Goal: Task Accomplishment & Management: Complete application form

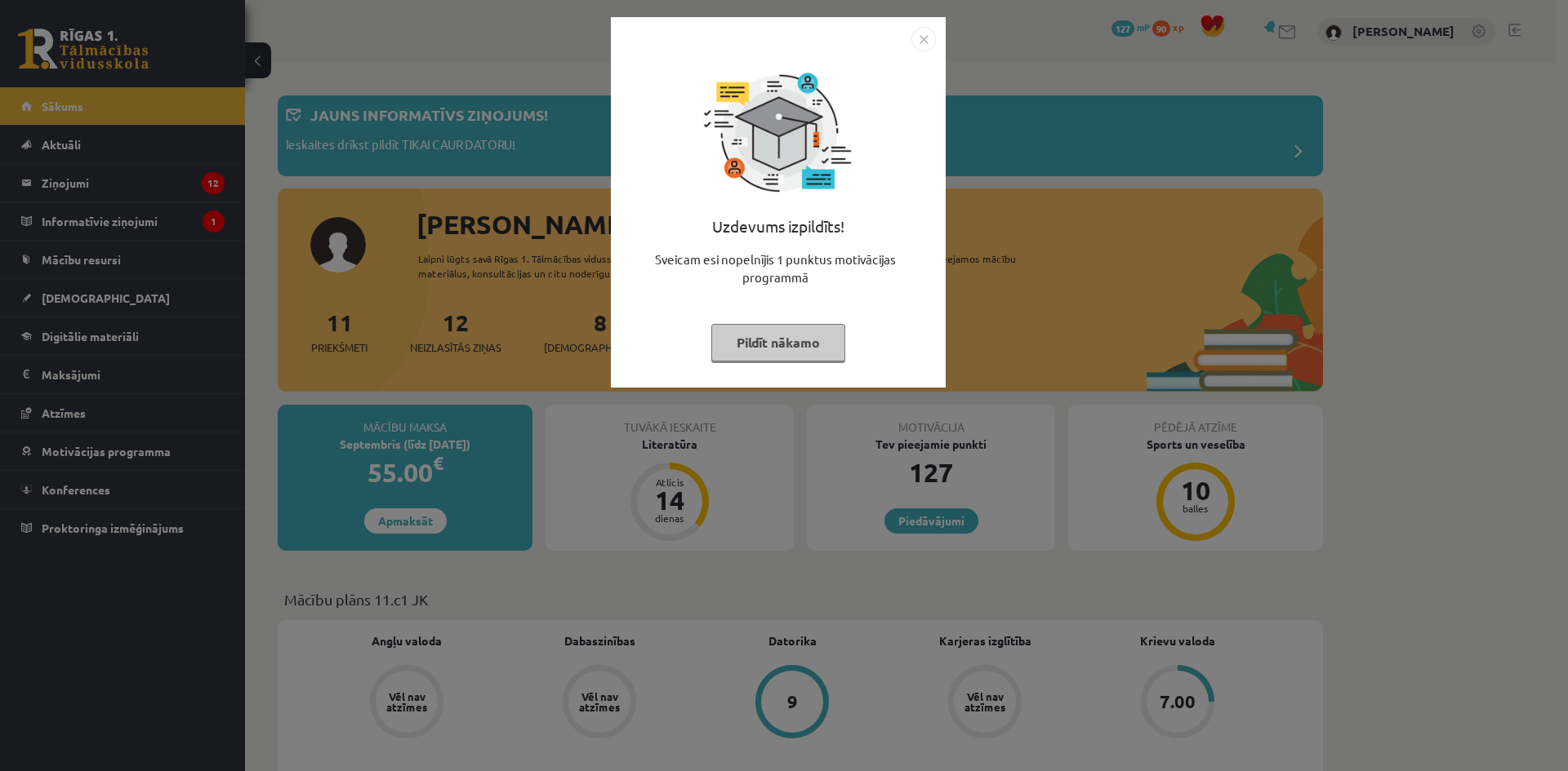
click at [784, 334] on button "Pildīt nākamo" at bounding box center [778, 342] width 134 height 38
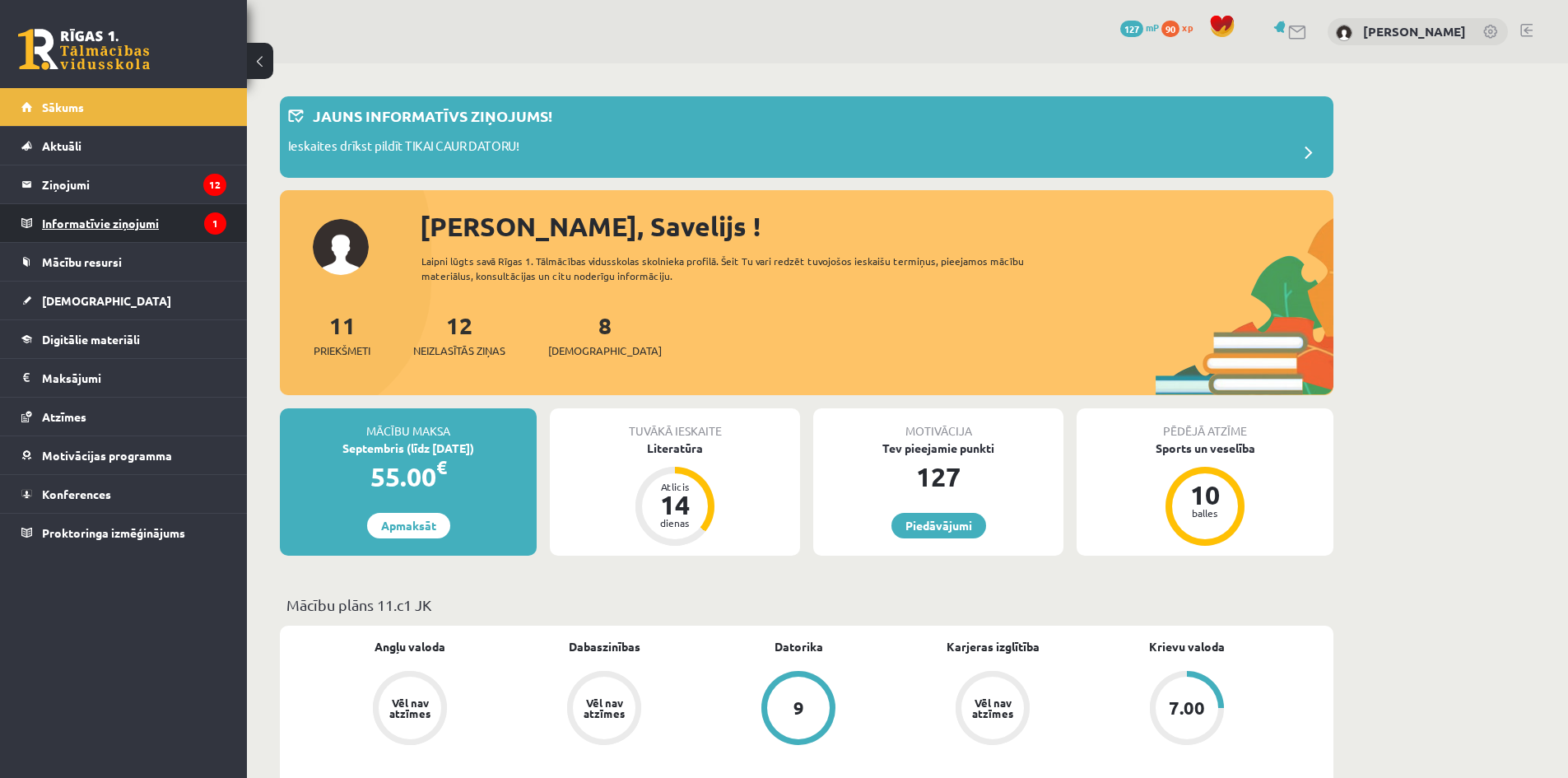
click at [86, 225] on legend "Informatīvie ziņojumi 1" at bounding box center [134, 223] width 184 height 38
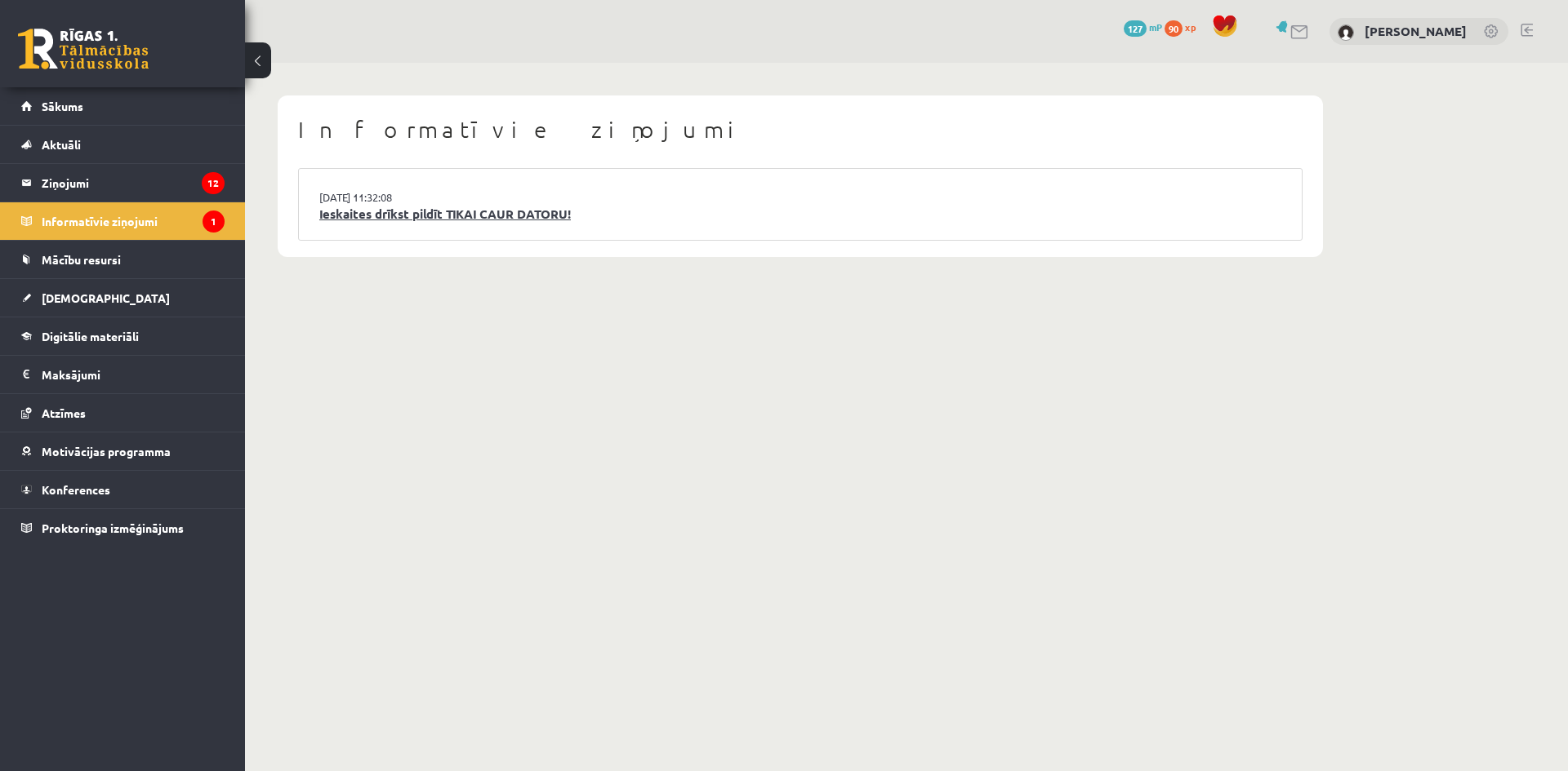
click at [377, 214] on link "Ieskaites drīkst pildīt TIKAI CAUR DATORU!" at bounding box center [800, 214] width 962 height 19
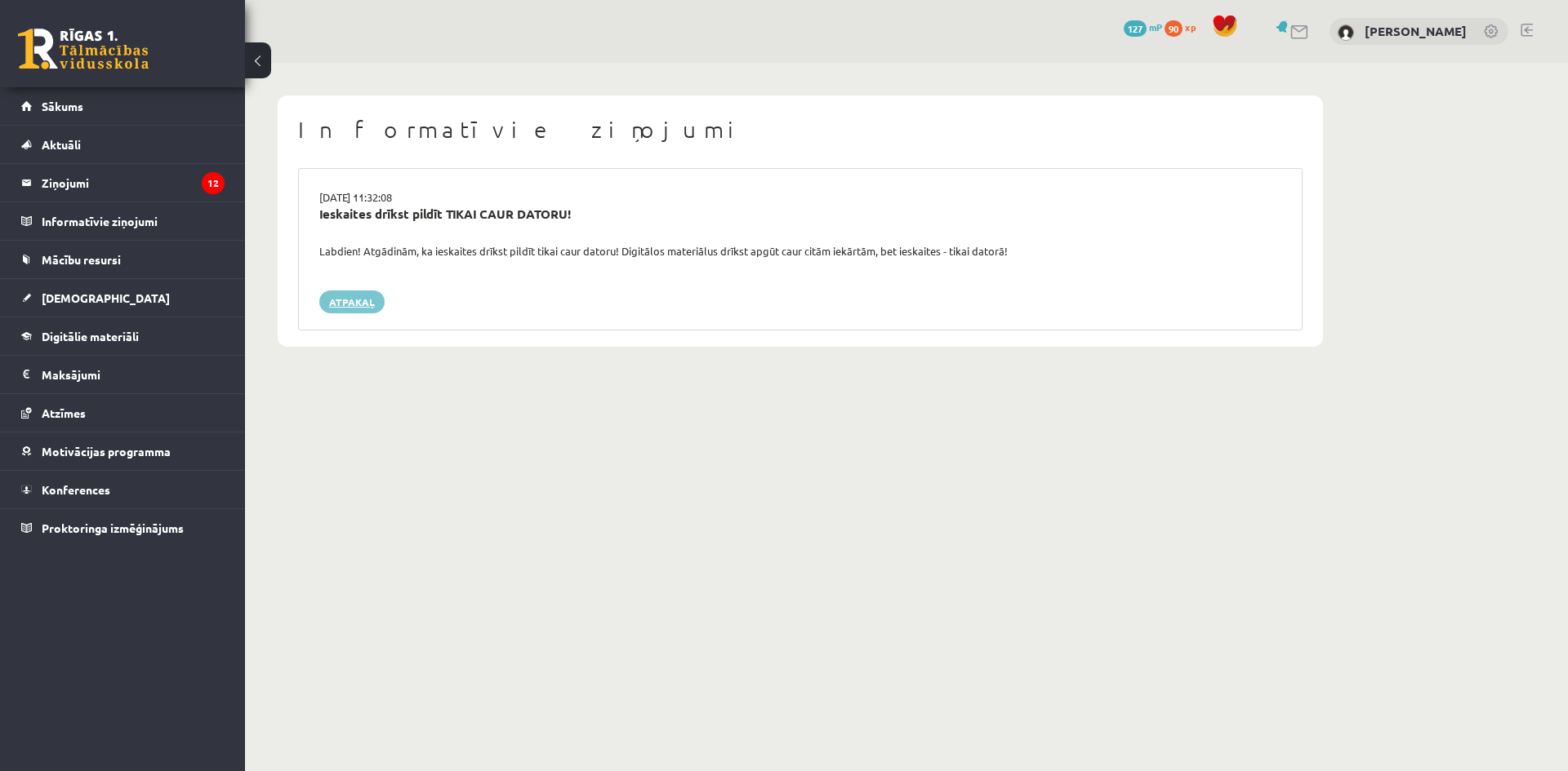
click at [342, 306] on link "Atpakaļ" at bounding box center [352, 301] width 65 height 22
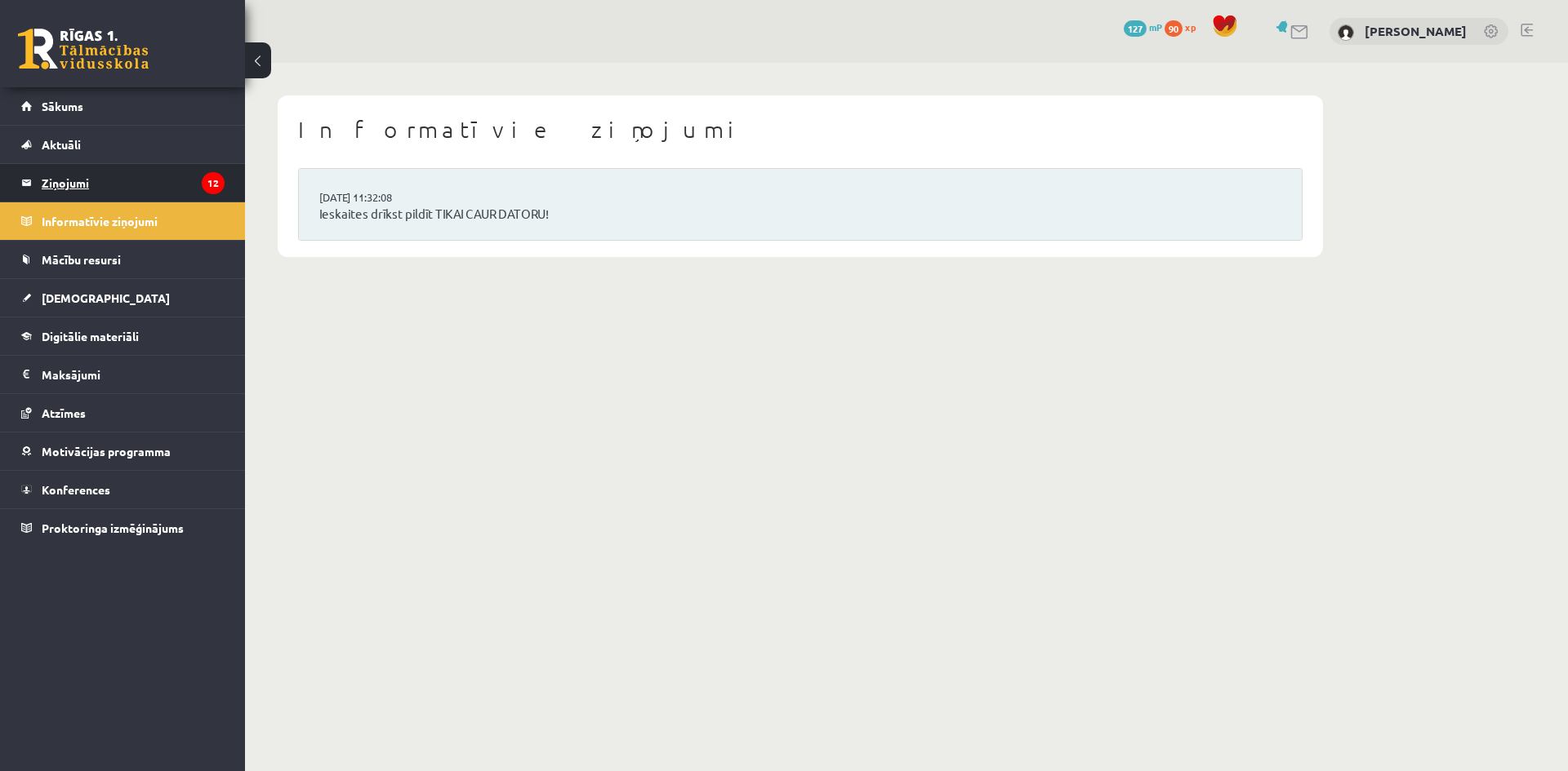
click at [65, 186] on legend "Ziņojumi 12" at bounding box center [133, 183] width 183 height 38
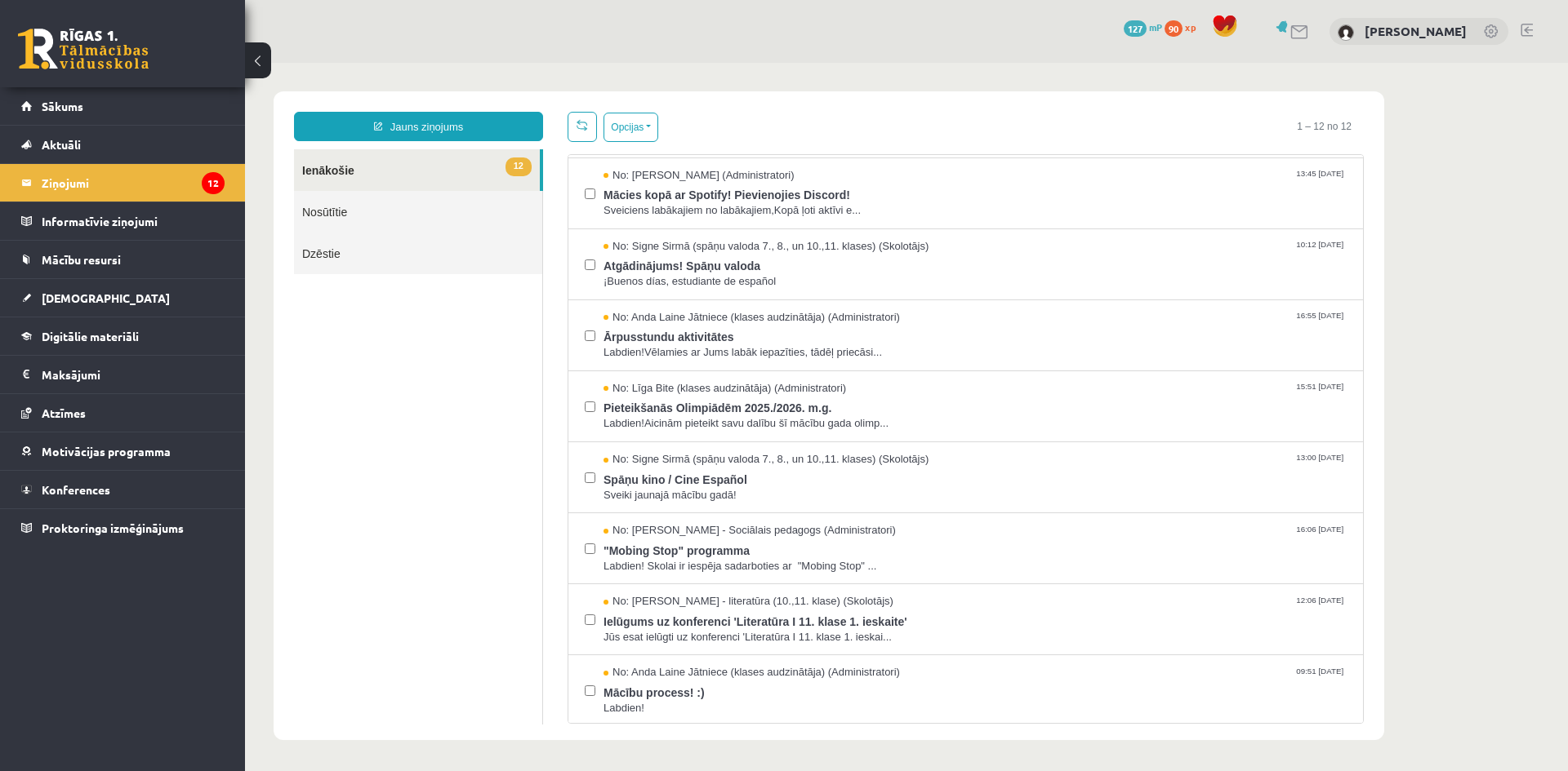
scroll to position [285, 0]
click at [665, 684] on span "Mācību process! :)" at bounding box center [975, 688] width 743 height 21
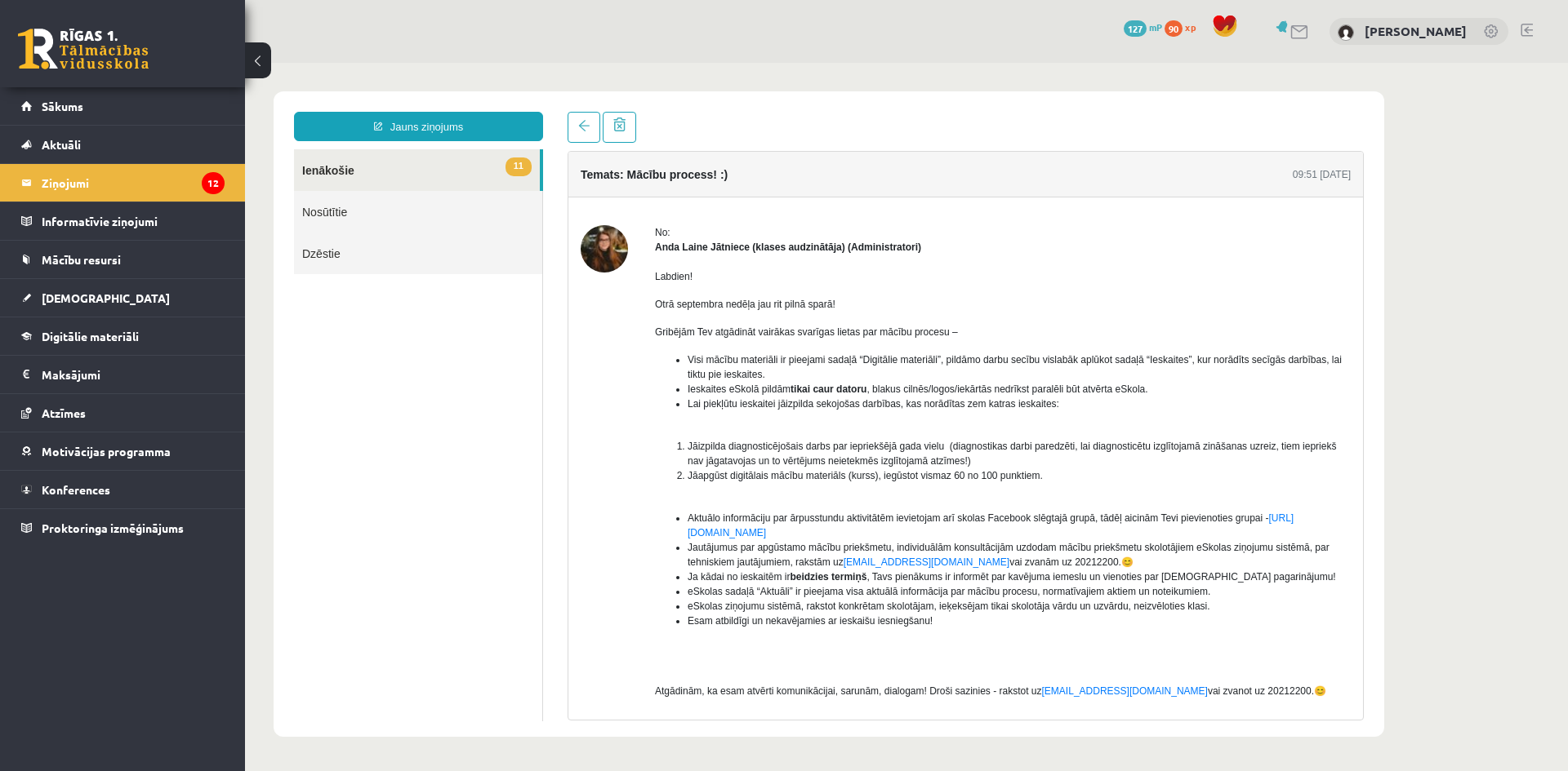
scroll to position [76, 0]
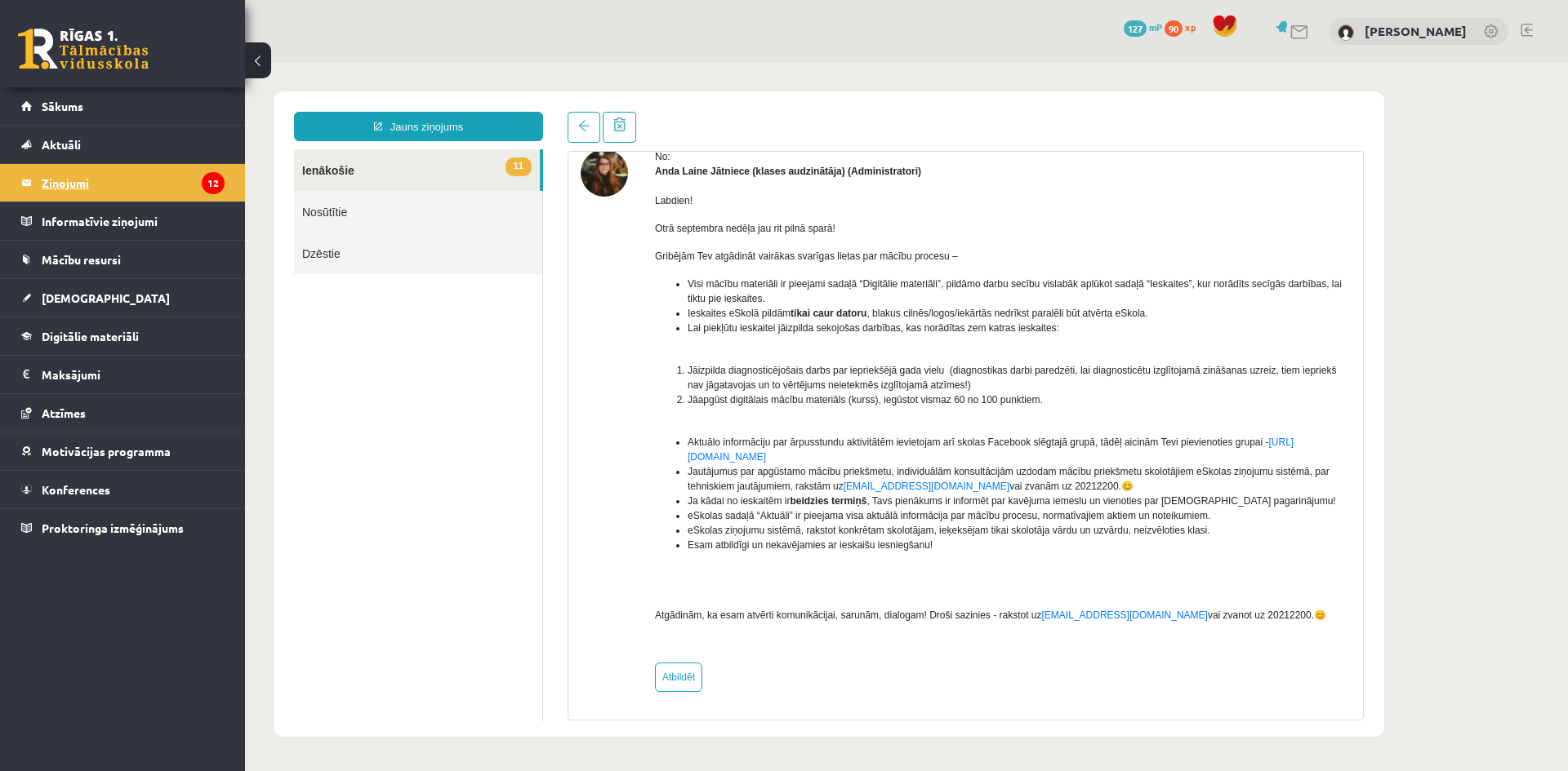
click at [65, 182] on legend "Ziņojumi 12" at bounding box center [133, 183] width 183 height 38
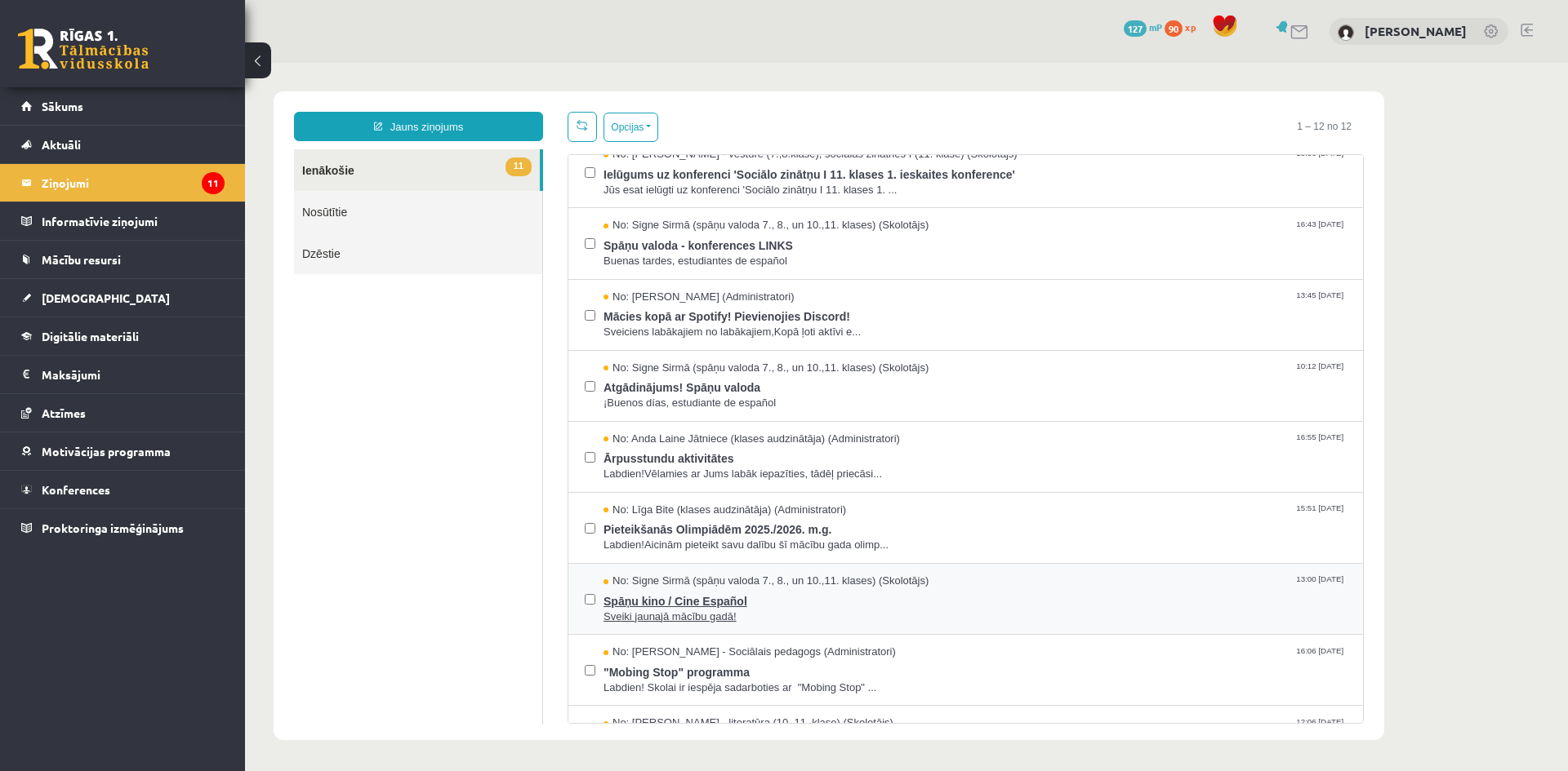
scroll to position [122, 0]
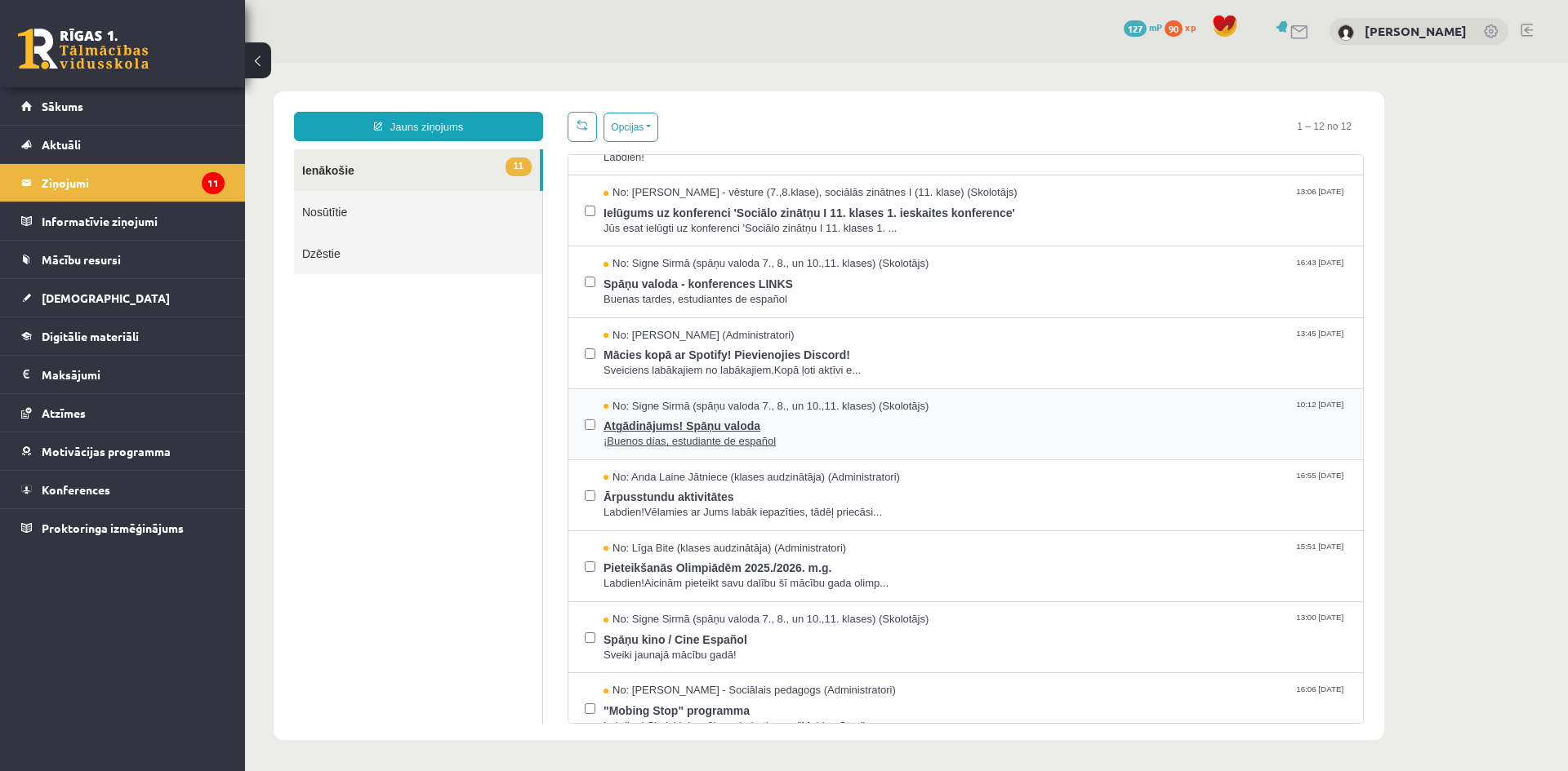
click at [728, 425] on span "Atgādinājums! Spāņu valoda" at bounding box center [975, 424] width 743 height 21
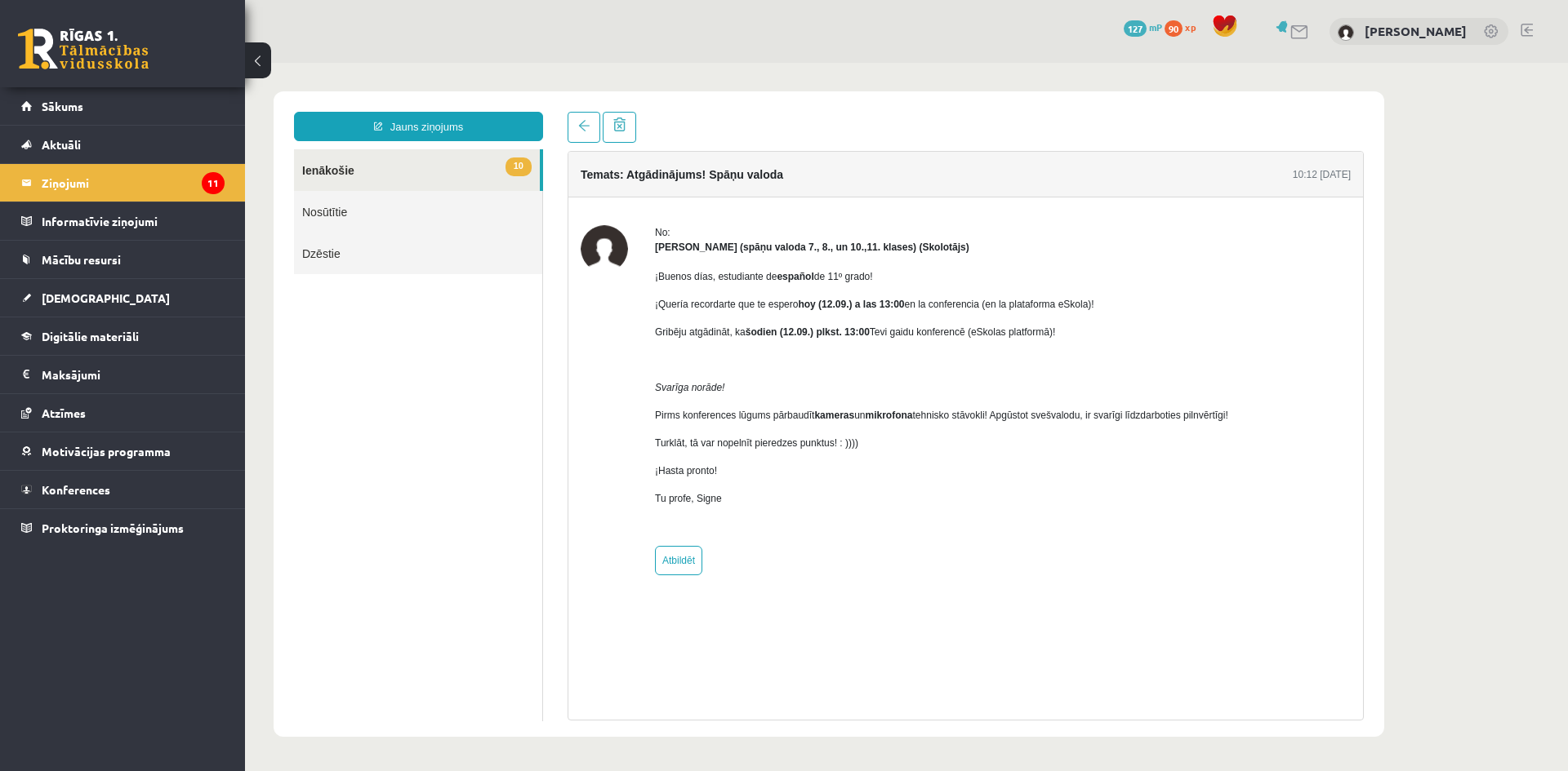
scroll to position [0, 0]
click at [71, 179] on legend "Ziņojumi 11" at bounding box center [133, 183] width 183 height 38
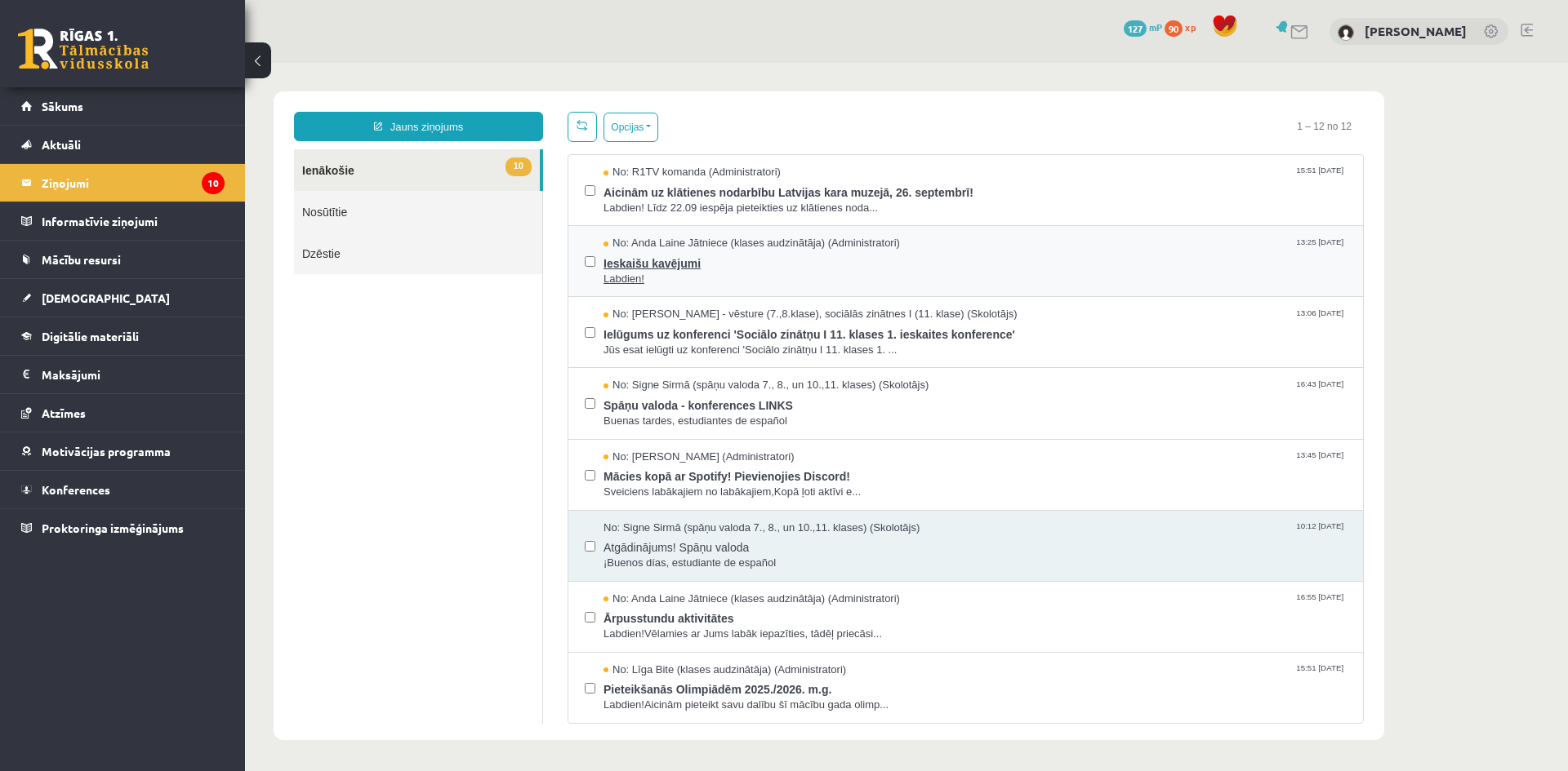
click at [664, 256] on span "Ieskaišu kavējumi" at bounding box center [975, 261] width 743 height 21
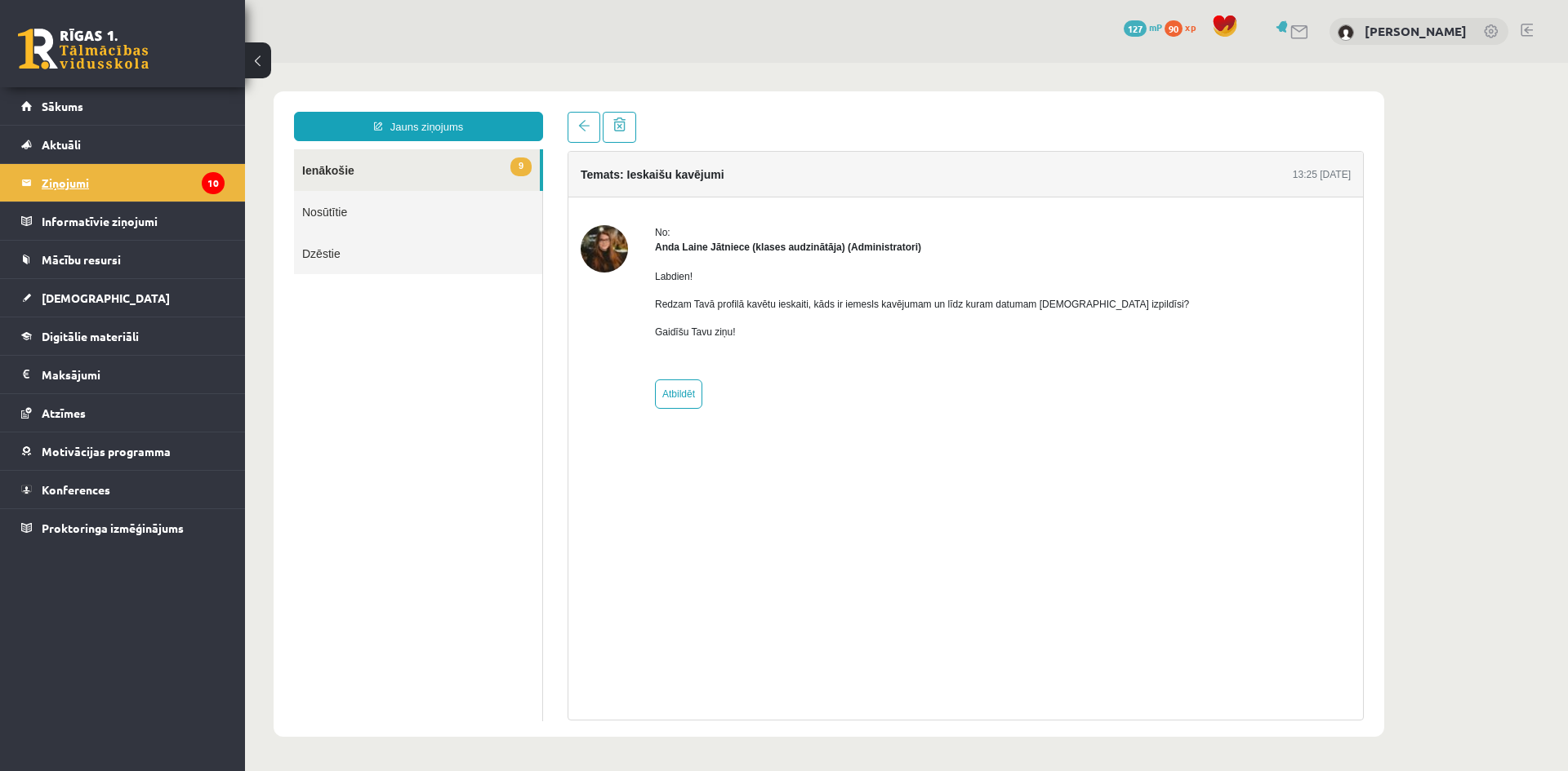
click at [60, 183] on legend "Ziņojumi 10" at bounding box center [133, 183] width 183 height 38
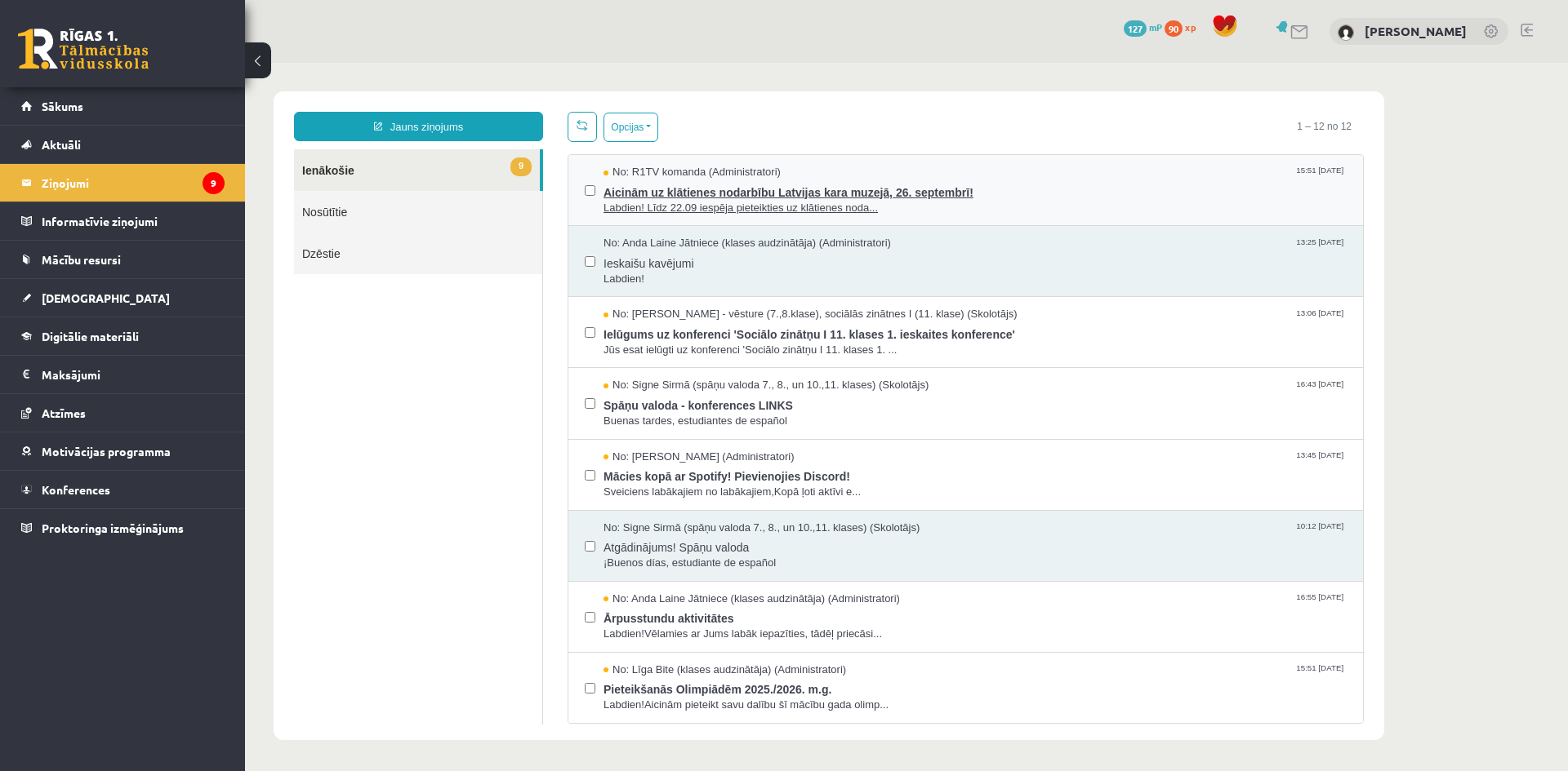
click at [694, 191] on span "Aicinām uz klātienes nodarbību Latvijas kara muzejā, 26. septembrī!" at bounding box center [975, 190] width 743 height 21
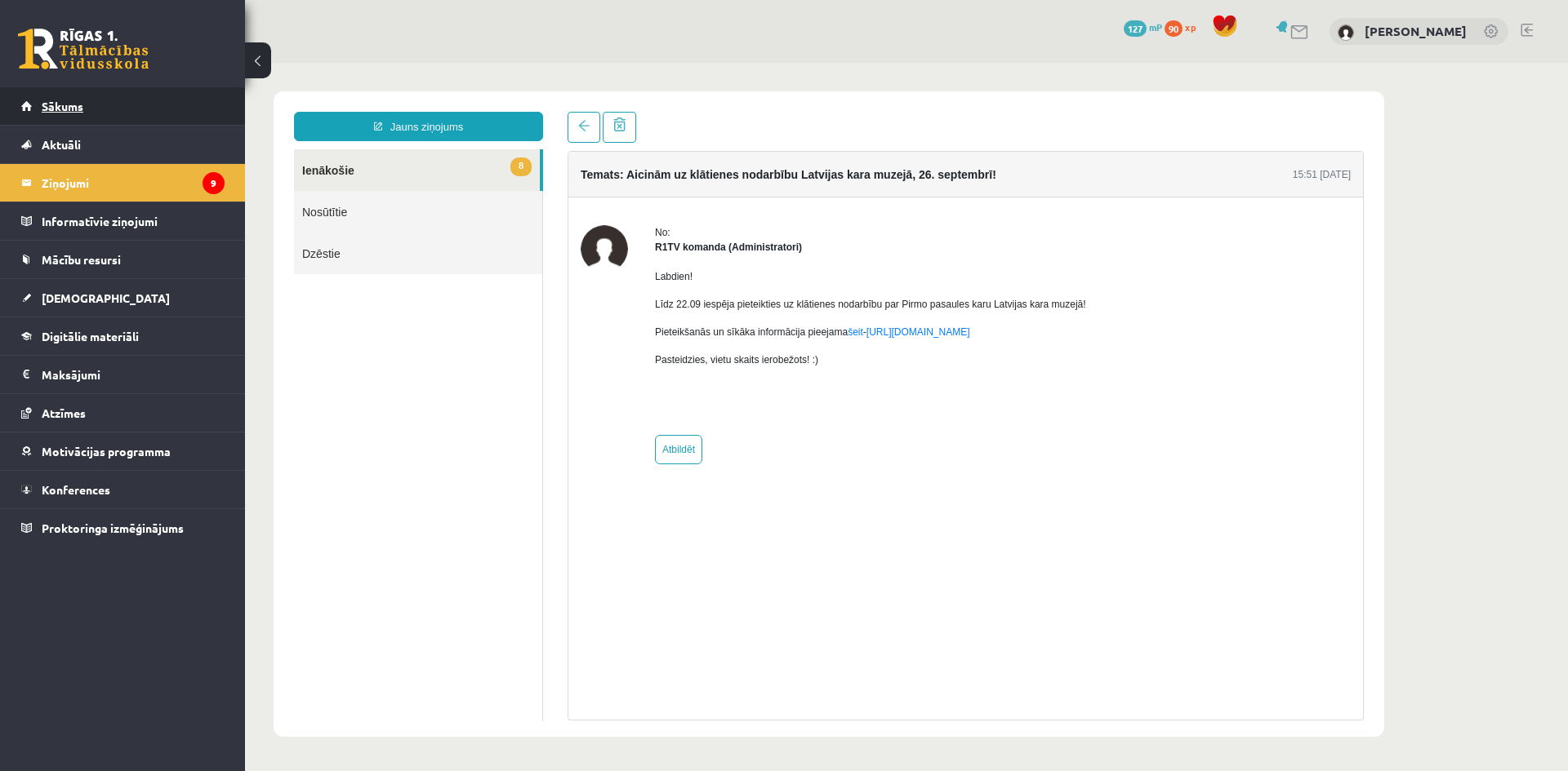
click at [53, 108] on span "Sākums" at bounding box center [62, 106] width 41 height 14
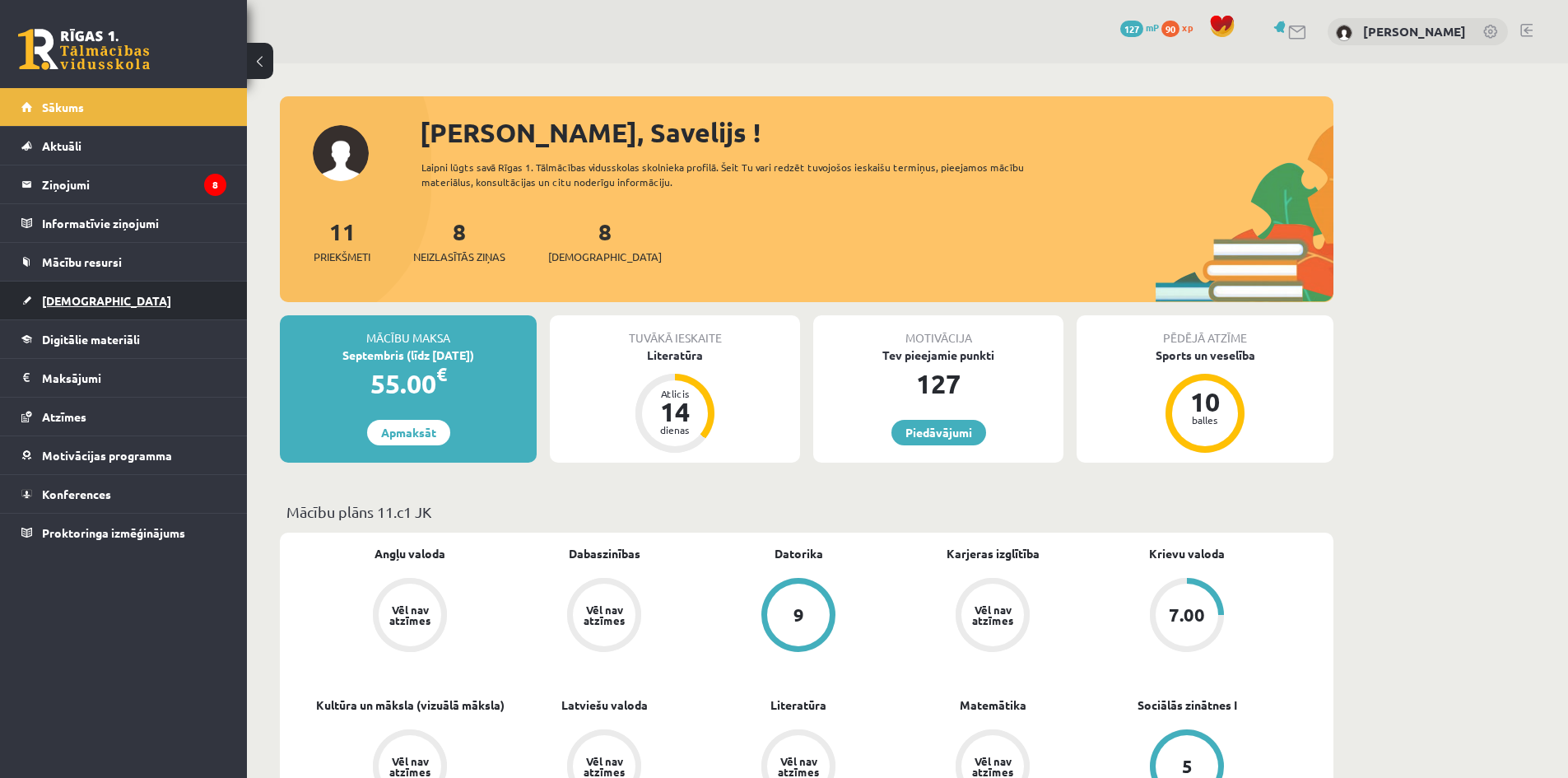
click at [71, 299] on span "[DEMOGRAPHIC_DATA]" at bounding box center [106, 300] width 129 height 14
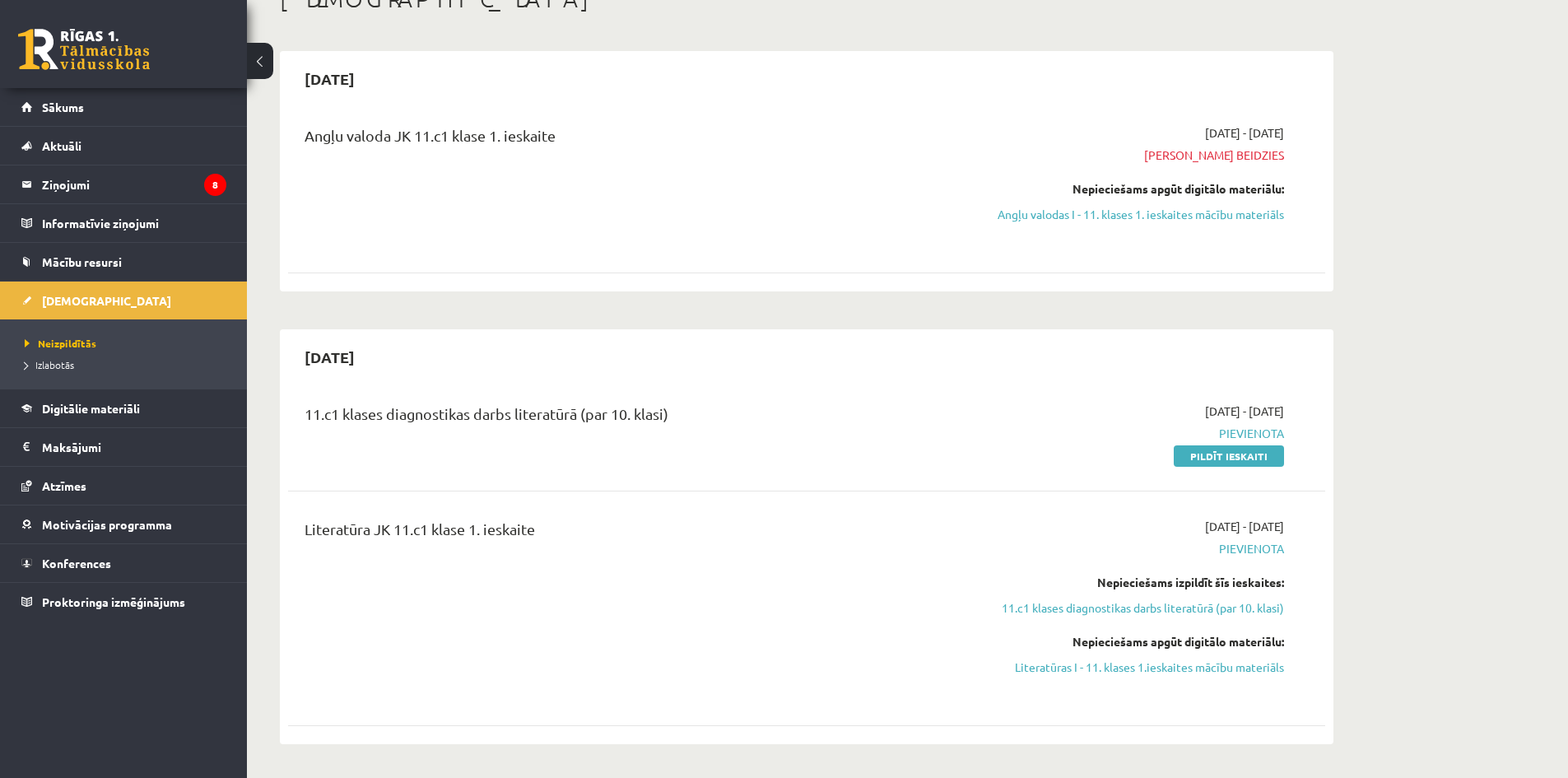
scroll to position [82, 0]
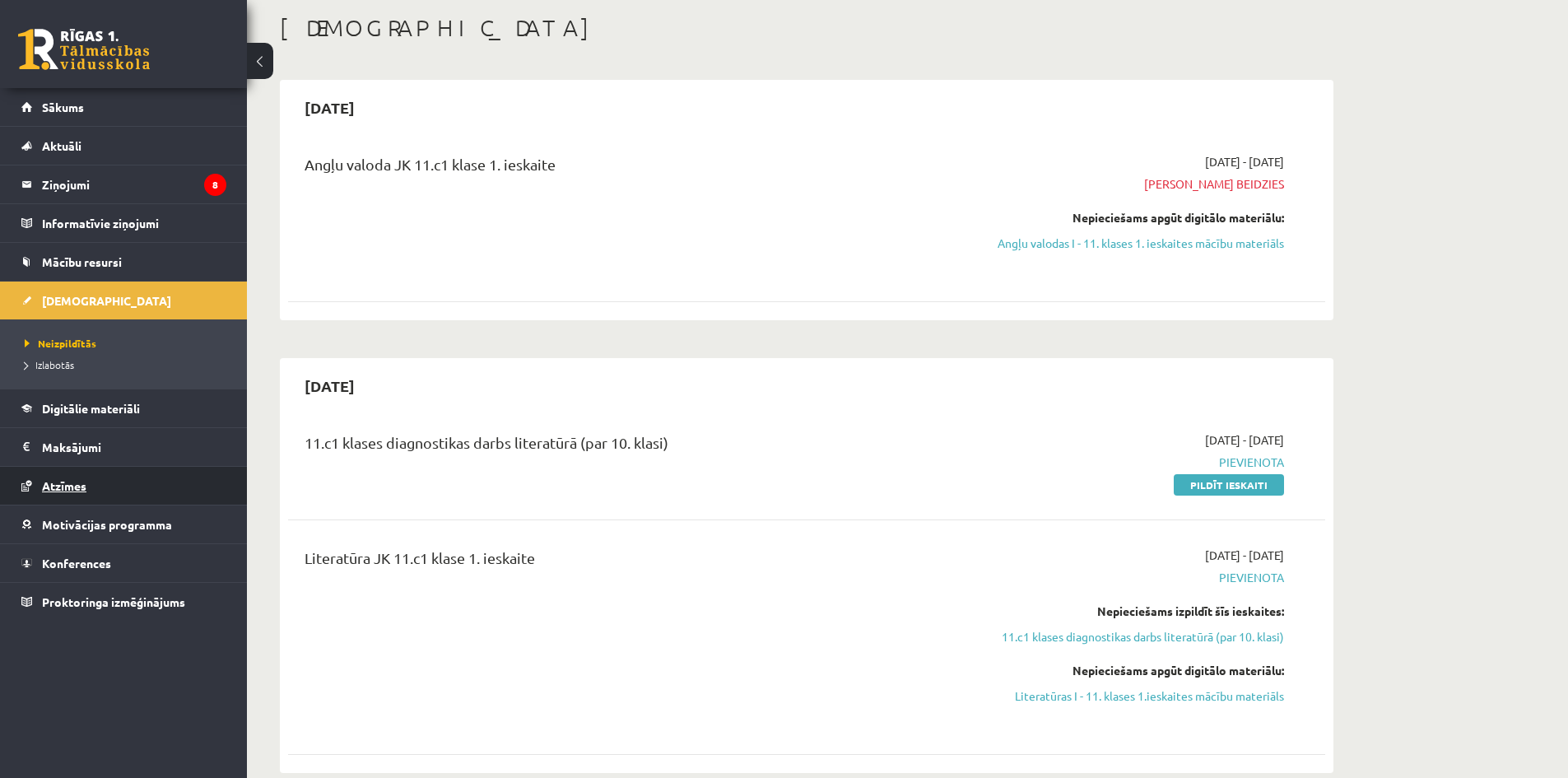
click at [56, 489] on span "Atzīmes" at bounding box center [63, 486] width 44 height 14
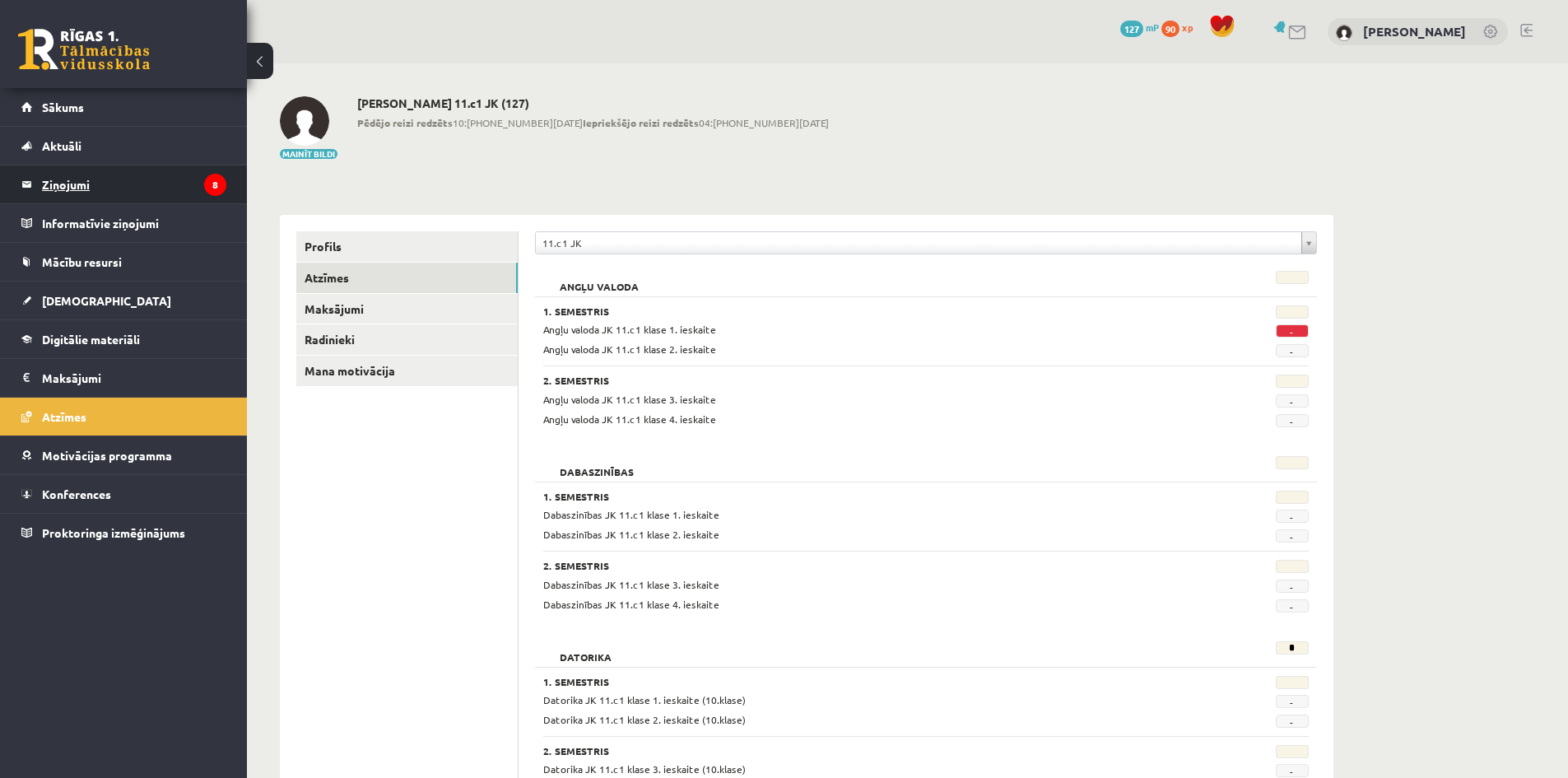
click at [75, 181] on legend "Ziņojumi 8" at bounding box center [134, 185] width 184 height 38
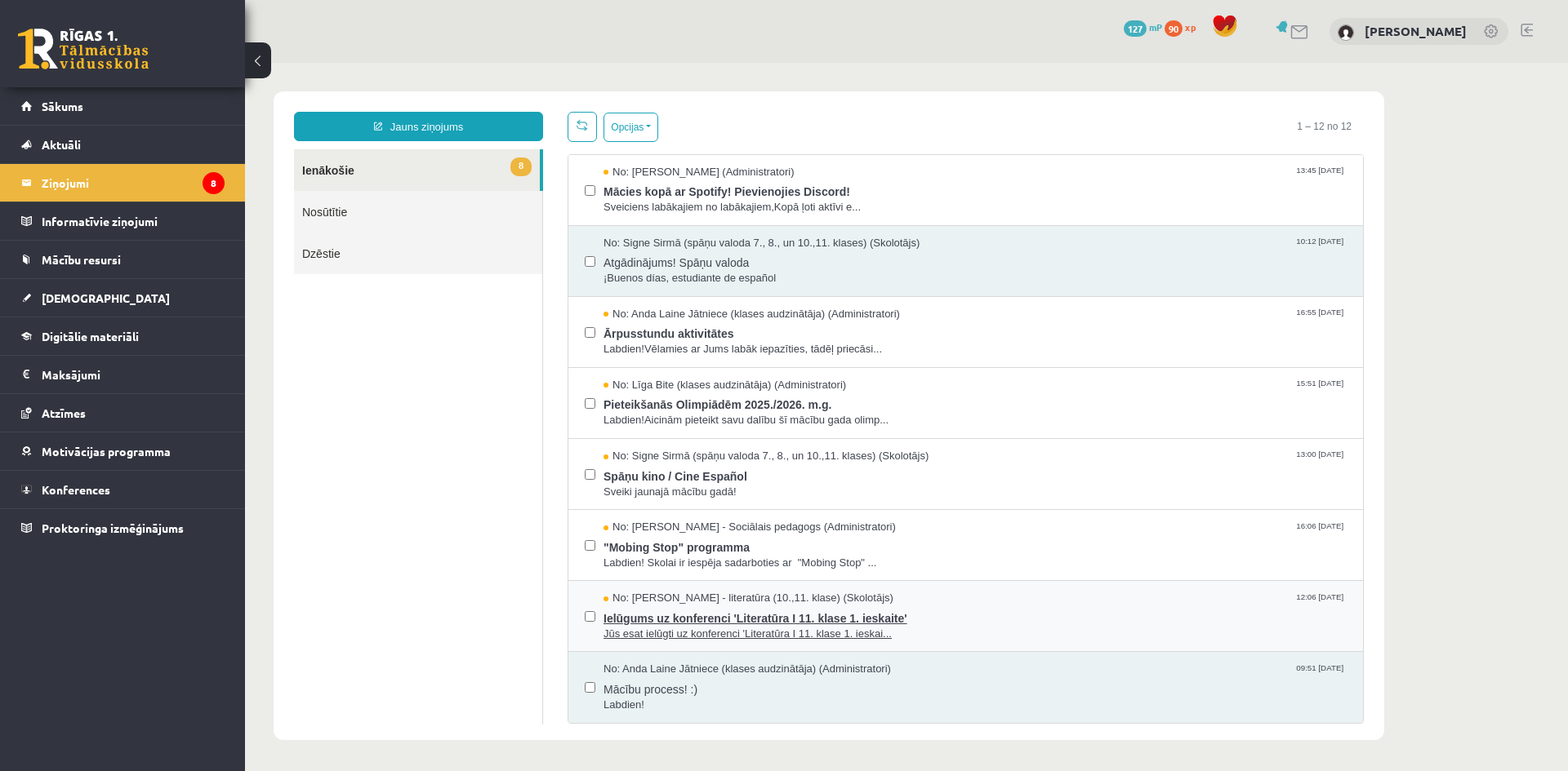
click at [679, 609] on span "Ielūgums uz konferenci 'Literatūra I 11. klase 1. ieskaite'" at bounding box center [975, 616] width 743 height 21
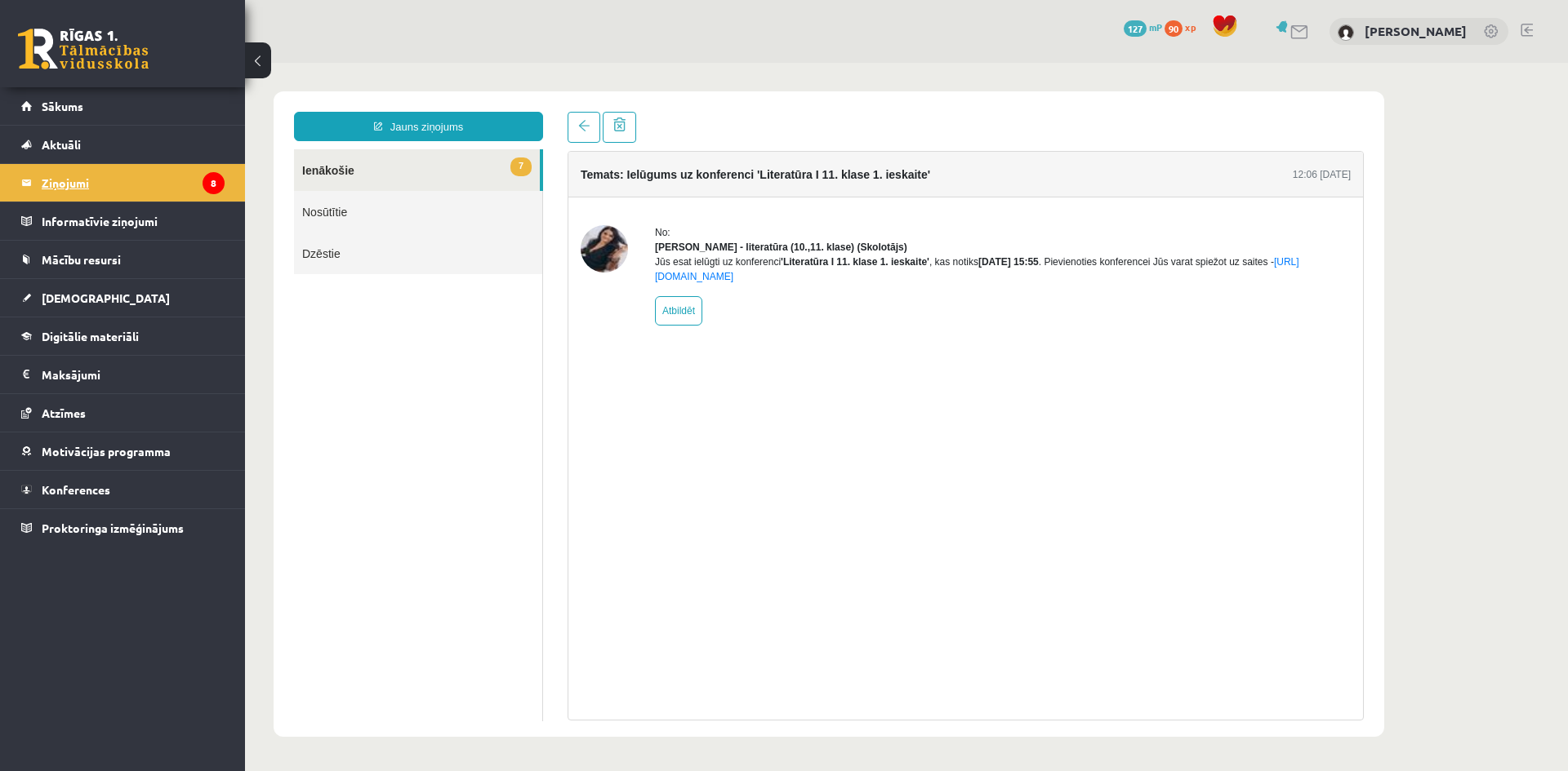
click at [59, 186] on legend "Ziņojumi 8" at bounding box center [133, 183] width 183 height 38
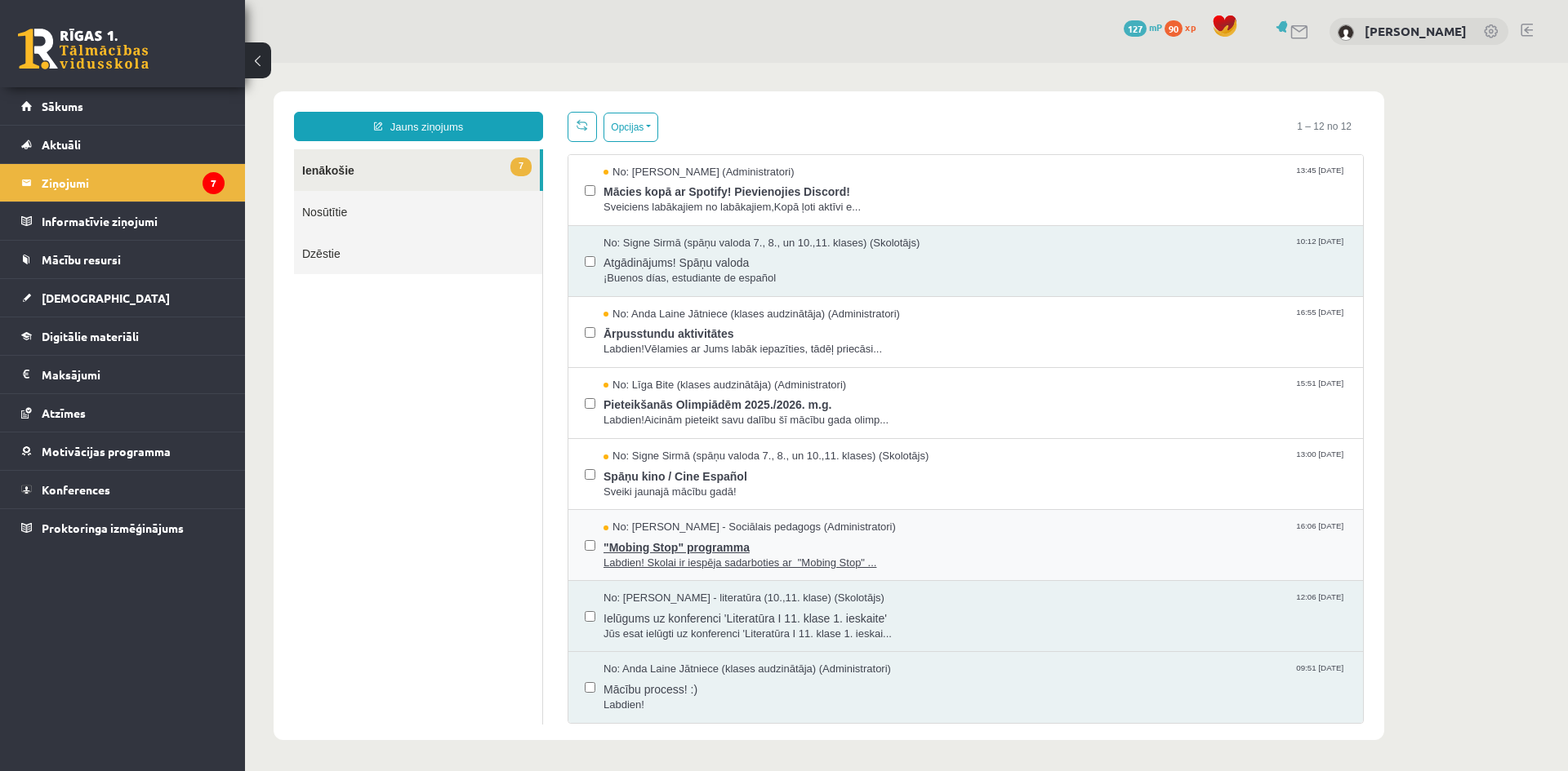
click at [659, 541] on span ""Mobing Stop" programma" at bounding box center [975, 545] width 743 height 21
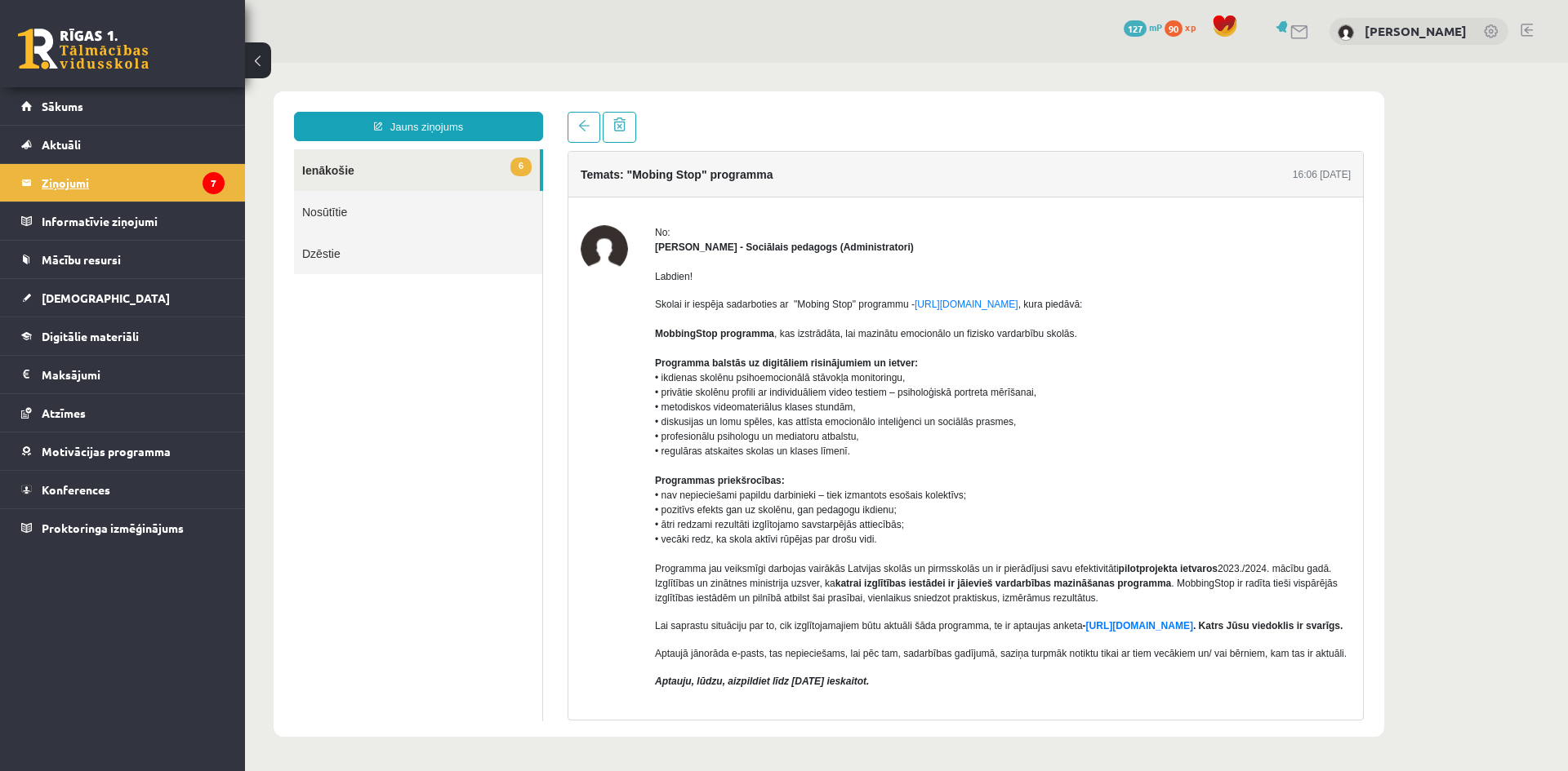
click at [72, 180] on legend "Ziņojumi 7" at bounding box center [133, 183] width 183 height 38
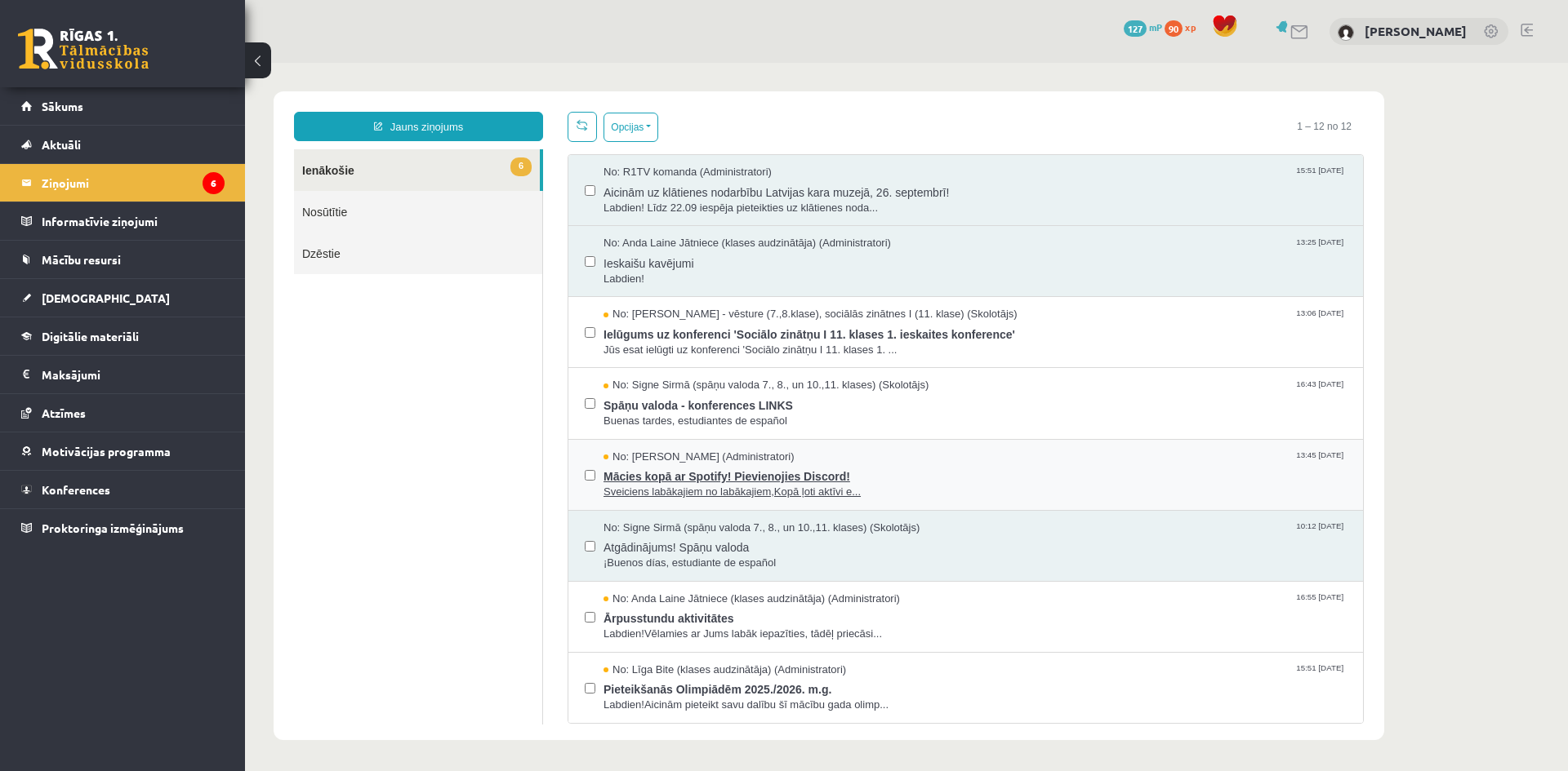
click at [673, 475] on span "Mācies kopā ar Spotify! Pievienojies Discord!" at bounding box center [975, 474] width 743 height 21
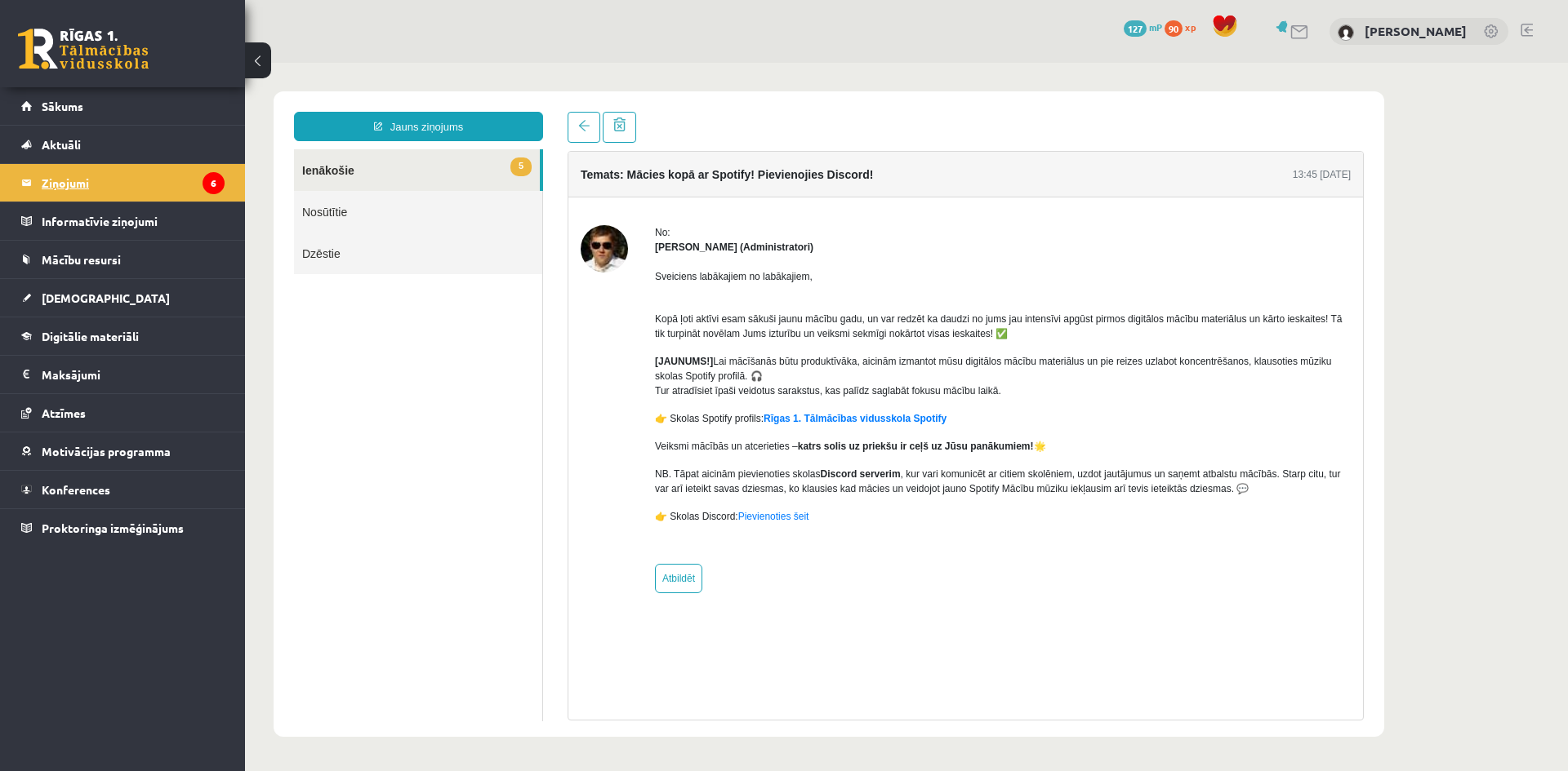
click at [64, 182] on legend "Ziņojumi 6" at bounding box center [133, 183] width 183 height 38
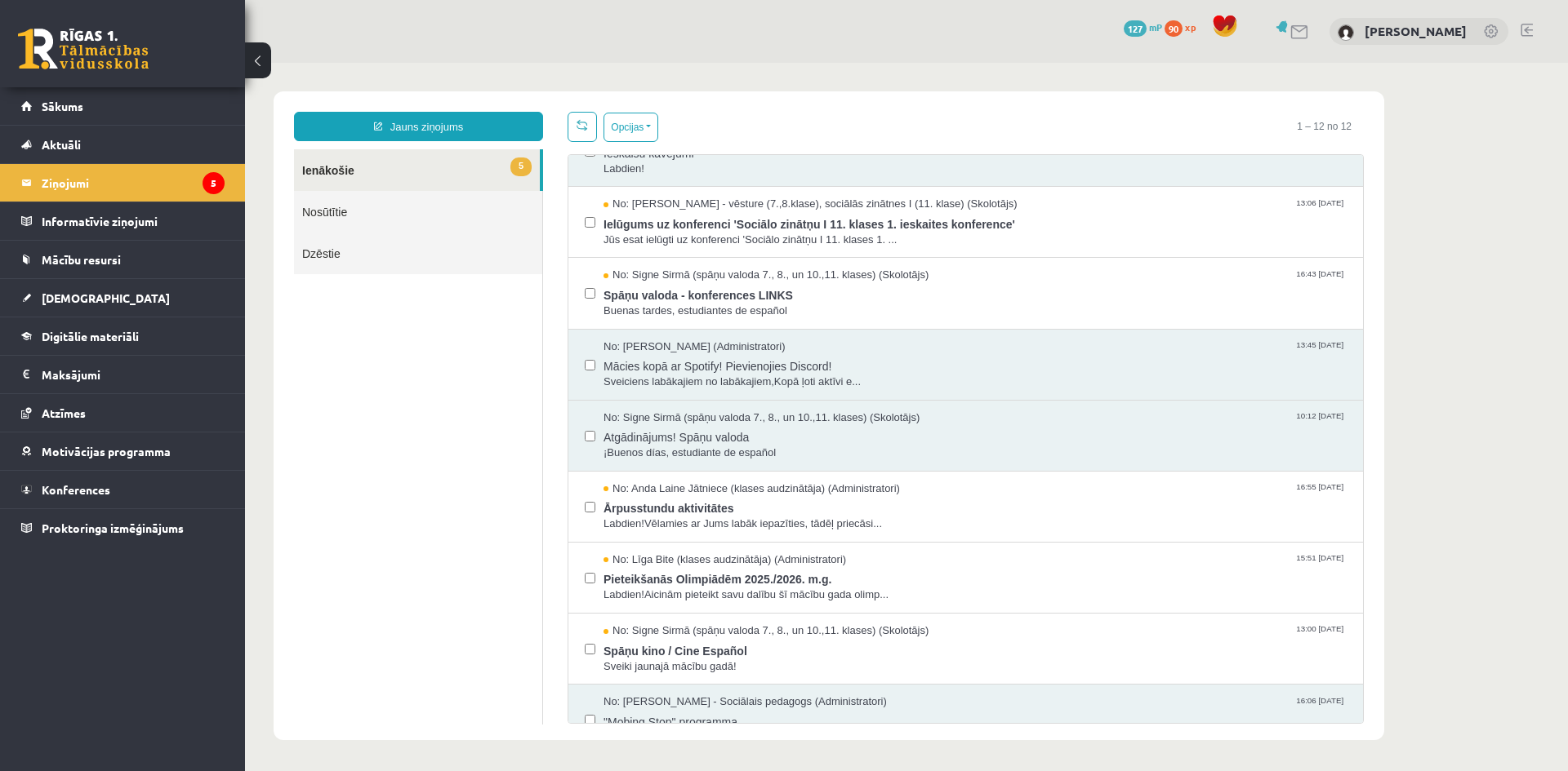
scroll to position [285, 0]
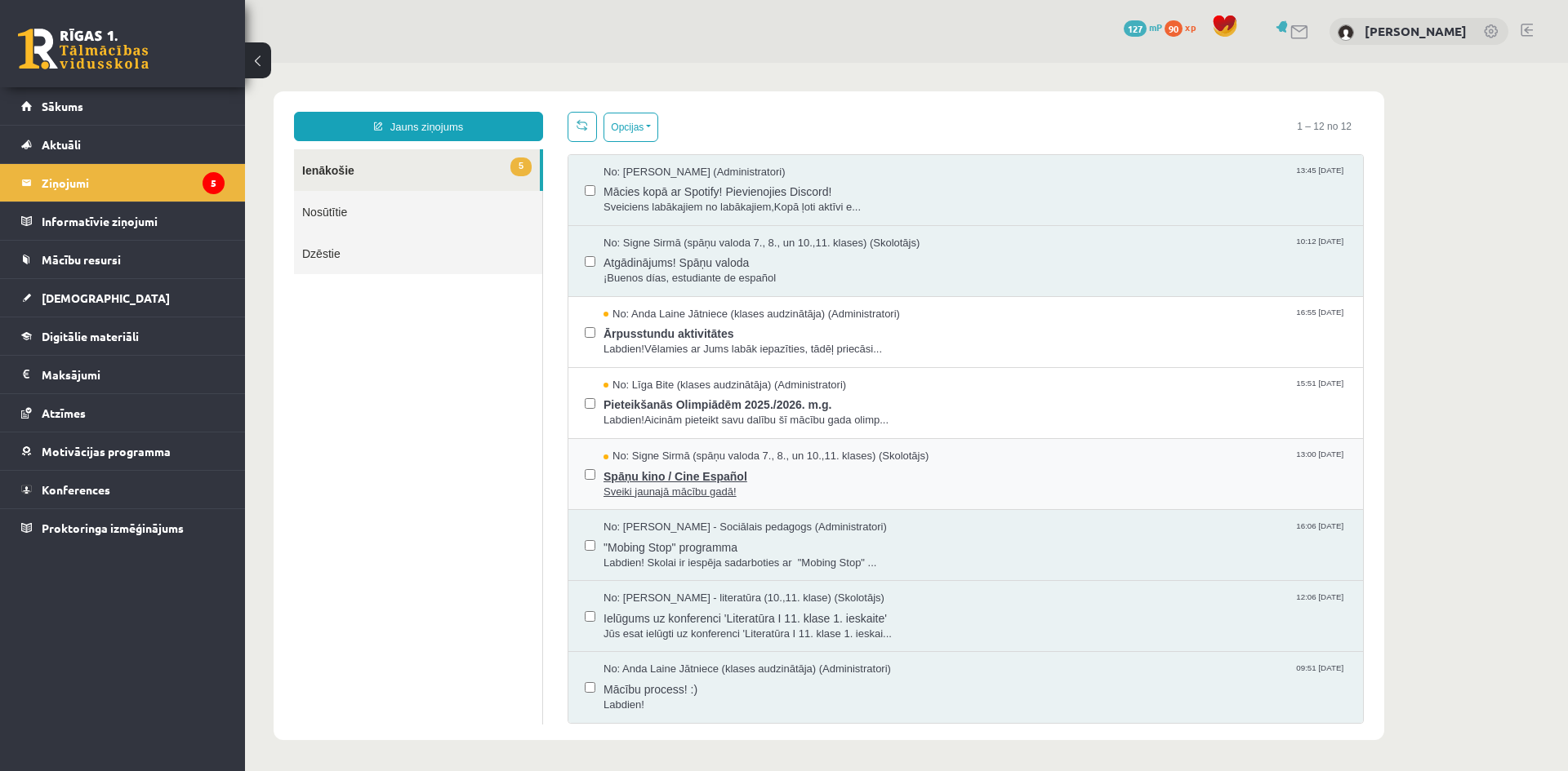
click at [645, 473] on span "Spāņu kino / Cine Español" at bounding box center [975, 474] width 743 height 21
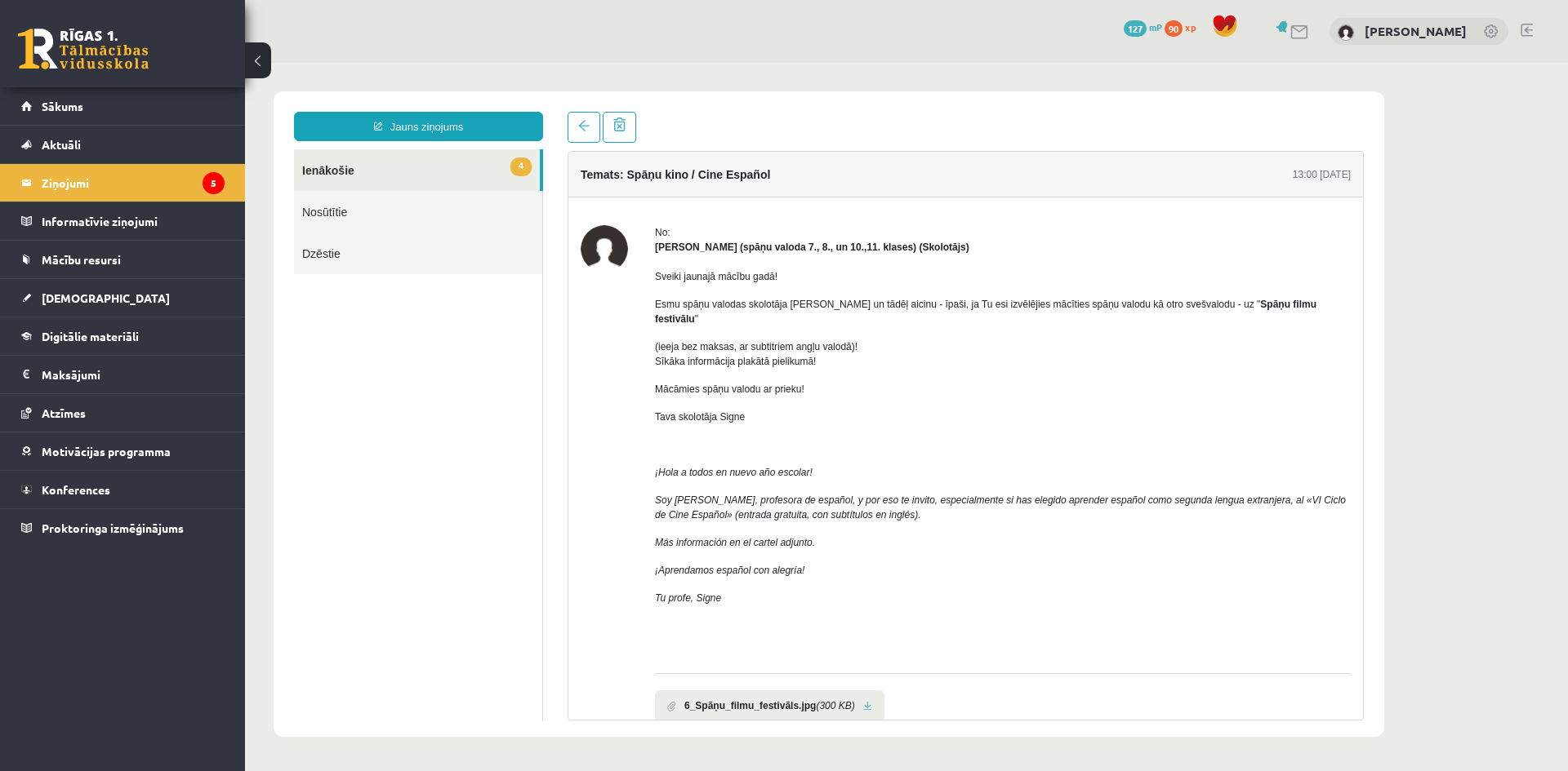
scroll to position [0, 0]
click at [76, 178] on legend "Ziņojumi 5" at bounding box center [133, 183] width 183 height 38
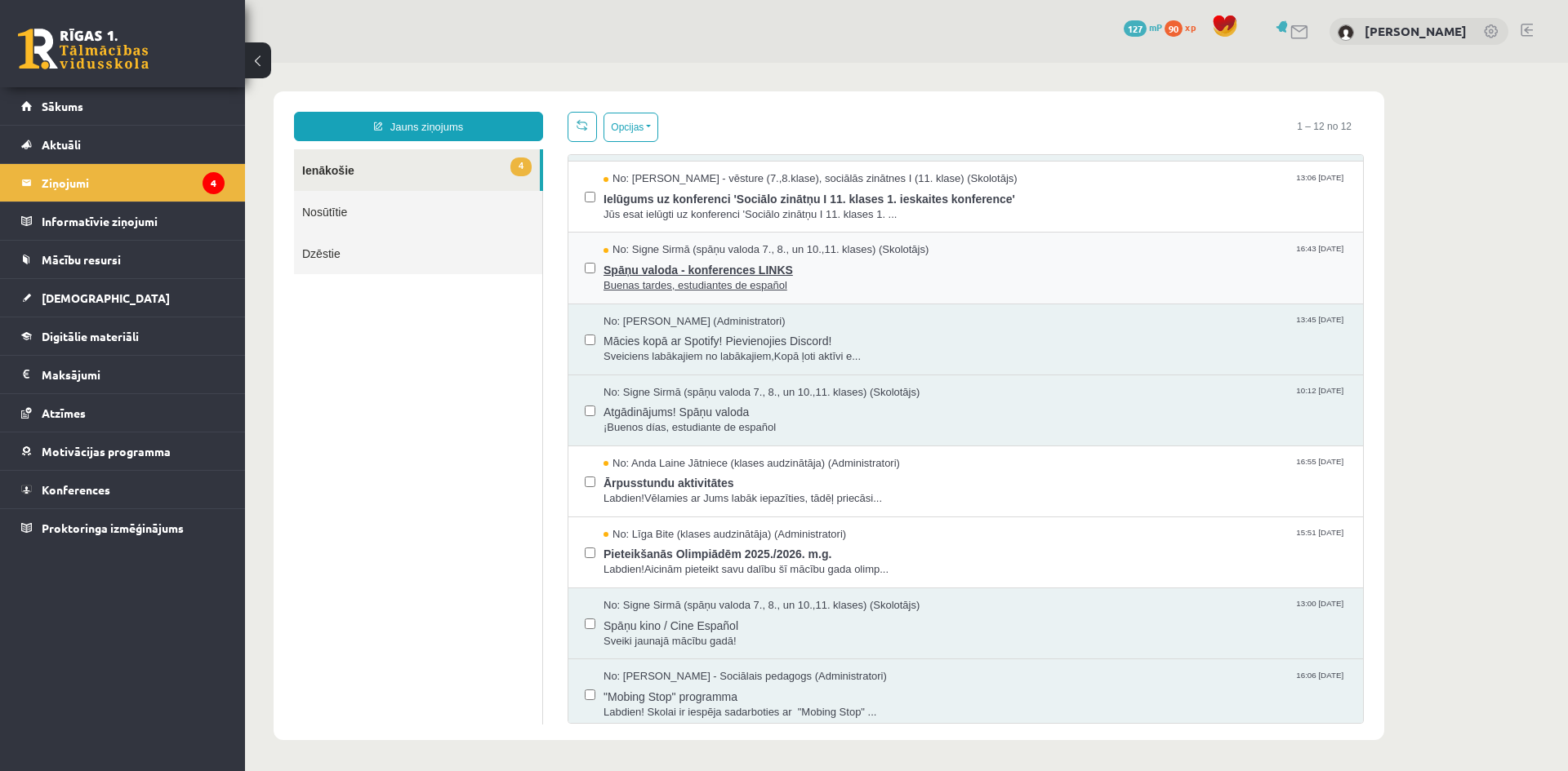
scroll to position [285, 0]
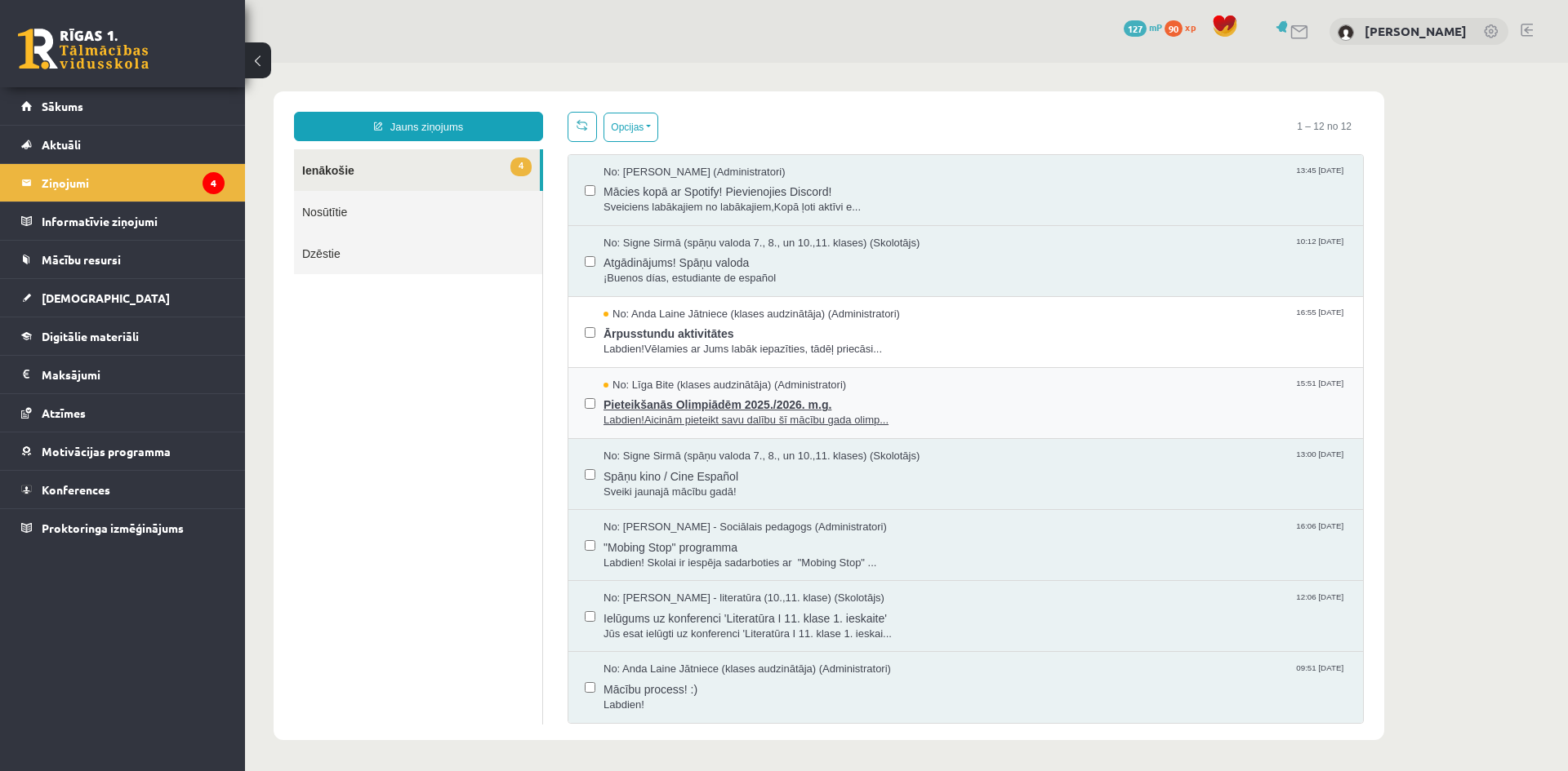
click at [649, 399] on span "Pieteikšanās Olimpiādēm 2025./2026. m.g." at bounding box center [975, 403] width 743 height 21
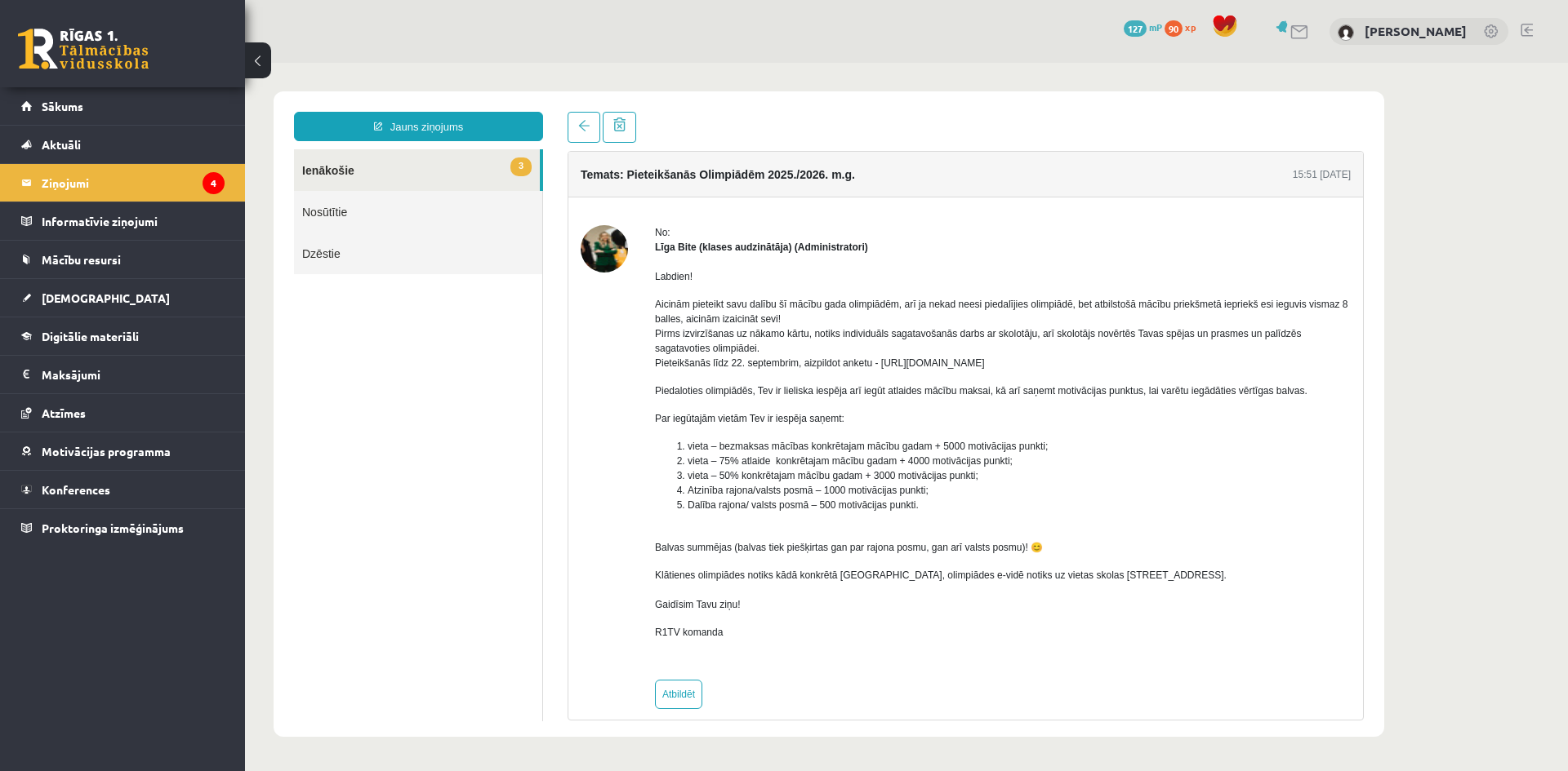
scroll to position [0, 0]
click at [58, 176] on legend "Ziņojumi 4" at bounding box center [133, 183] width 183 height 38
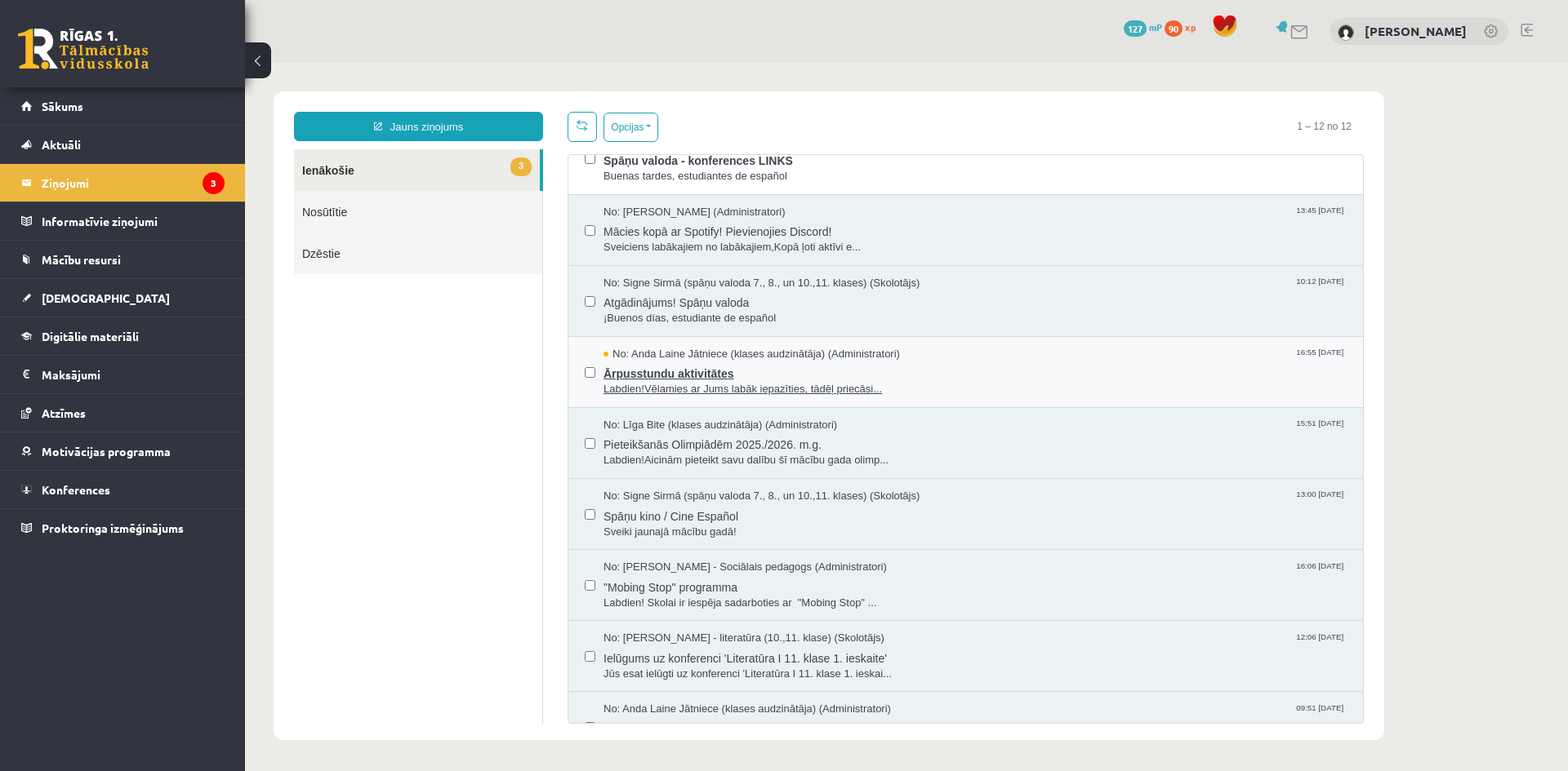
click at [695, 370] on span "Ārpusstundu aktivitātes" at bounding box center [975, 371] width 743 height 21
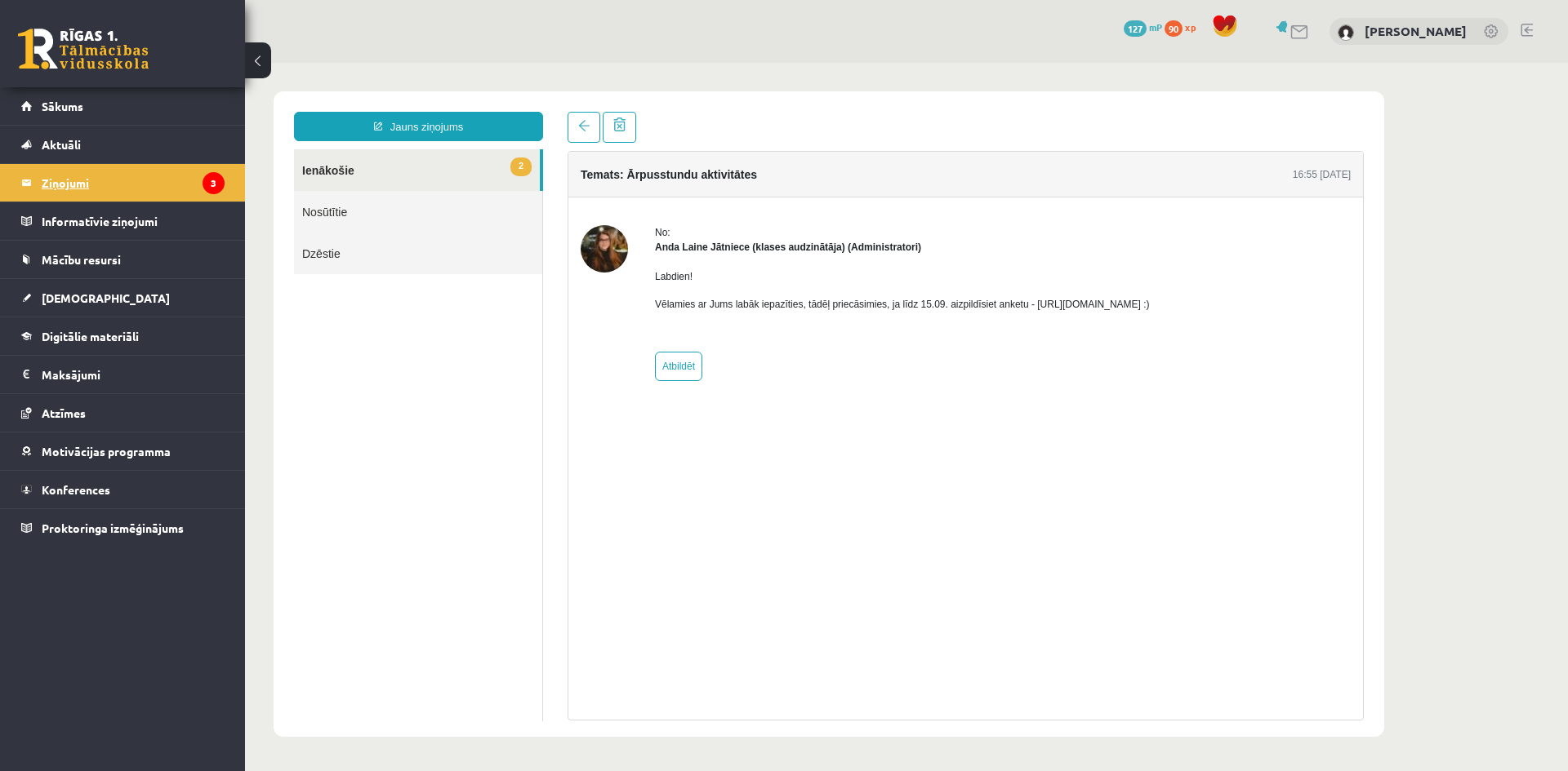
click at [67, 178] on legend "Ziņojumi 3" at bounding box center [133, 183] width 183 height 38
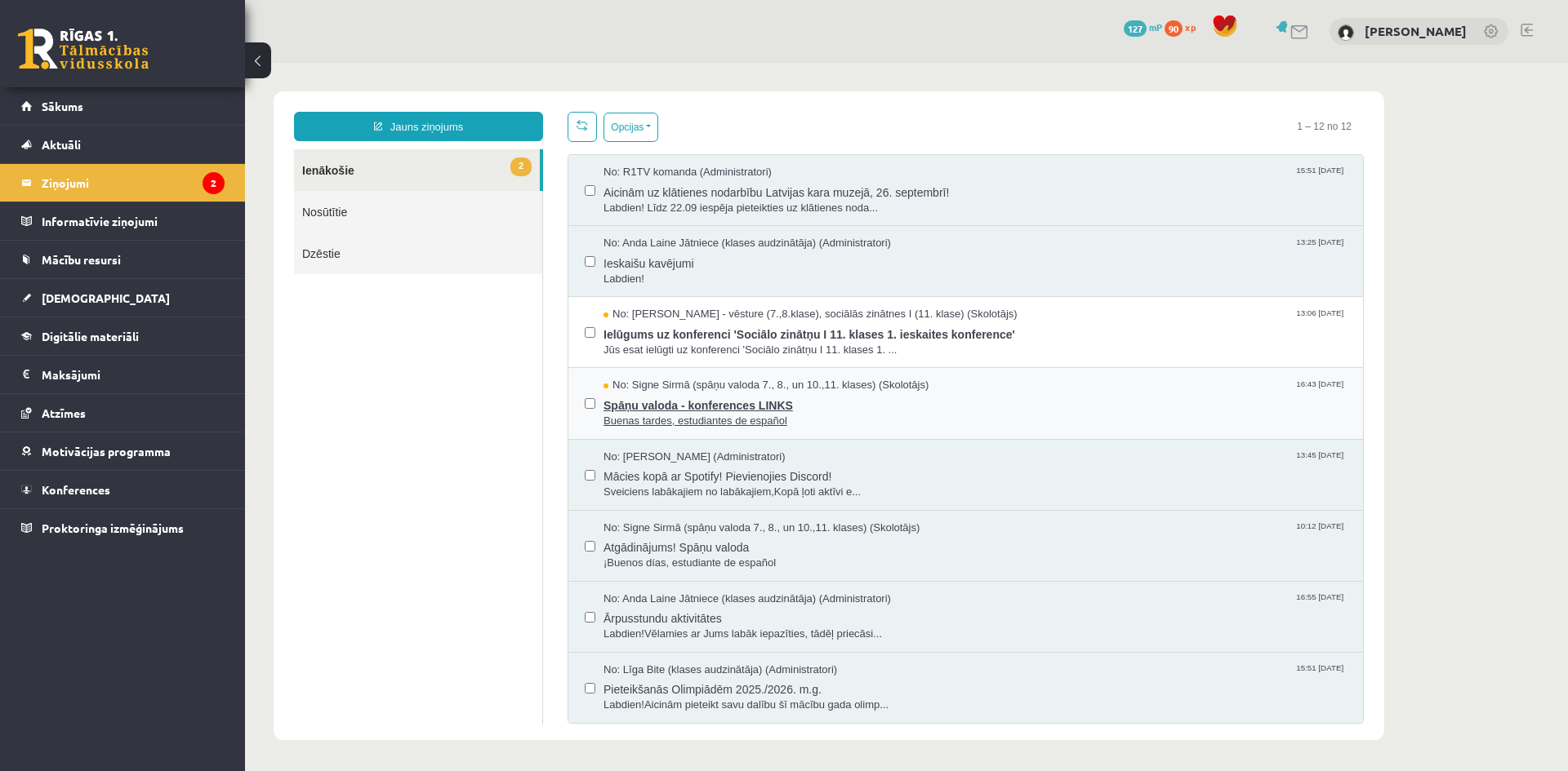
click at [656, 405] on span "Spāņu valoda - konferences LINKS" at bounding box center [975, 403] width 743 height 21
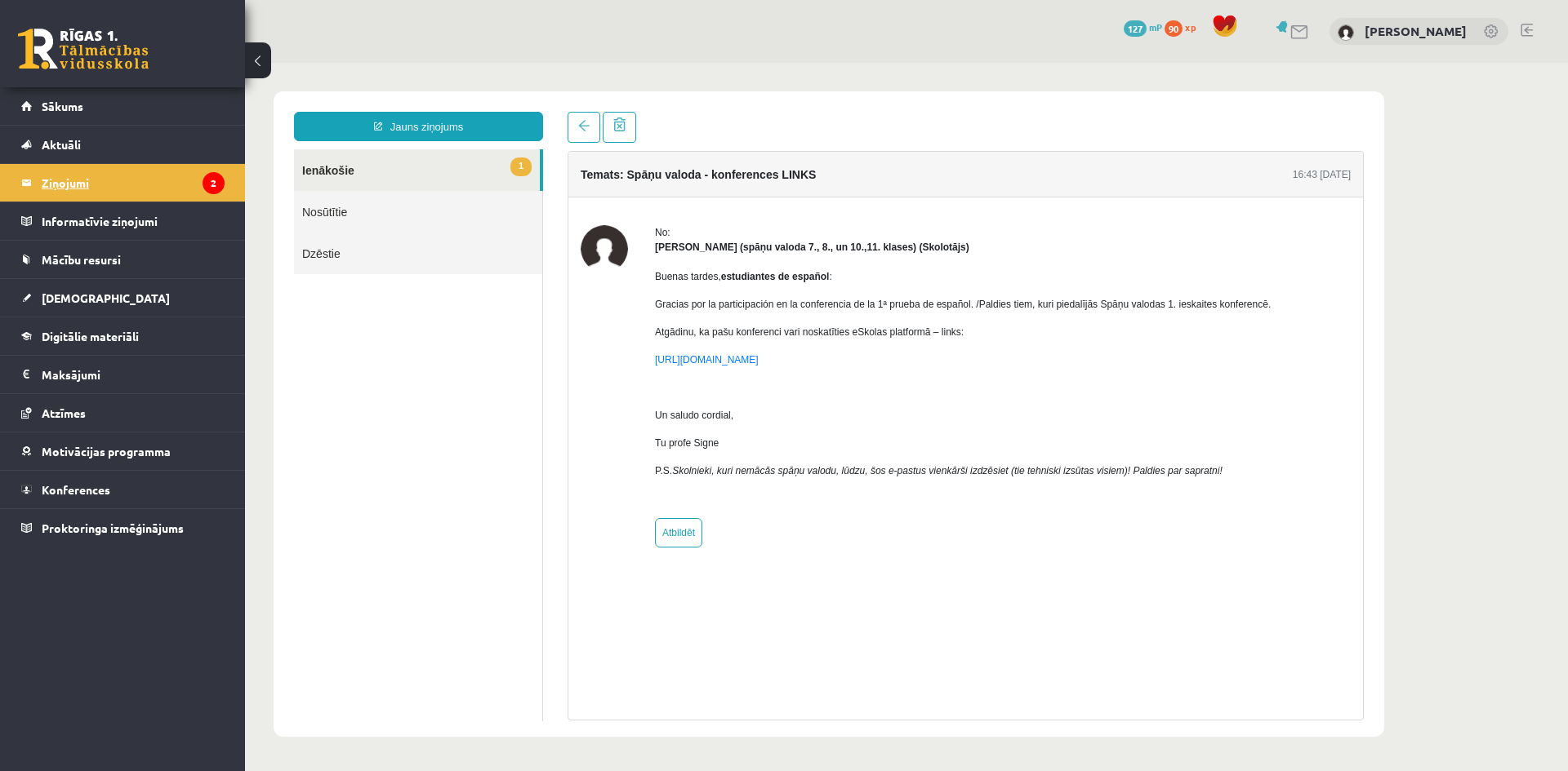
click at [62, 178] on legend "Ziņojumi 2" at bounding box center [133, 183] width 183 height 38
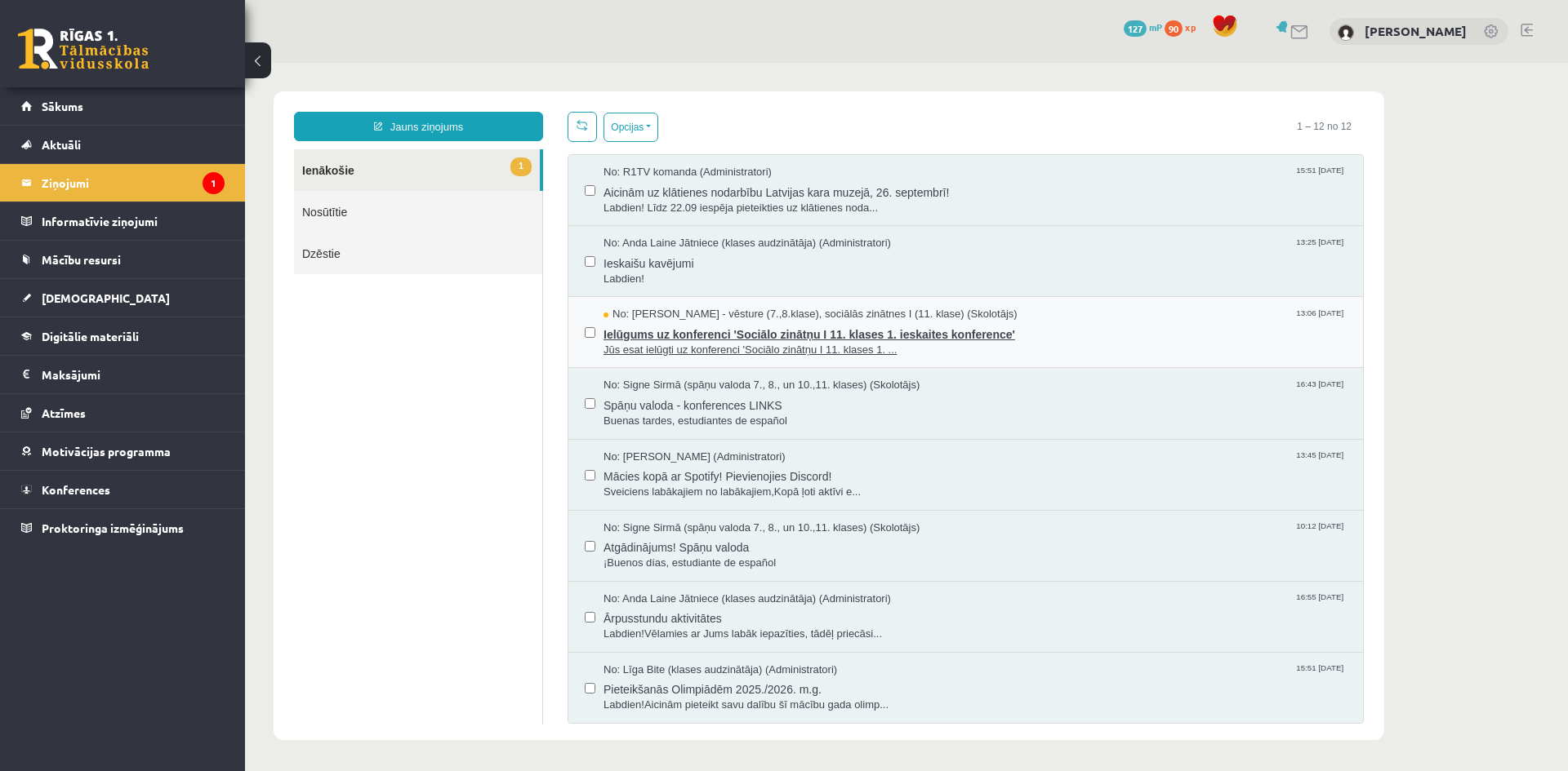
click at [708, 333] on span "Ielūgums uz konferenci 'Sociālo zinātņu I 11. klases 1. ieskaites konference'" at bounding box center [975, 333] width 743 height 21
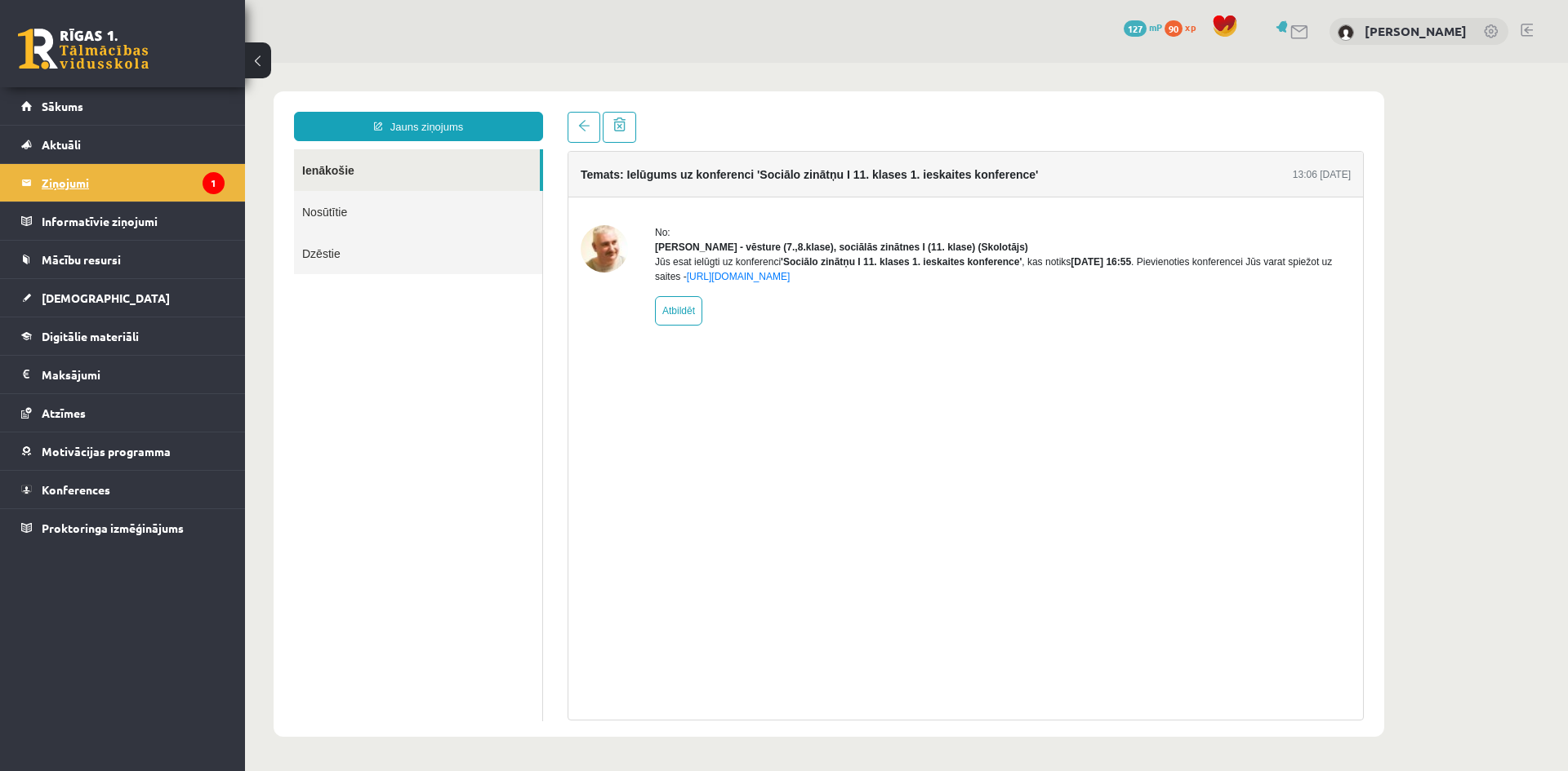
click at [68, 178] on legend "Ziņojumi 1" at bounding box center [133, 183] width 183 height 38
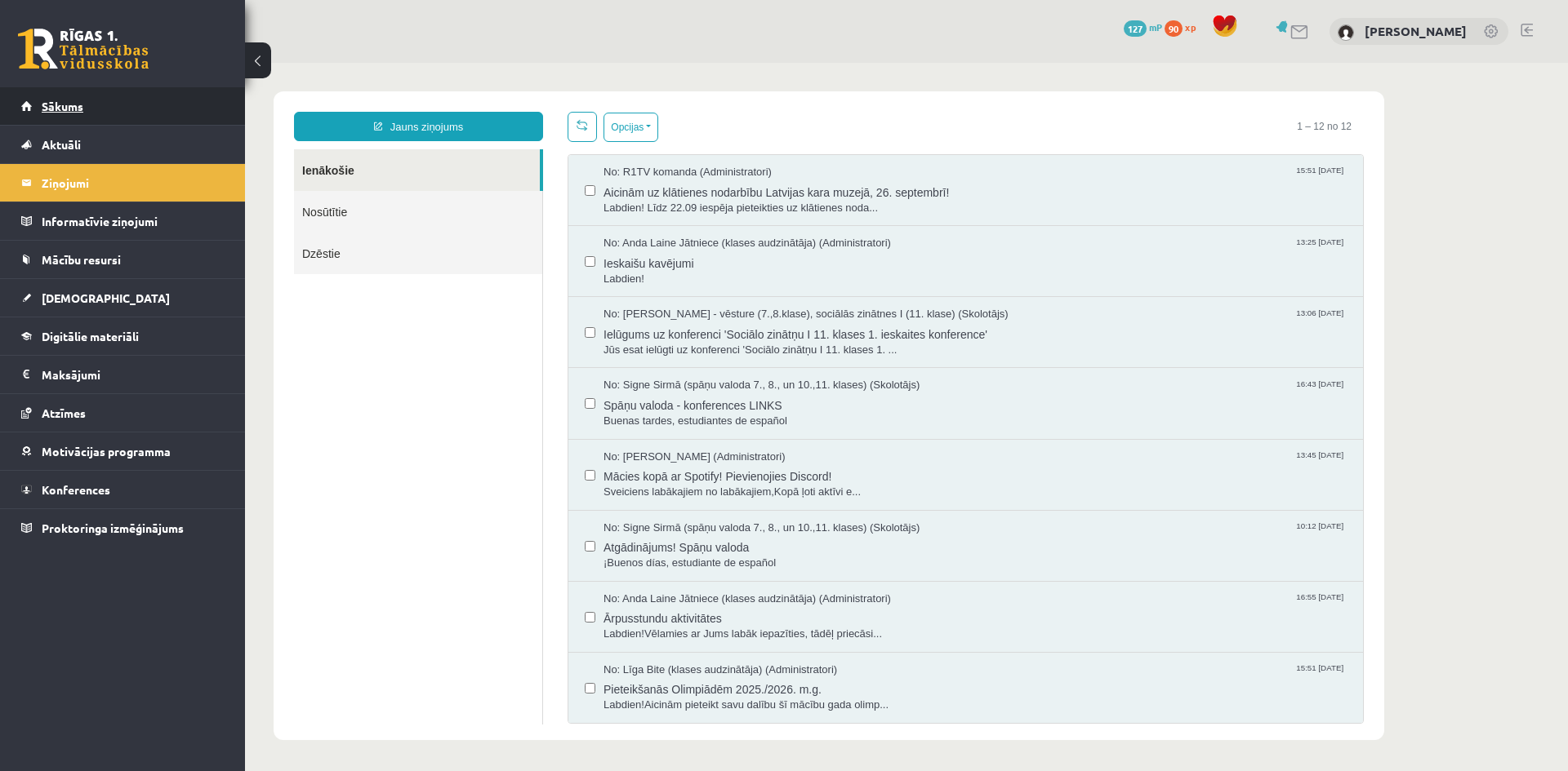
click at [62, 107] on span "Sākums" at bounding box center [62, 106] width 41 height 14
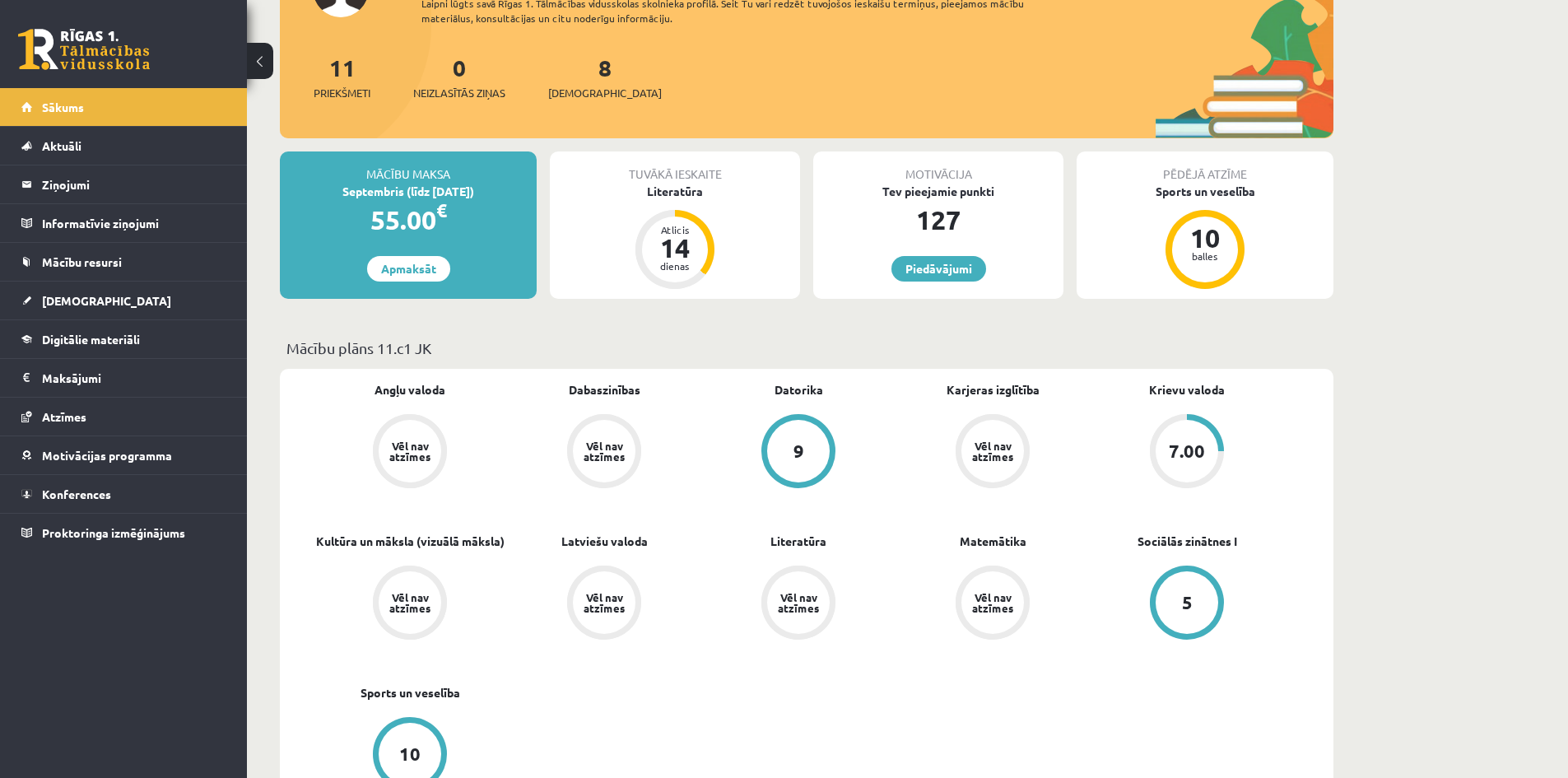
scroll to position [247, 0]
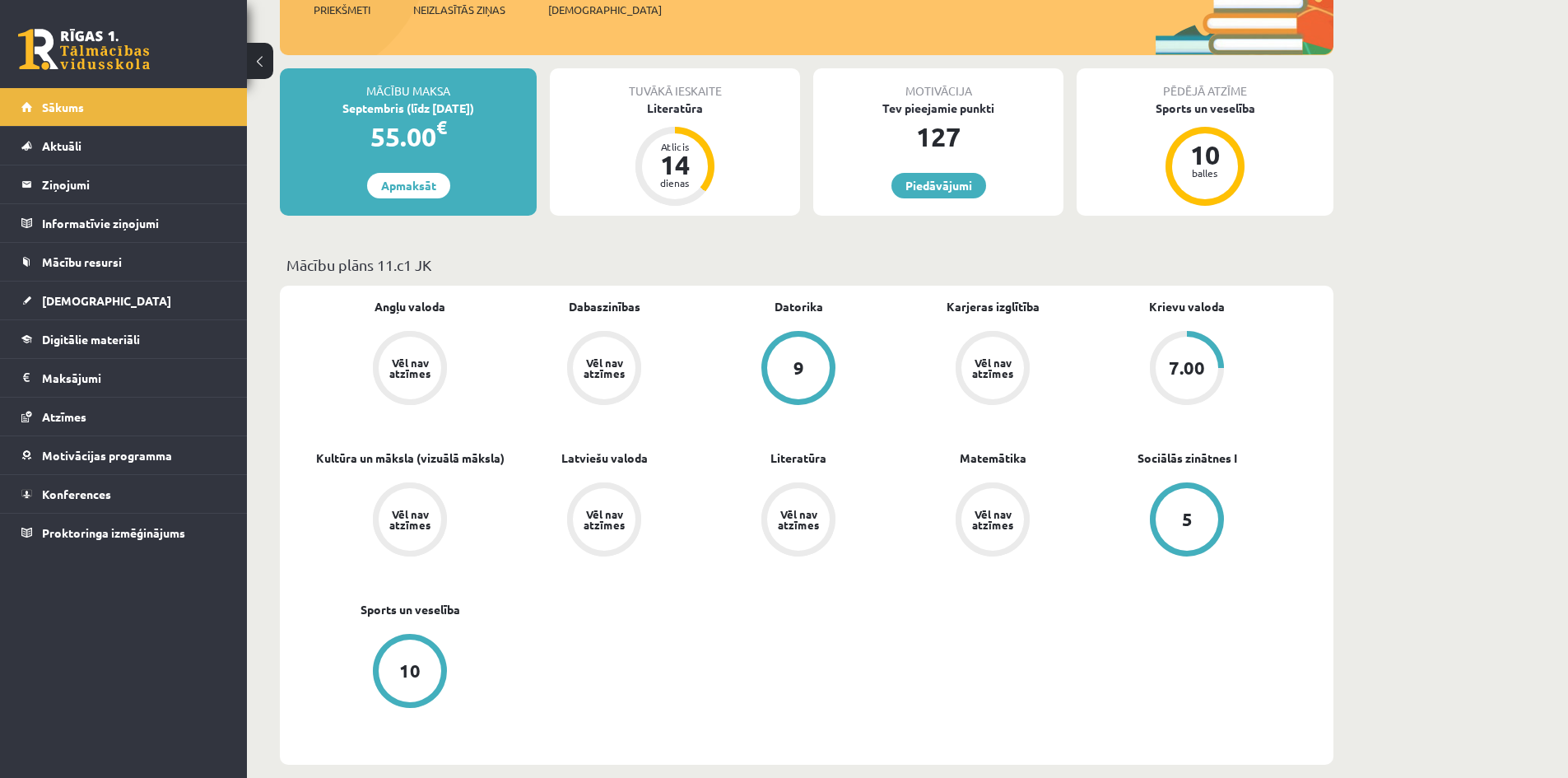
click at [1187, 513] on div "5" at bounding box center [1187, 519] width 11 height 18
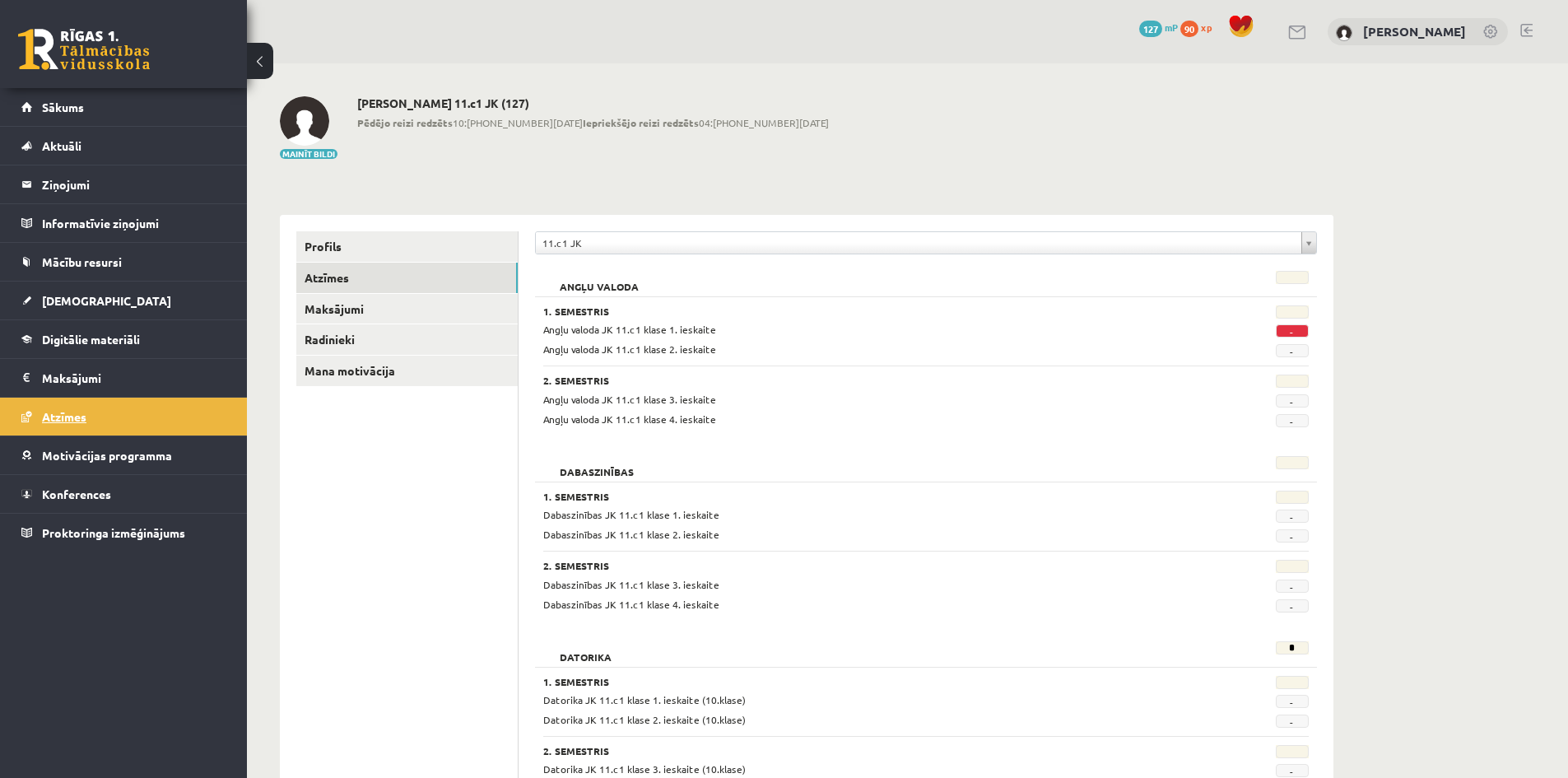
click at [69, 415] on span "Atzīmes" at bounding box center [63, 416] width 44 height 14
click at [68, 144] on span "Aktuāli" at bounding box center [61, 146] width 40 height 14
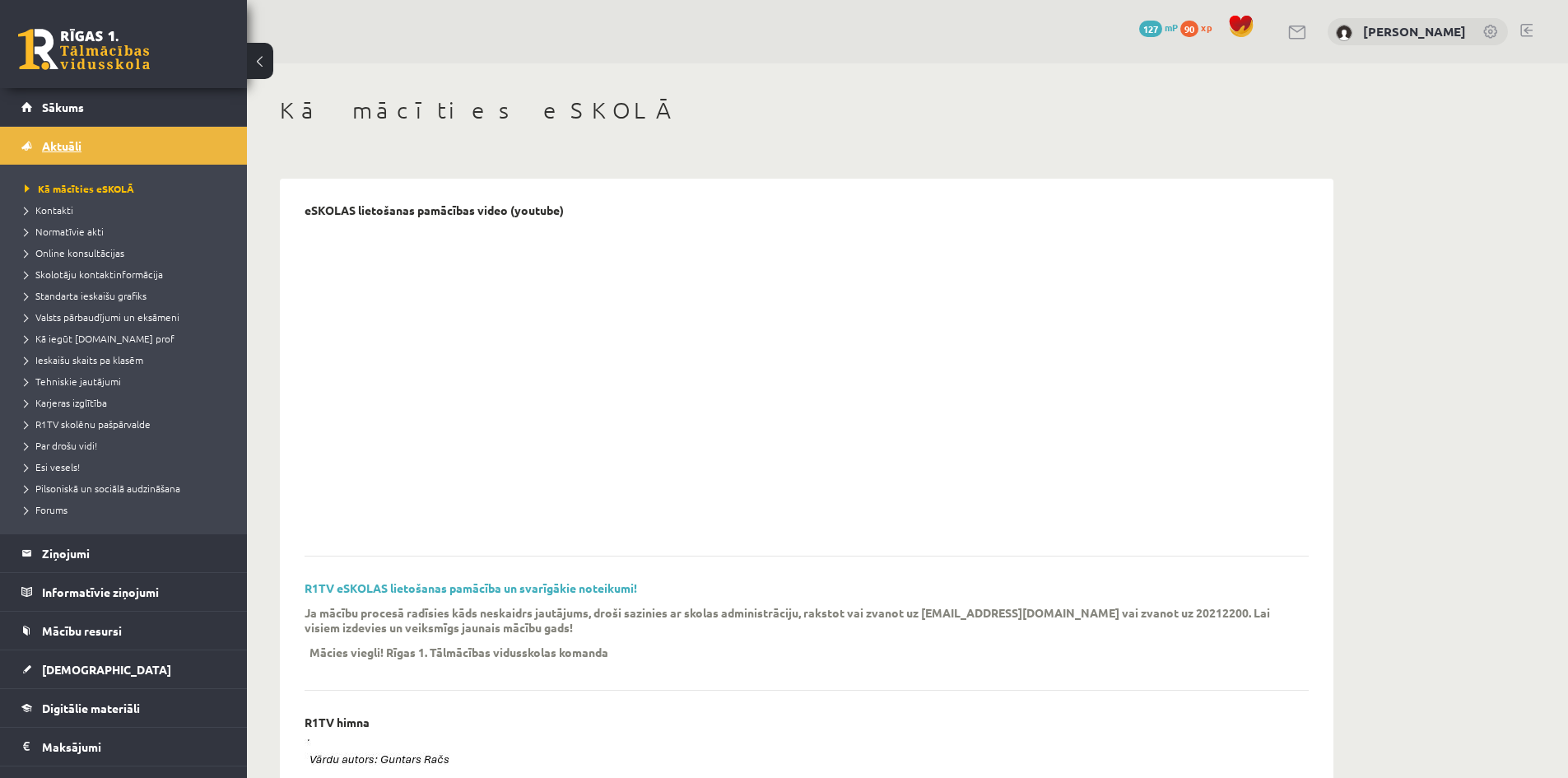
click at [71, 149] on span "Aktuāli" at bounding box center [61, 146] width 40 height 14
click at [77, 674] on span "[DEMOGRAPHIC_DATA]" at bounding box center [106, 669] width 129 height 14
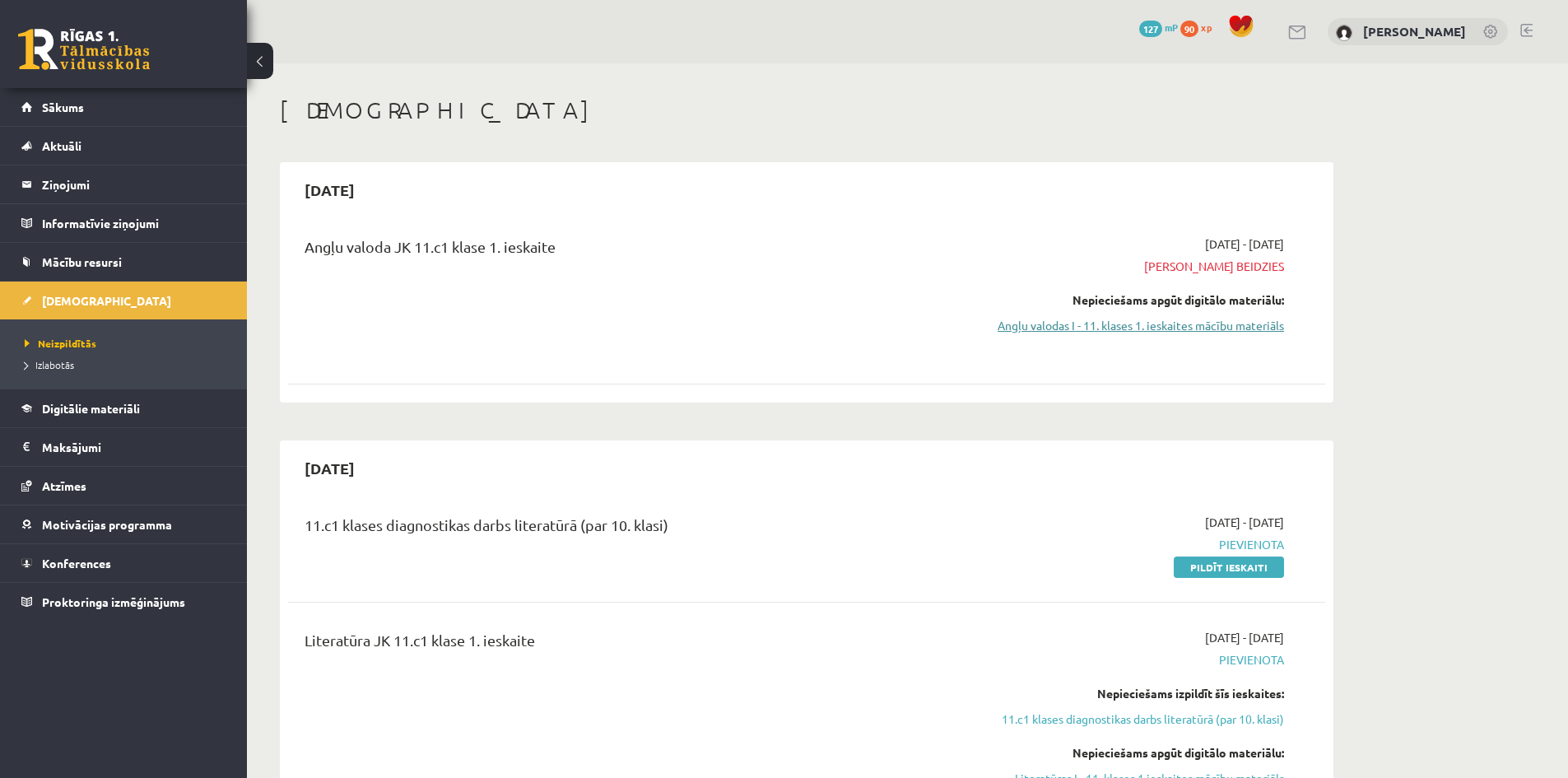
click at [1222, 321] on link "Angļu valodas I - 11. klases 1. ieskaites mācību materiāls" at bounding box center [1129, 325] width 310 height 17
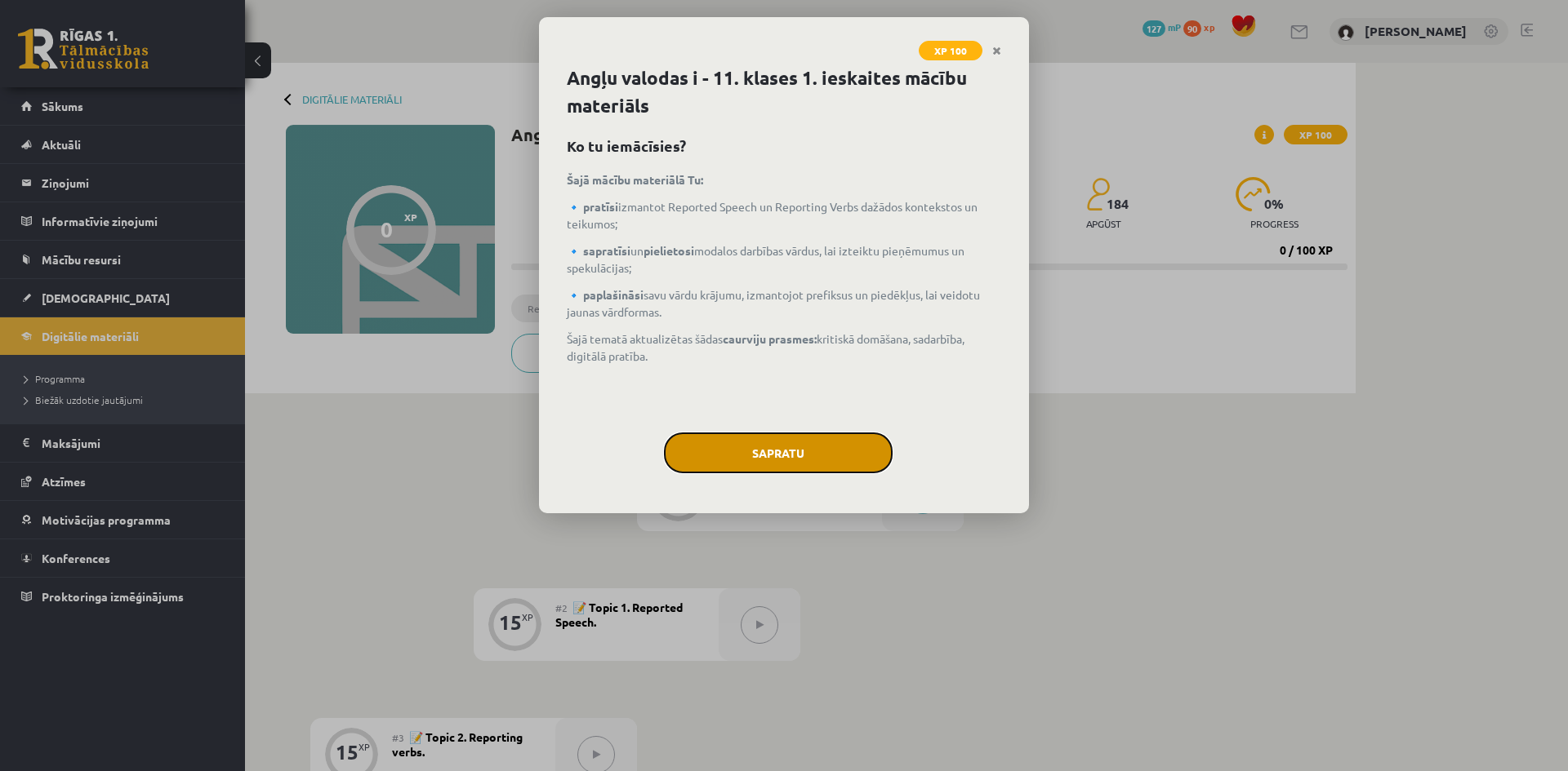
click at [770, 450] on button "Sapratu" at bounding box center [778, 453] width 229 height 41
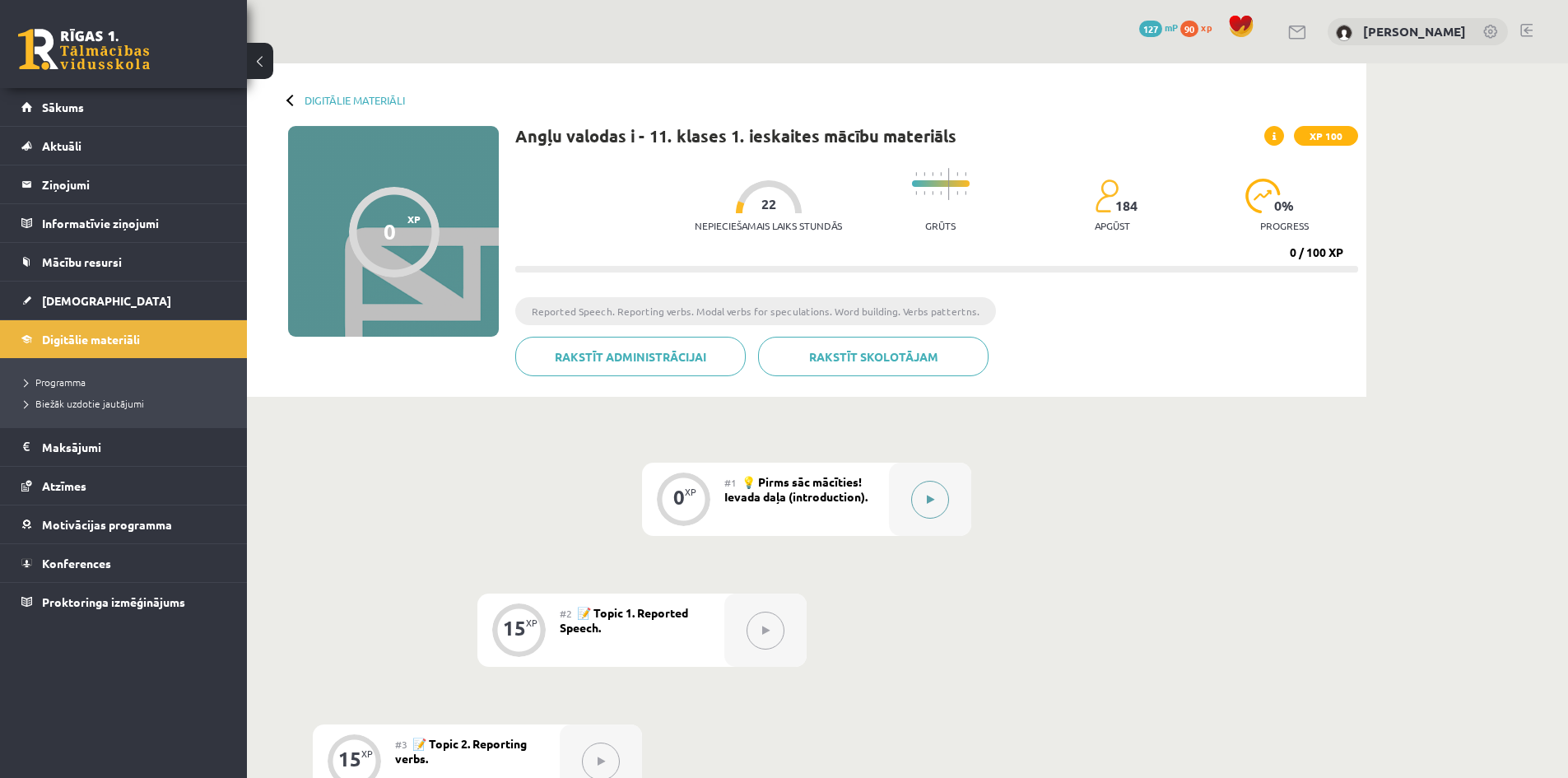
click at [923, 496] on button at bounding box center [930, 500] width 38 height 38
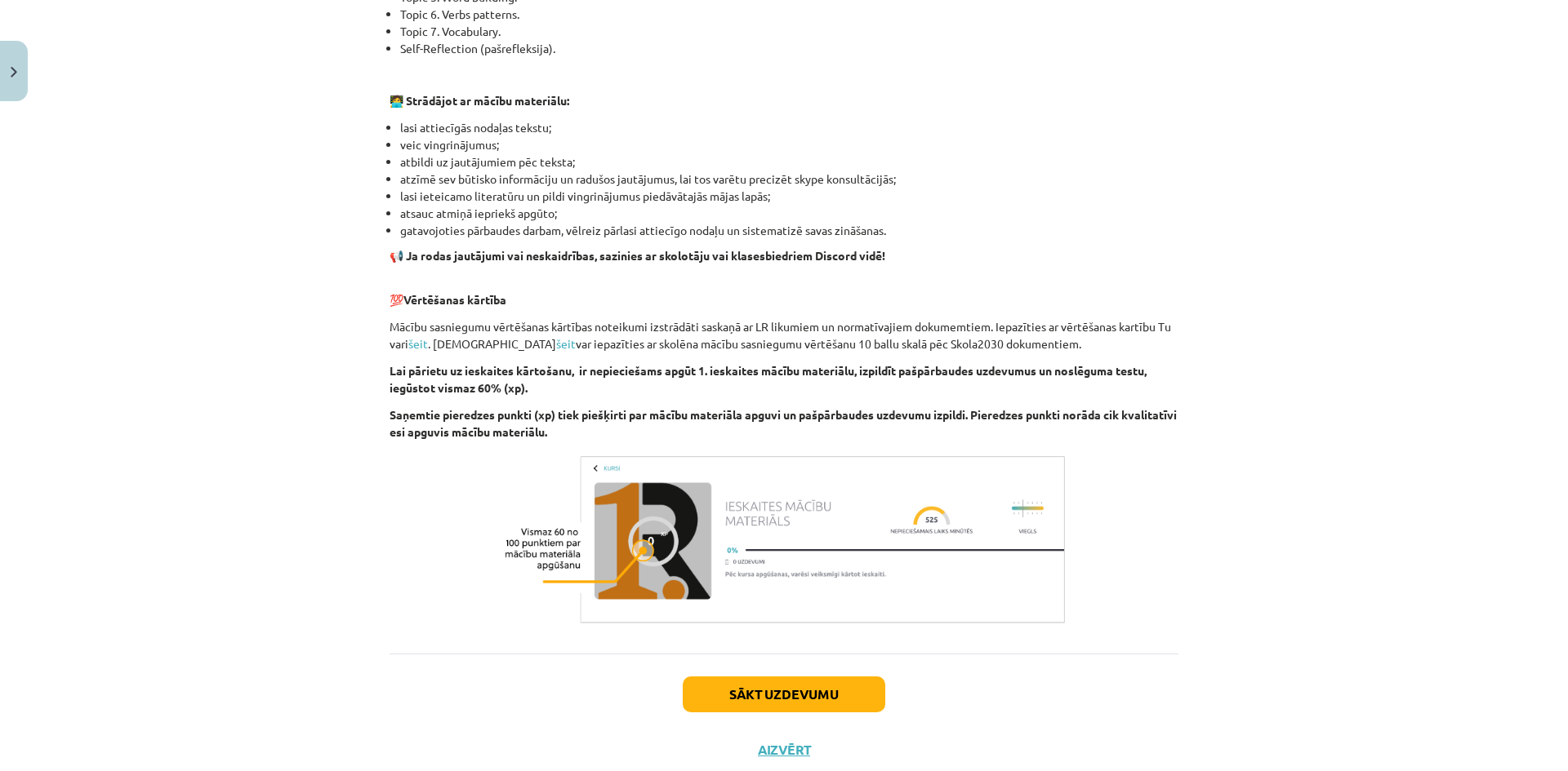
scroll to position [945, 0]
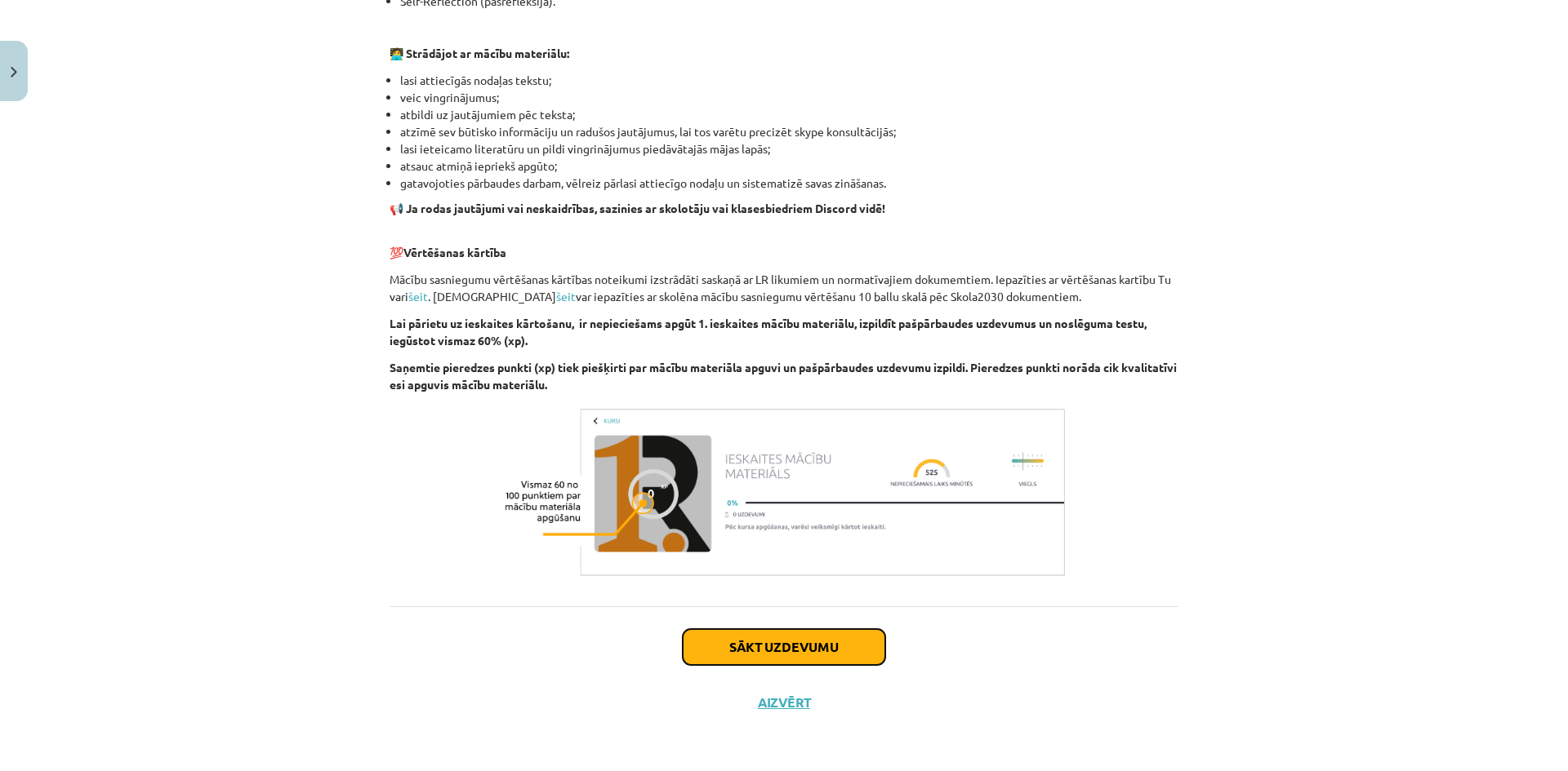
click at [771, 648] on button "Sākt uzdevumu" at bounding box center [784, 647] width 203 height 36
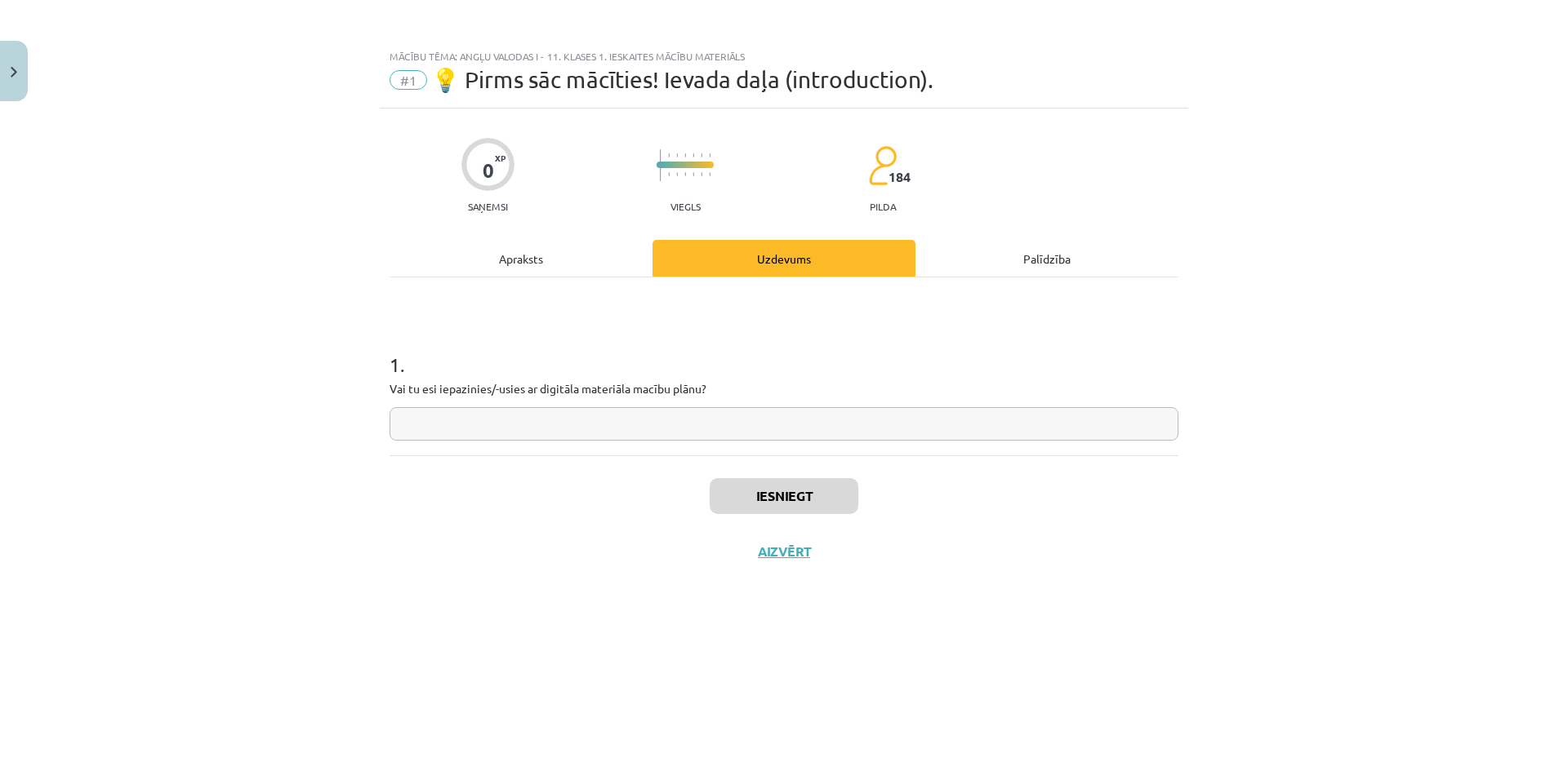
scroll to position [0, 0]
click at [490, 421] on input "text" at bounding box center [783, 423] width 788 height 33
type input "**"
click at [778, 500] on button "Iesniegt" at bounding box center [784, 496] width 149 height 36
click at [807, 558] on button "Nākamā nodarbība" at bounding box center [784, 562] width 160 height 38
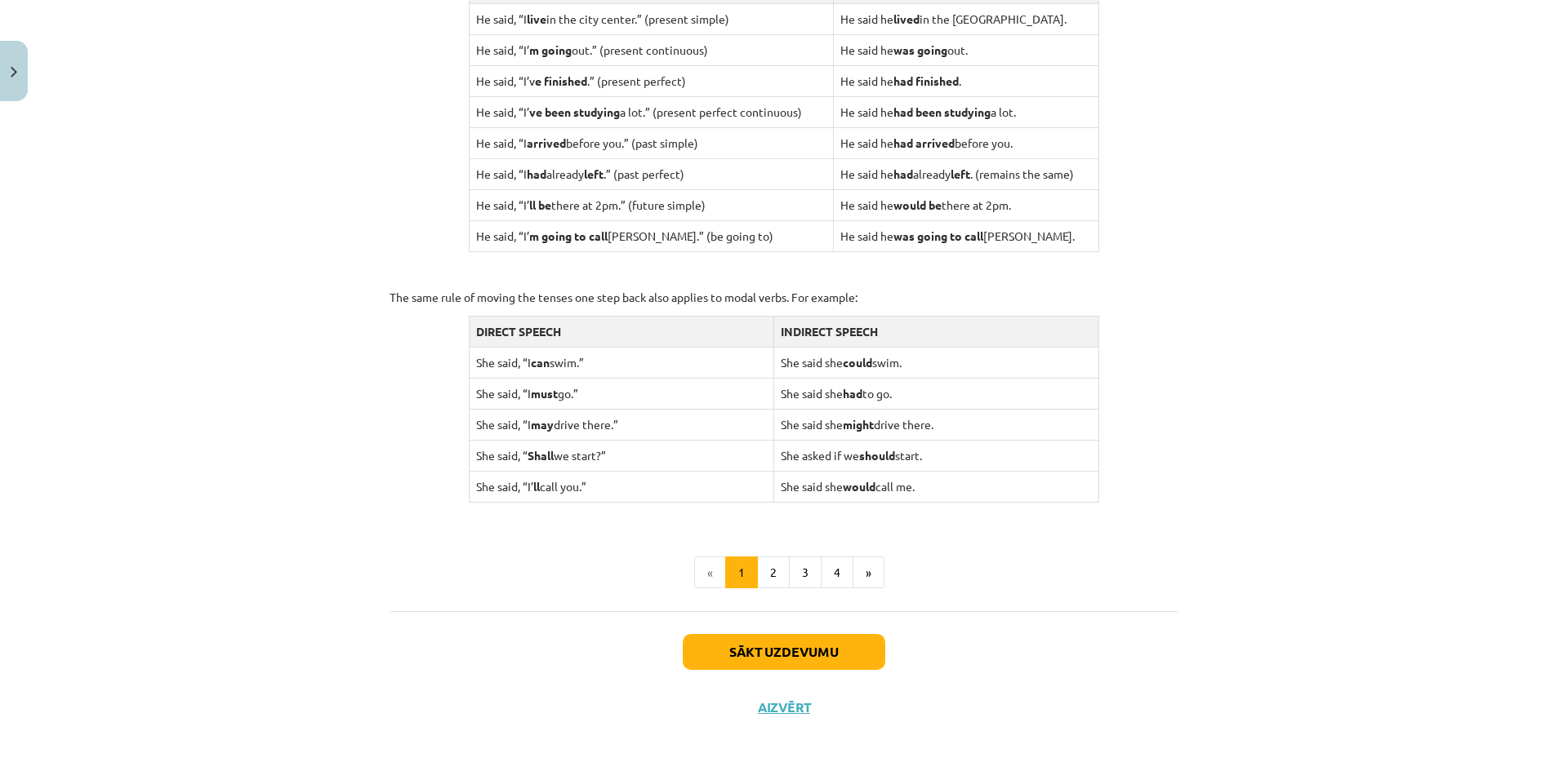
scroll to position [1434, 0]
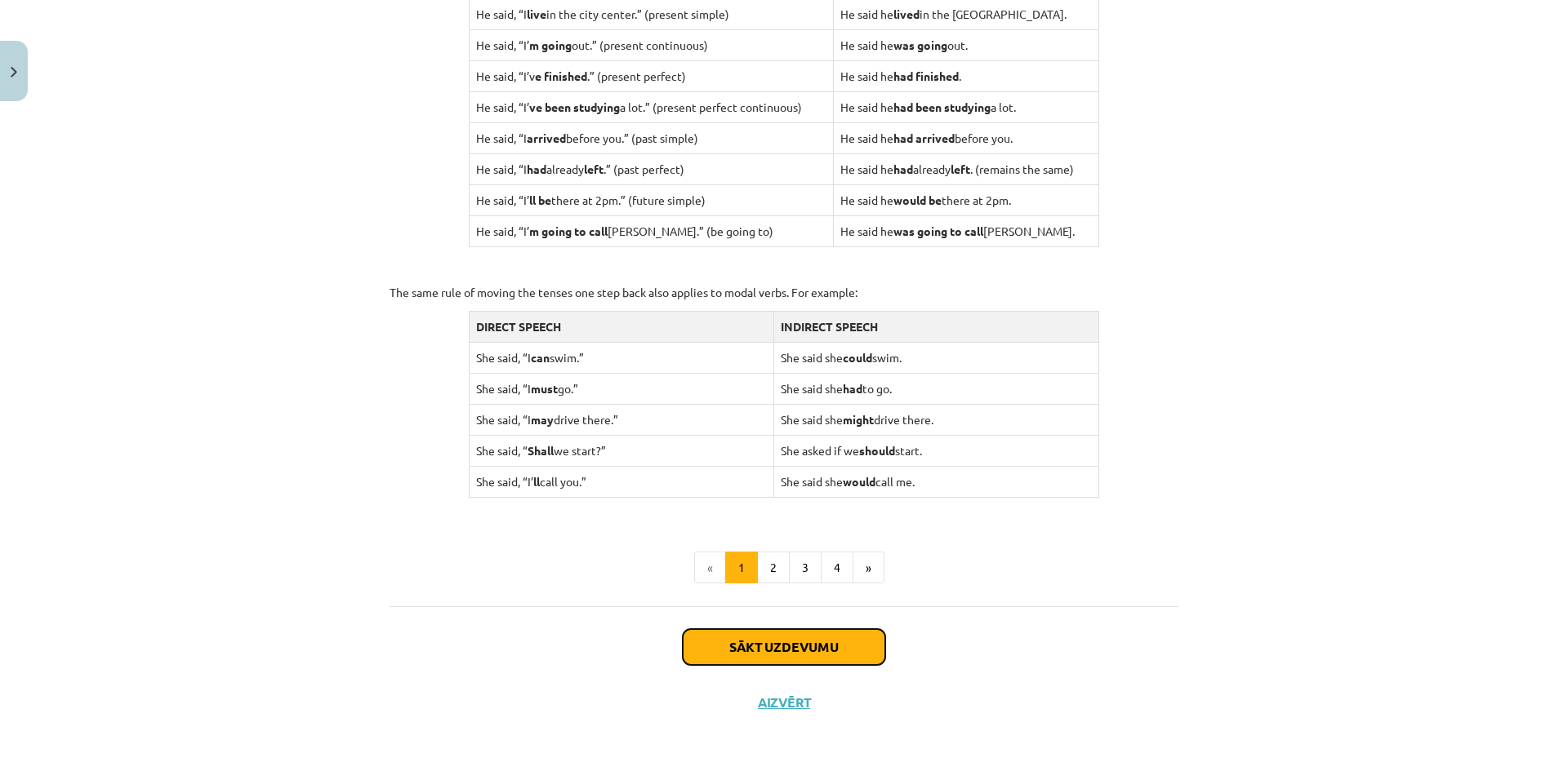
click at [779, 650] on button "Sākt uzdevumu" at bounding box center [784, 647] width 203 height 36
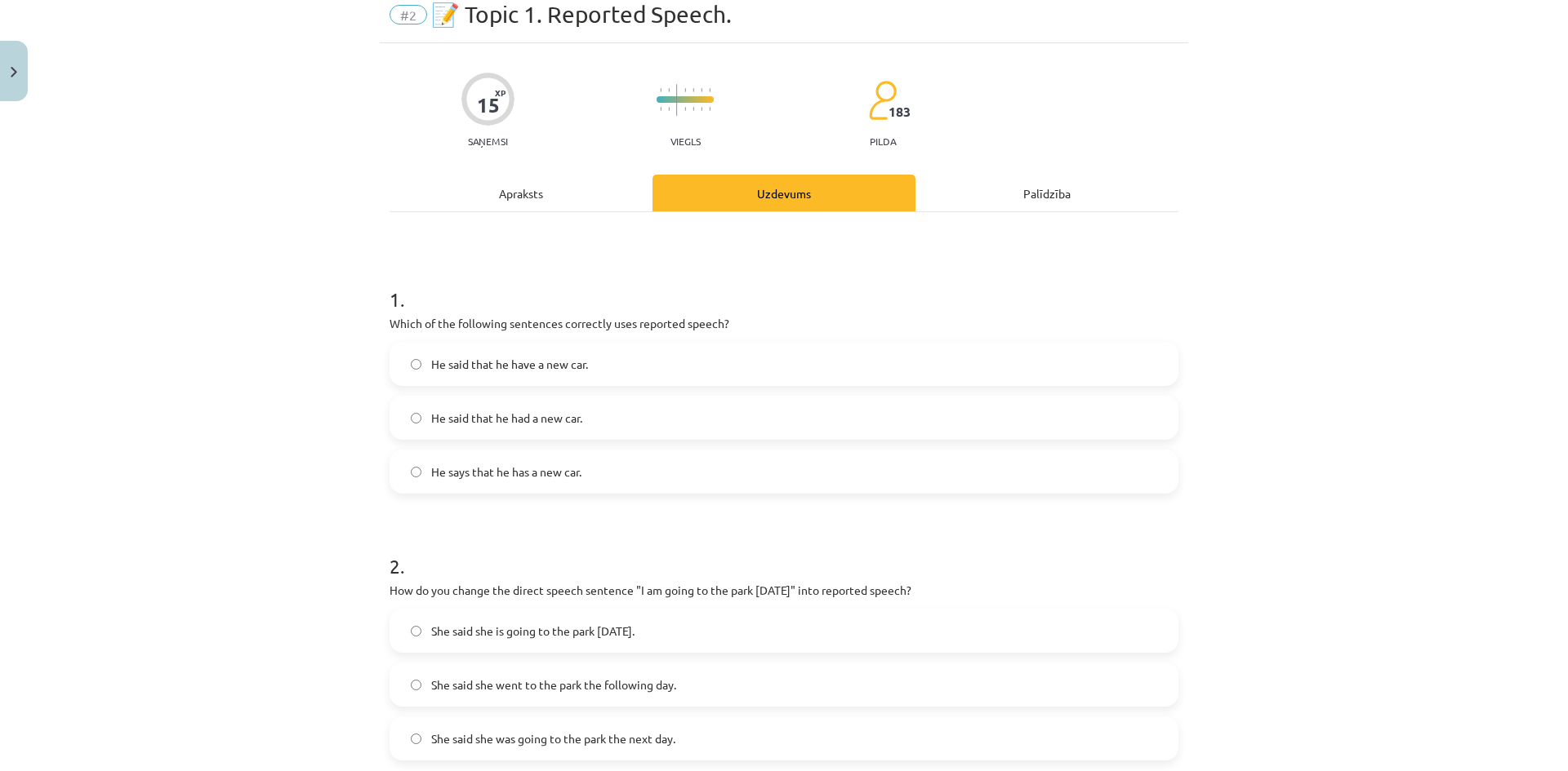
scroll to position [0, 0]
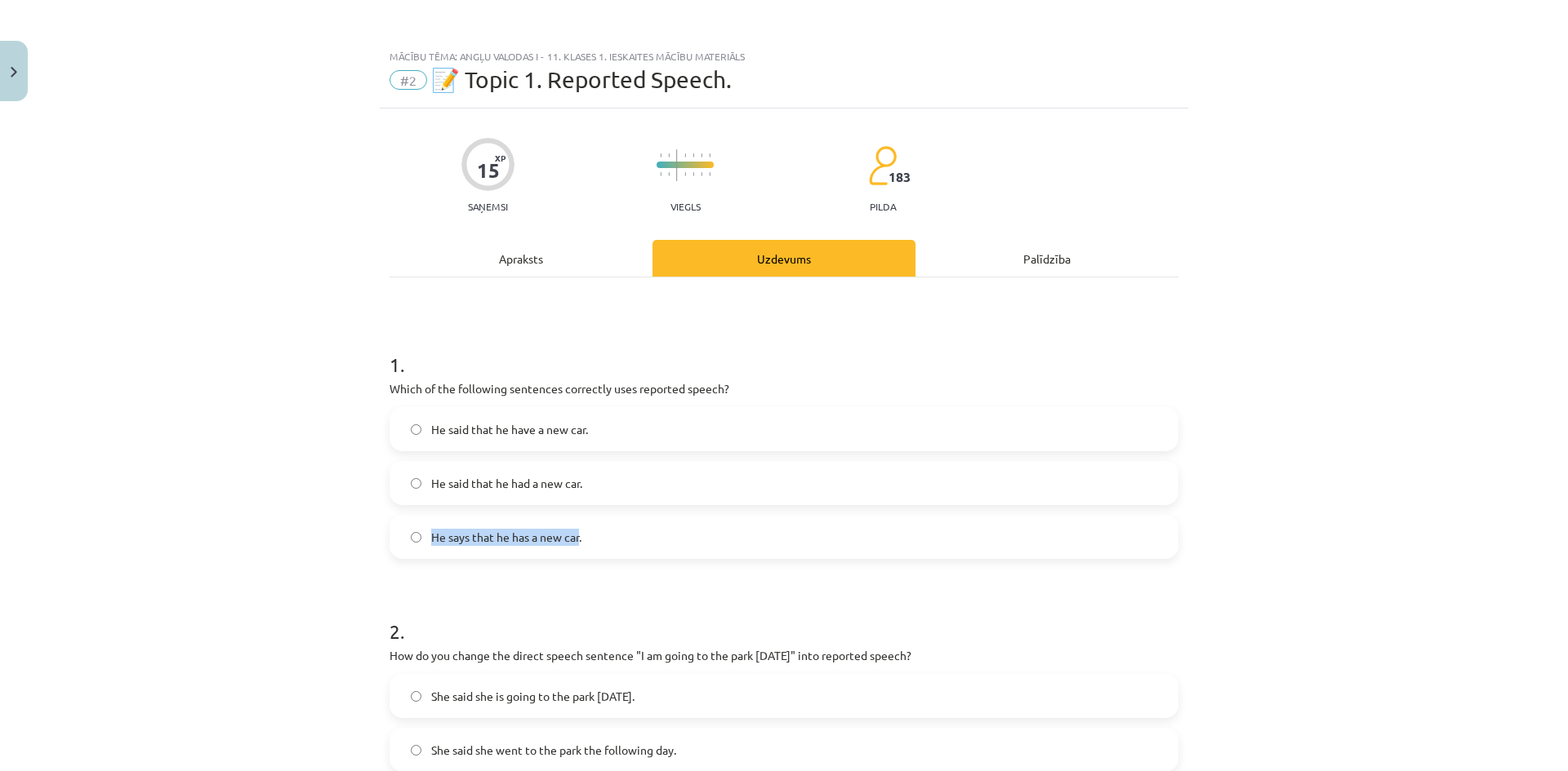
drag, startPoint x: 426, startPoint y: 540, endPoint x: 576, endPoint y: 550, distance: 150.3
click at [576, 550] on label "He says that he has a new car." at bounding box center [784, 537] width 786 height 41
copy span "He says that he has a new car"
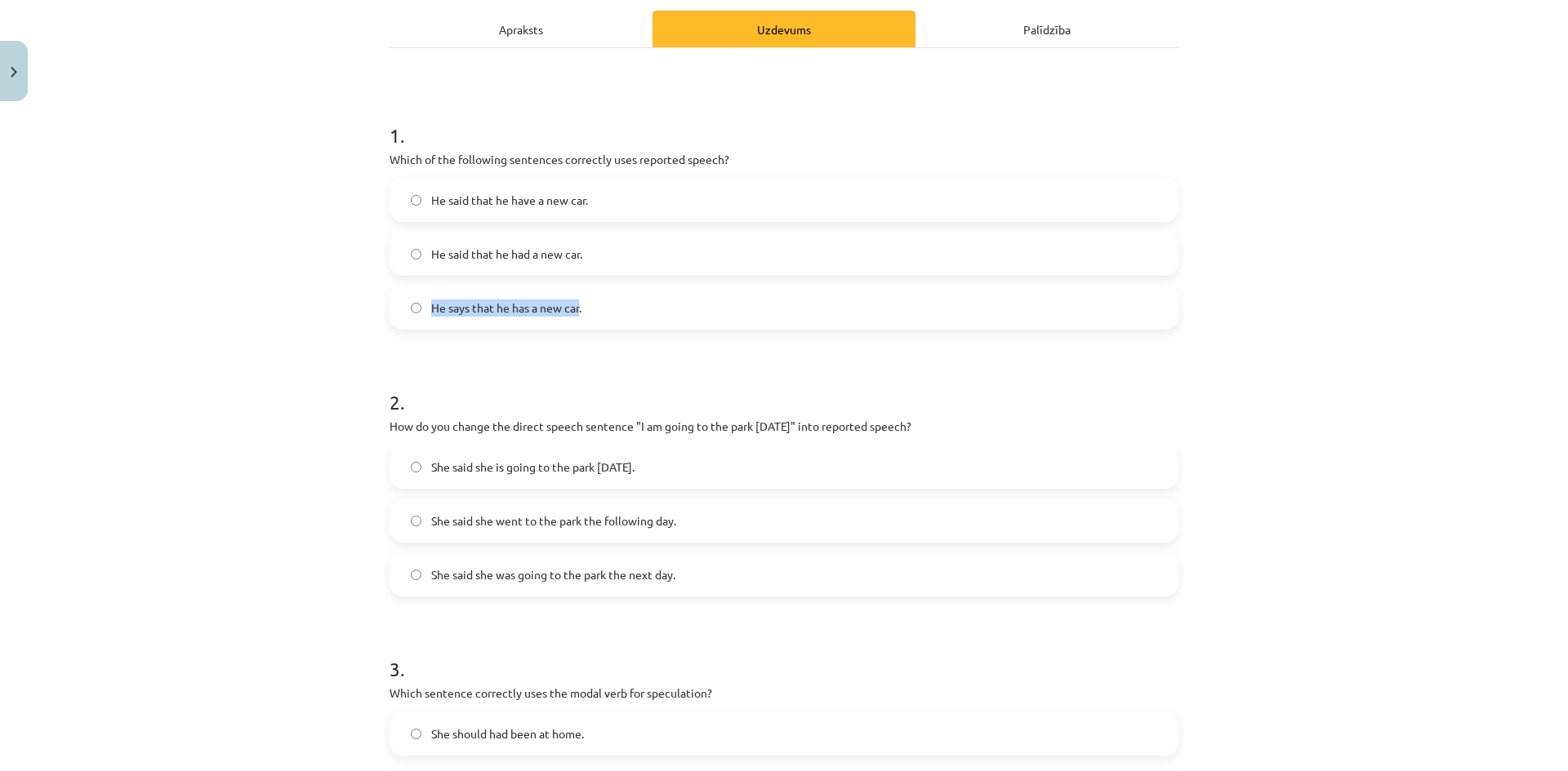
scroll to position [245, 0]
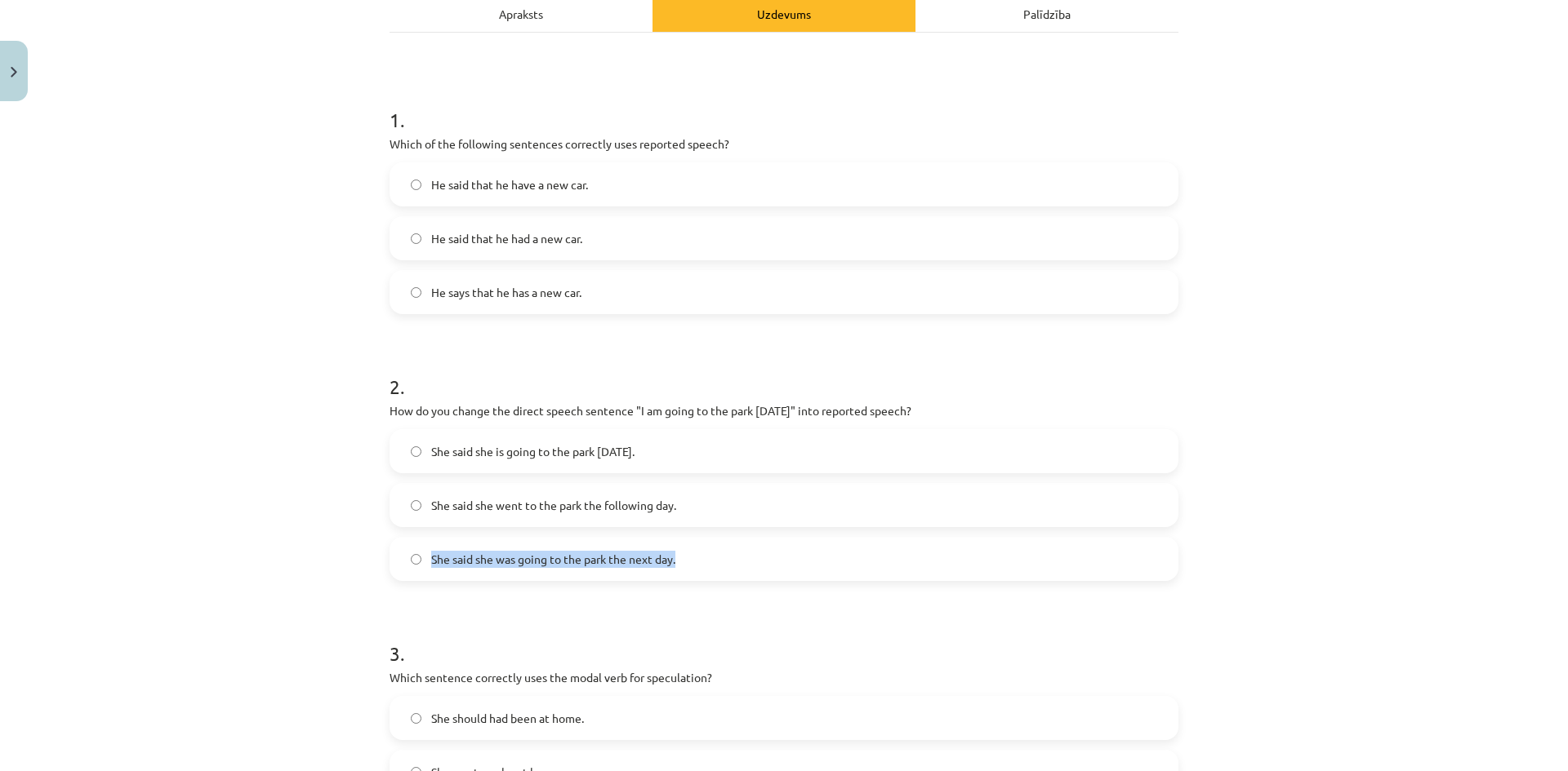
drag, startPoint x: 426, startPoint y: 561, endPoint x: 675, endPoint y: 569, distance: 249.1
click at [675, 569] on label "She said she was going to the park the next day." at bounding box center [784, 559] width 786 height 41
copy span "She said she was going to the park the next day."
drag, startPoint x: 384, startPoint y: 413, endPoint x: 934, endPoint y: 402, distance: 550.1
click at [934, 402] on div "2 . How do you change the direct speech sentence "I am going to the park [DATE]…" at bounding box center [783, 463] width 788 height 234
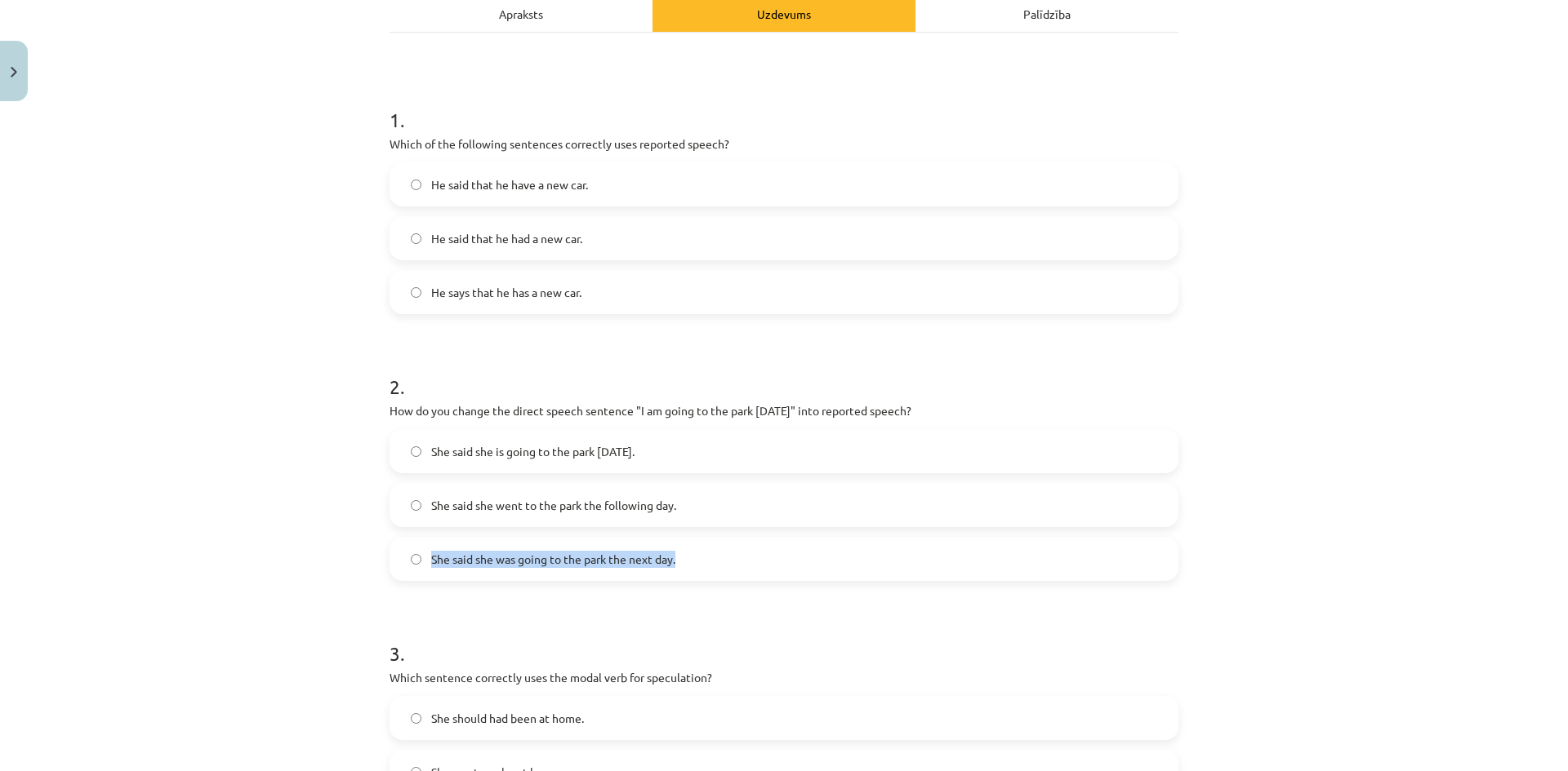
copy p "How do you change the direct speech sentence "I am going to the park [DATE]" in…"
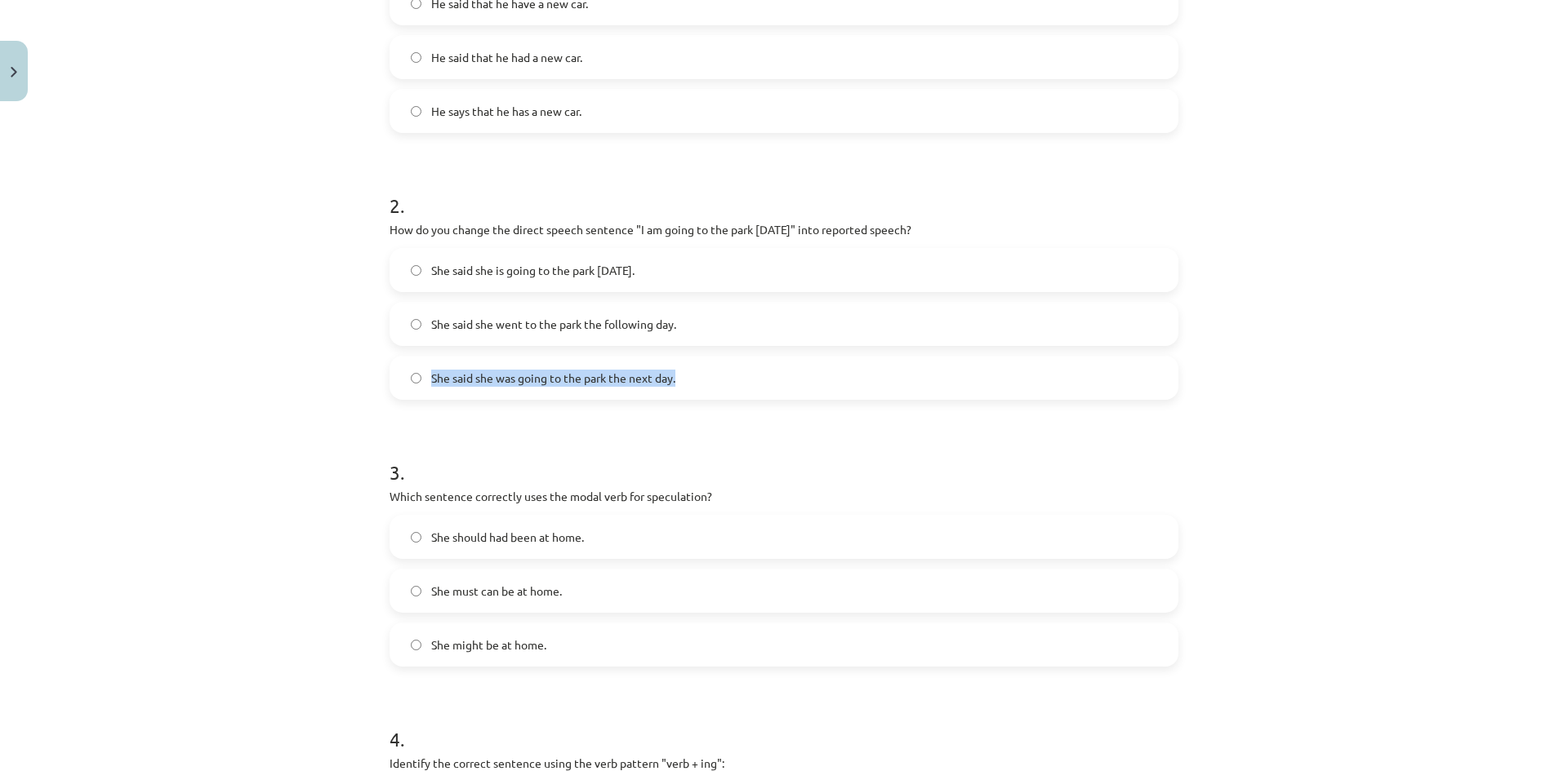
scroll to position [489, 0]
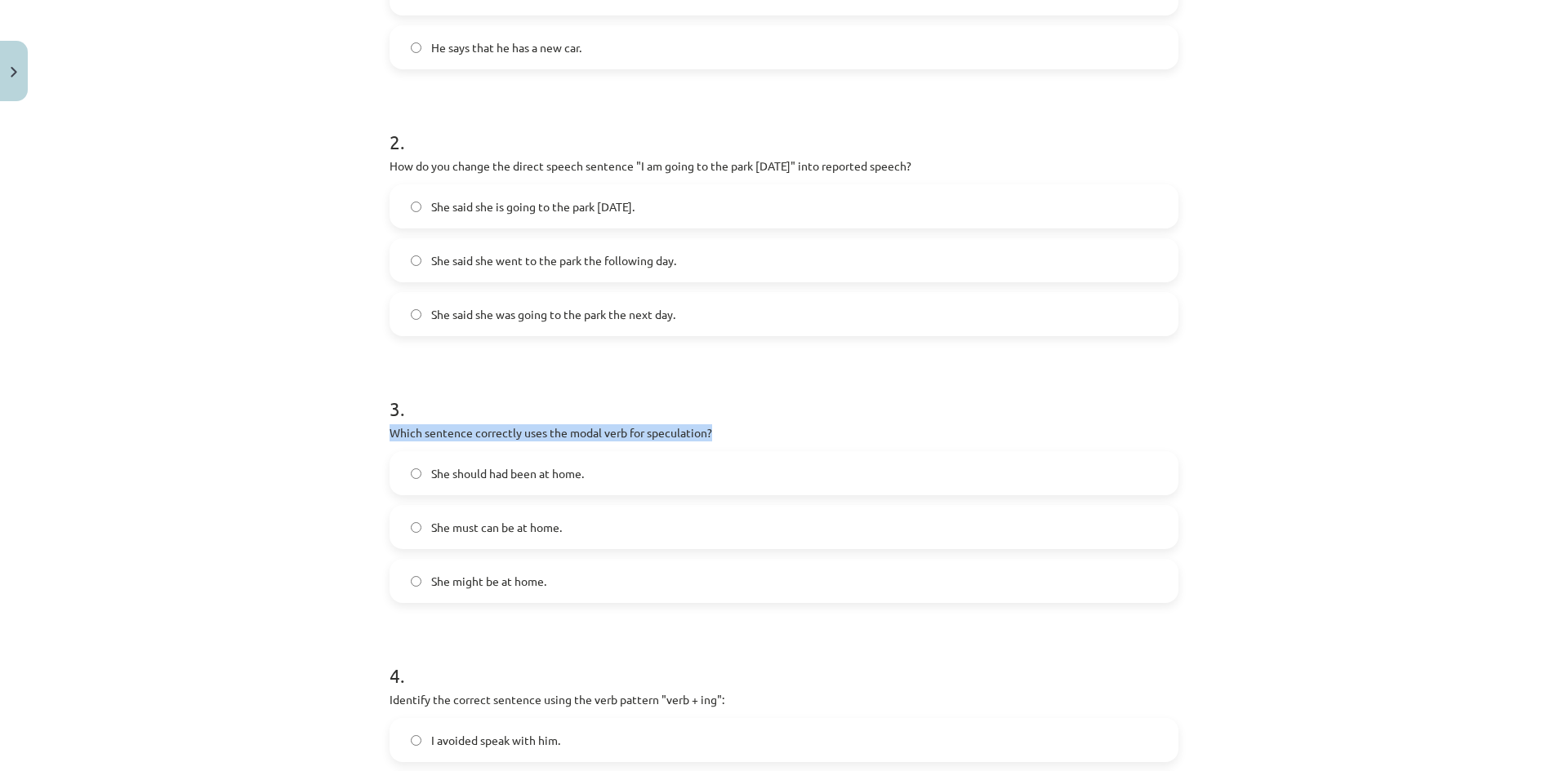
drag, startPoint x: 385, startPoint y: 431, endPoint x: 708, endPoint y: 423, distance: 323.1
click at [708, 423] on div "3 . Which sentence correctly uses the modal verb for speculation? She should ha…" at bounding box center [783, 485] width 788 height 234
copy p "Which sentence correctly uses the modal verb for speculation?"
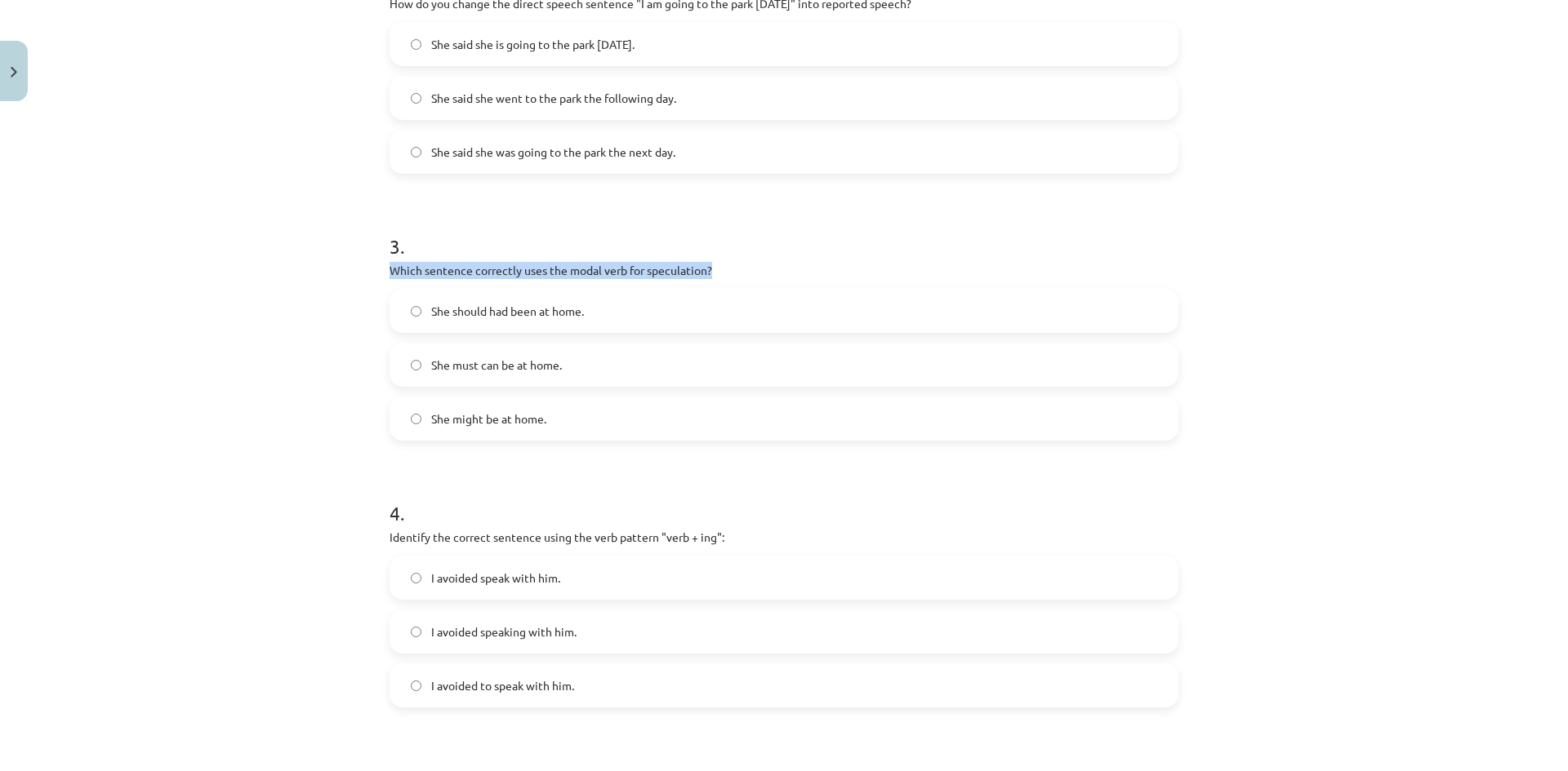
scroll to position [653, 0]
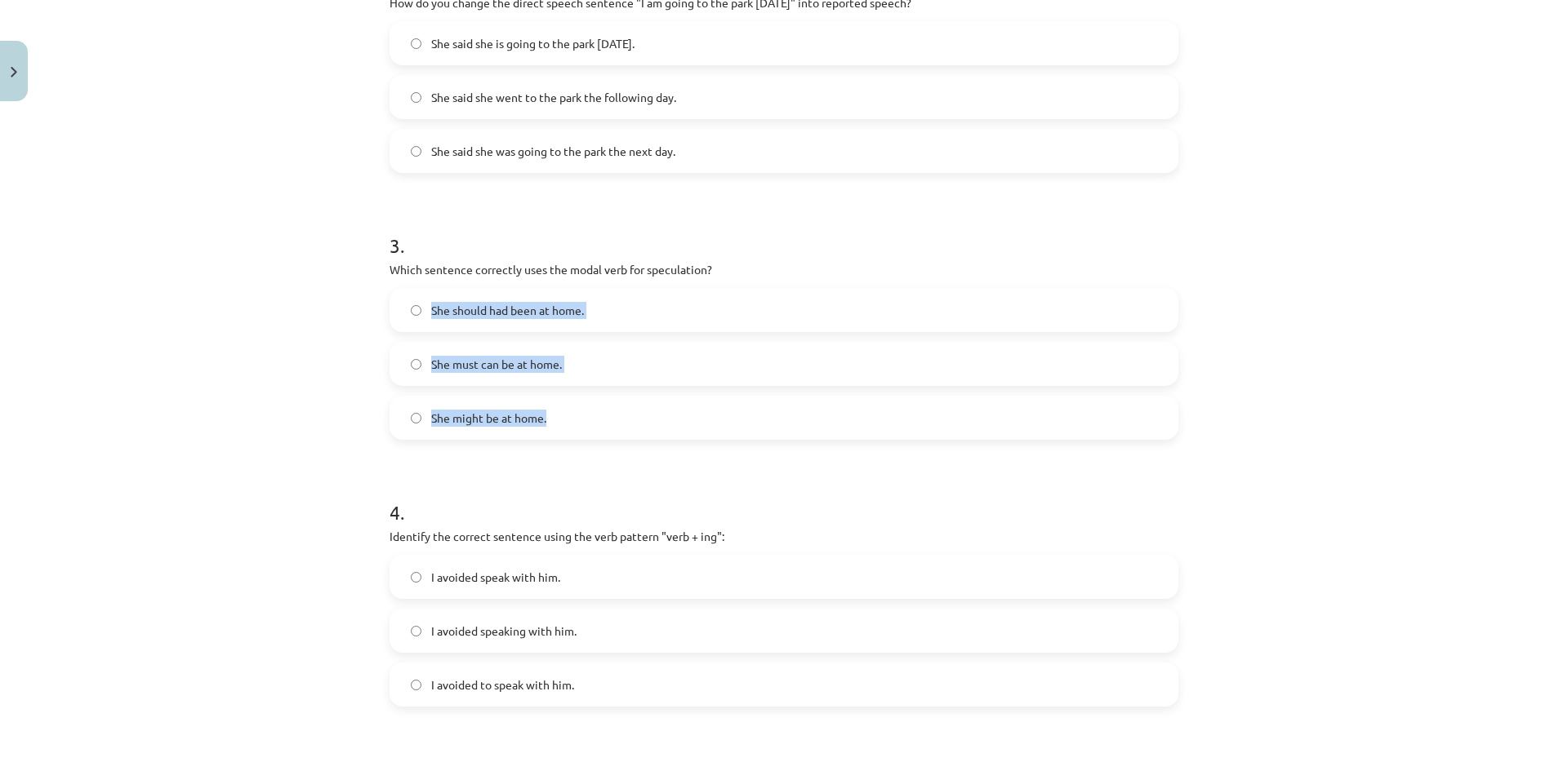
drag, startPoint x: 422, startPoint y: 311, endPoint x: 633, endPoint y: 424, distance: 239.4
click at [633, 424] on div "She should had been at home. She must can be at home. She might be at home." at bounding box center [783, 363] width 788 height 152
copy div "She should had been at home. She must can be at home. She might be at home."
drag, startPoint x: 385, startPoint y: 267, endPoint x: 563, endPoint y: 416, distance: 232.1
click at [563, 416] on div "3 . Which sentence correctly uses the modal verb for speculation? She should ha…" at bounding box center [783, 322] width 788 height 234
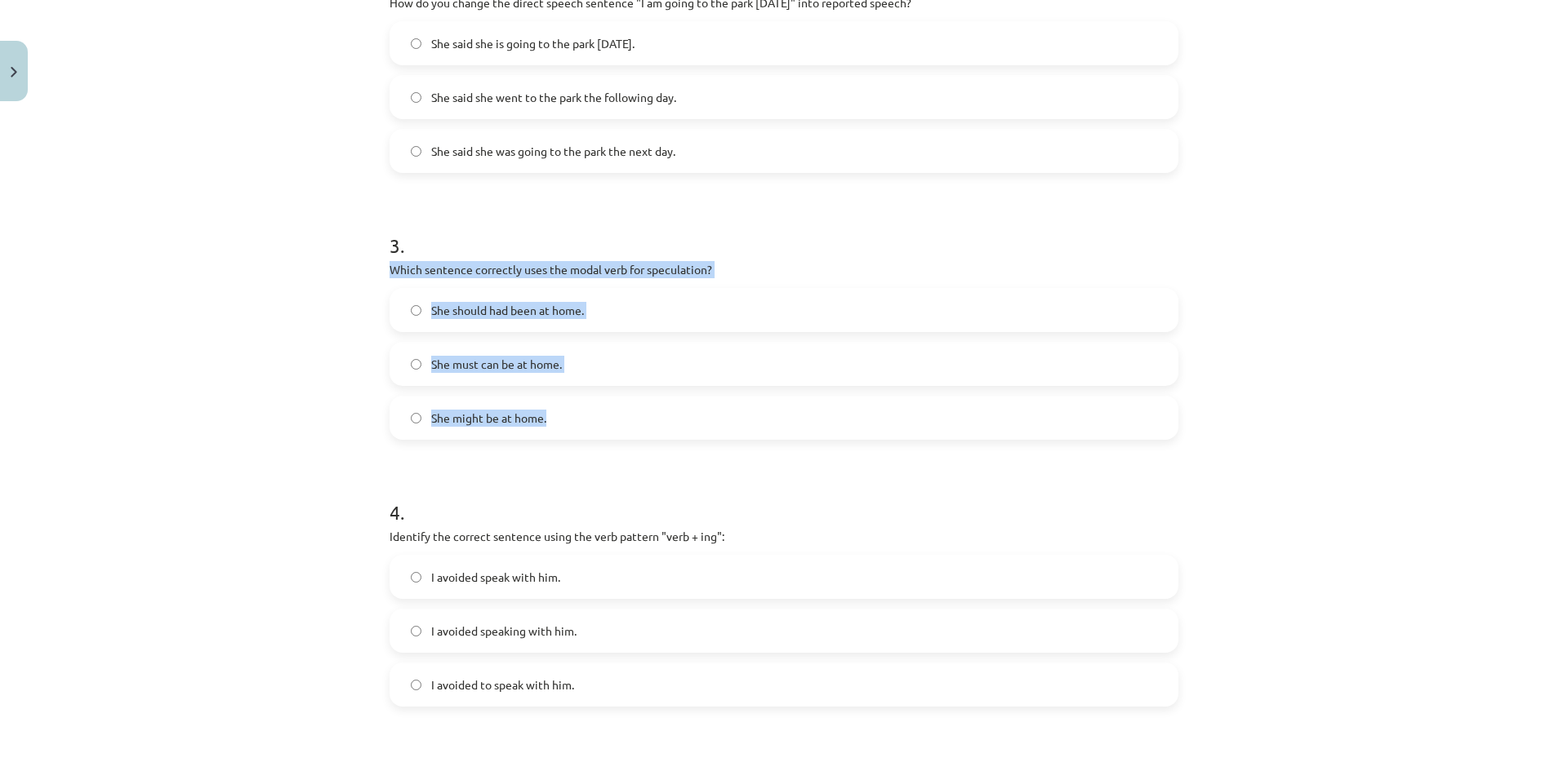
copy div "Which sentence correctly uses the modal verb for speculation? She should had be…"
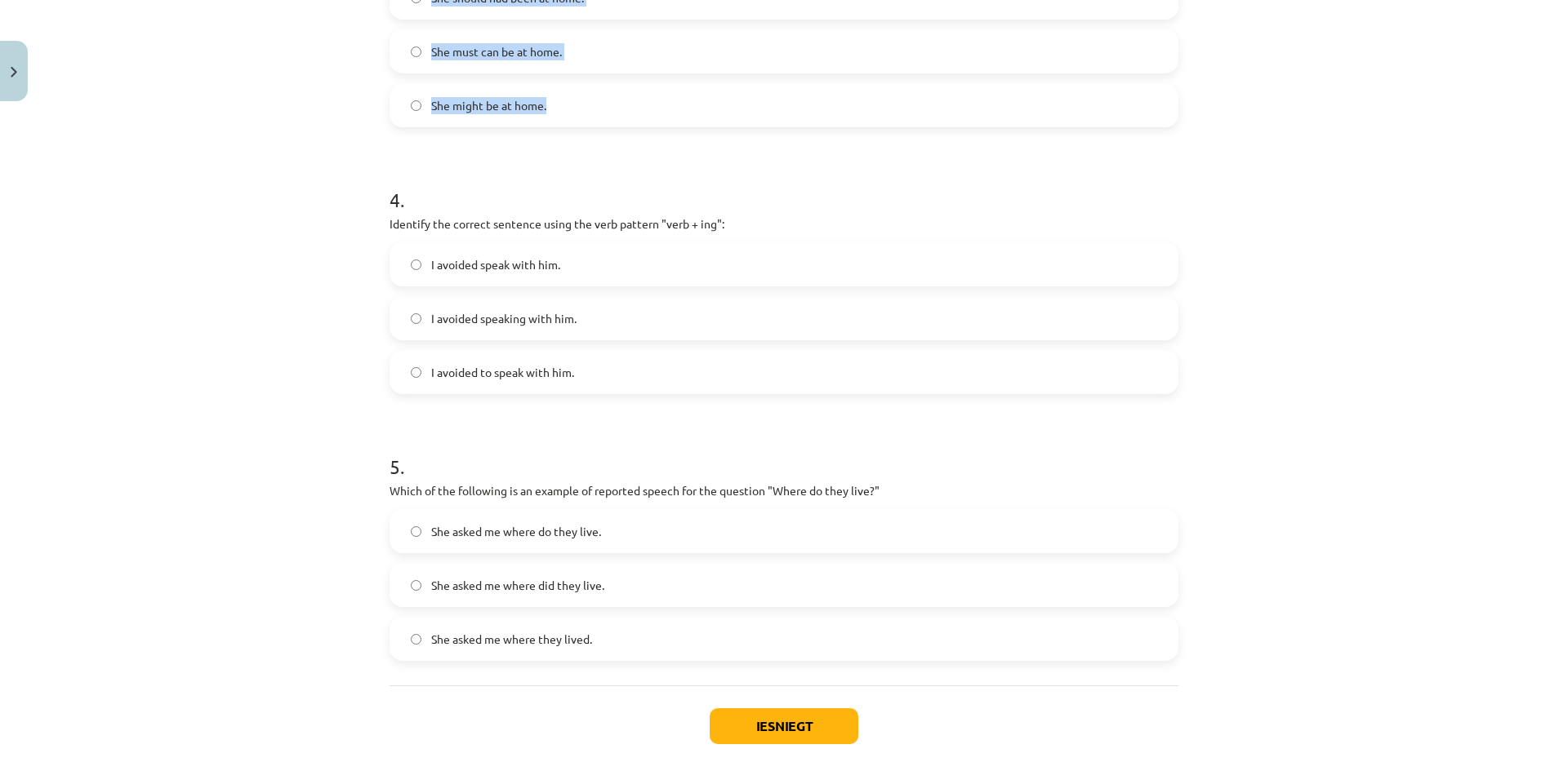
scroll to position [979, 0]
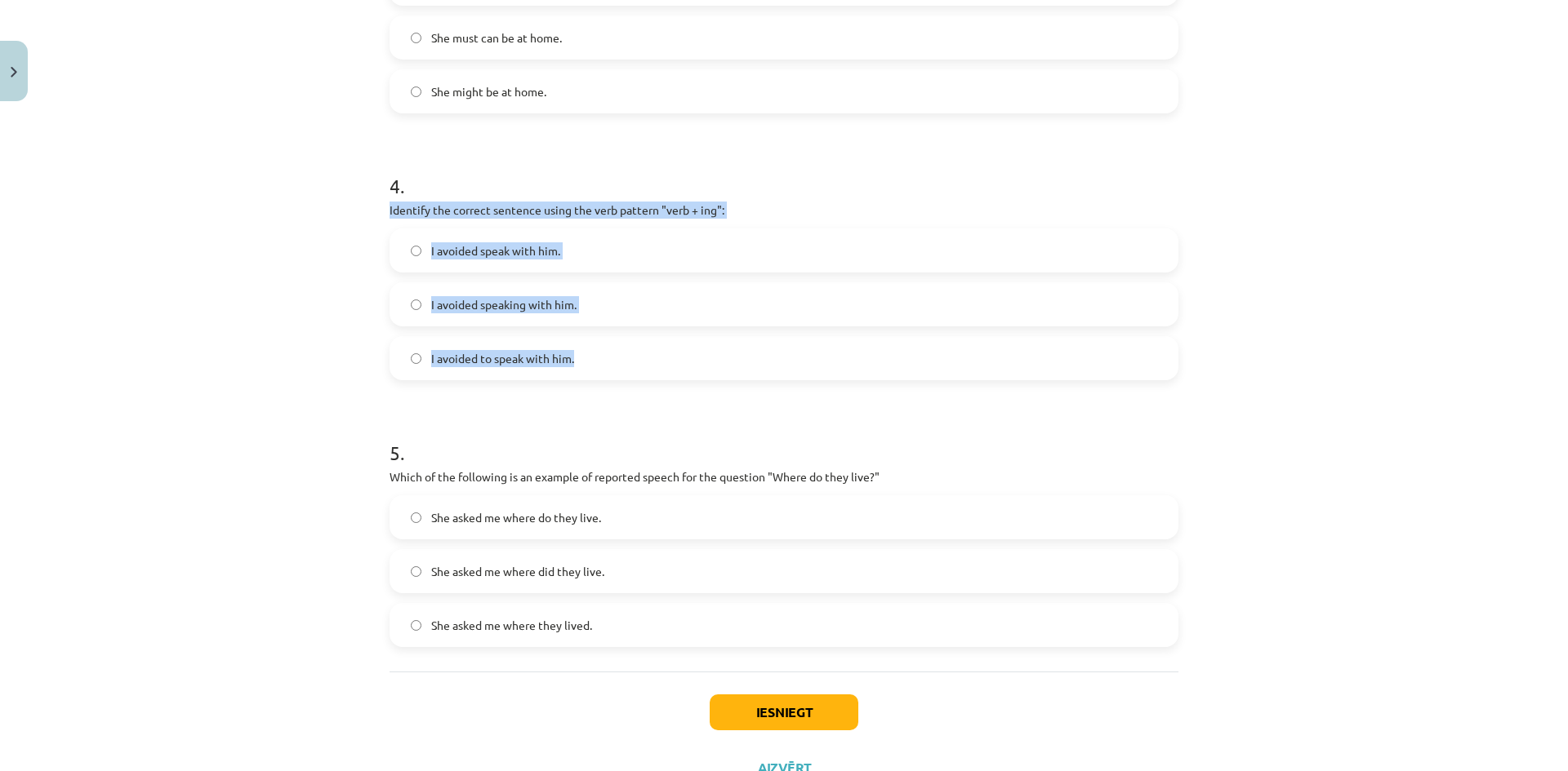
drag, startPoint x: 379, startPoint y: 209, endPoint x: 606, endPoint y: 372, distance: 279.5
copy div "Identify the correct sentence using the verb pattern "verb + ing": I avoided sp…"
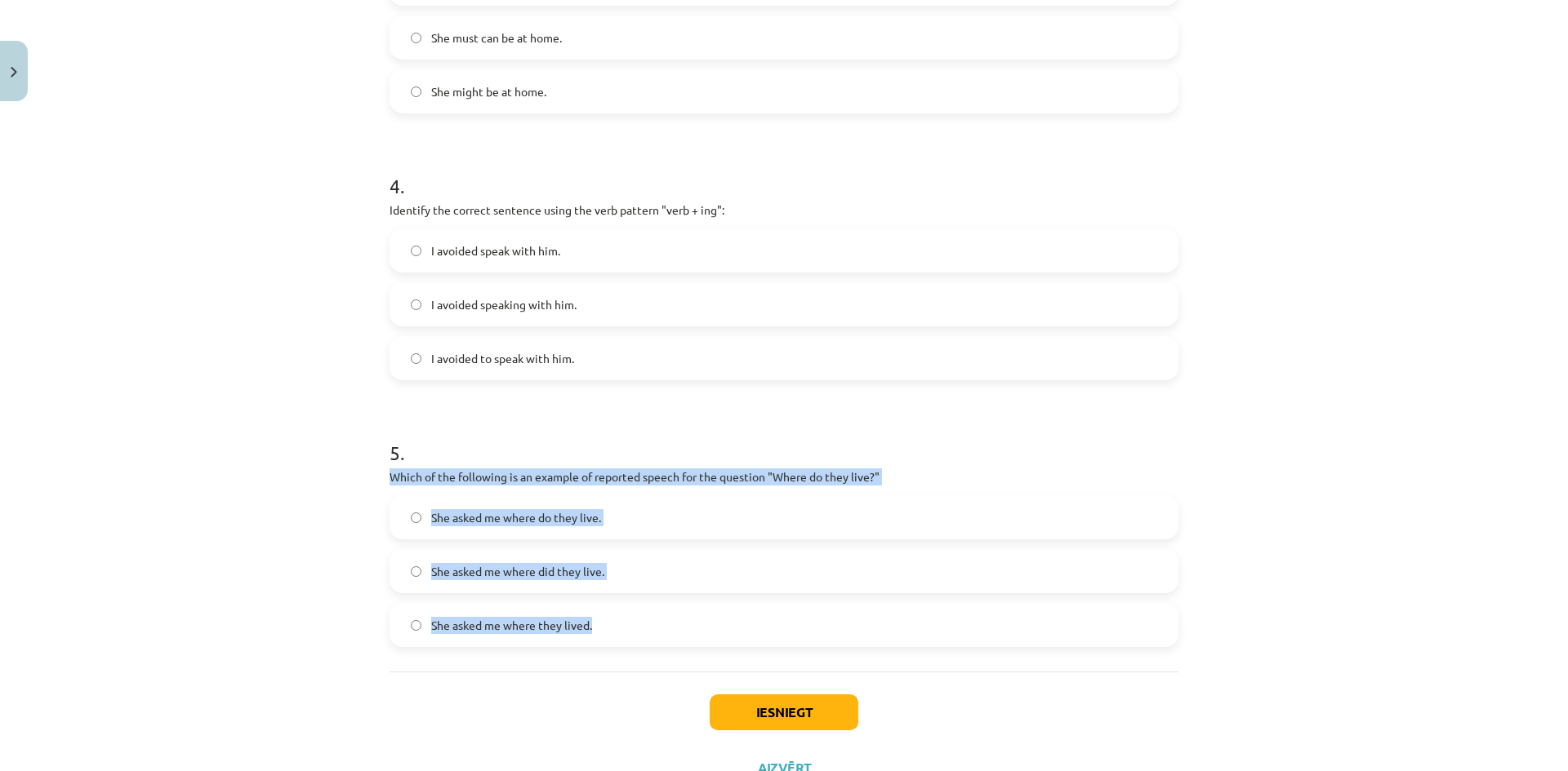
drag, startPoint x: 384, startPoint y: 475, endPoint x: 636, endPoint y: 626, distance: 293.8
click at [636, 626] on div "5 . Which of the following is an example of reported speech for the question "W…" at bounding box center [783, 530] width 788 height 234
copy div "Which of the following is an example of reported speech for the question "Where…"
click at [780, 718] on button "Iesniegt" at bounding box center [784, 713] width 149 height 36
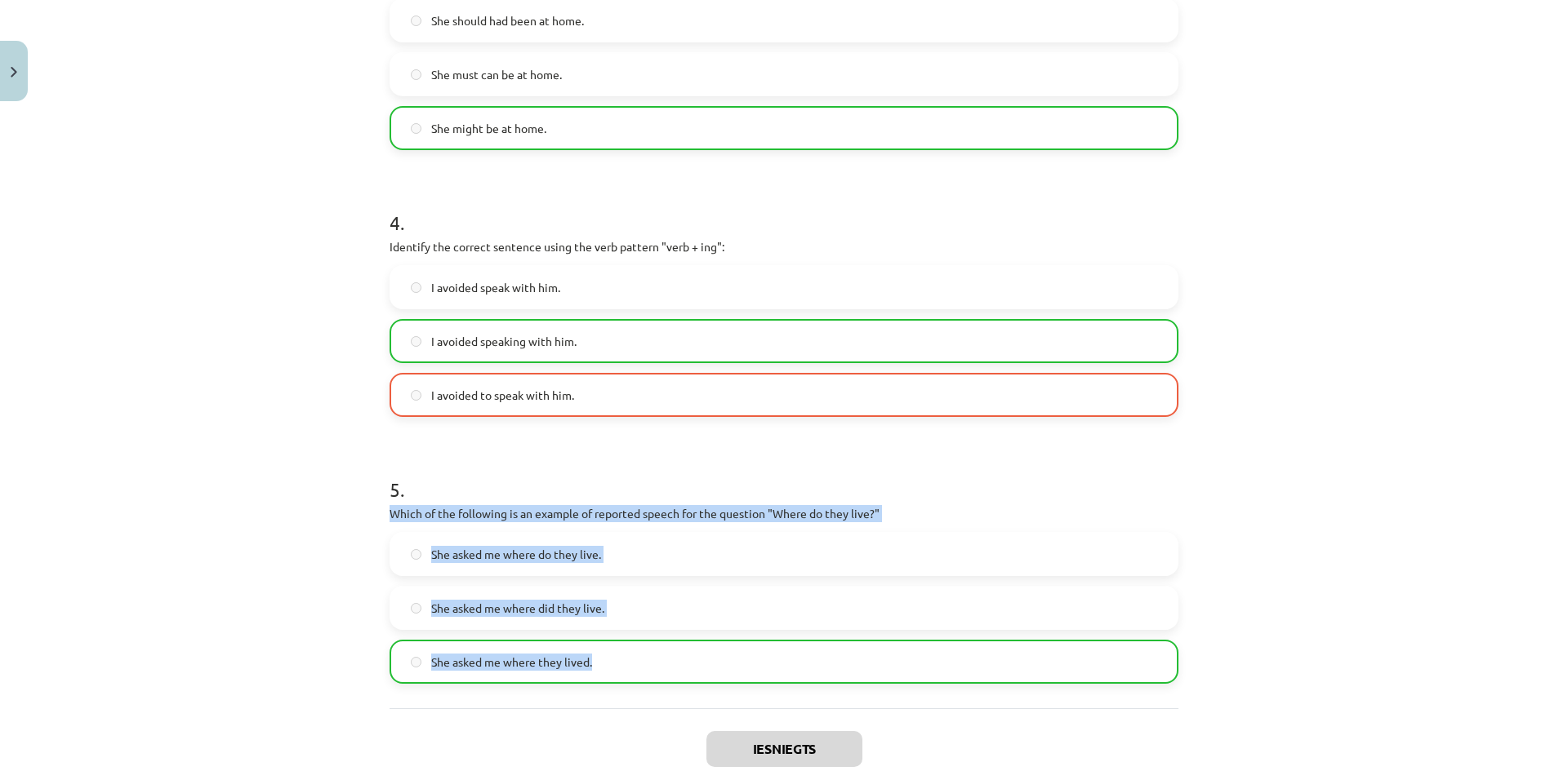
scroll to position [1097, 0]
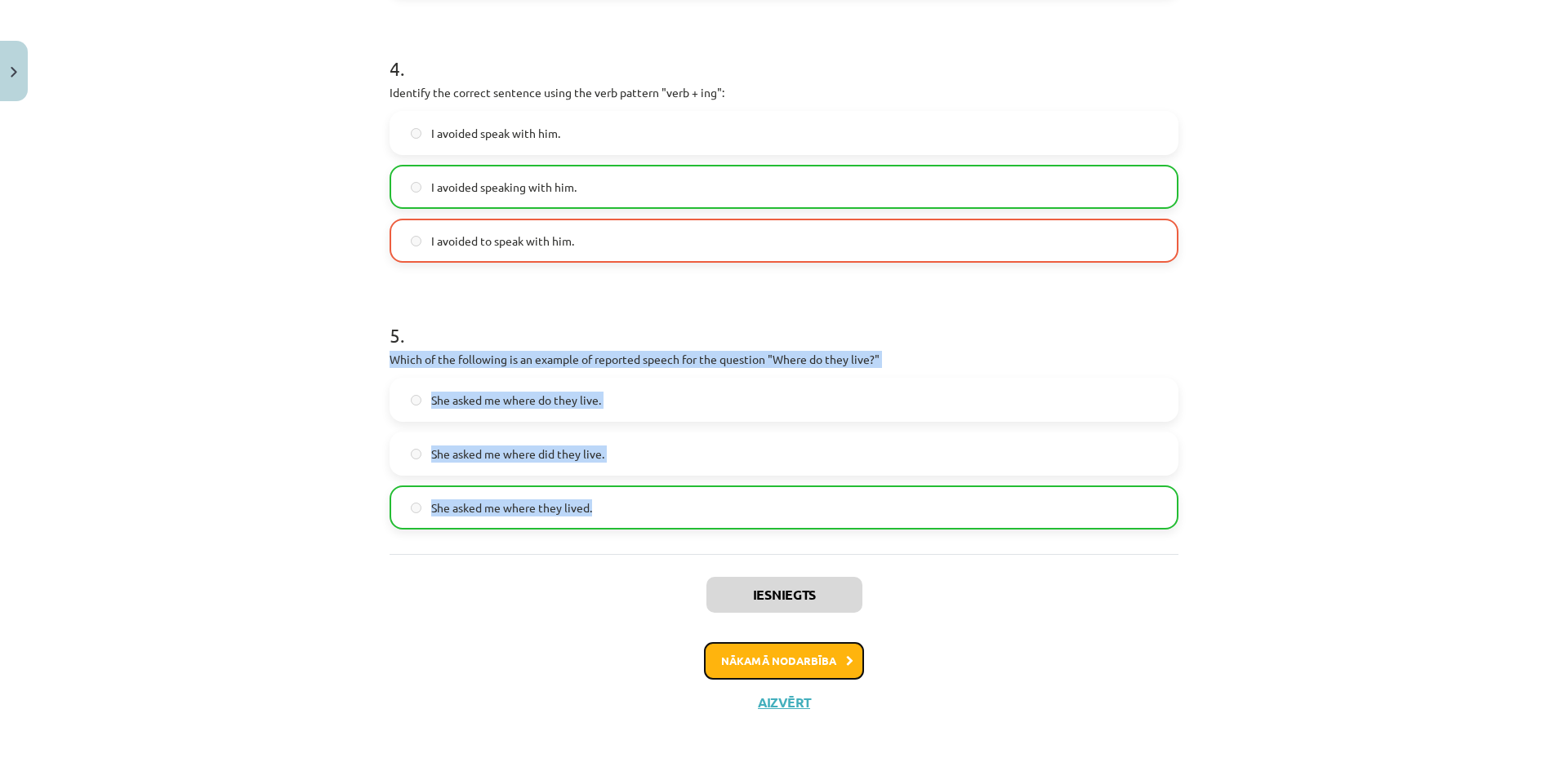
click at [803, 656] on button "Nākamā nodarbība" at bounding box center [784, 661] width 160 height 38
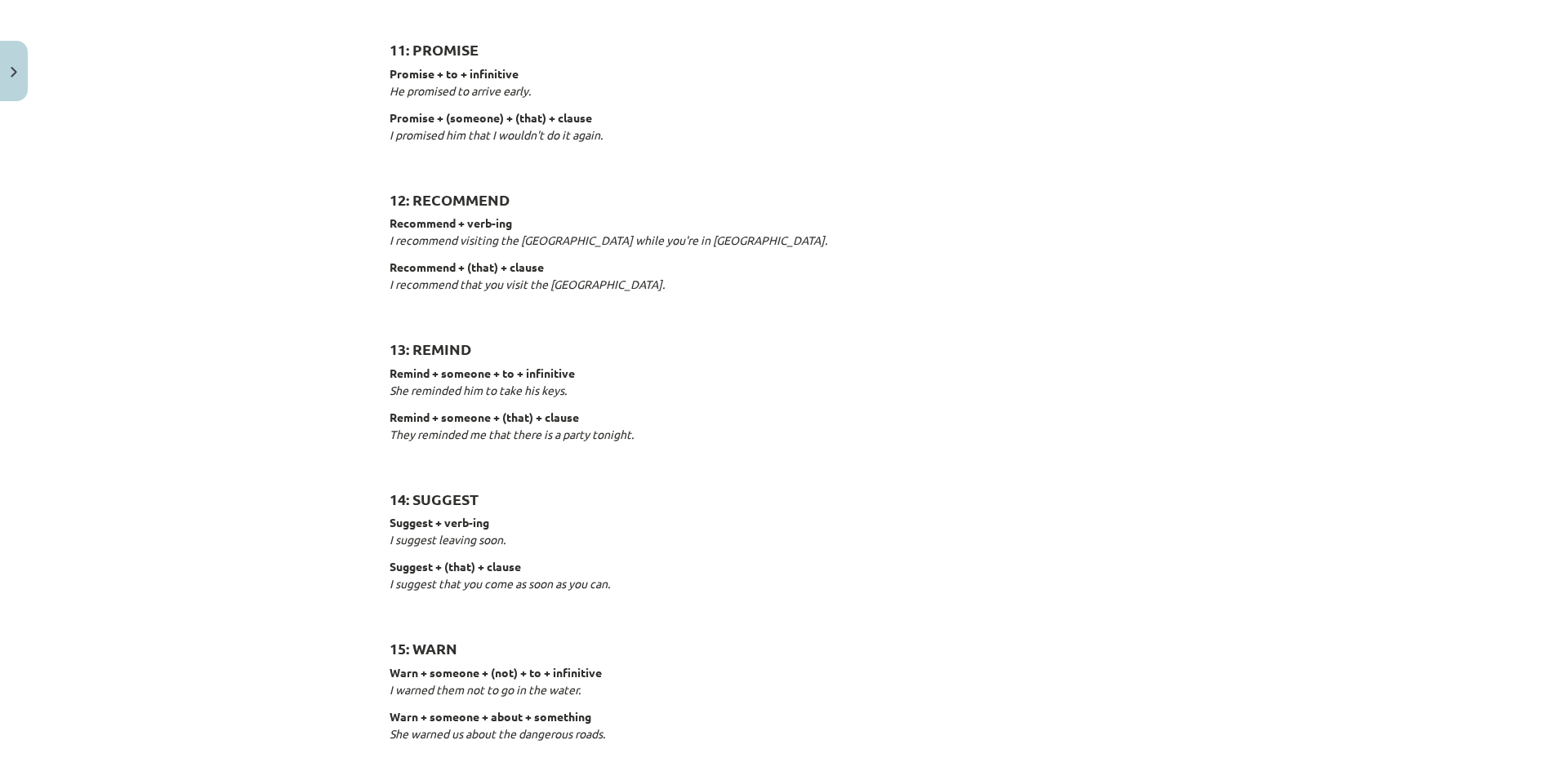
scroll to position [2379, 0]
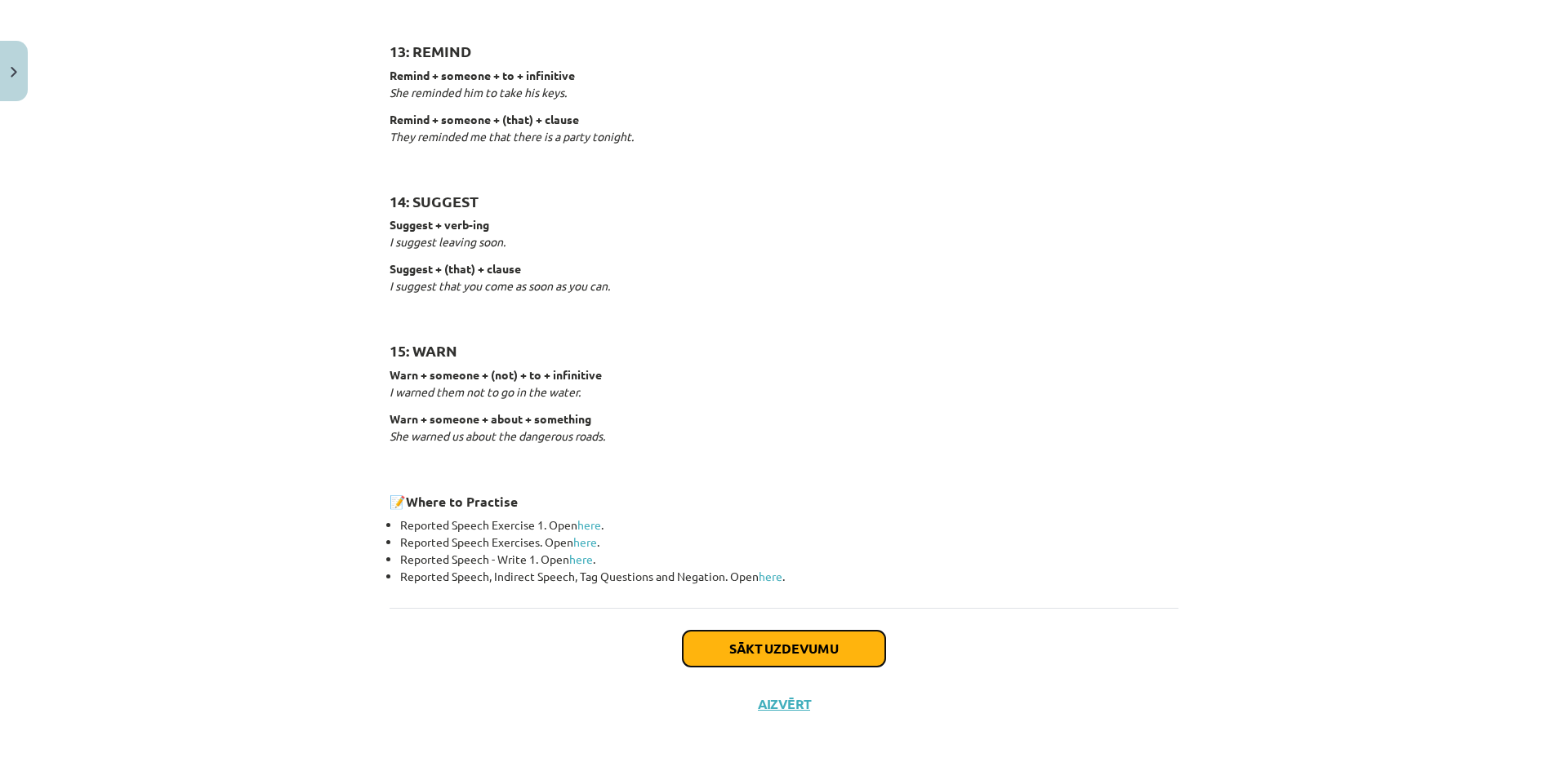
click at [783, 645] on button "Sākt uzdevumu" at bounding box center [784, 649] width 203 height 36
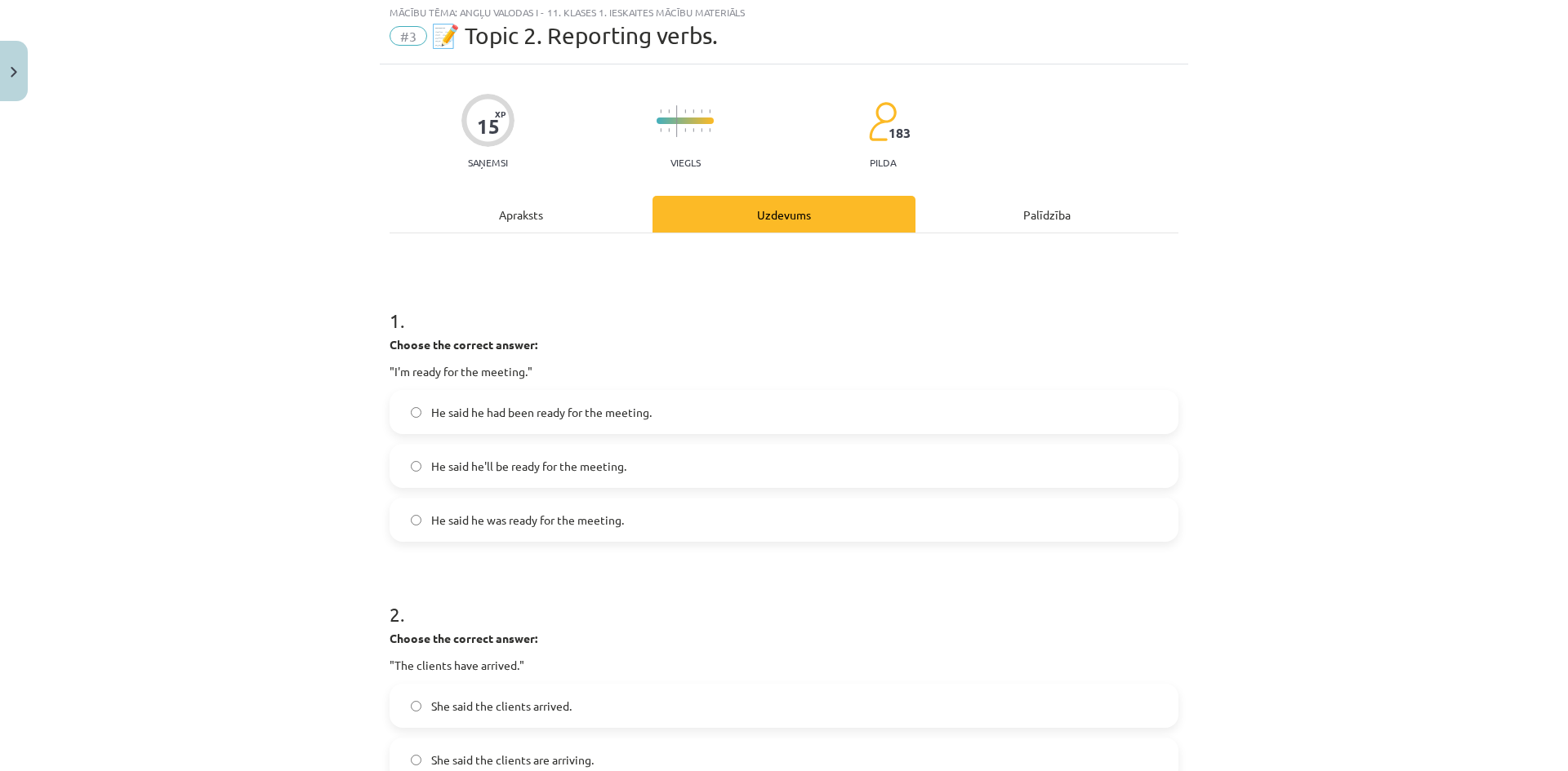
scroll to position [41, 0]
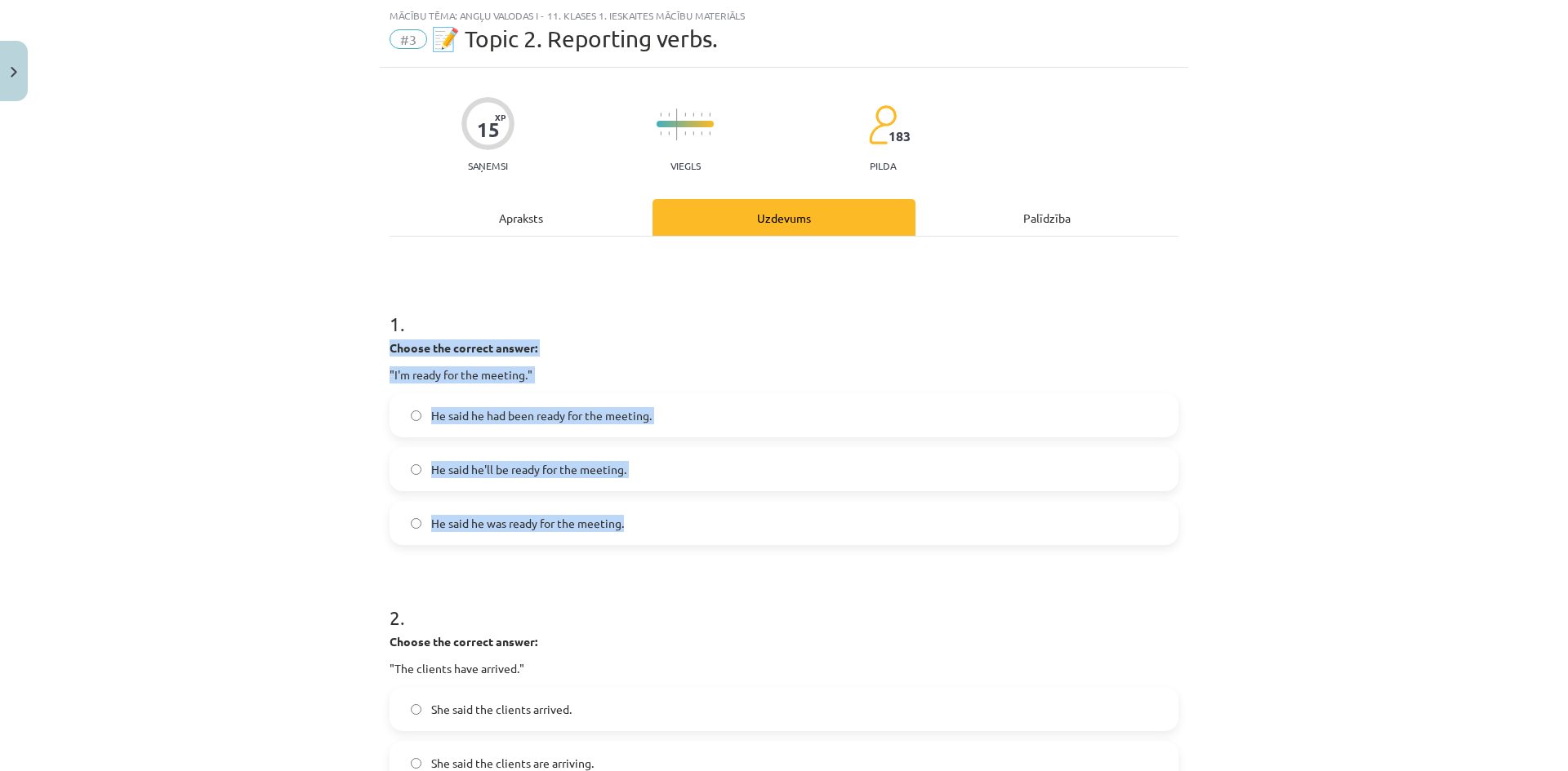
drag, startPoint x: 384, startPoint y: 348, endPoint x: 631, endPoint y: 510, distance: 295.4
click at [631, 510] on div "1 . Choose the correct answer: "I'm ready for the meeting." He said he had been…" at bounding box center [783, 414] width 788 height 261
copy div "Choose the correct answer: "I'm ready for the meeting." He said he had been rea…"
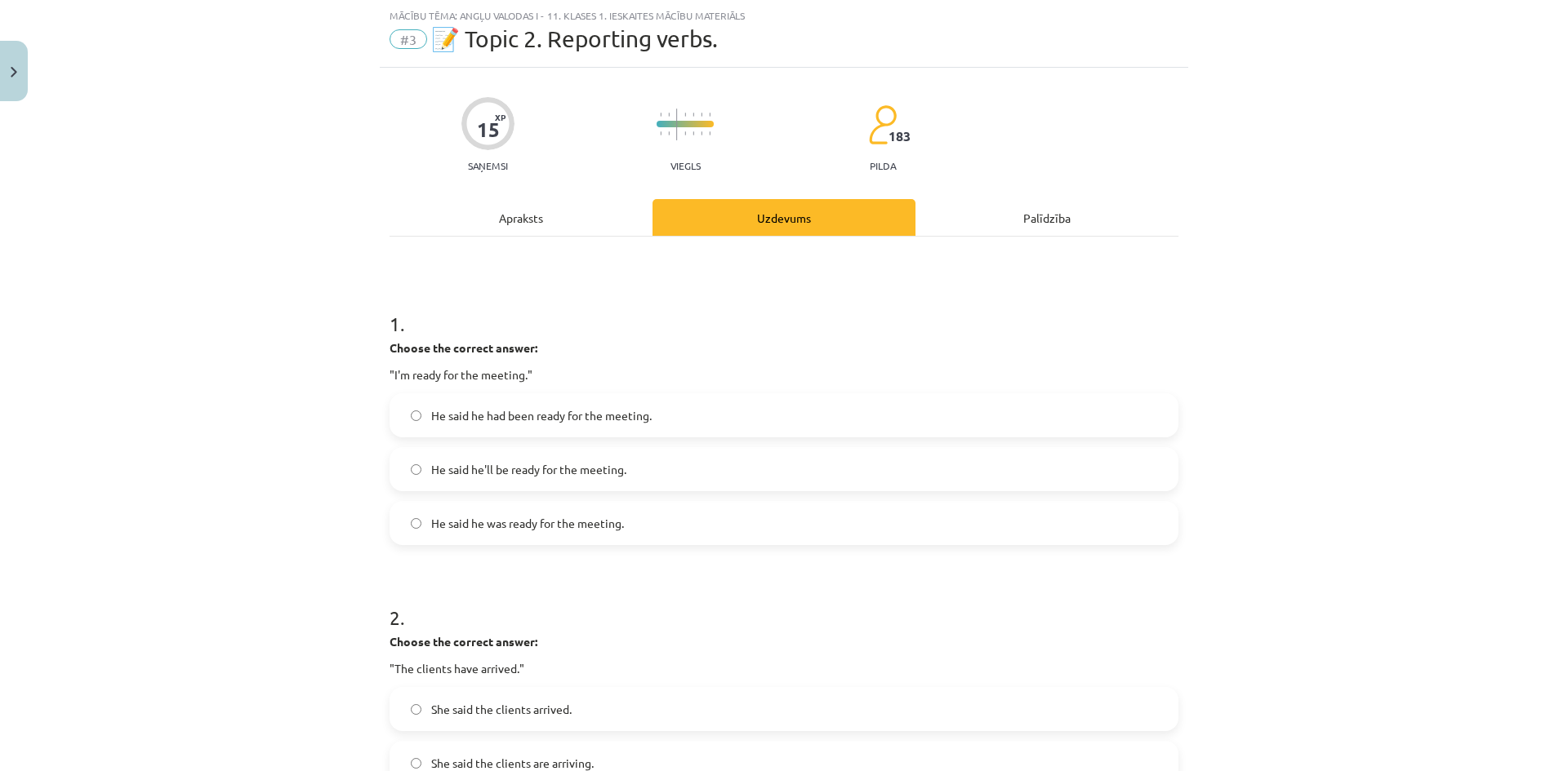
click at [720, 602] on h1 "2 ." at bounding box center [783, 603] width 788 height 50
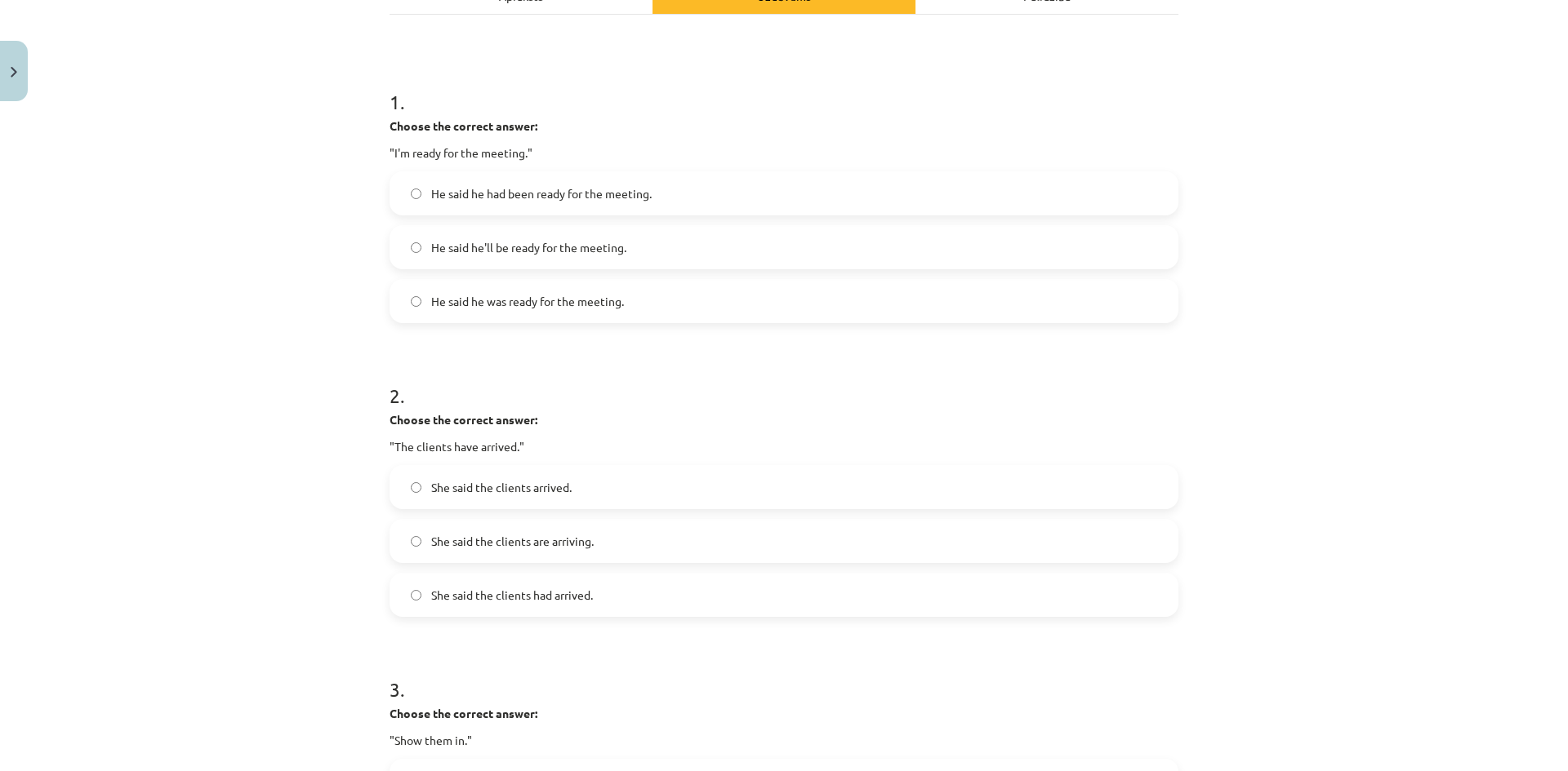
scroll to position [286, 0]
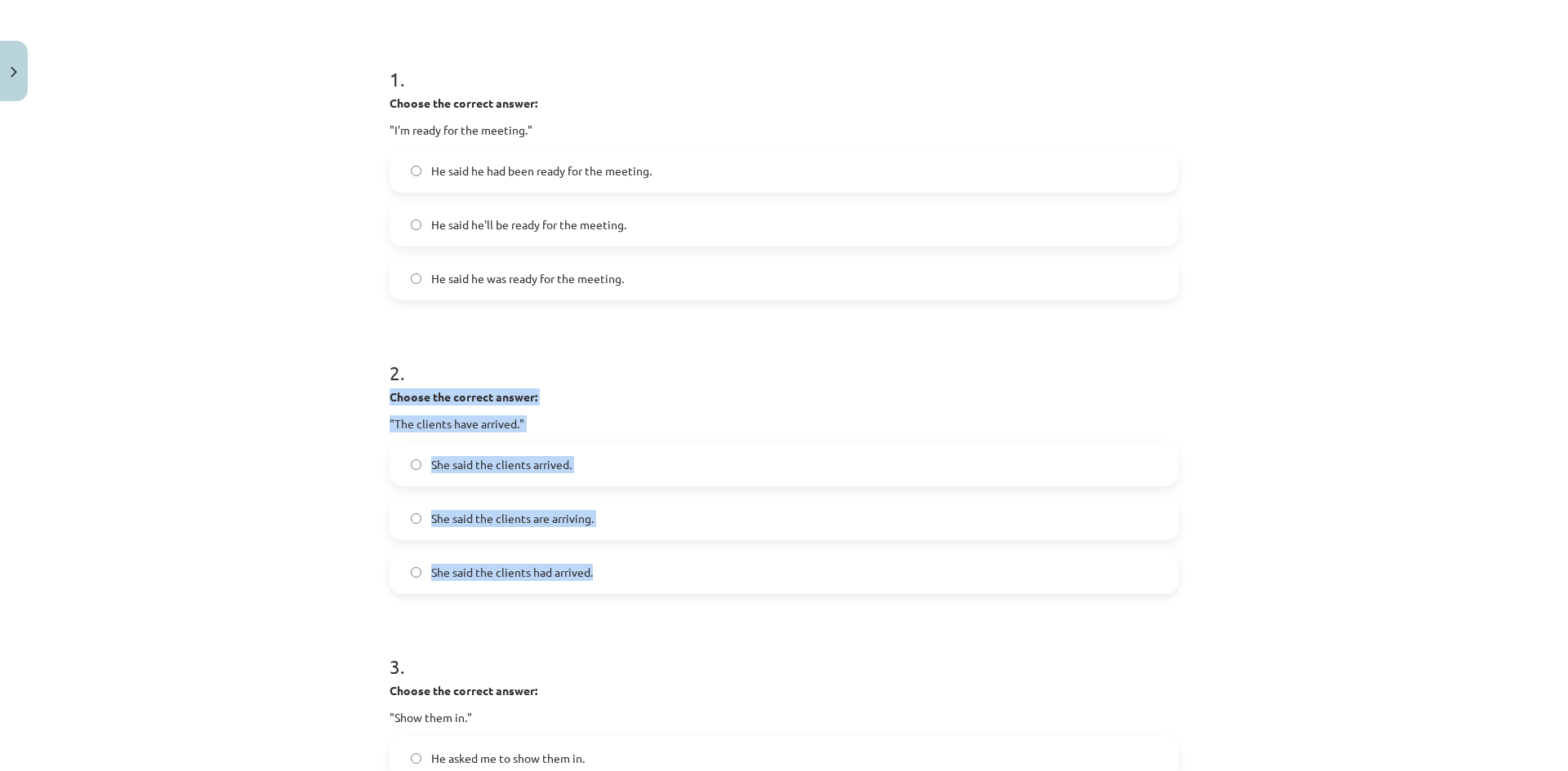
drag, startPoint x: 383, startPoint y: 399, endPoint x: 608, endPoint y: 568, distance: 281.4
click at [608, 568] on div "2 . Choose the correct answer: "The clients have arrived." She said the clients…" at bounding box center [783, 463] width 788 height 261
copy div "Choose the correct answer: "The clients have arrived." She said the clients arr…"
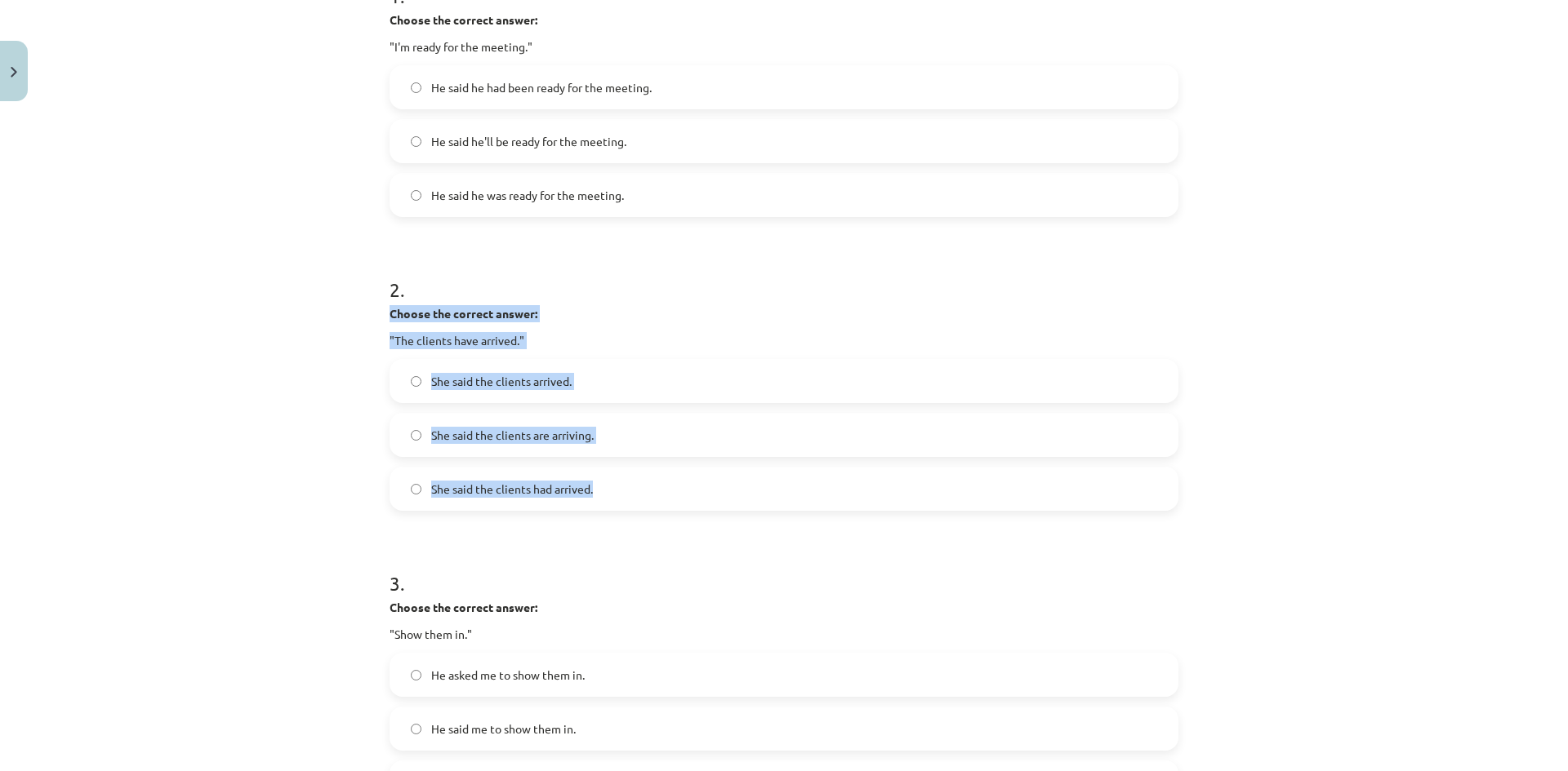
scroll to position [531, 0]
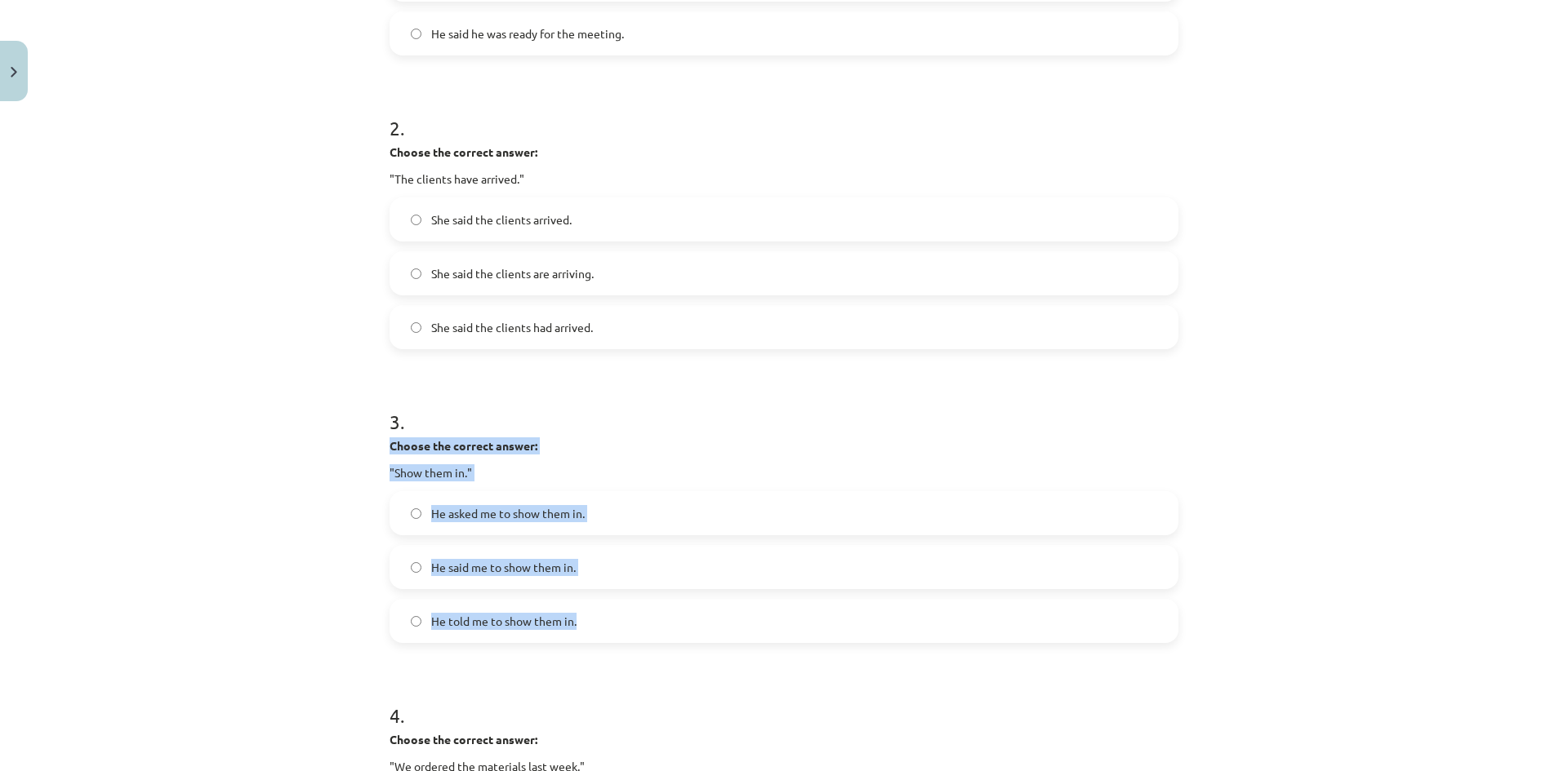
drag, startPoint x: 387, startPoint y: 447, endPoint x: 576, endPoint y: 628, distance: 261.7
click at [576, 628] on div "3 . Choose the correct answer: "Show them in." He asked me to show them in. He …" at bounding box center [783, 512] width 788 height 261
click at [326, 560] on div "Mācību tēma: Angļu valodas i - 11. klases 1. ieskaites mācību materiāls #3 📝 To…" at bounding box center [784, 386] width 1568 height 771
click at [324, 524] on div "Mācību tēma: Angļu valodas i - 11. klases 1. ieskaites mācību materiāls #3 📝 To…" at bounding box center [784, 386] width 1568 height 771
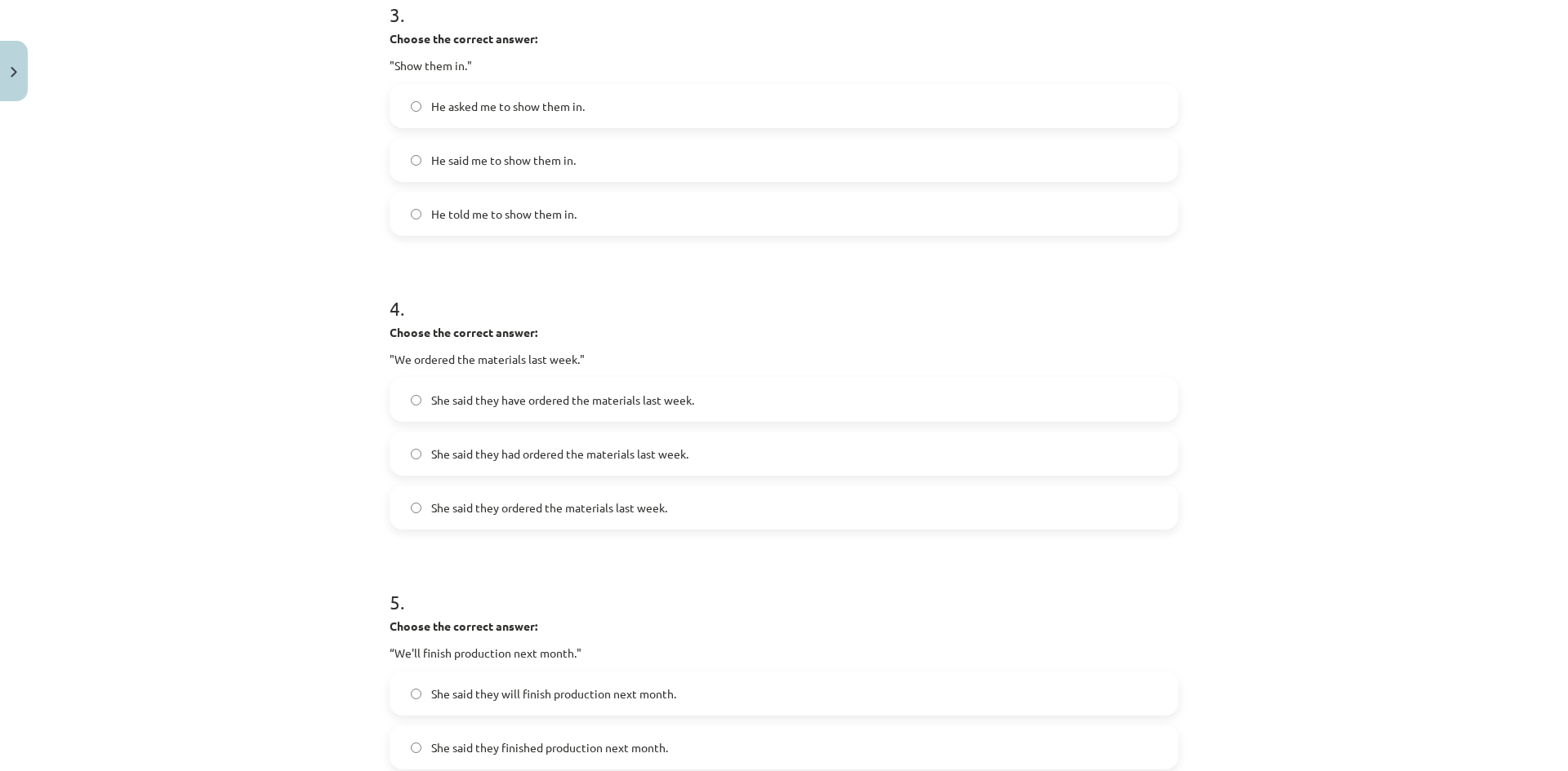
scroll to position [939, 0]
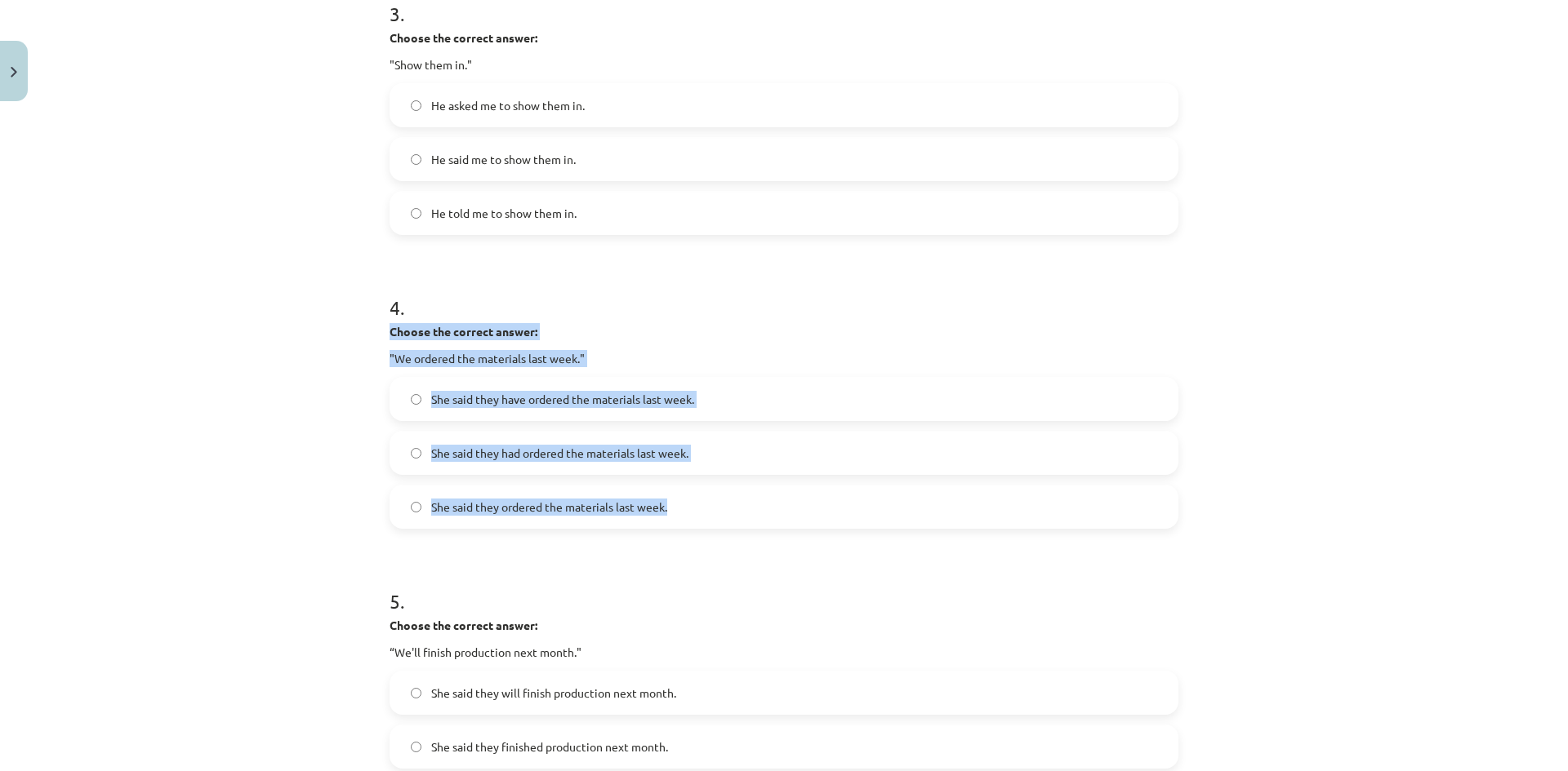
drag, startPoint x: 382, startPoint y: 333, endPoint x: 687, endPoint y: 497, distance: 346.3
click at [687, 497] on div "15 XP Saņemsi Viegls 183 pilda Apraksts Uzdevums Palīdzība 1 . Choose the corre…" at bounding box center [783, 70] width 808 height 1801
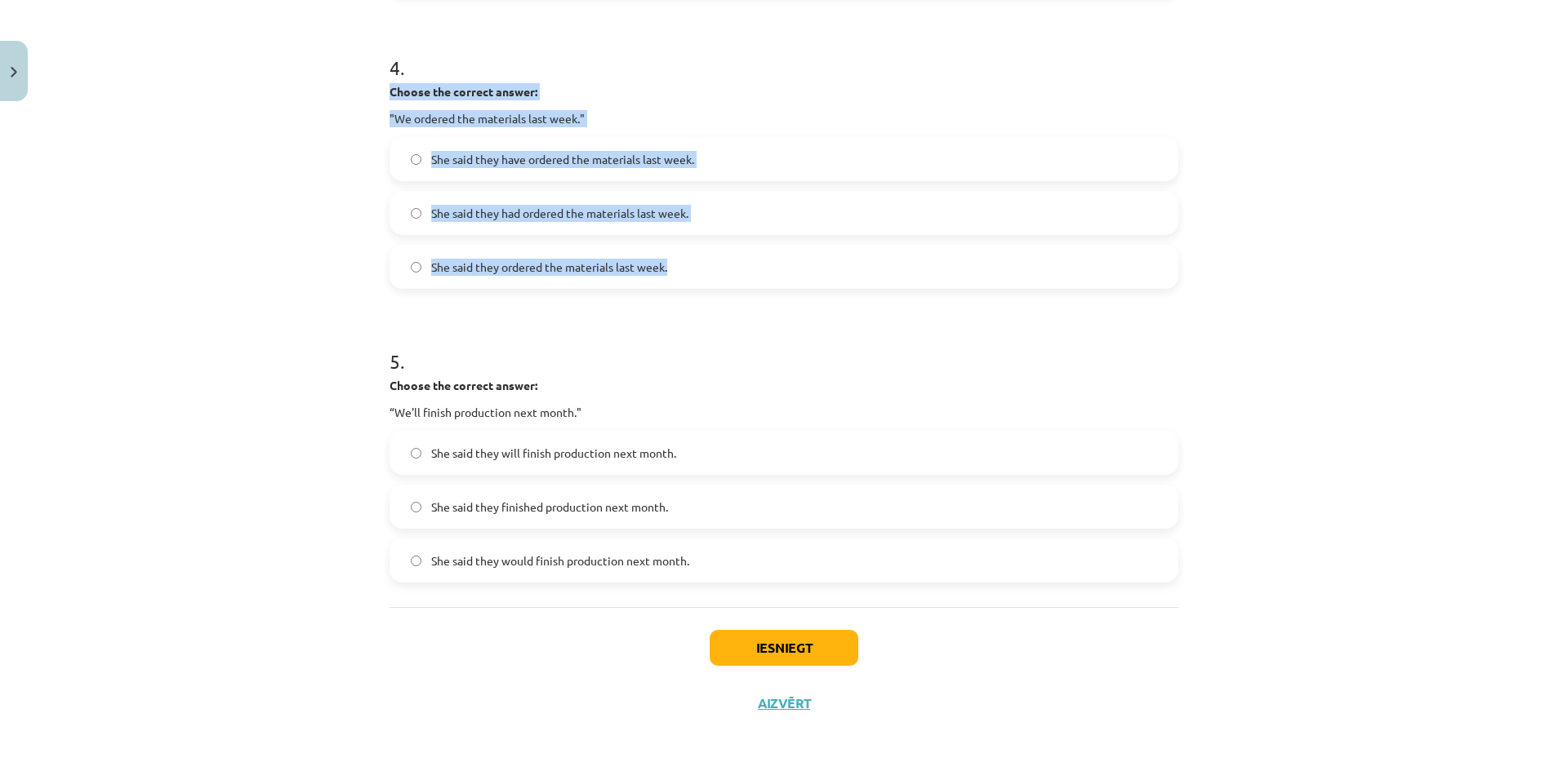
scroll to position [1179, 0]
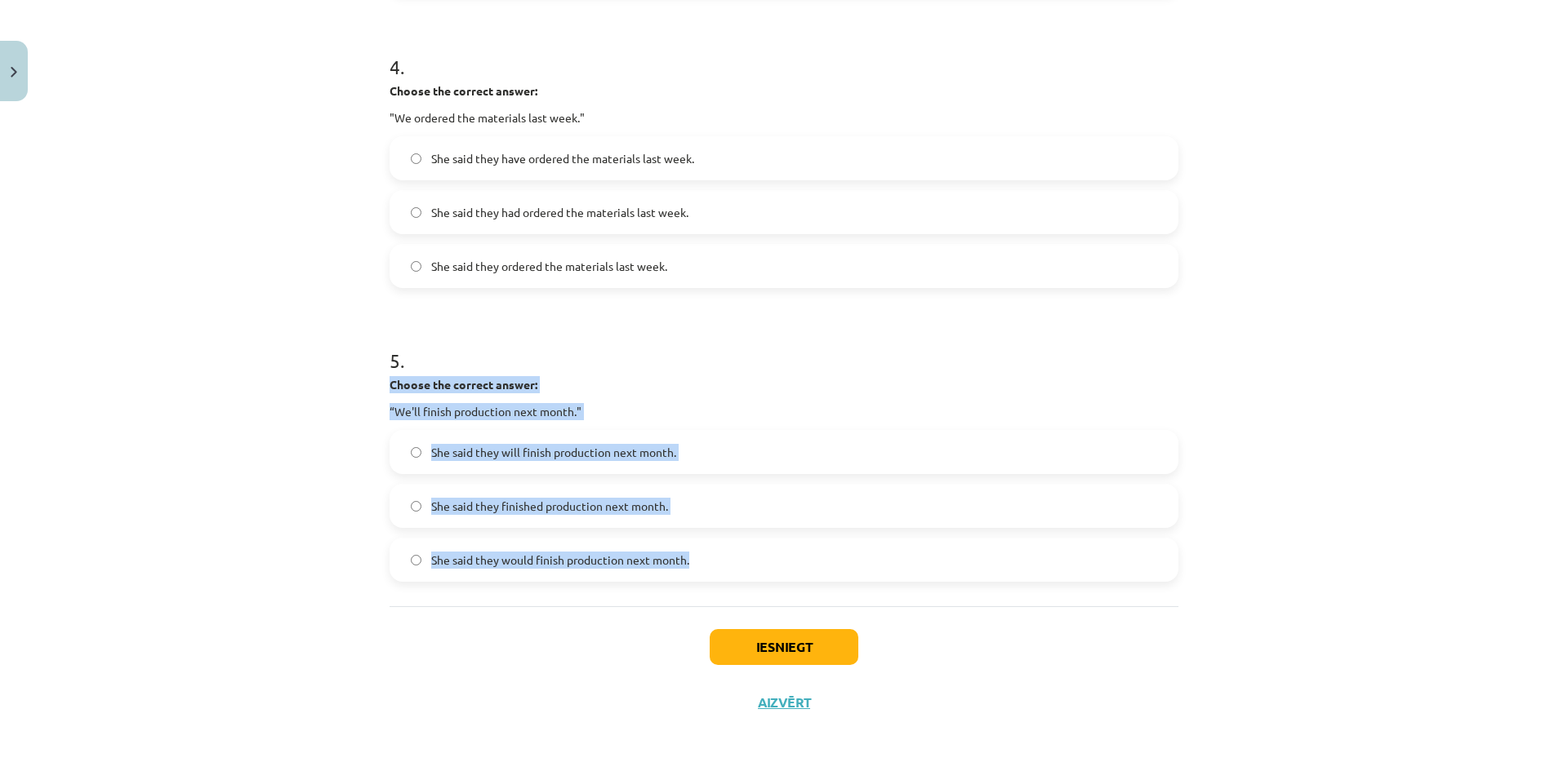
drag, startPoint x: 386, startPoint y: 386, endPoint x: 706, endPoint y: 562, distance: 365.2
click at [706, 562] on div "5 . Choose the correct answer: “We'll finish production next month." She said t…" at bounding box center [783, 451] width 788 height 261
click at [788, 646] on button "Iesniegt" at bounding box center [784, 647] width 149 height 36
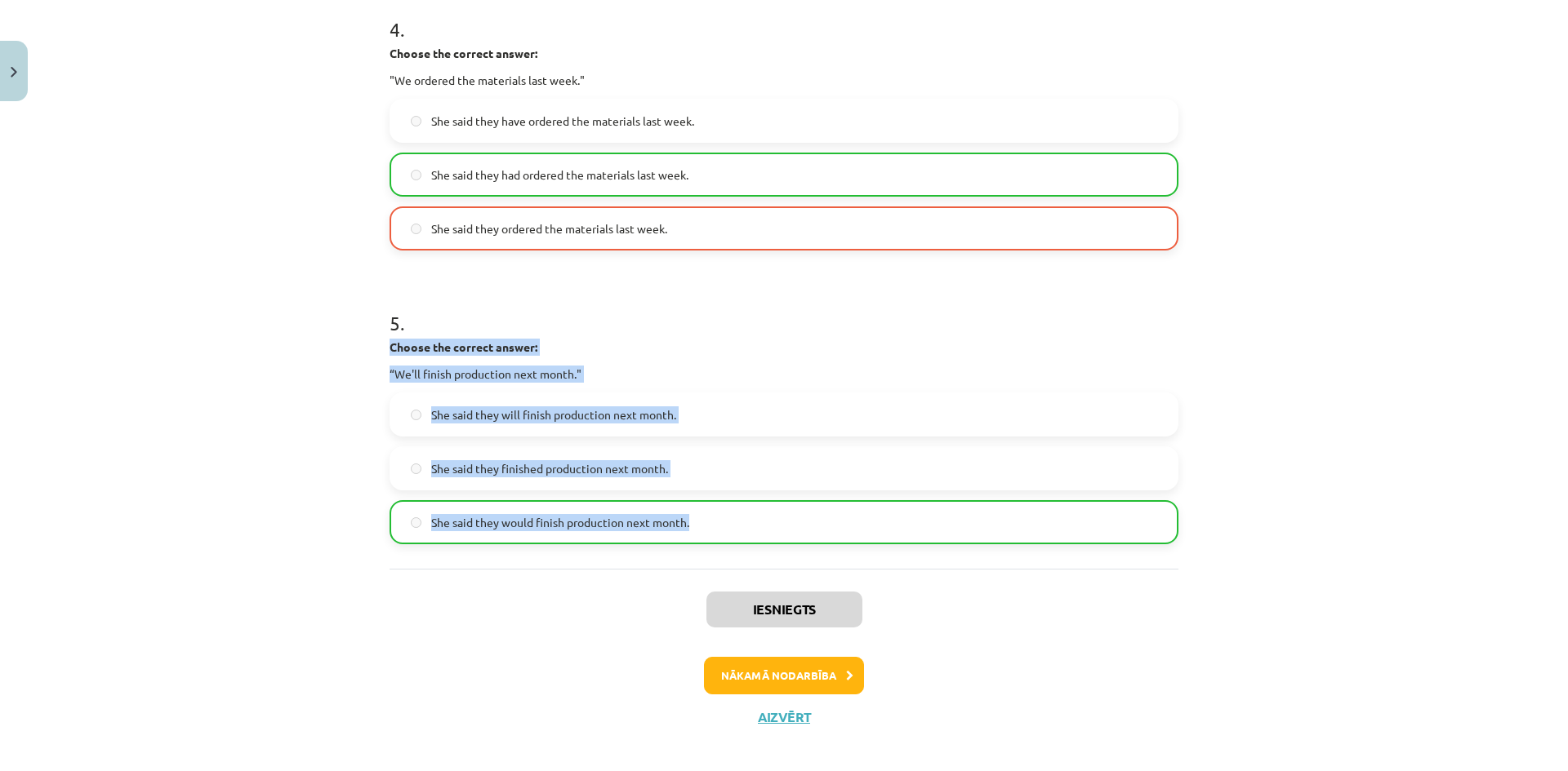
scroll to position [1232, 0]
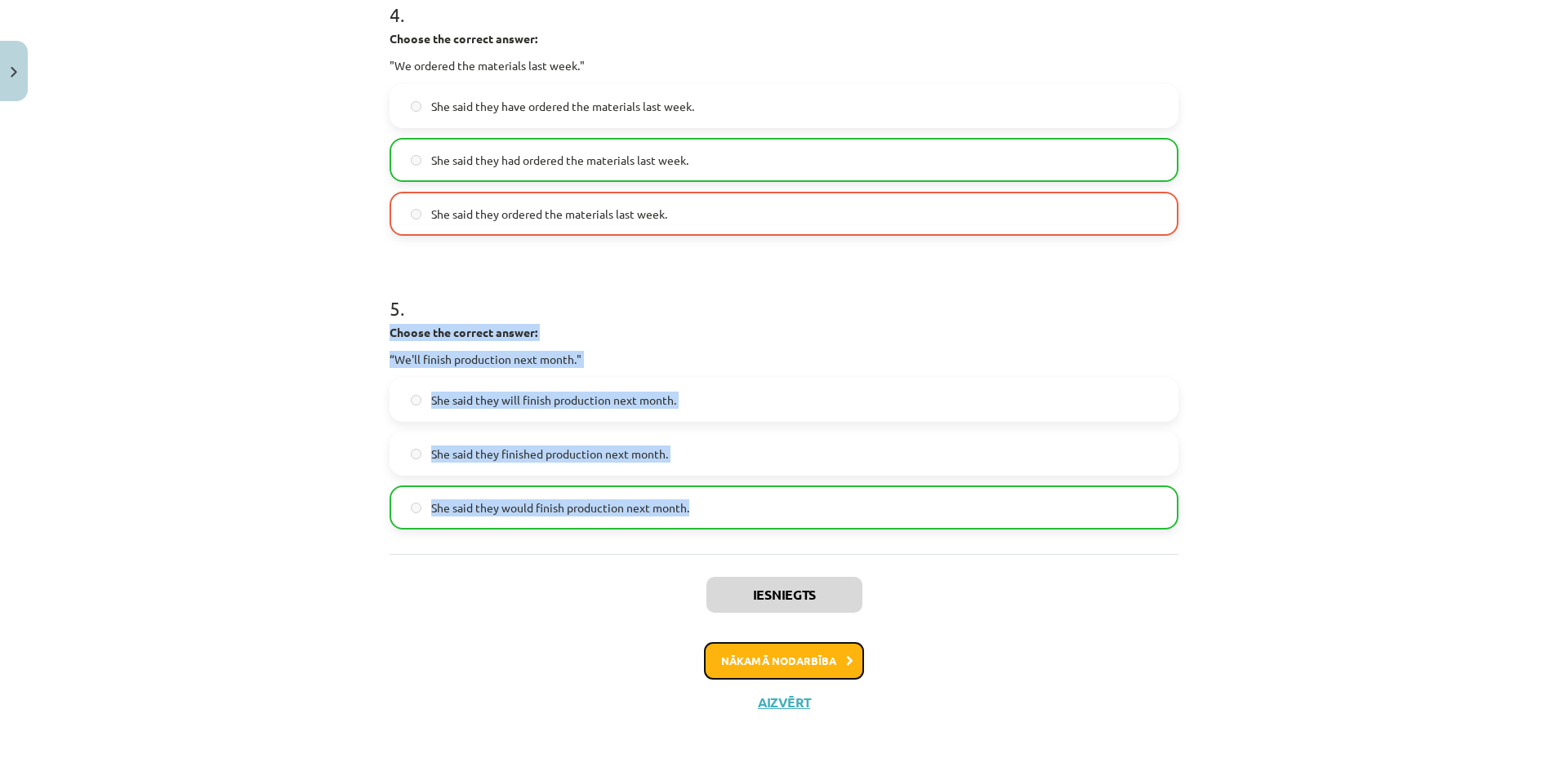
click at [800, 668] on button "Nākamā nodarbība" at bounding box center [784, 661] width 160 height 38
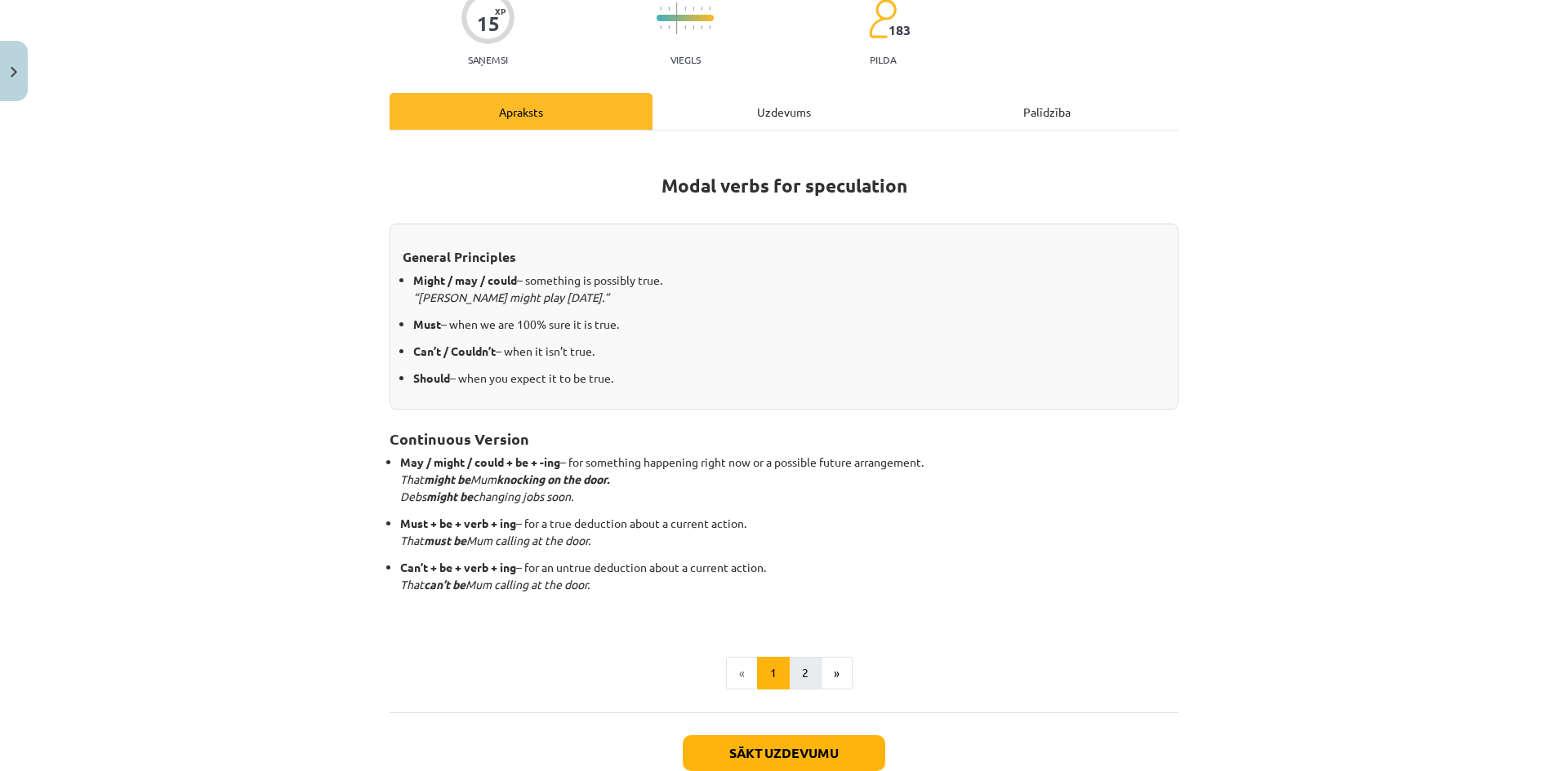
scroll to position [251, 0]
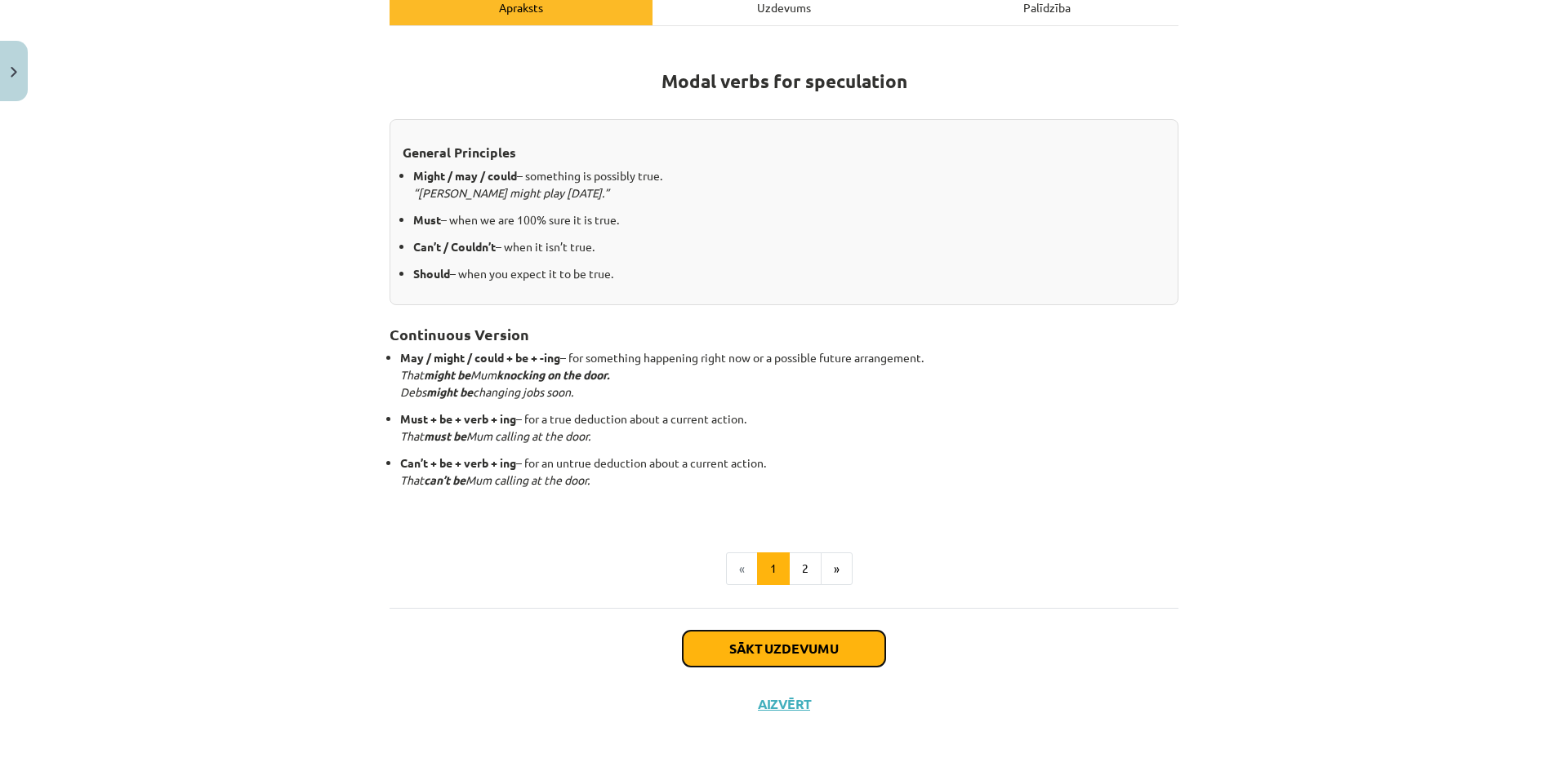
click at [806, 647] on button "Sākt uzdevumu" at bounding box center [784, 649] width 203 height 36
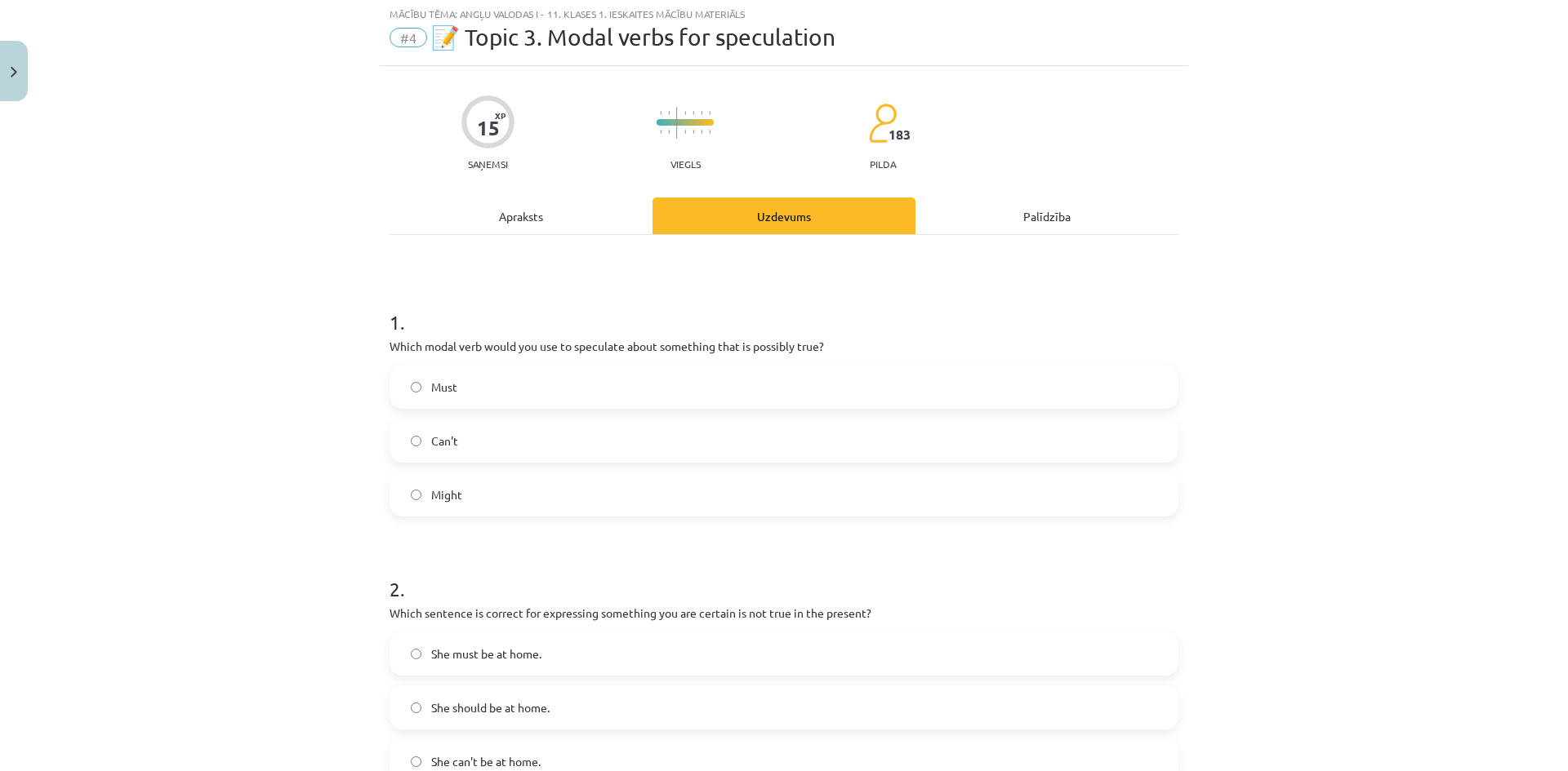
scroll to position [41, 0]
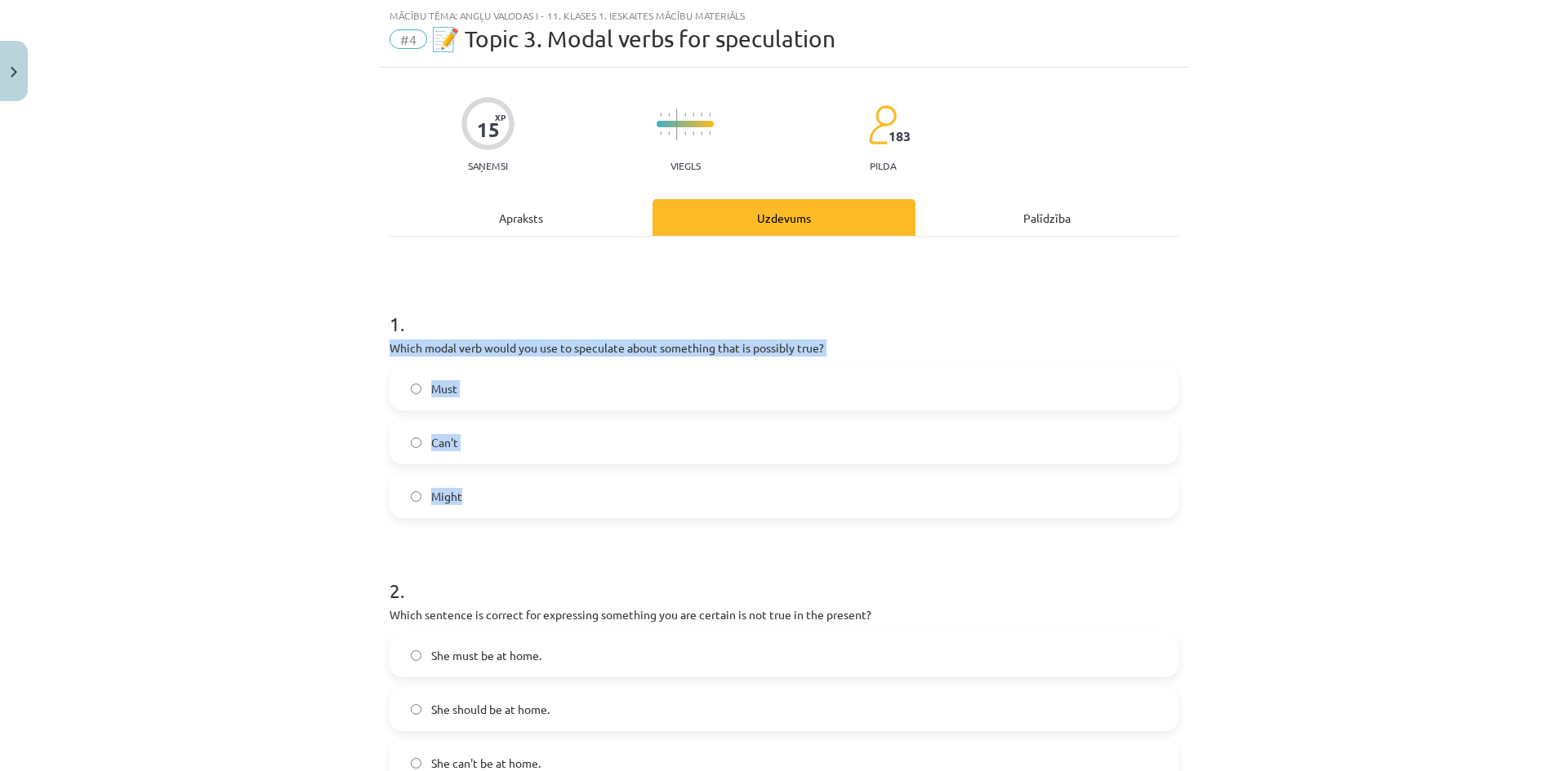
drag, startPoint x: 383, startPoint y: 345, endPoint x: 546, endPoint y: 502, distance: 226.3
click at [546, 502] on div "1 . Which modal verb would you use to speculate about something that is possibl…" at bounding box center [783, 401] width 788 height 234
click at [342, 452] on div "Mācību tēma: Angļu valodas i - 11. klases 1. ieskaites mācību materiāls #4 📝 To…" at bounding box center [784, 386] width 1568 height 771
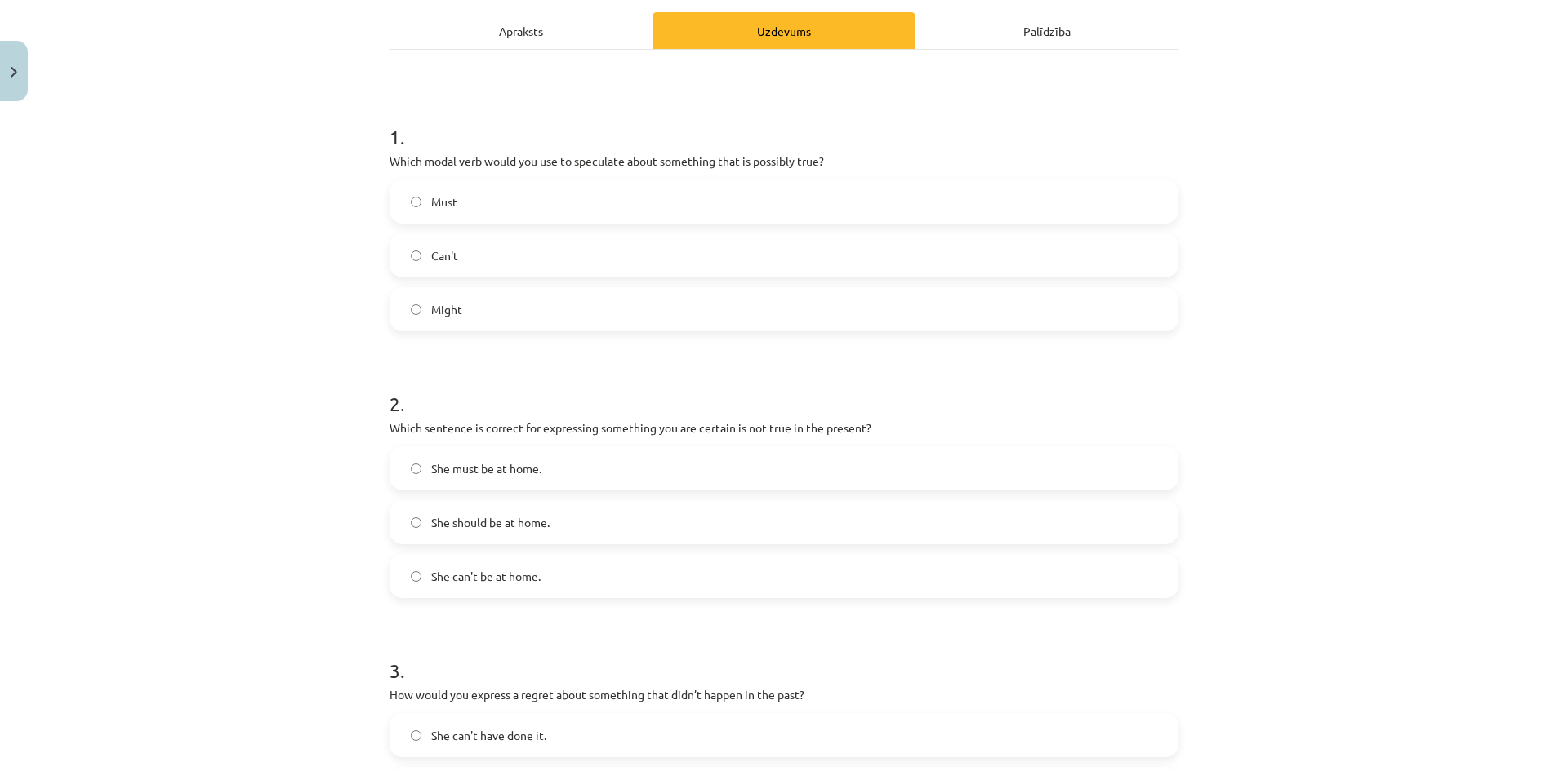
scroll to position [286, 0]
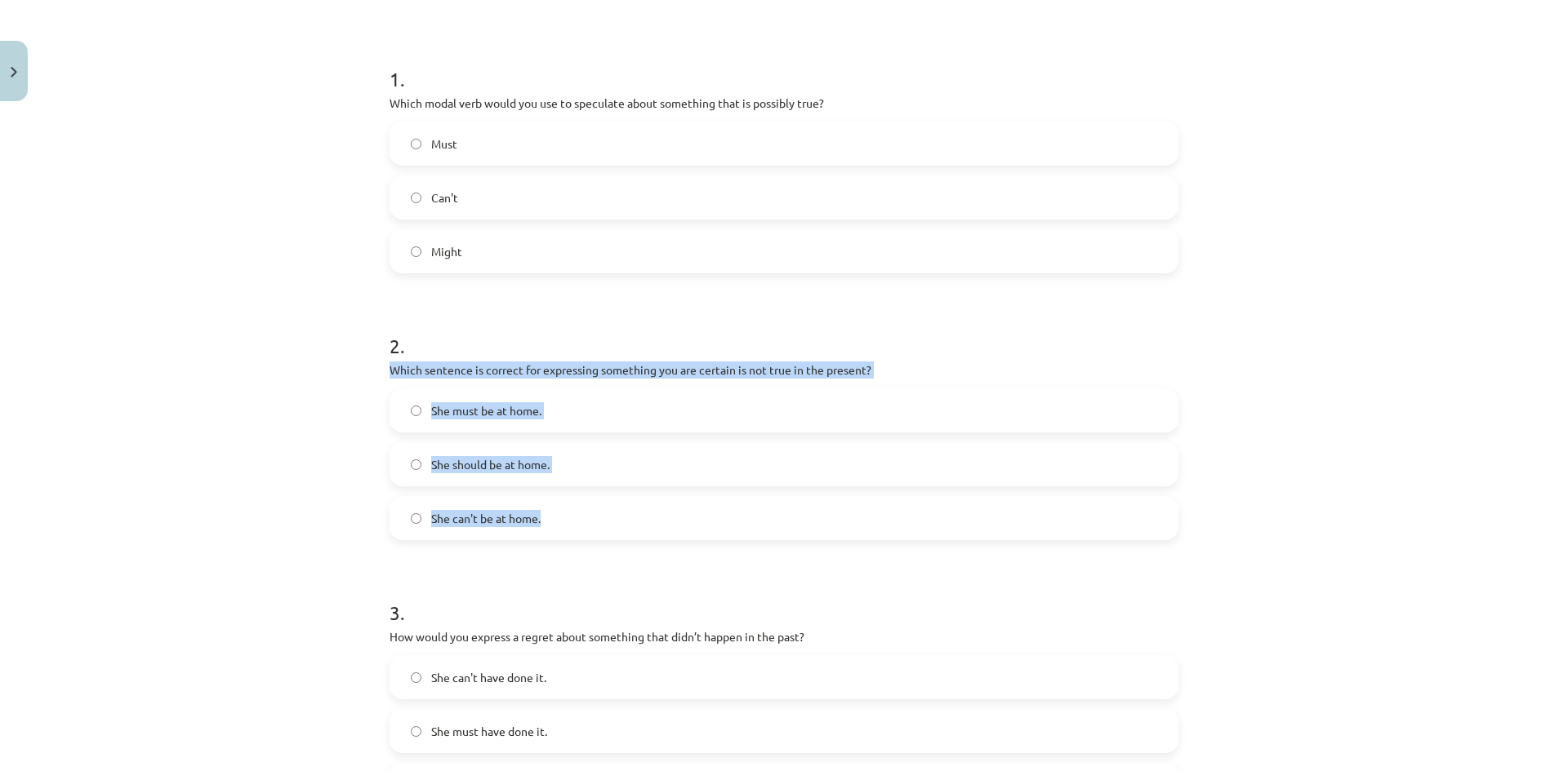
drag, startPoint x: 384, startPoint y: 368, endPoint x: 570, endPoint y: 517, distance: 238.3
click at [570, 517] on div "2 . Which sentence is correct for expressing something you are certain is not t…" at bounding box center [783, 422] width 788 height 234
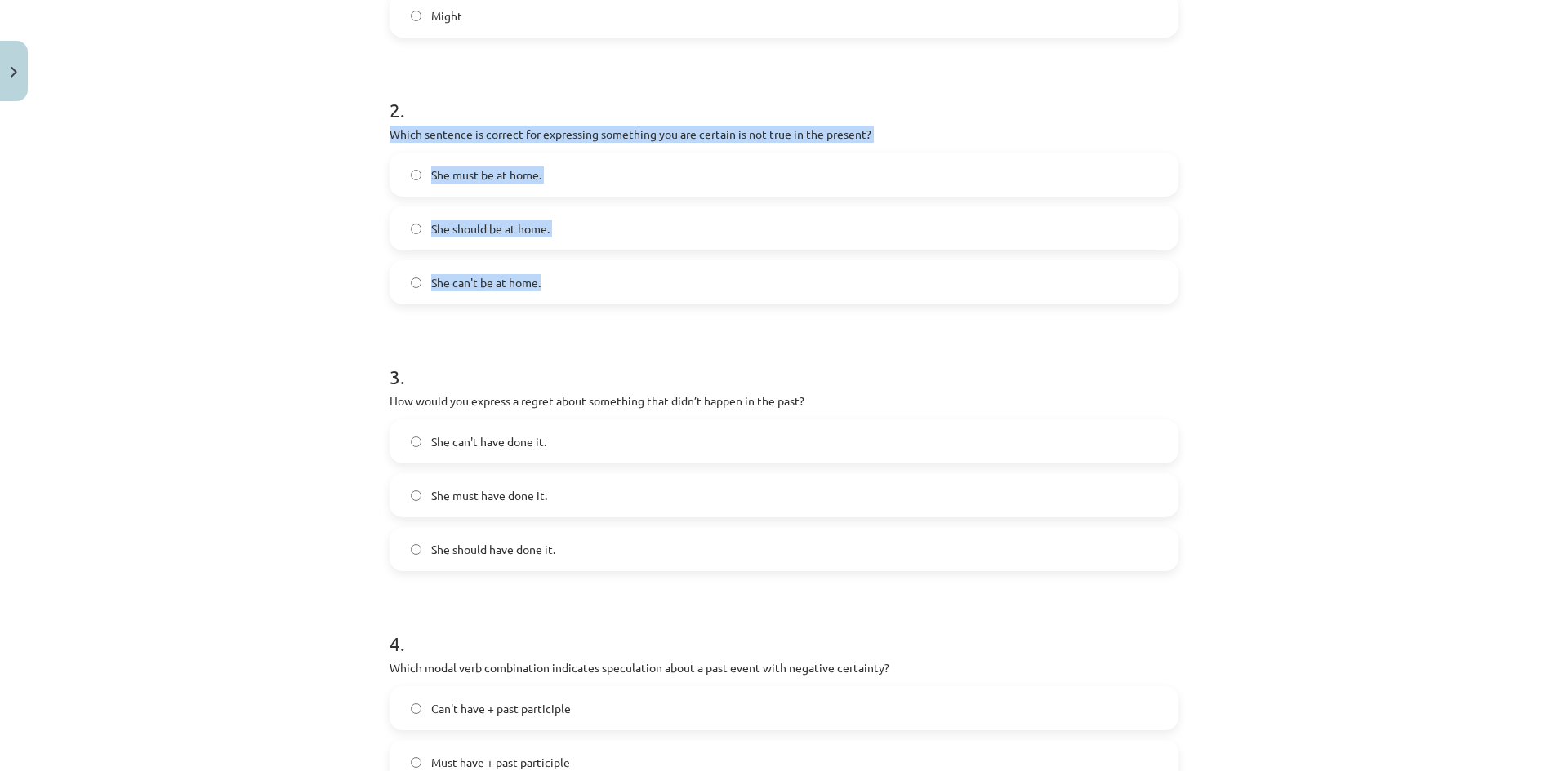
scroll to position [531, 0]
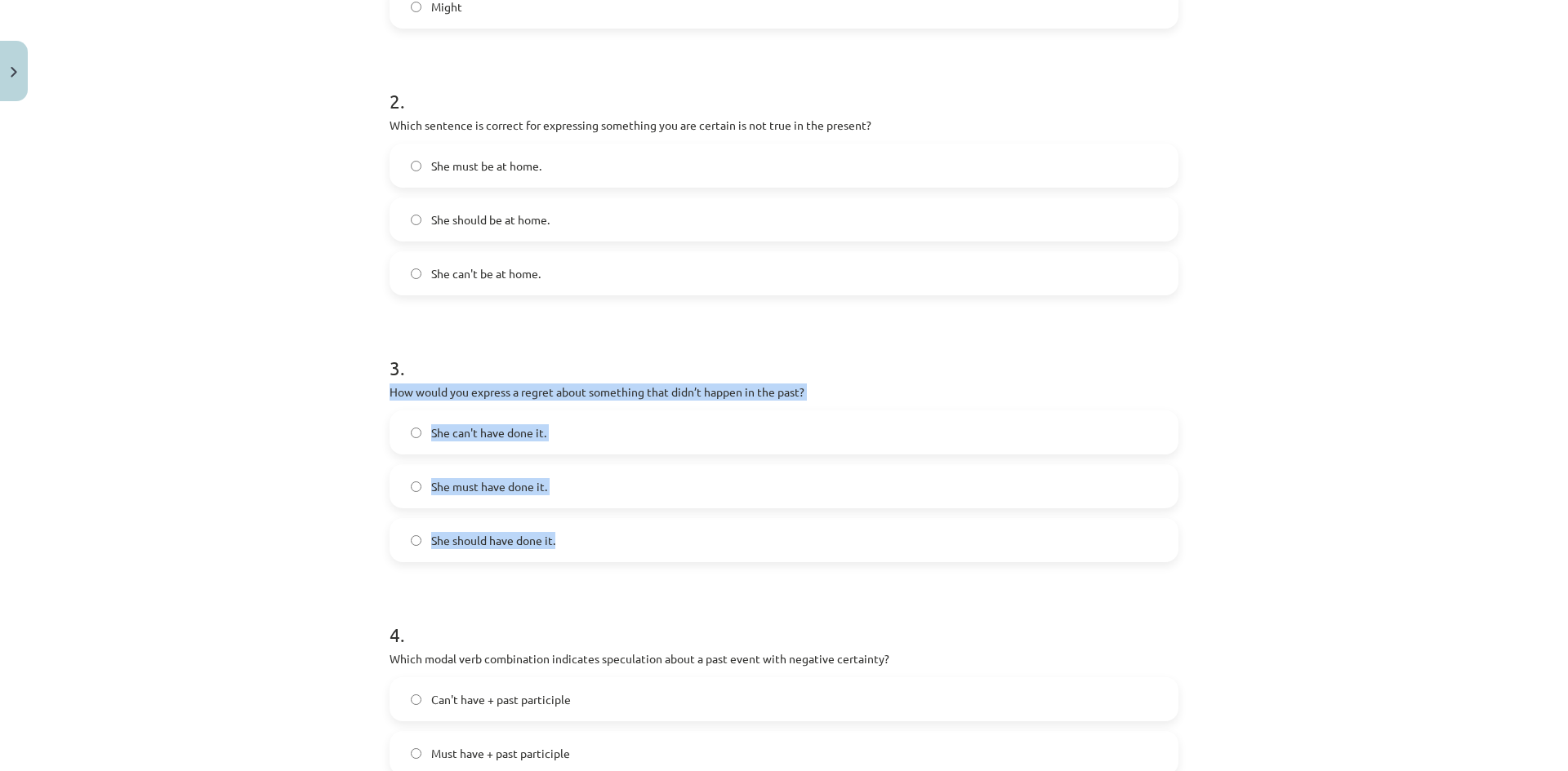
drag, startPoint x: 384, startPoint y: 389, endPoint x: 590, endPoint y: 529, distance: 249.1
click at [590, 529] on div "3 . How would you express a regret about something that didn’t happen in the pa…" at bounding box center [783, 445] width 788 height 234
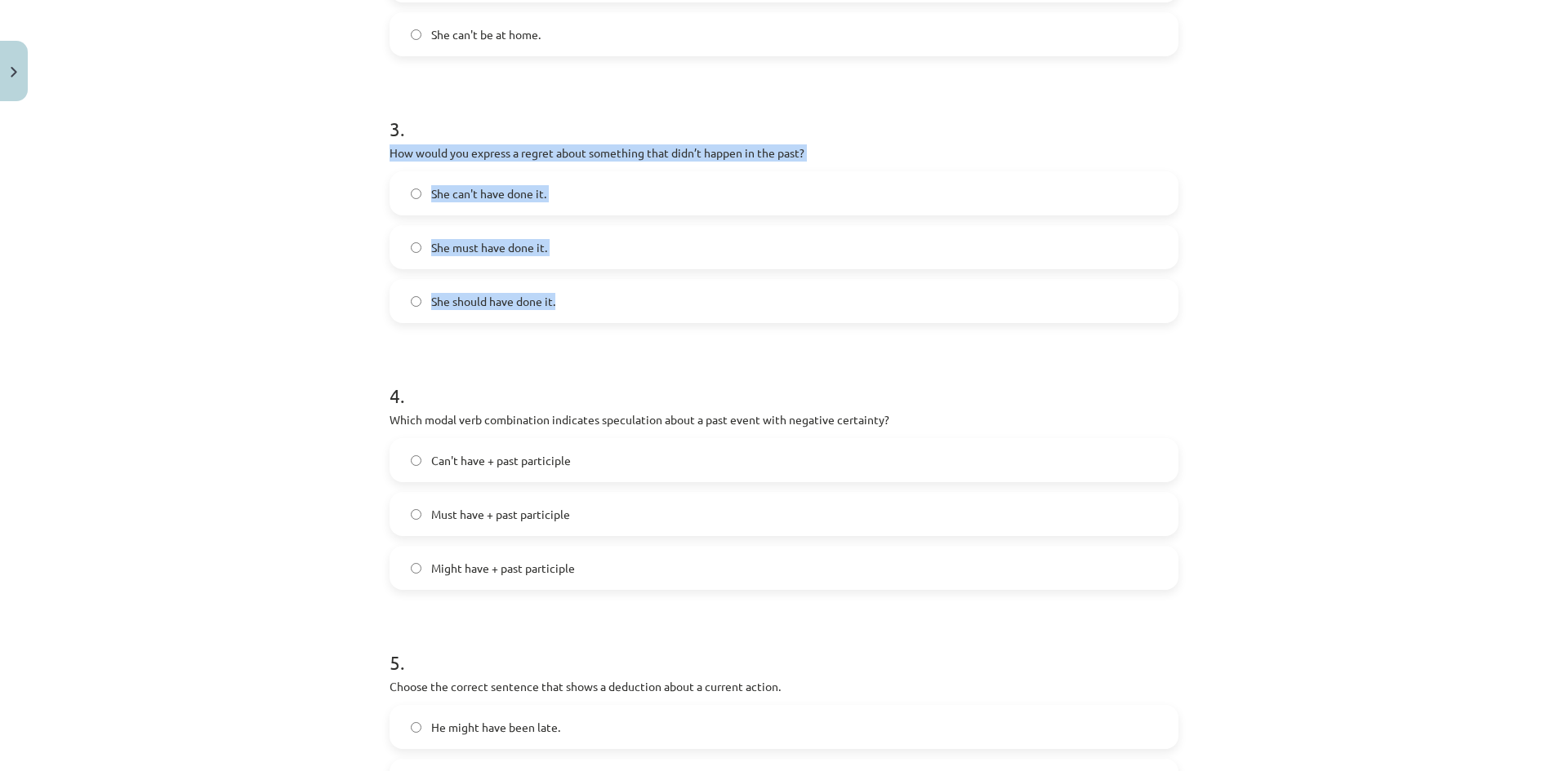
scroll to position [775, 0]
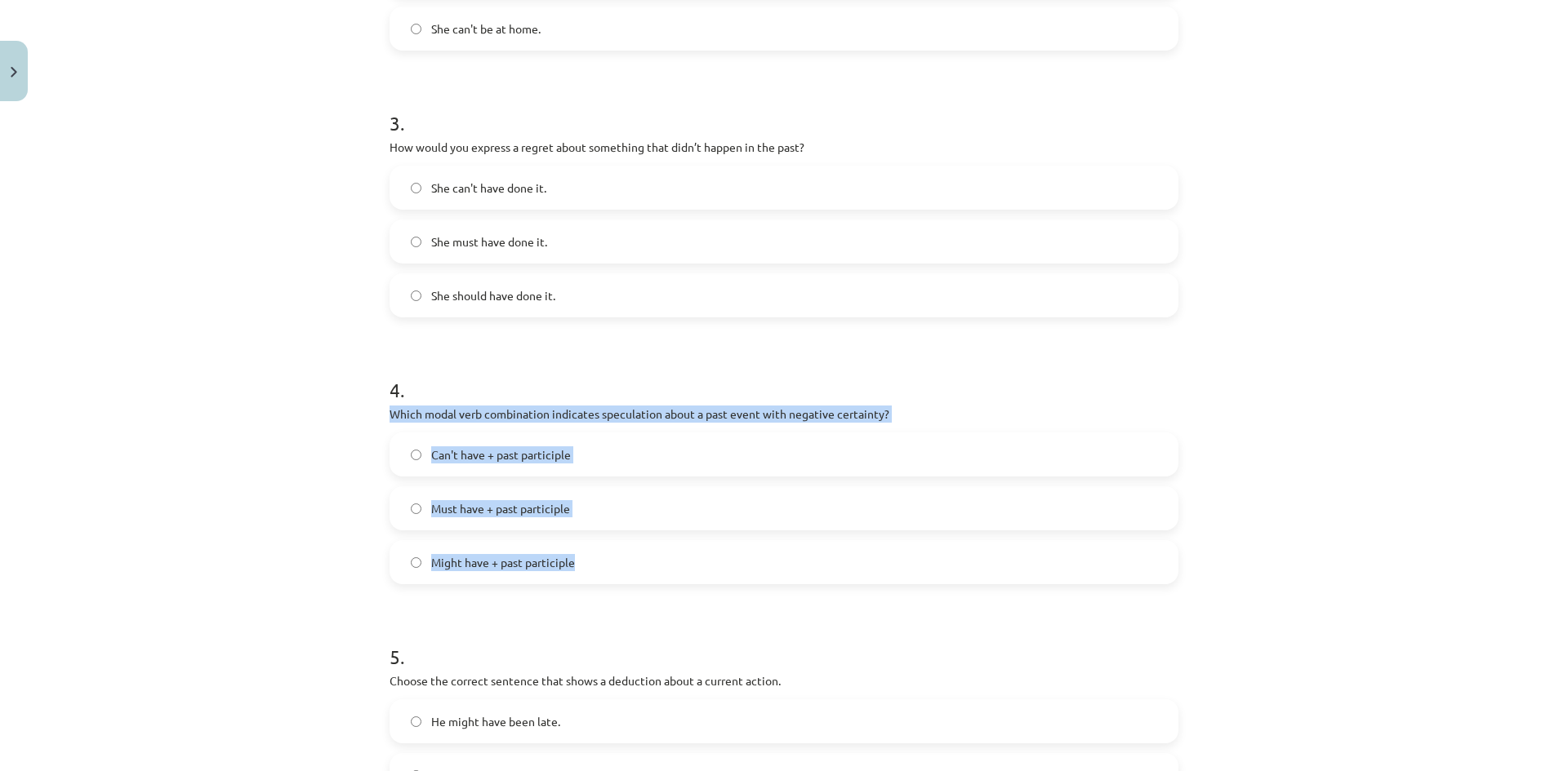
drag, startPoint x: 381, startPoint y: 414, endPoint x: 598, endPoint y: 571, distance: 267.8
click at [598, 571] on div "15 XP Saņemsi Viegls 183 pilda Apraksts Uzdevums Palīdzība 1 . Which modal verb…" at bounding box center [783, 166] width 808 height 1667
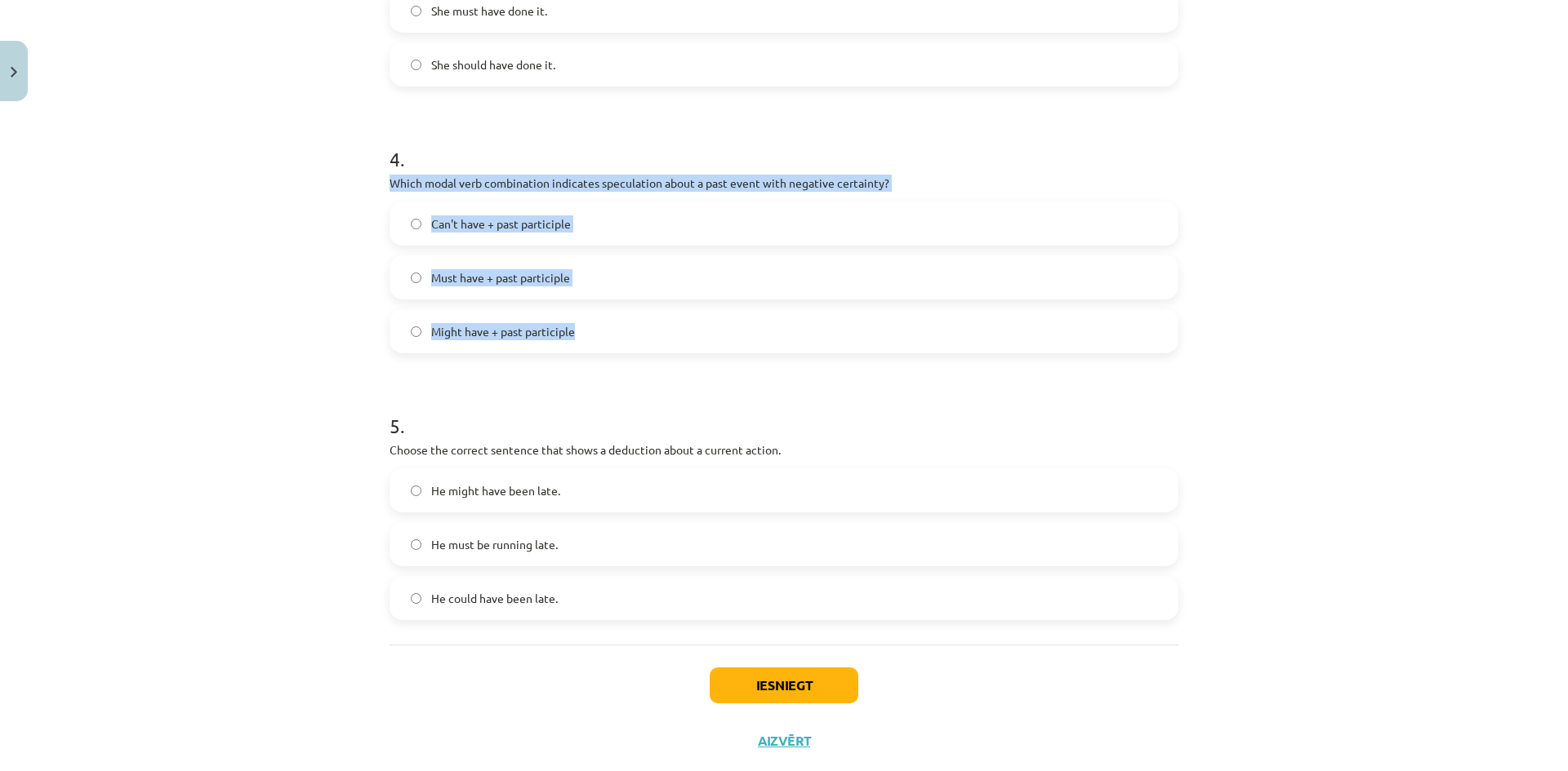
scroll to position [1020, 0]
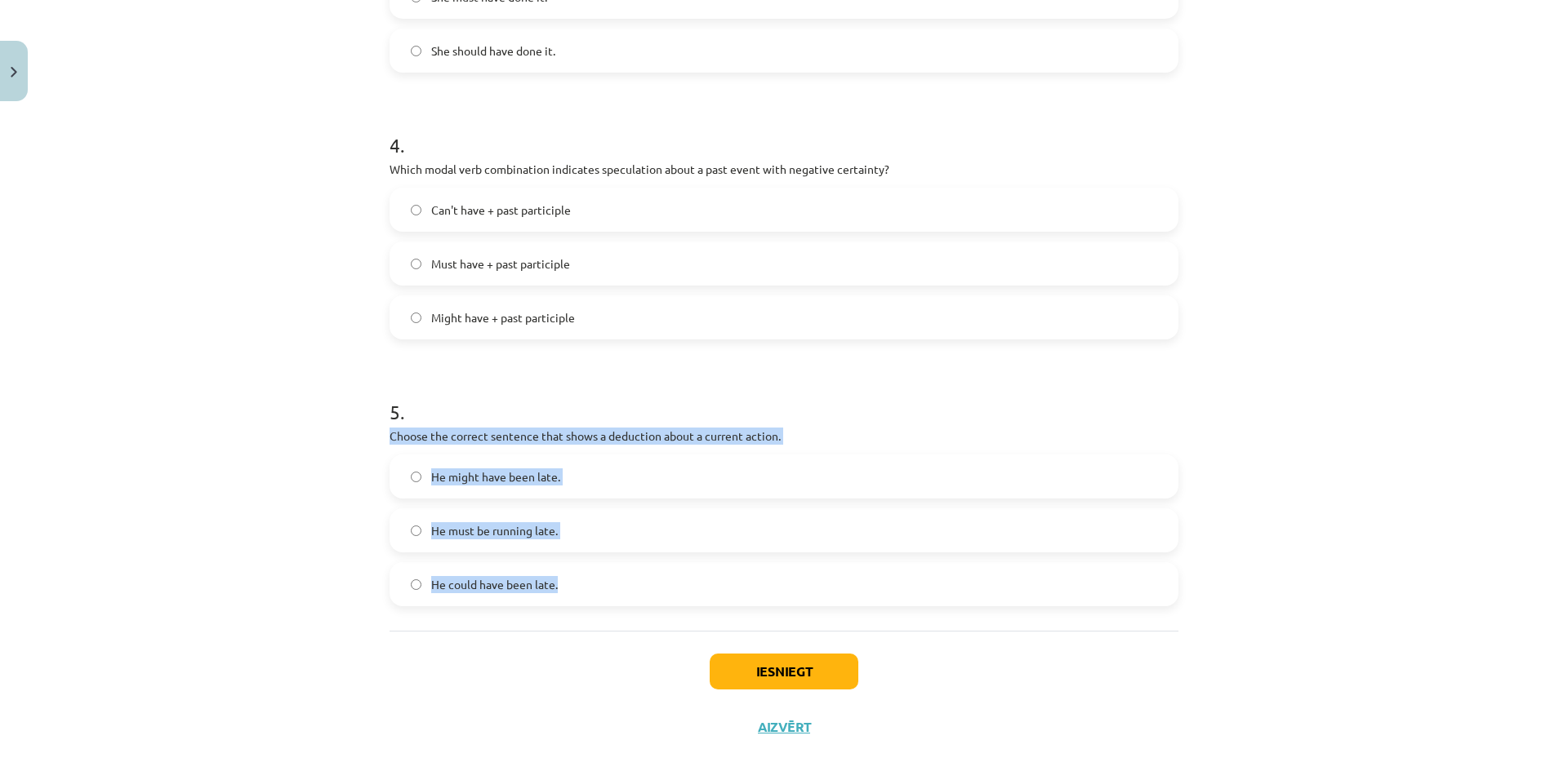
drag, startPoint x: 381, startPoint y: 437, endPoint x: 604, endPoint y: 578, distance: 263.8
click at [783, 672] on button "Iesniegt" at bounding box center [784, 671] width 149 height 36
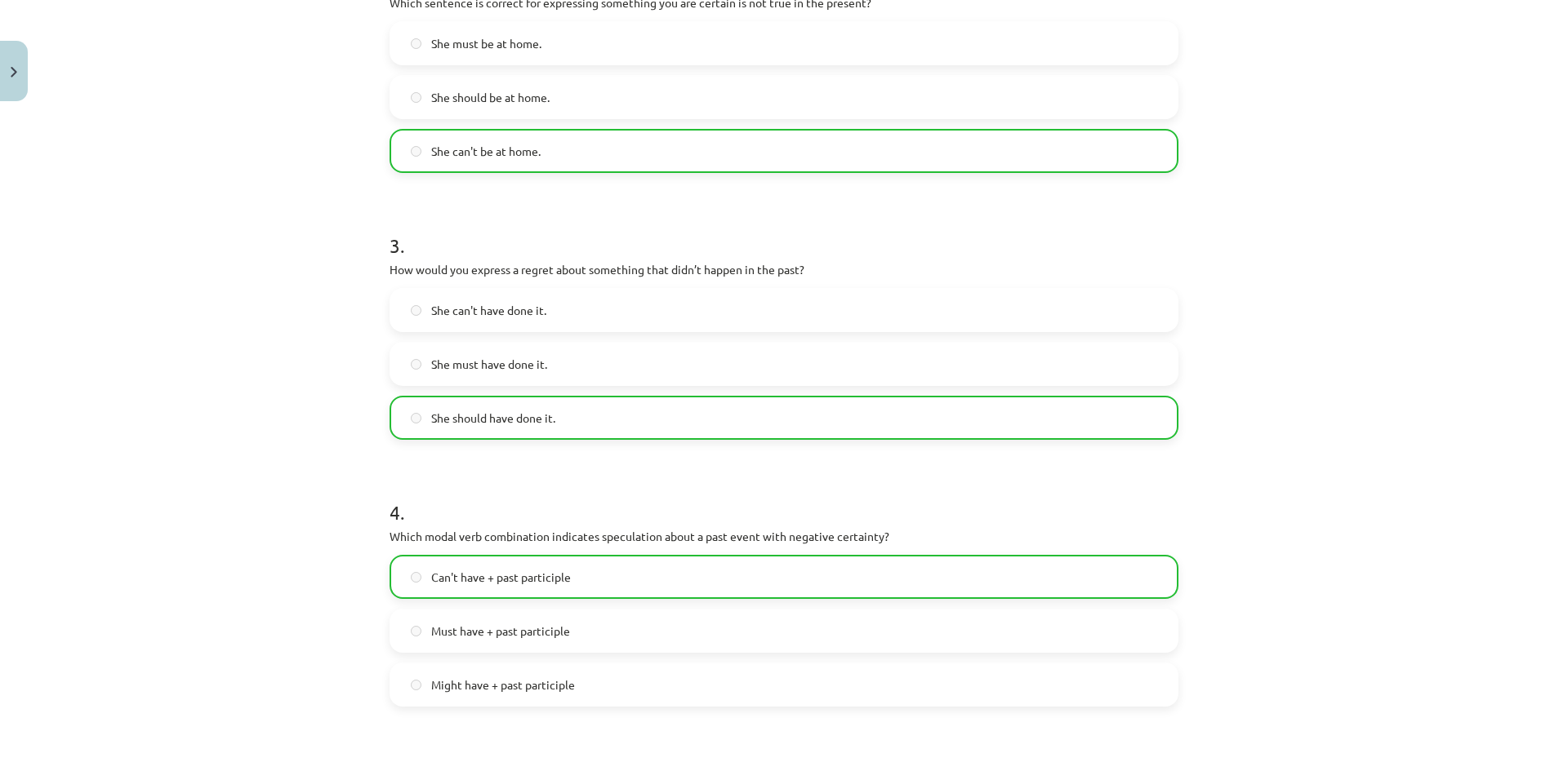
scroll to position [1097, 0]
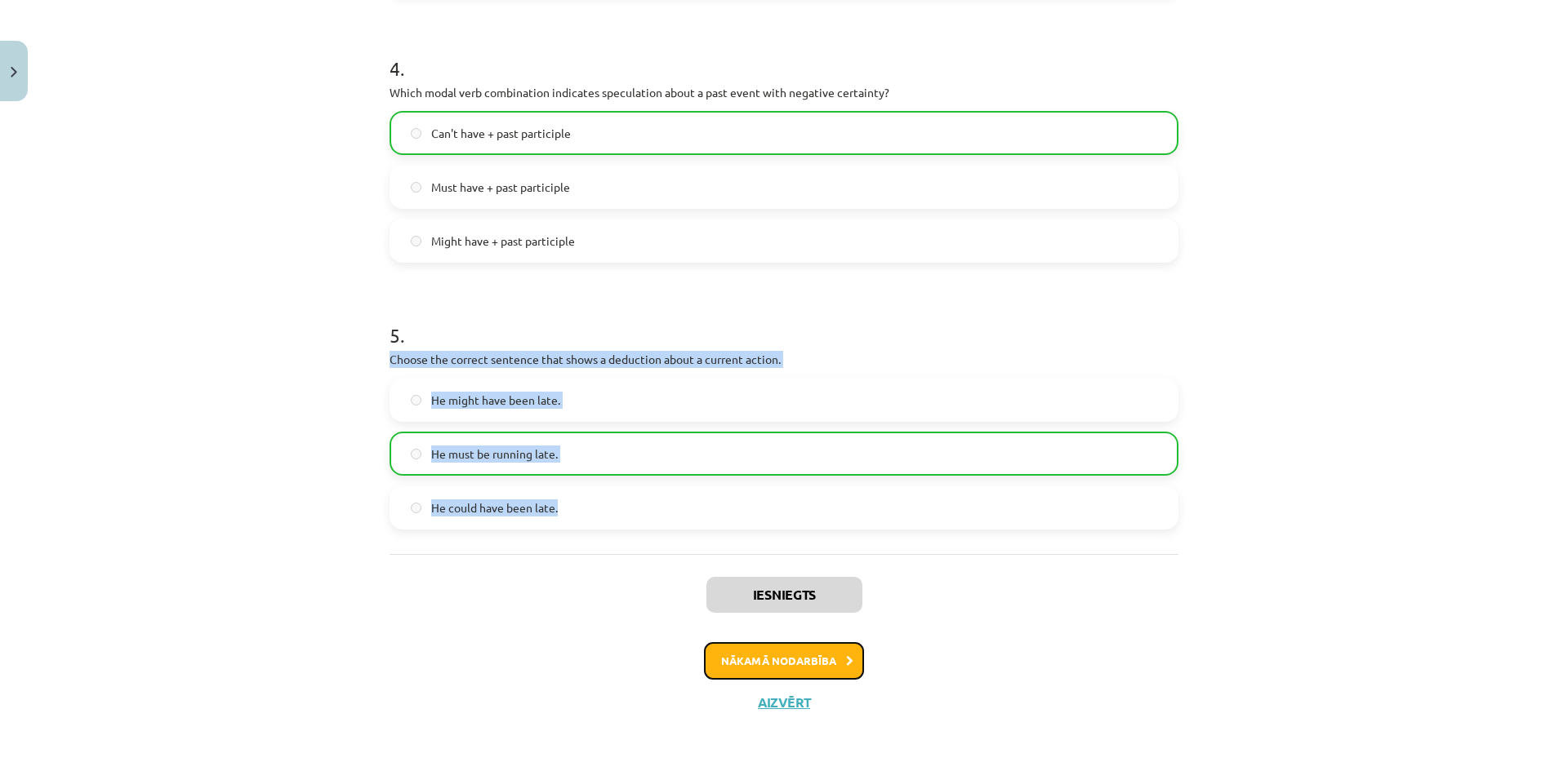
click at [791, 660] on button "Nākamā nodarbība" at bounding box center [784, 661] width 160 height 38
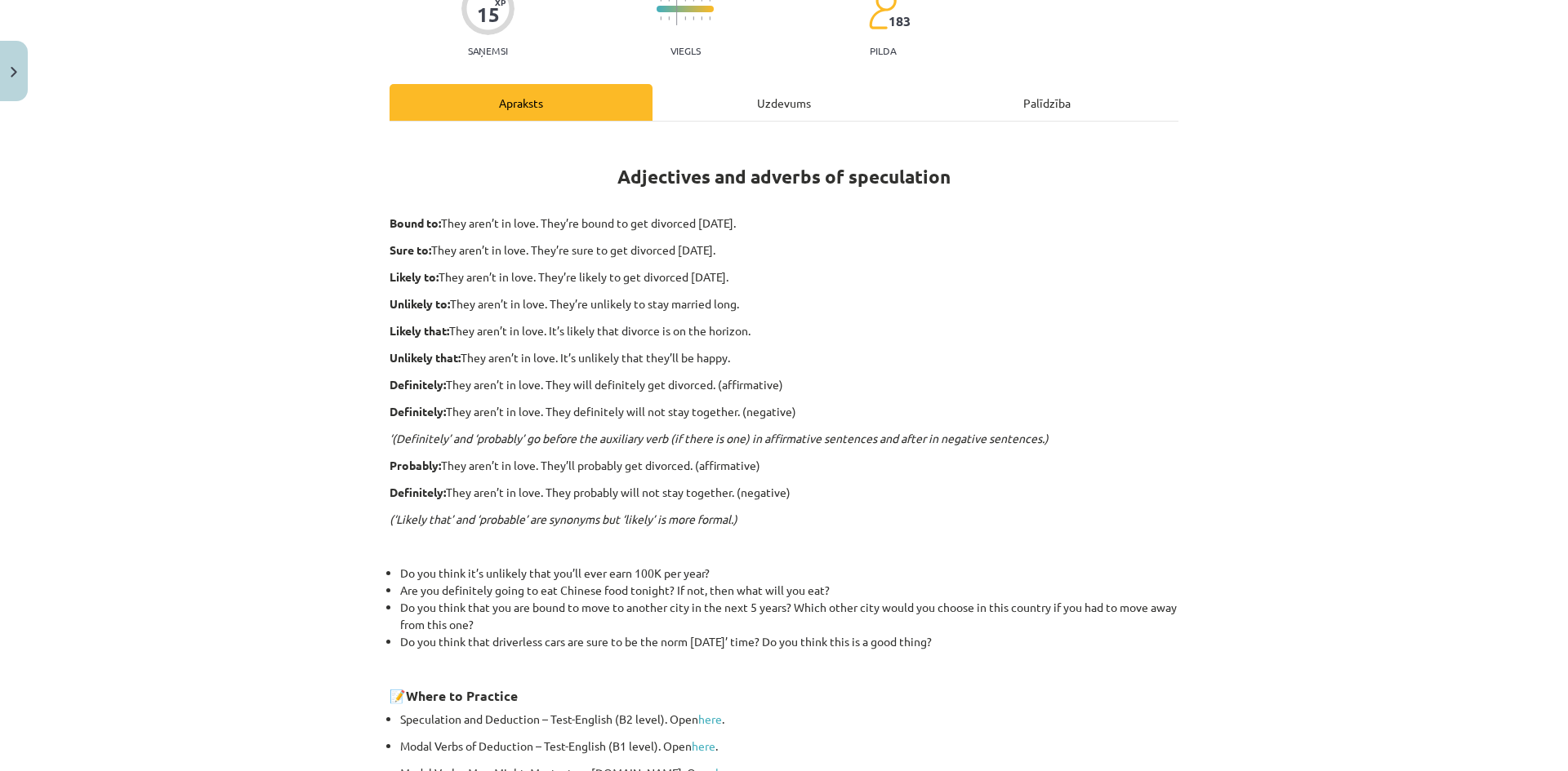
scroll to position [354, 0]
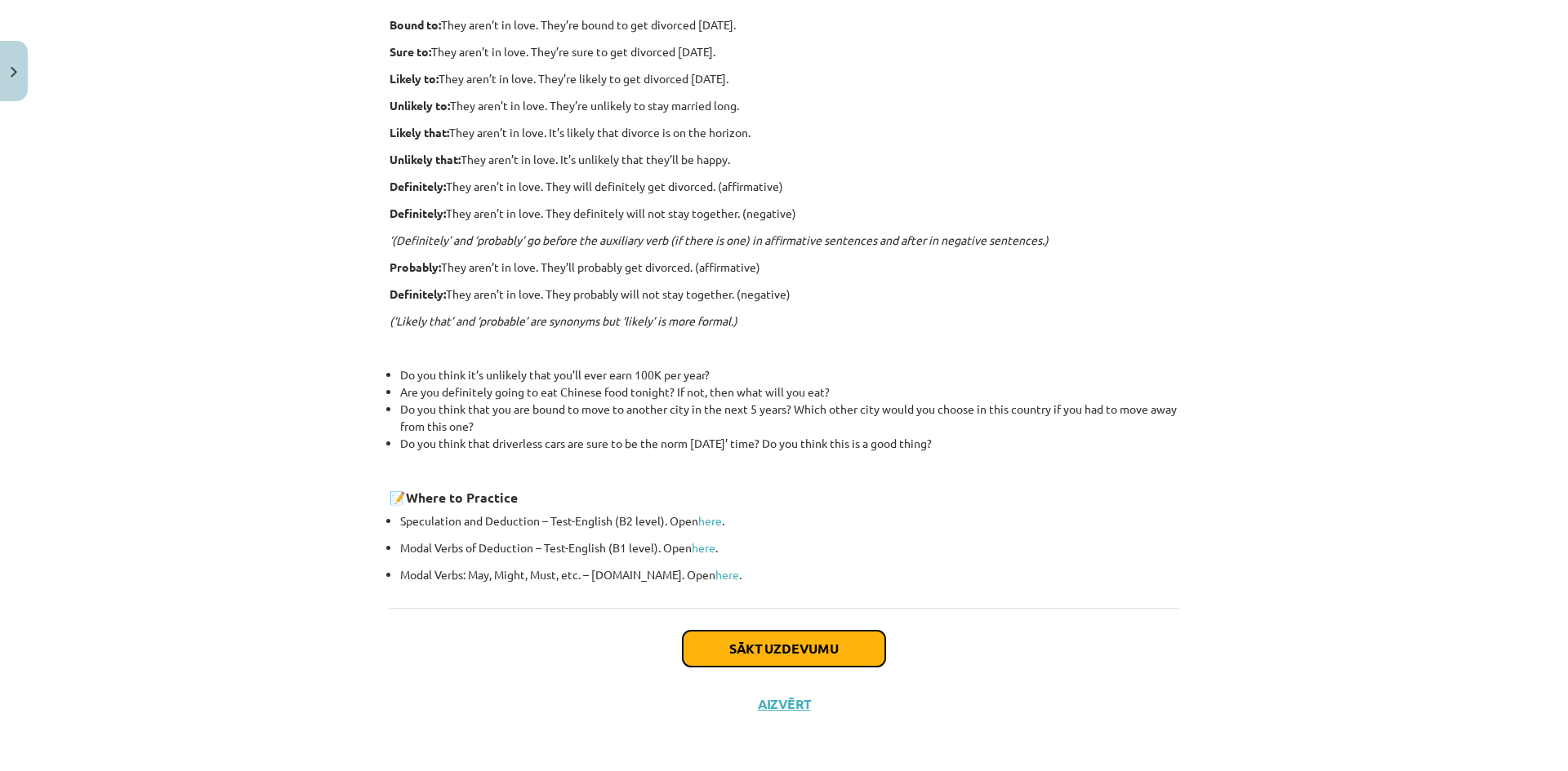
click at [787, 643] on button "Sākt uzdevumu" at bounding box center [784, 649] width 203 height 36
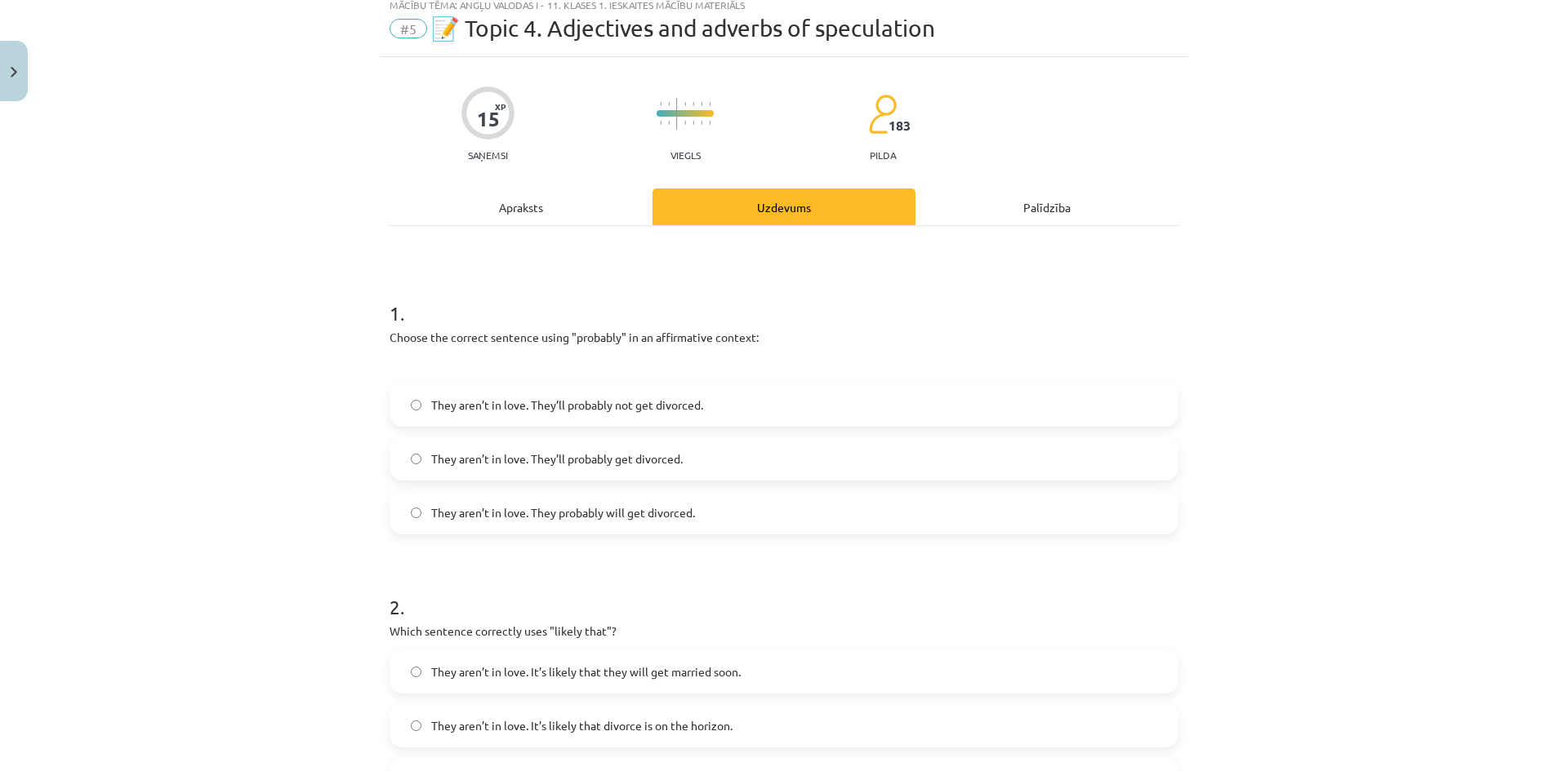
scroll to position [41, 0]
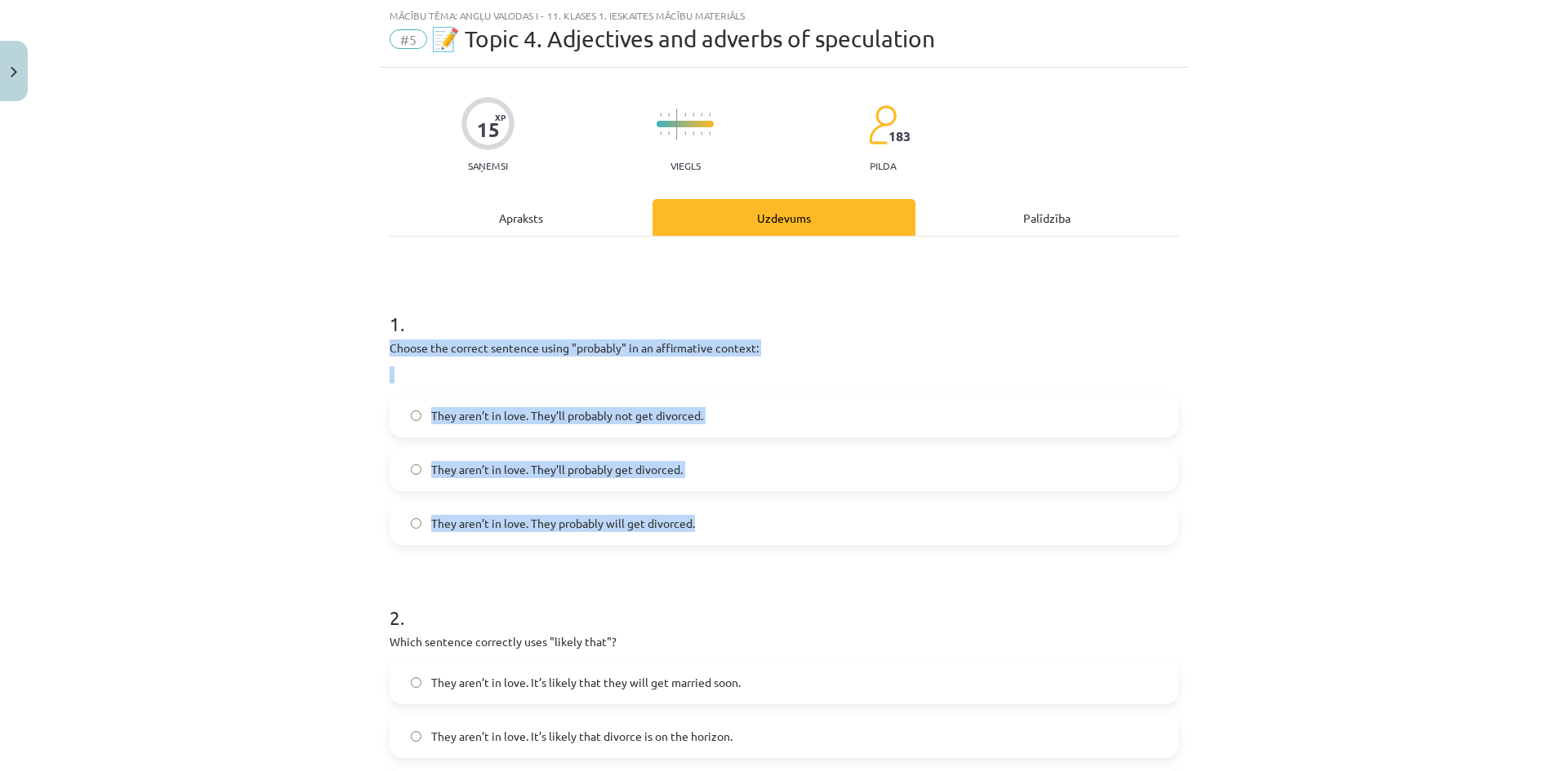
drag, startPoint x: 386, startPoint y: 345, endPoint x: 701, endPoint y: 524, distance: 362.3
click at [701, 524] on div "1 . Choose the correct sentence using "probably" in an affirmative context: The…" at bounding box center [783, 414] width 788 height 261
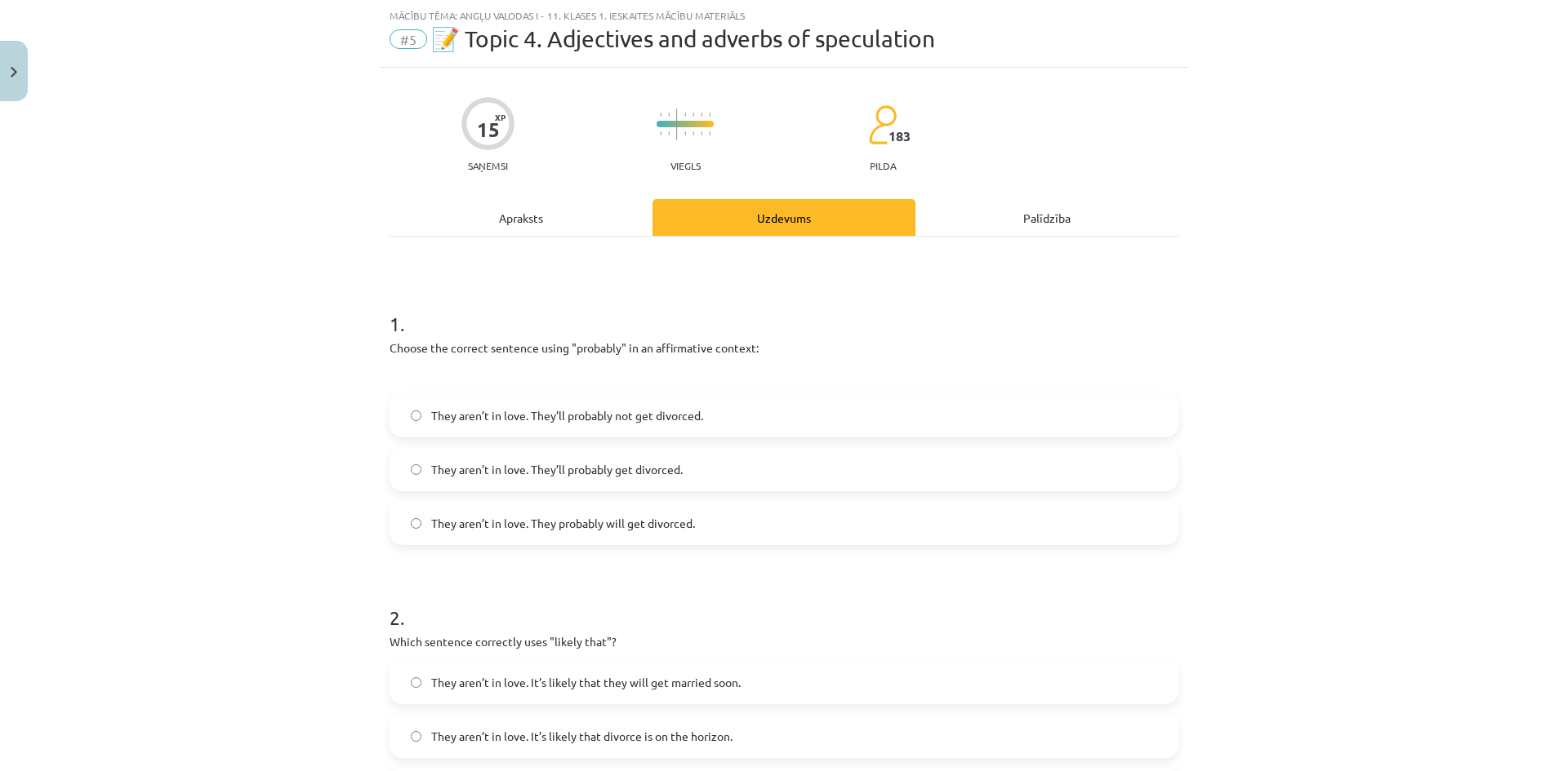
click at [564, 578] on h1 "2 ." at bounding box center [783, 603] width 788 height 50
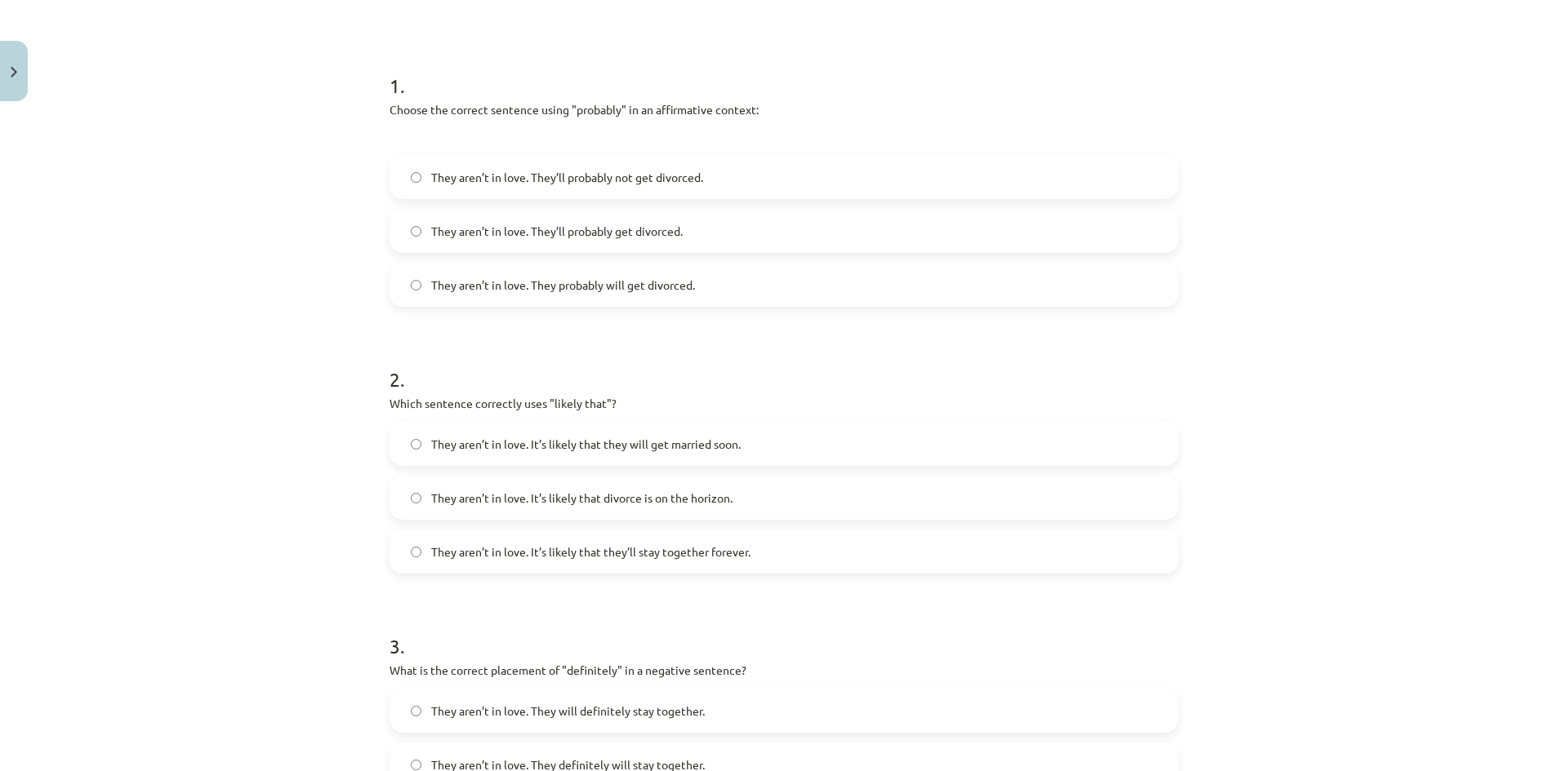
scroll to position [286, 0]
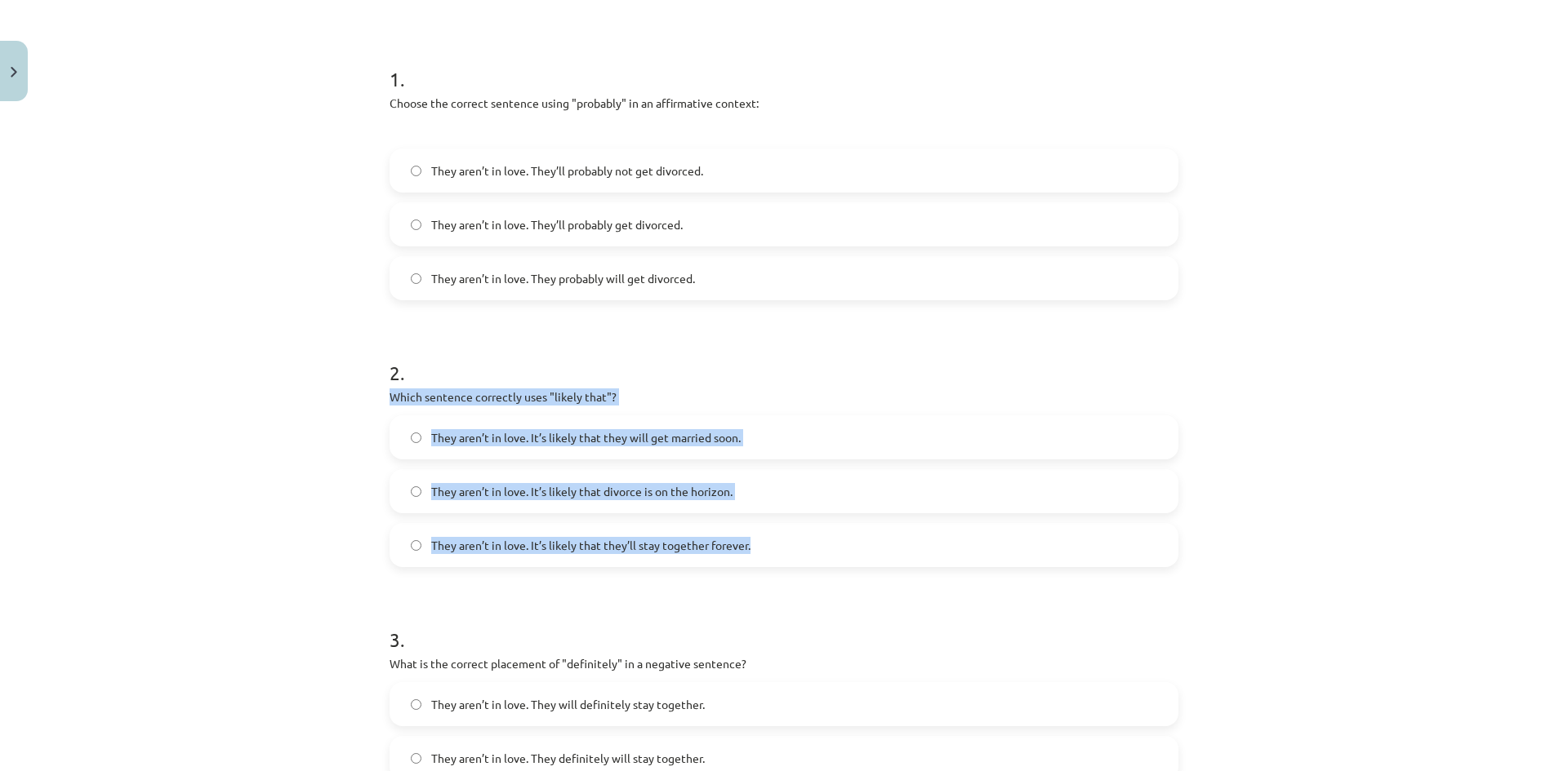
drag, startPoint x: 386, startPoint y: 398, endPoint x: 788, endPoint y: 549, distance: 429.4
click at [788, 549] on div "2 . Which sentence correctly uses "likely that"? They aren’t in love. It’s like…" at bounding box center [783, 449] width 788 height 234
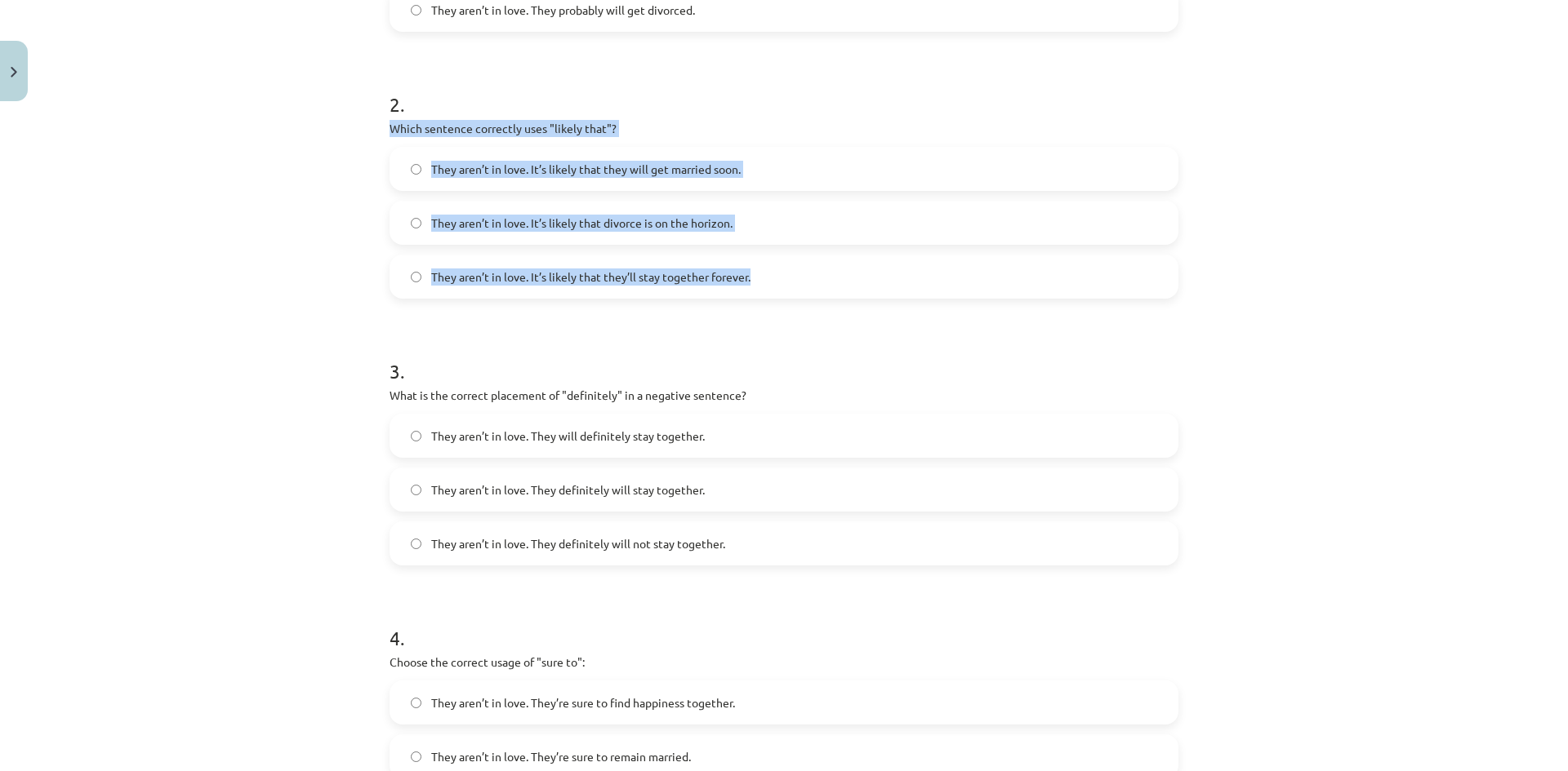
scroll to position [612, 0]
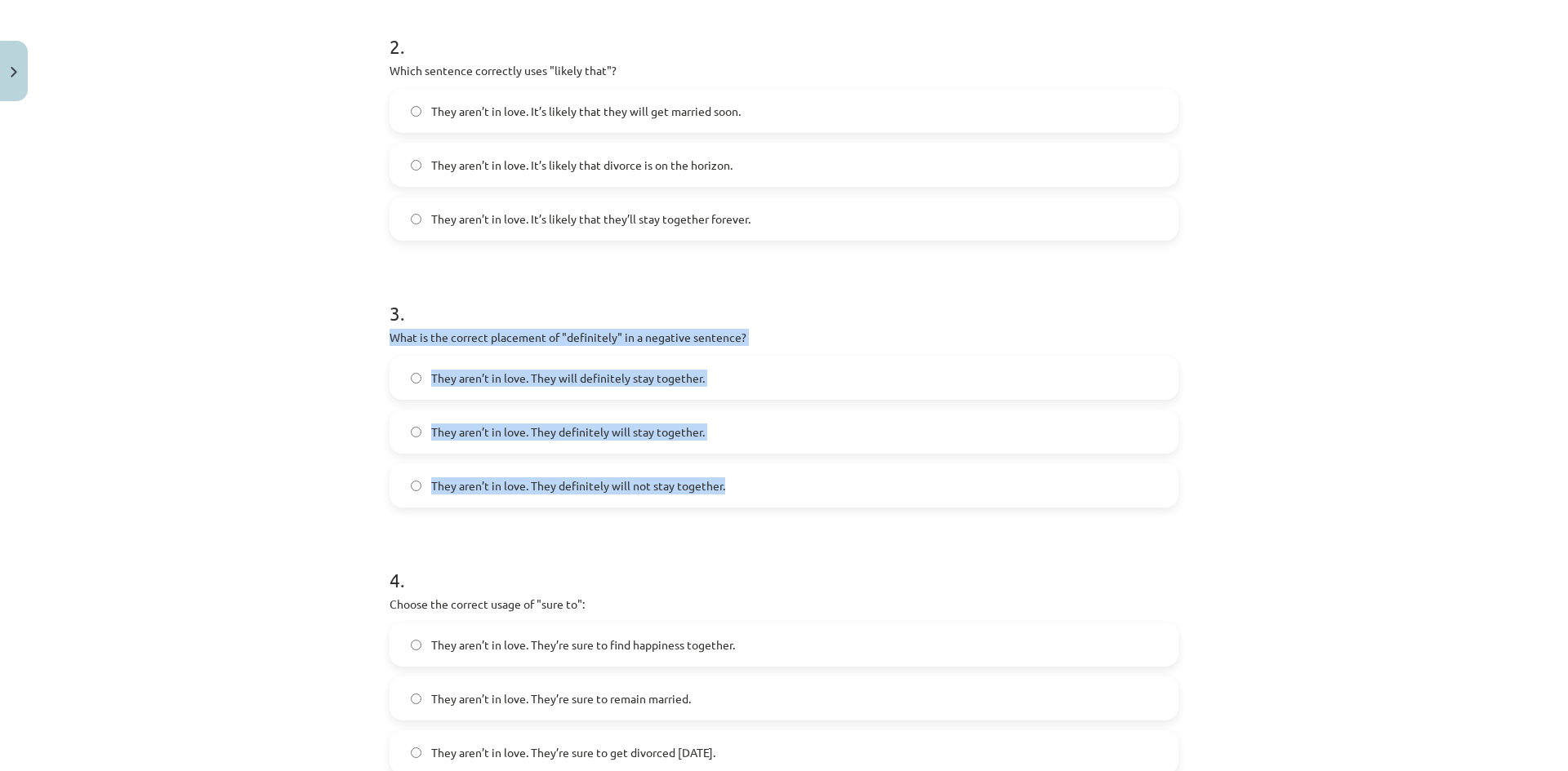
drag, startPoint x: 387, startPoint y: 335, endPoint x: 802, endPoint y: 479, distance: 439.3
click at [802, 479] on div "3 . What is the correct placement of "definitely" in a negative sentence? They …" at bounding box center [783, 390] width 788 height 234
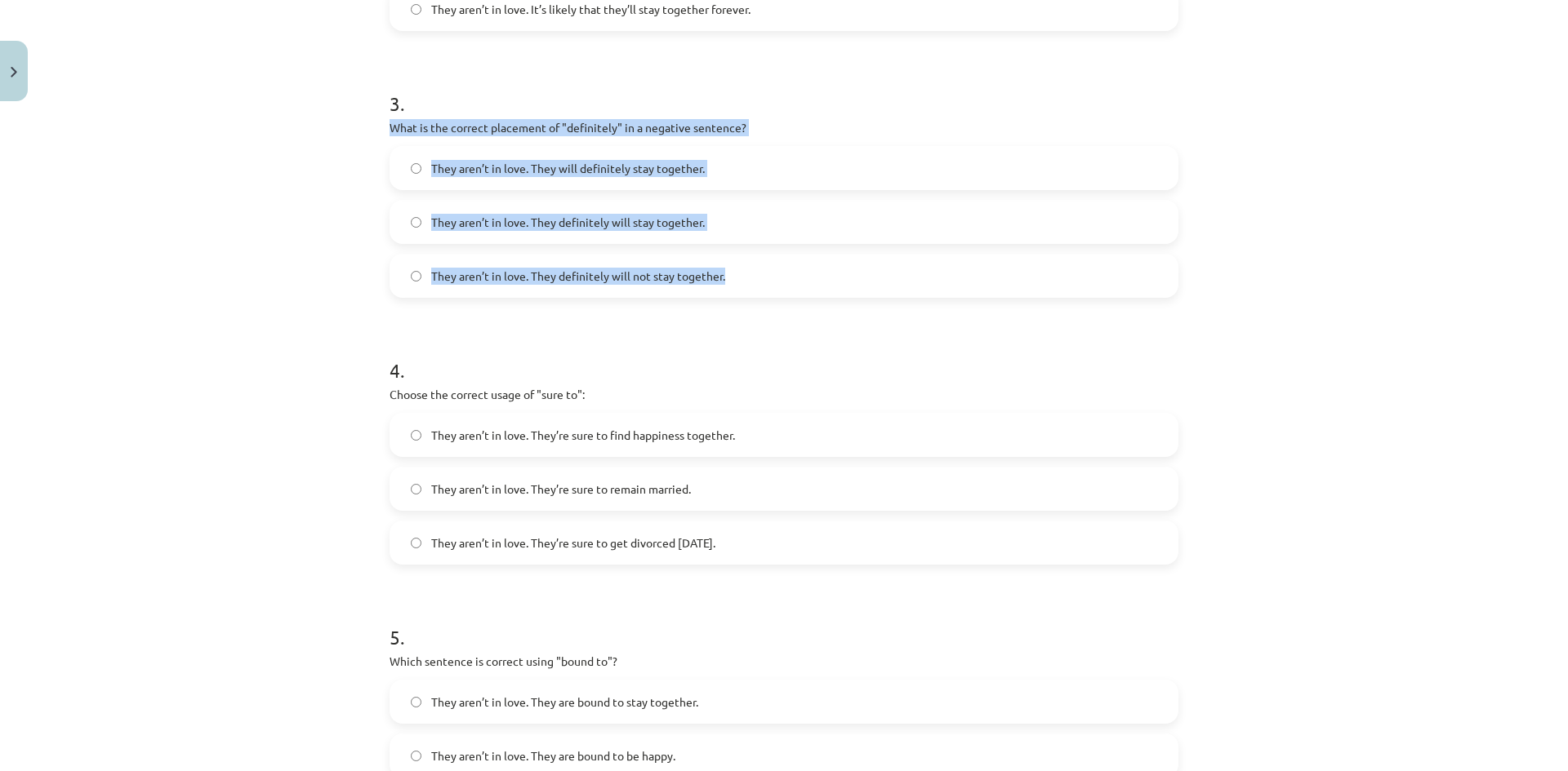
scroll to position [857, 0]
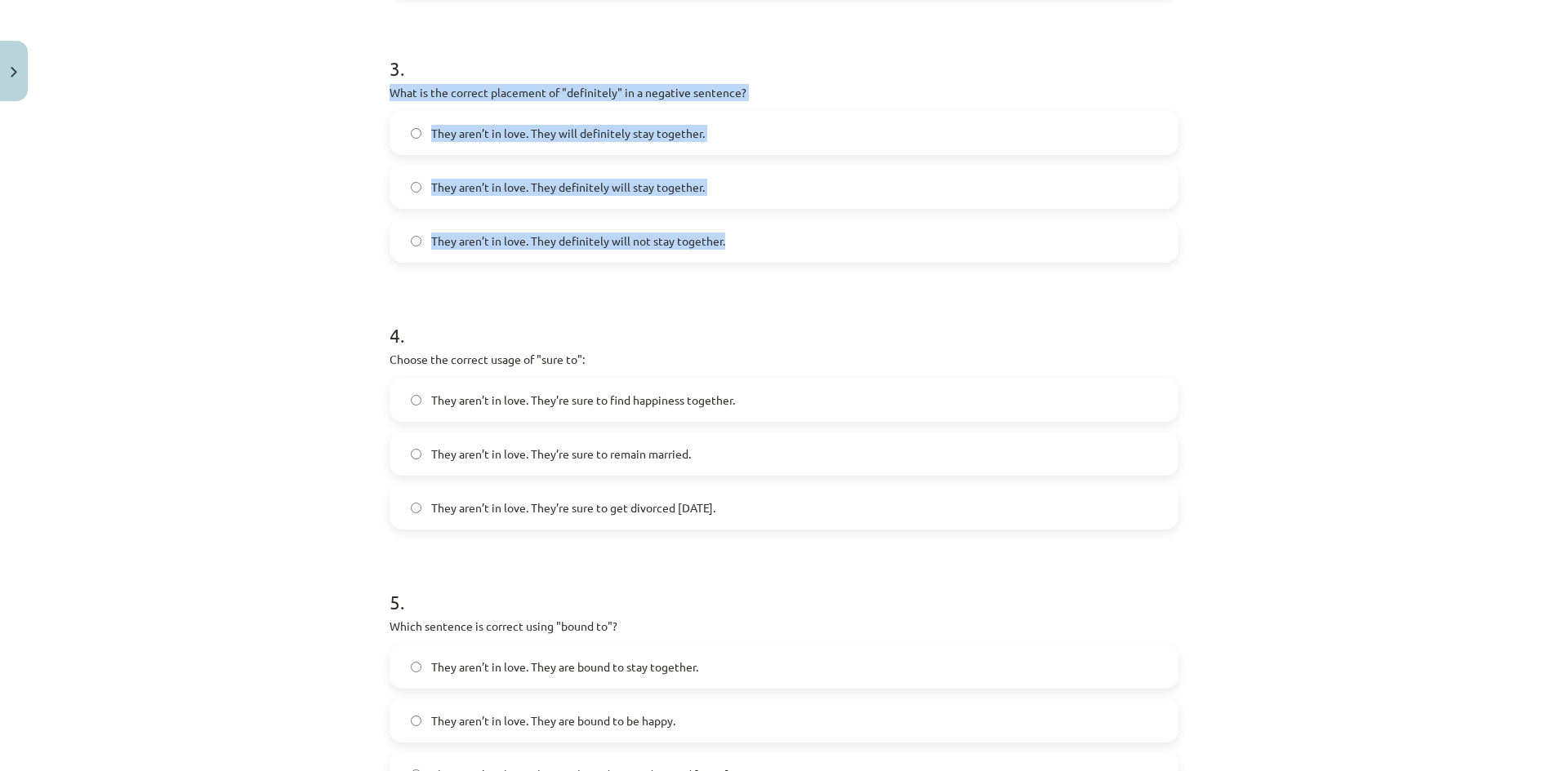
drag, startPoint x: 383, startPoint y: 360, endPoint x: 770, endPoint y: 514, distance: 416.5
click at [770, 514] on div "4 . Choose the correct usage of "sure to": They aren’t in love. They’re sure to…" at bounding box center [783, 412] width 788 height 234
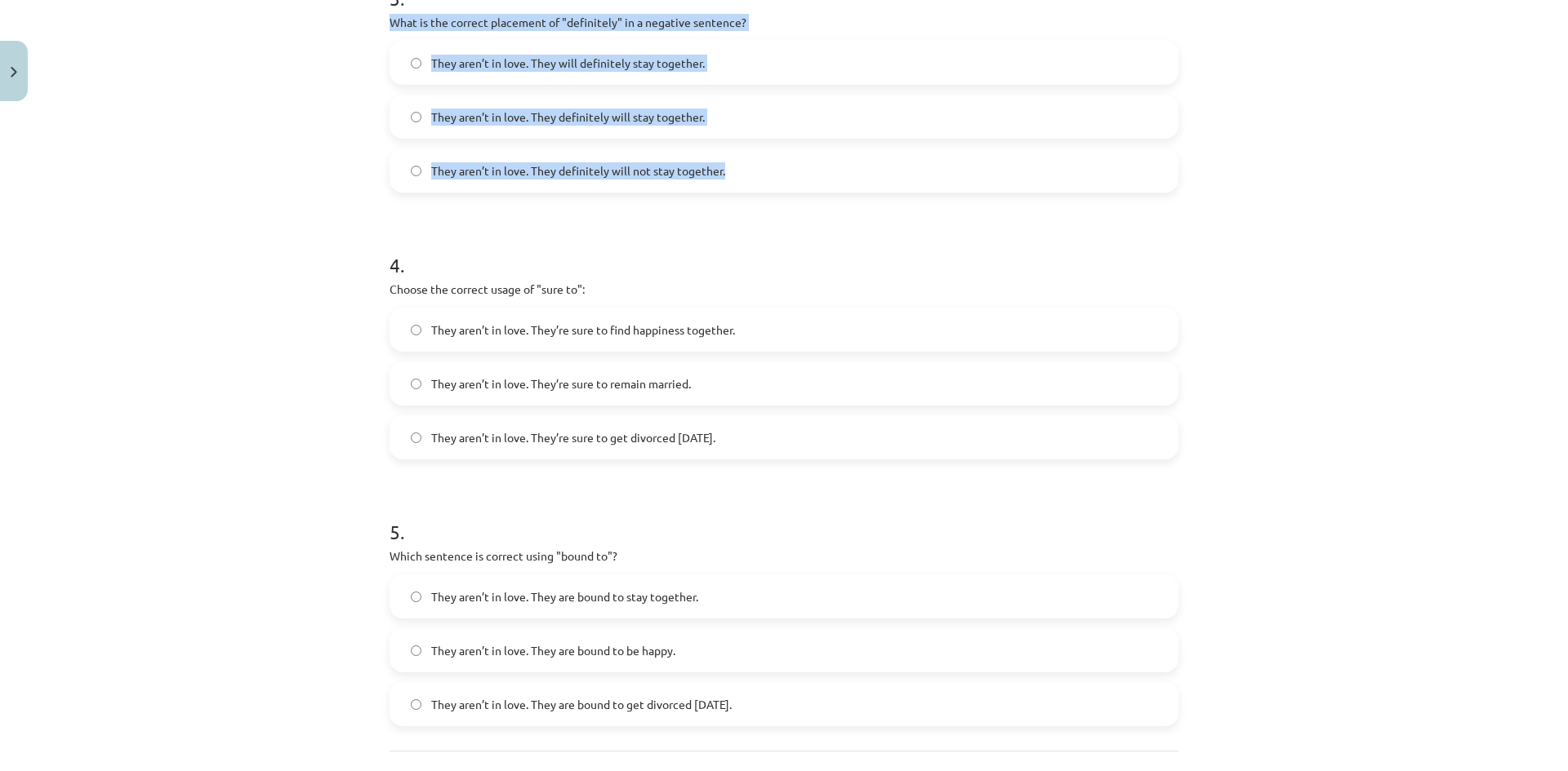
scroll to position [1071, 0]
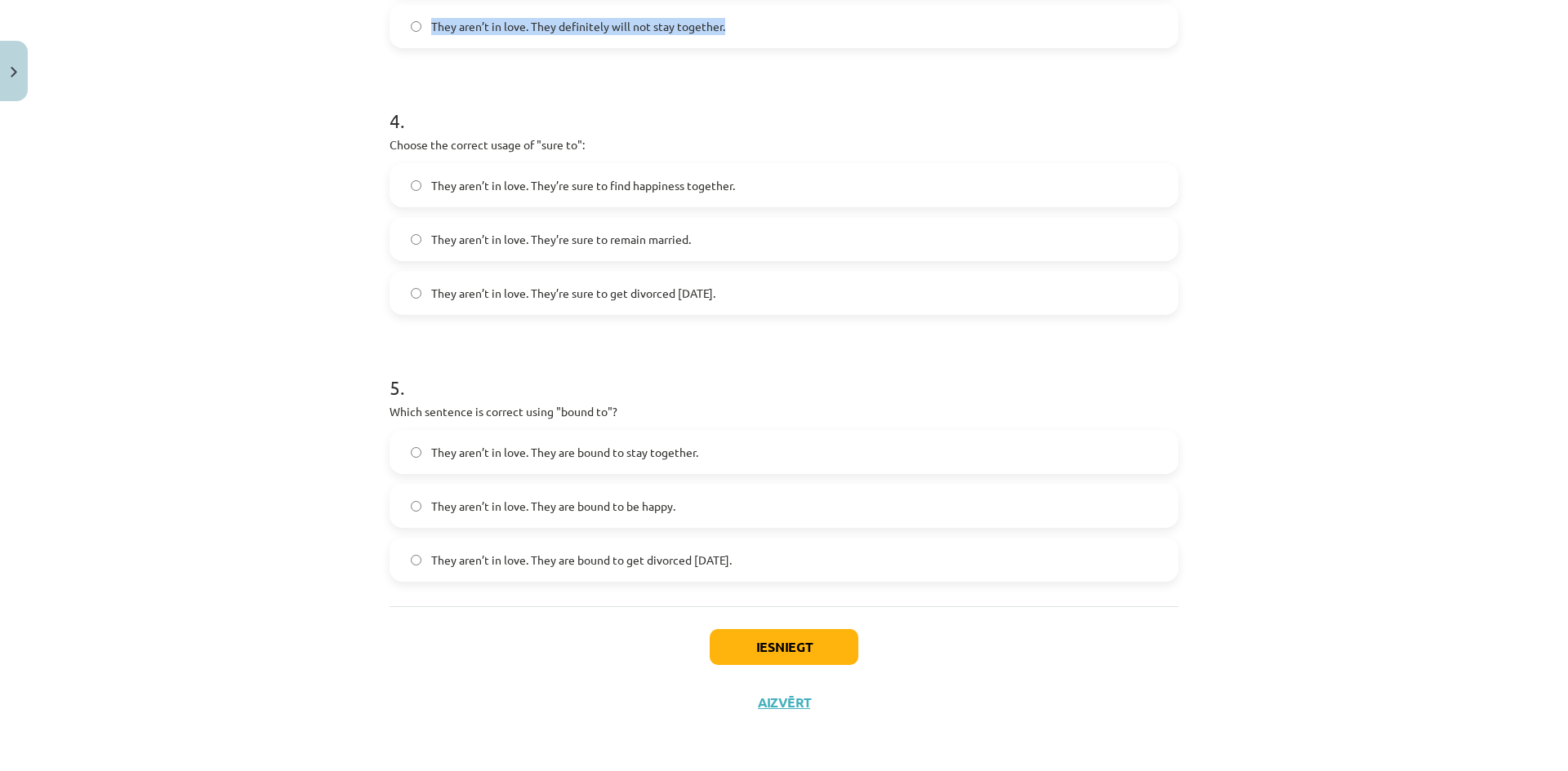
drag, startPoint x: 385, startPoint y: 414, endPoint x: 807, endPoint y: 561, distance: 446.9
click at [807, 561] on div "5 . Which sentence is correct using "bound to"? They aren’t in love. They are b…" at bounding box center [783, 464] width 788 height 234
click at [783, 641] on button "Iesniegt" at bounding box center [784, 647] width 149 height 36
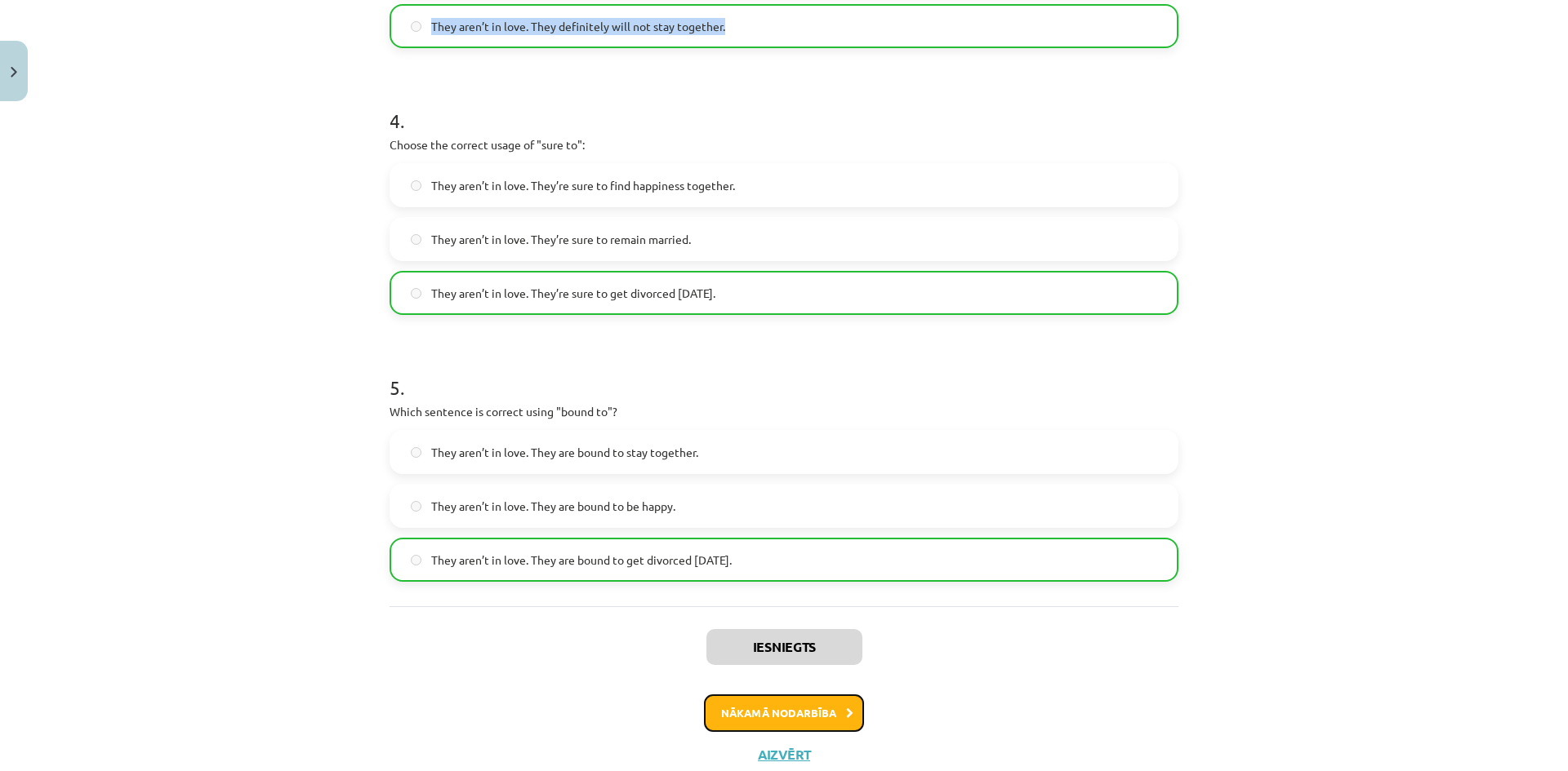
click at [798, 723] on button "Nākamā nodarbība" at bounding box center [784, 714] width 160 height 38
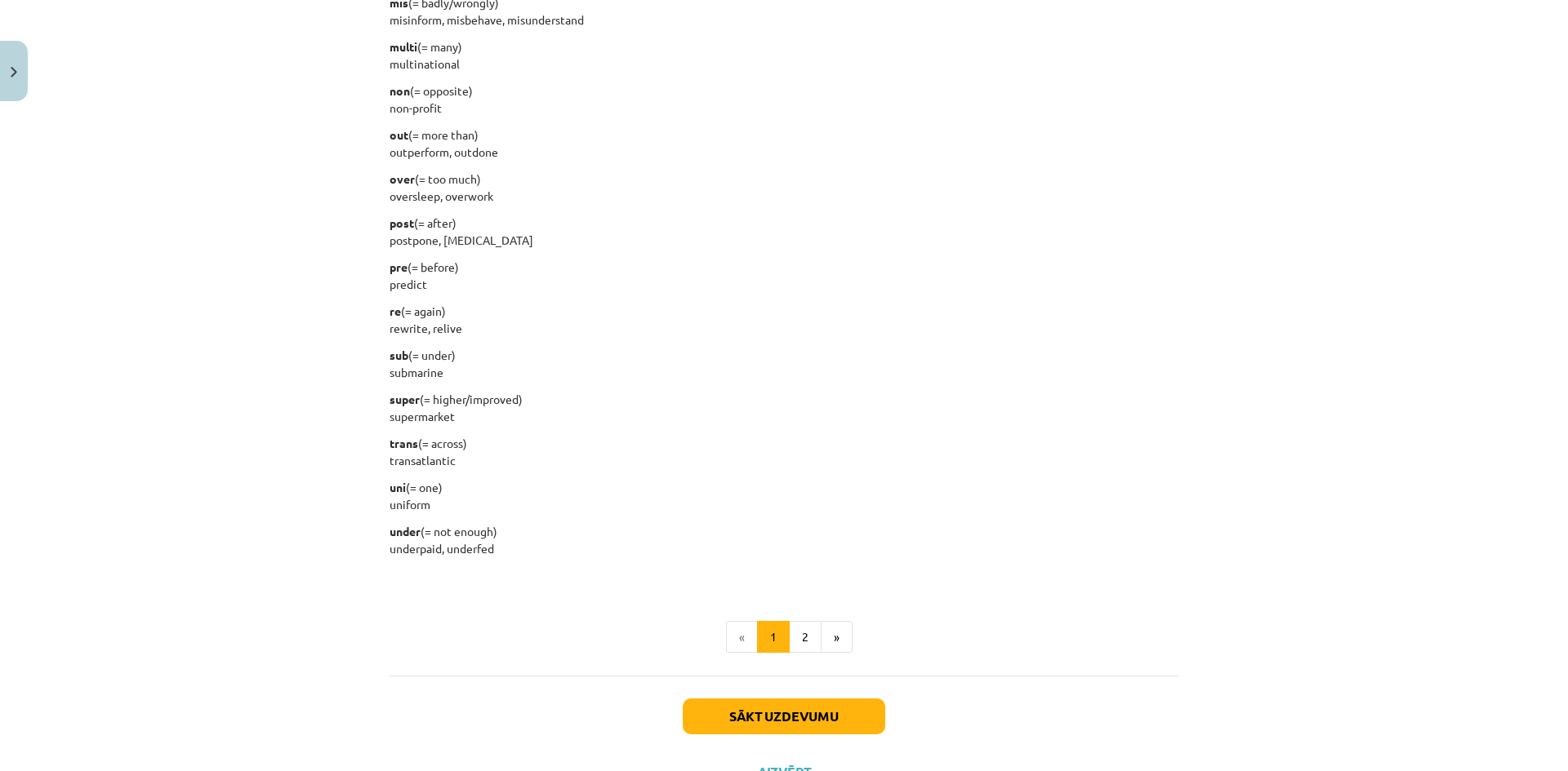
scroll to position [1894, 0]
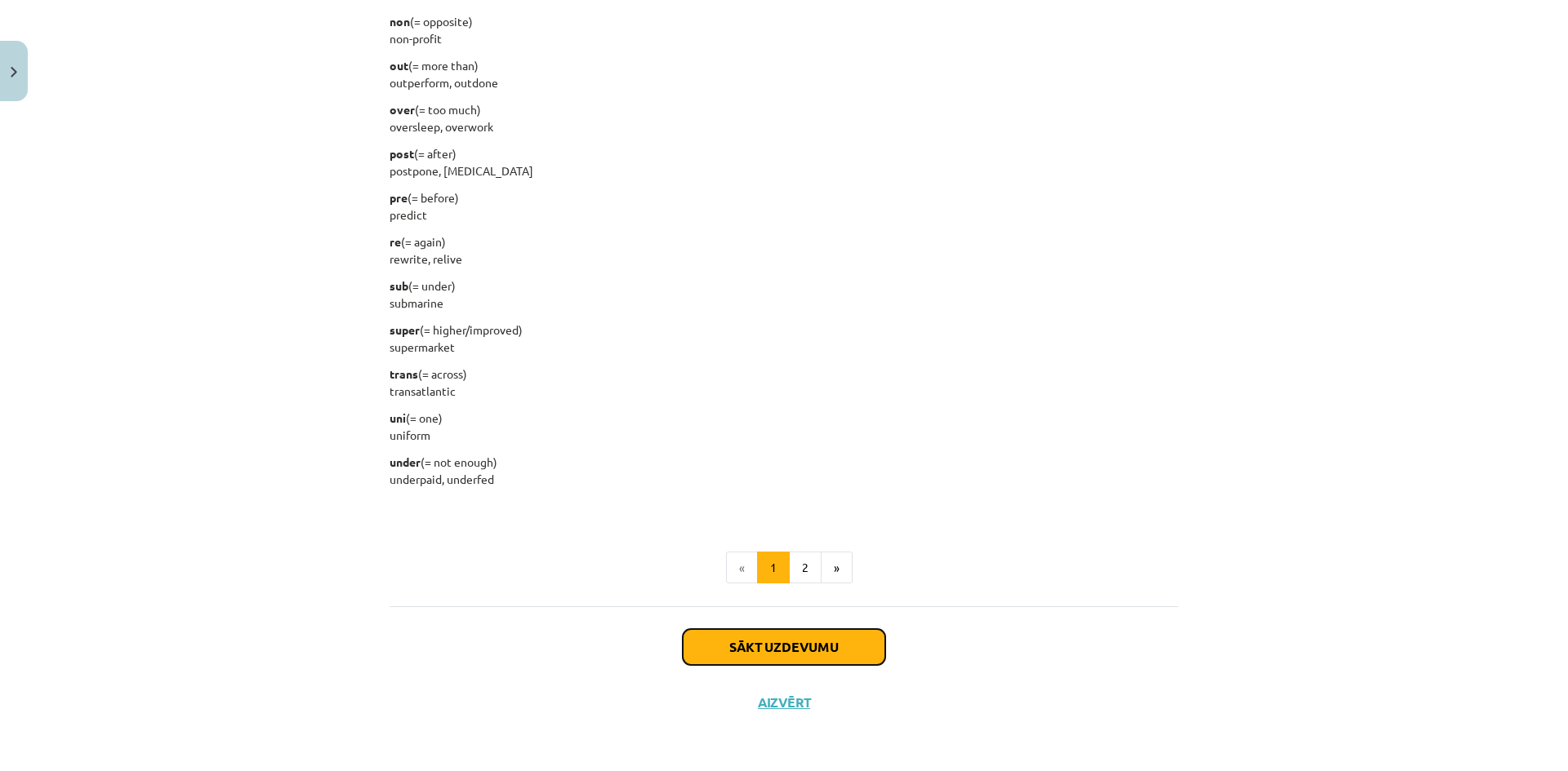
click at [792, 645] on button "Sākt uzdevumu" at bounding box center [784, 647] width 203 height 36
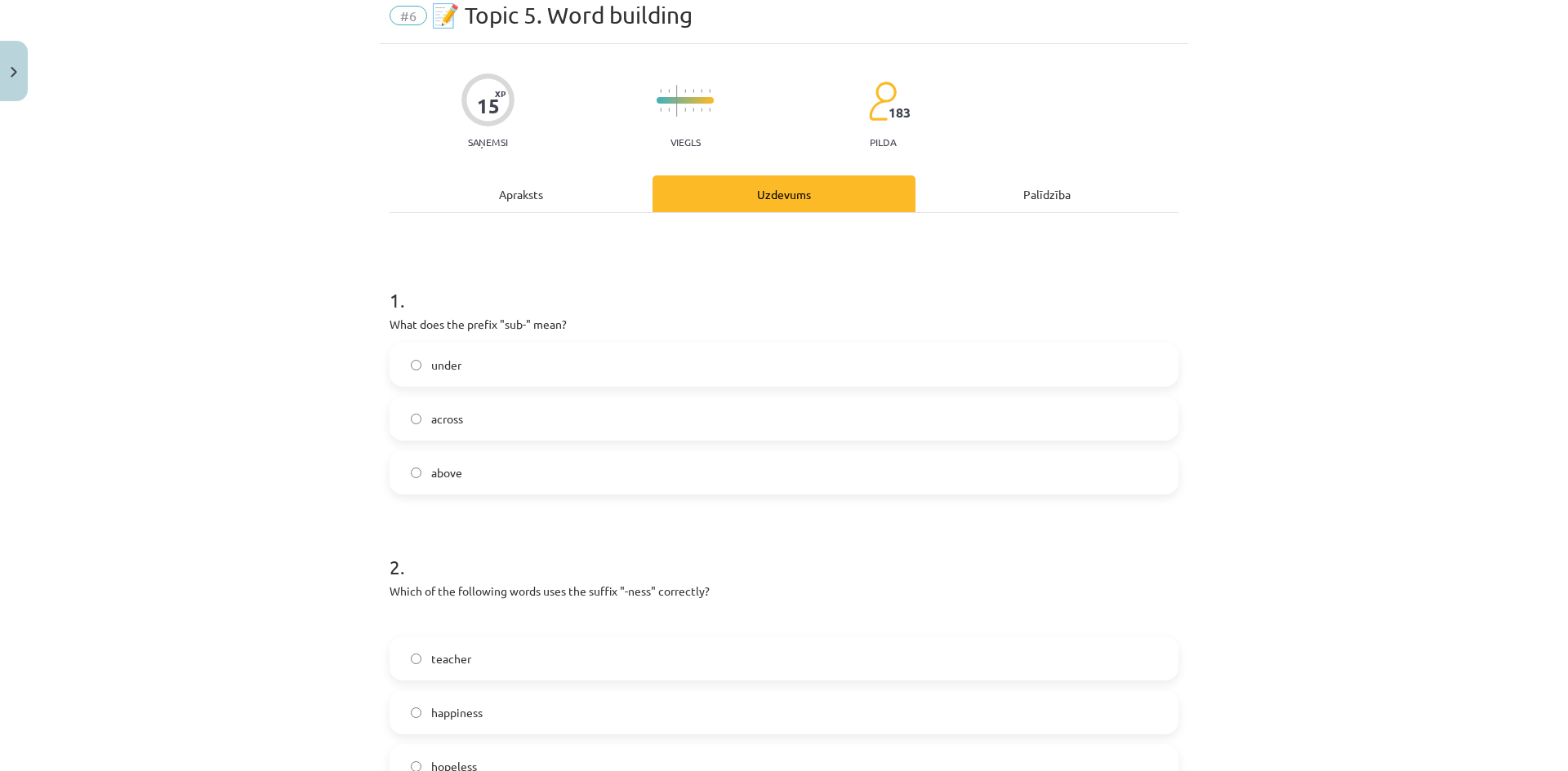
scroll to position [41, 0]
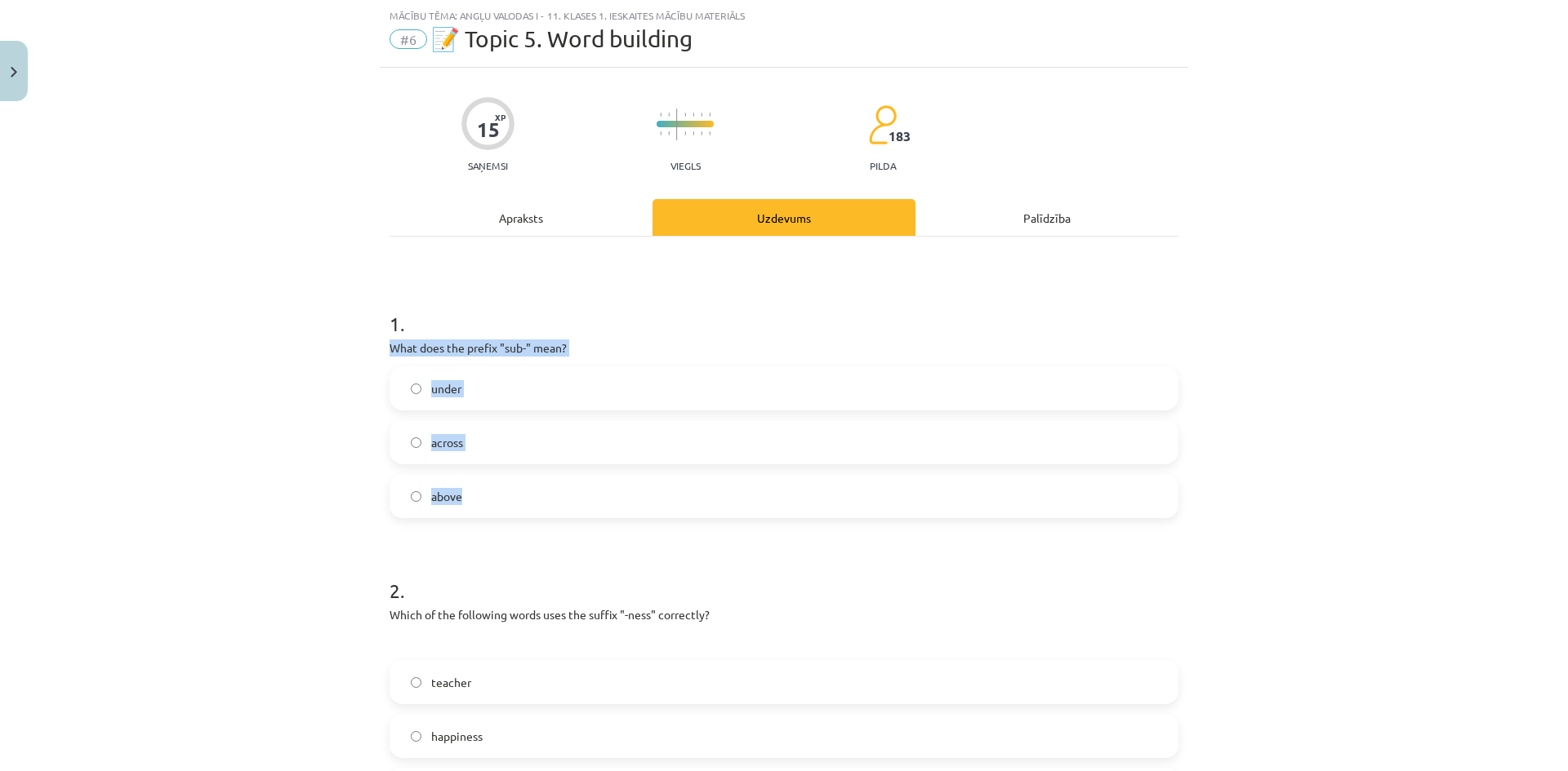
drag, startPoint x: 383, startPoint y: 348, endPoint x: 541, endPoint y: 492, distance: 213.8
click at [541, 492] on div "1 . What does the prefix "sub-" mean? under across above" at bounding box center [783, 401] width 788 height 234
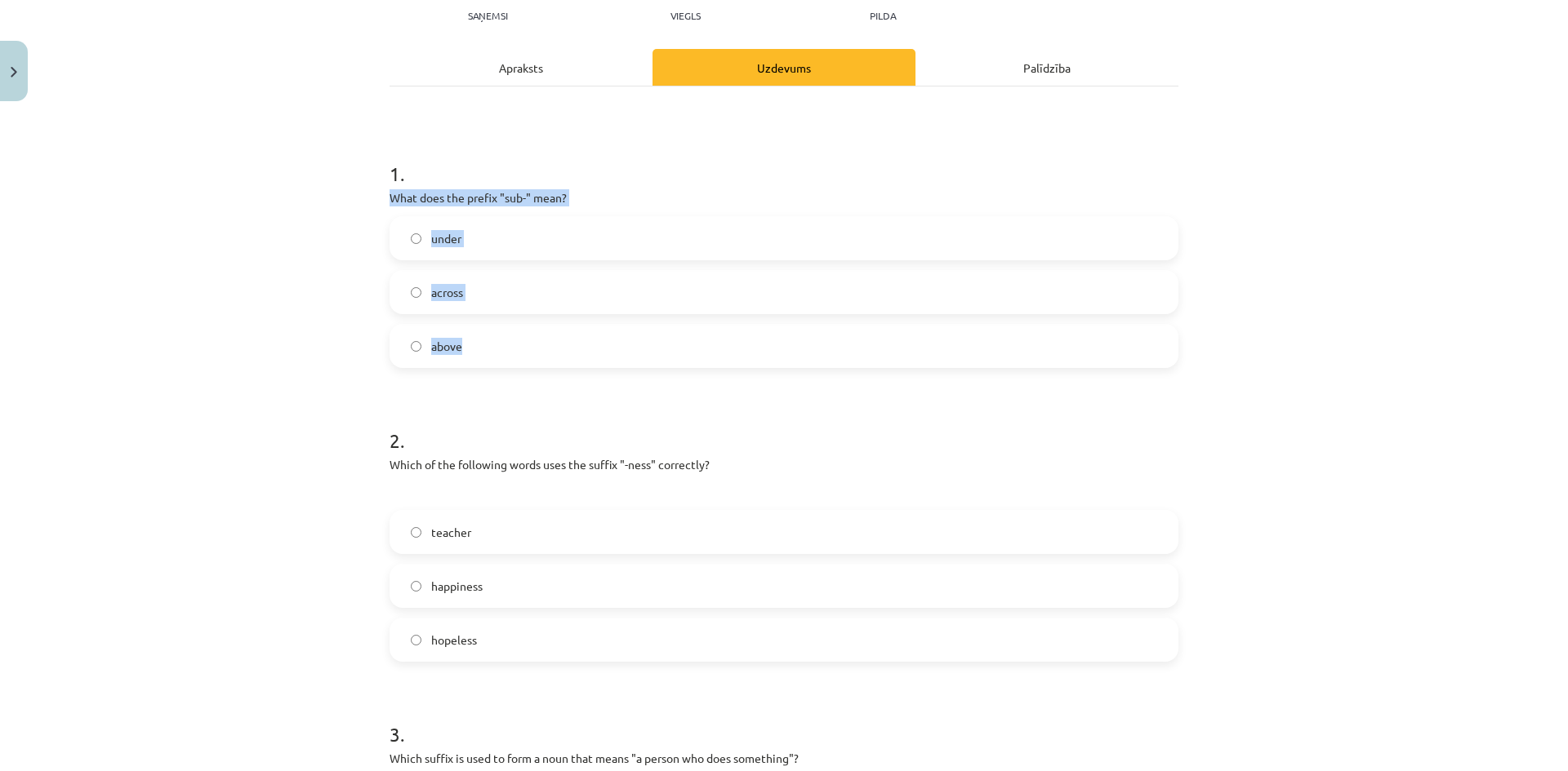
scroll to position [368, 0]
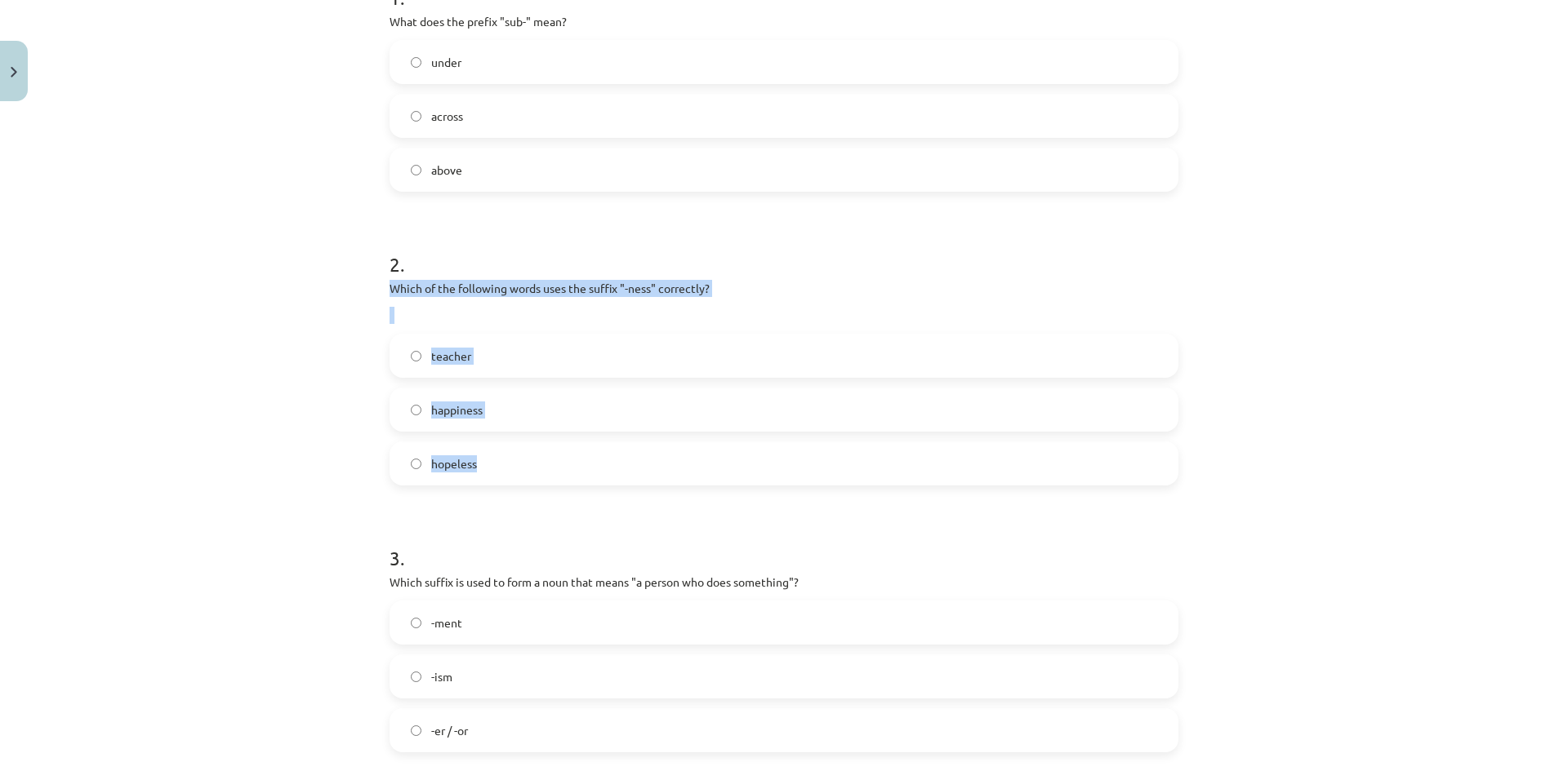
drag, startPoint x: 384, startPoint y: 289, endPoint x: 491, endPoint y: 453, distance: 195.8
click at [491, 453] on div "2 . Which of the following words uses the suffix "-ness" correctly? teacher hap…" at bounding box center [783, 354] width 788 height 261
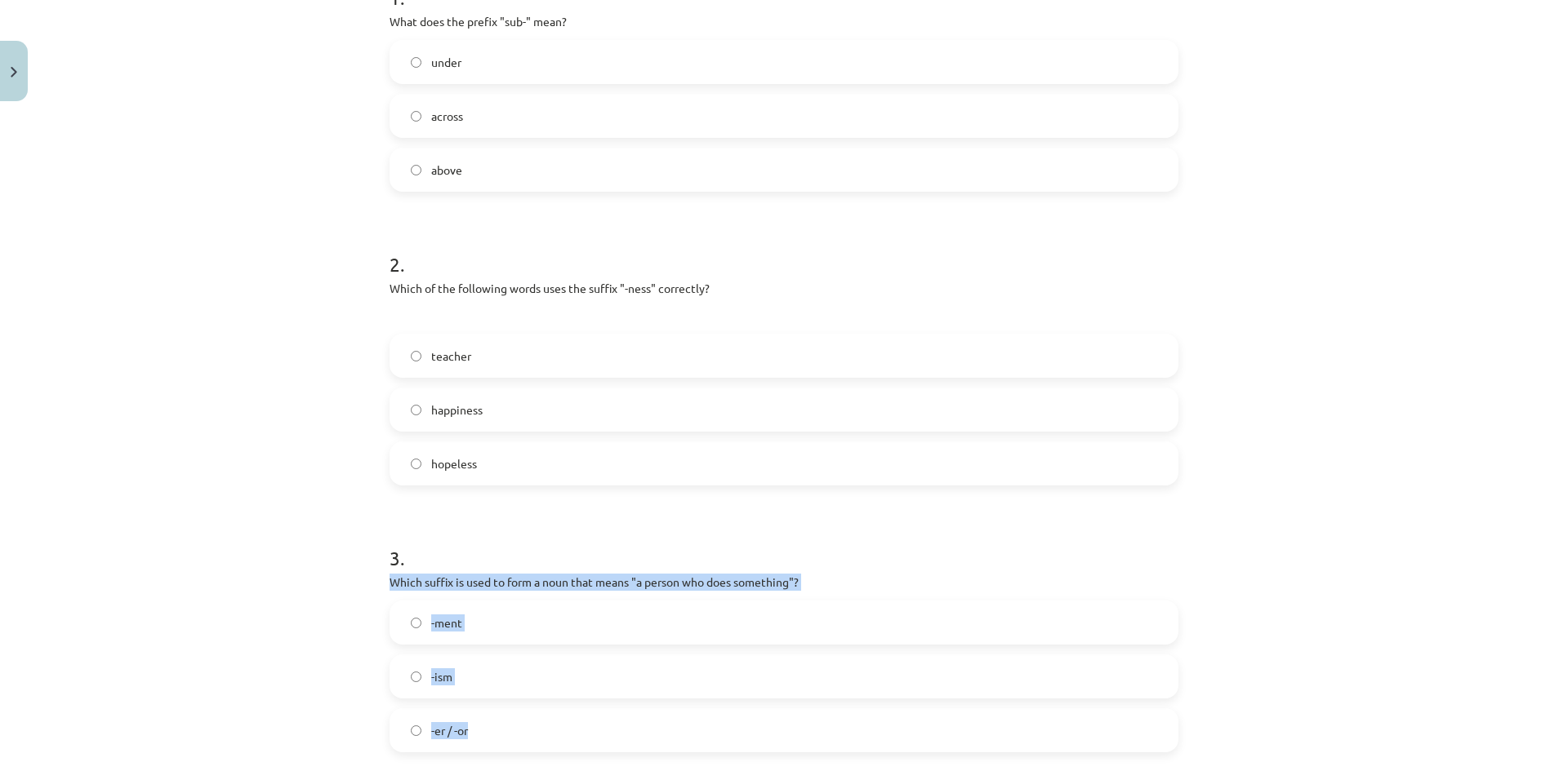
drag, startPoint x: 384, startPoint y: 581, endPoint x: 493, endPoint y: 723, distance: 179.0
click at [493, 723] on div "3 . Which suffix is used to form a noun that means "a person who does something…" at bounding box center [783, 635] width 788 height 234
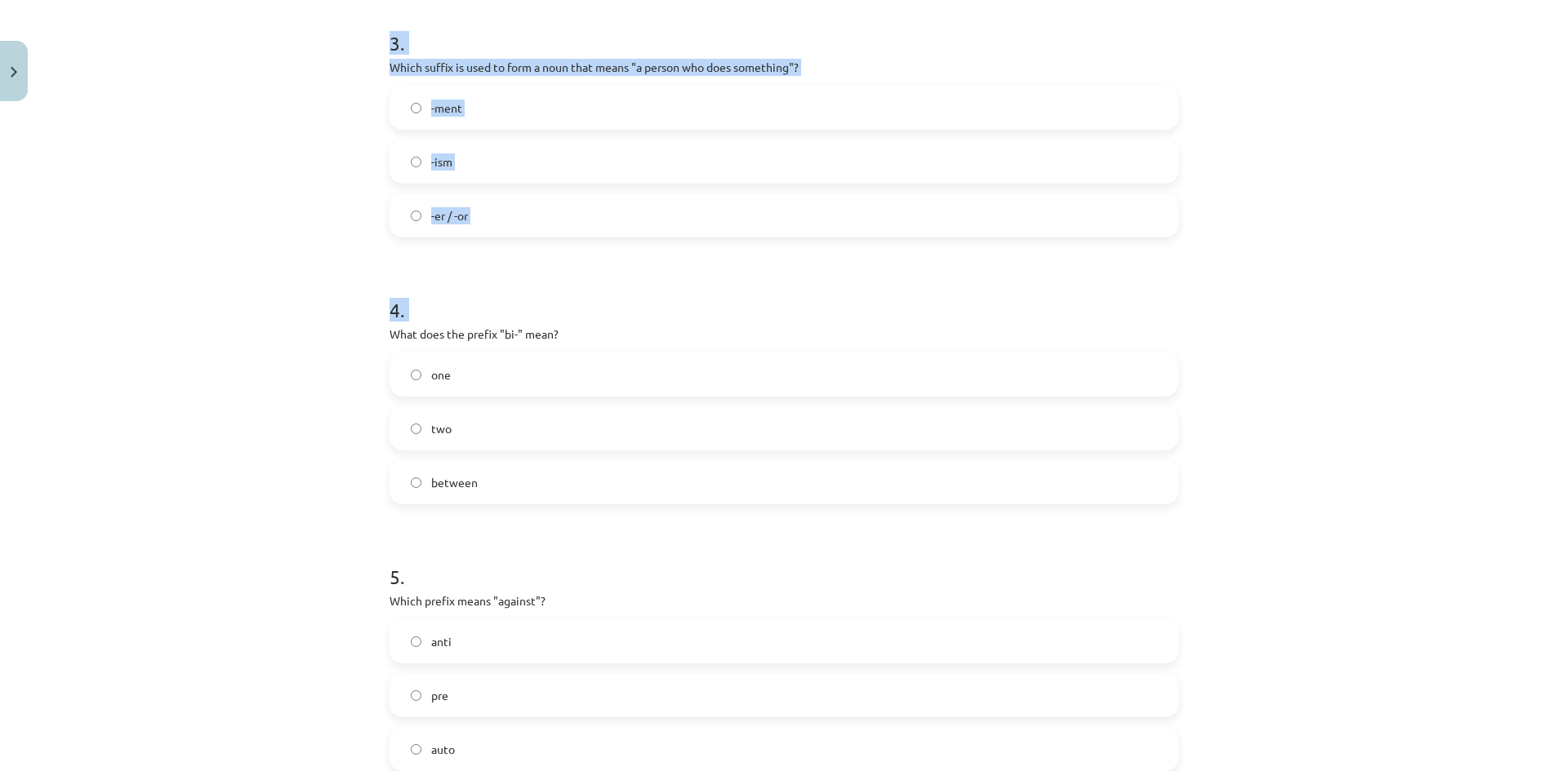
scroll to position [1002, 0]
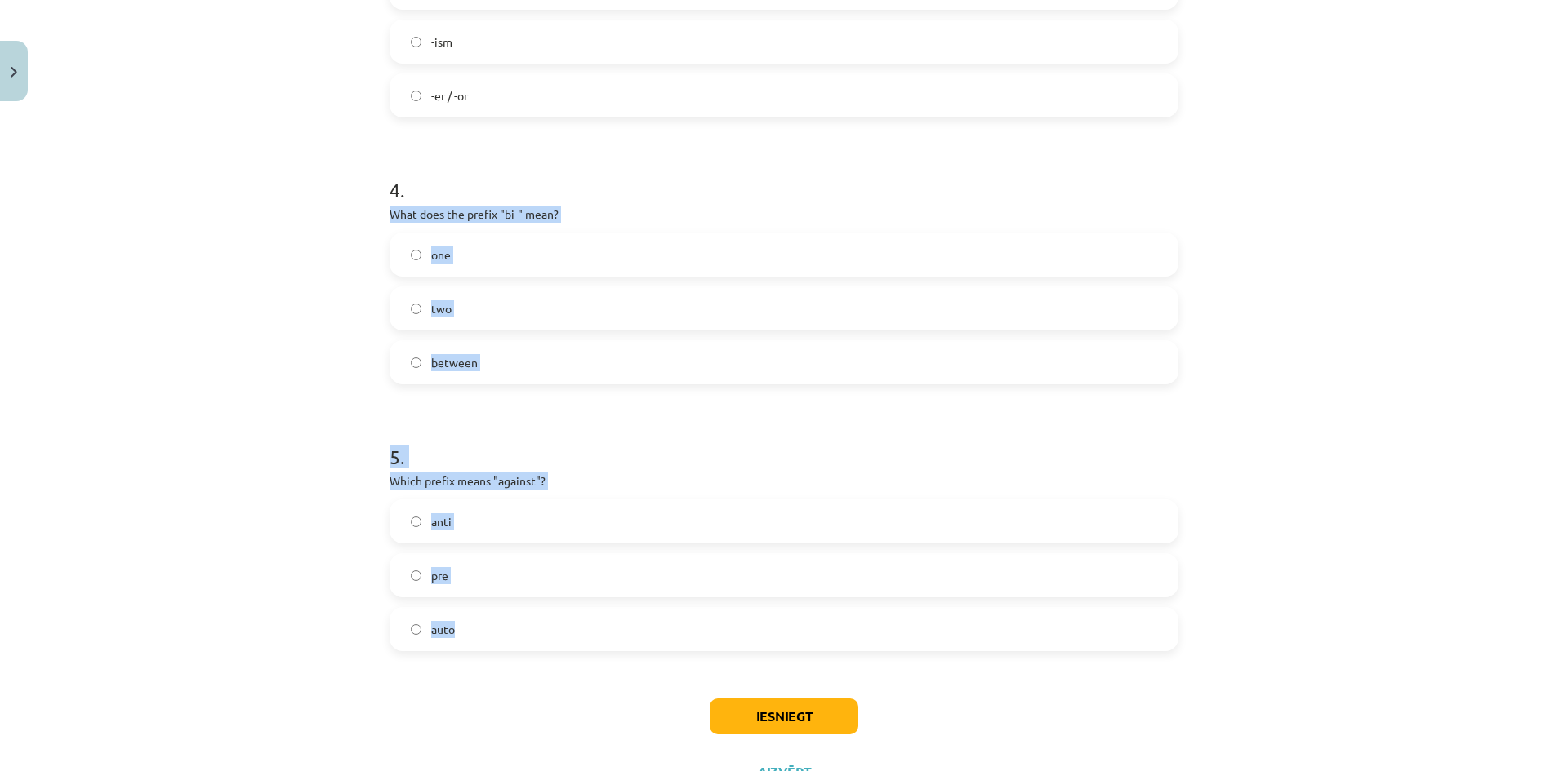
drag, startPoint x: 386, startPoint y: 605, endPoint x: 500, endPoint y: 628, distance: 116.3
click at [796, 715] on button "Iesniegt" at bounding box center [784, 716] width 149 height 36
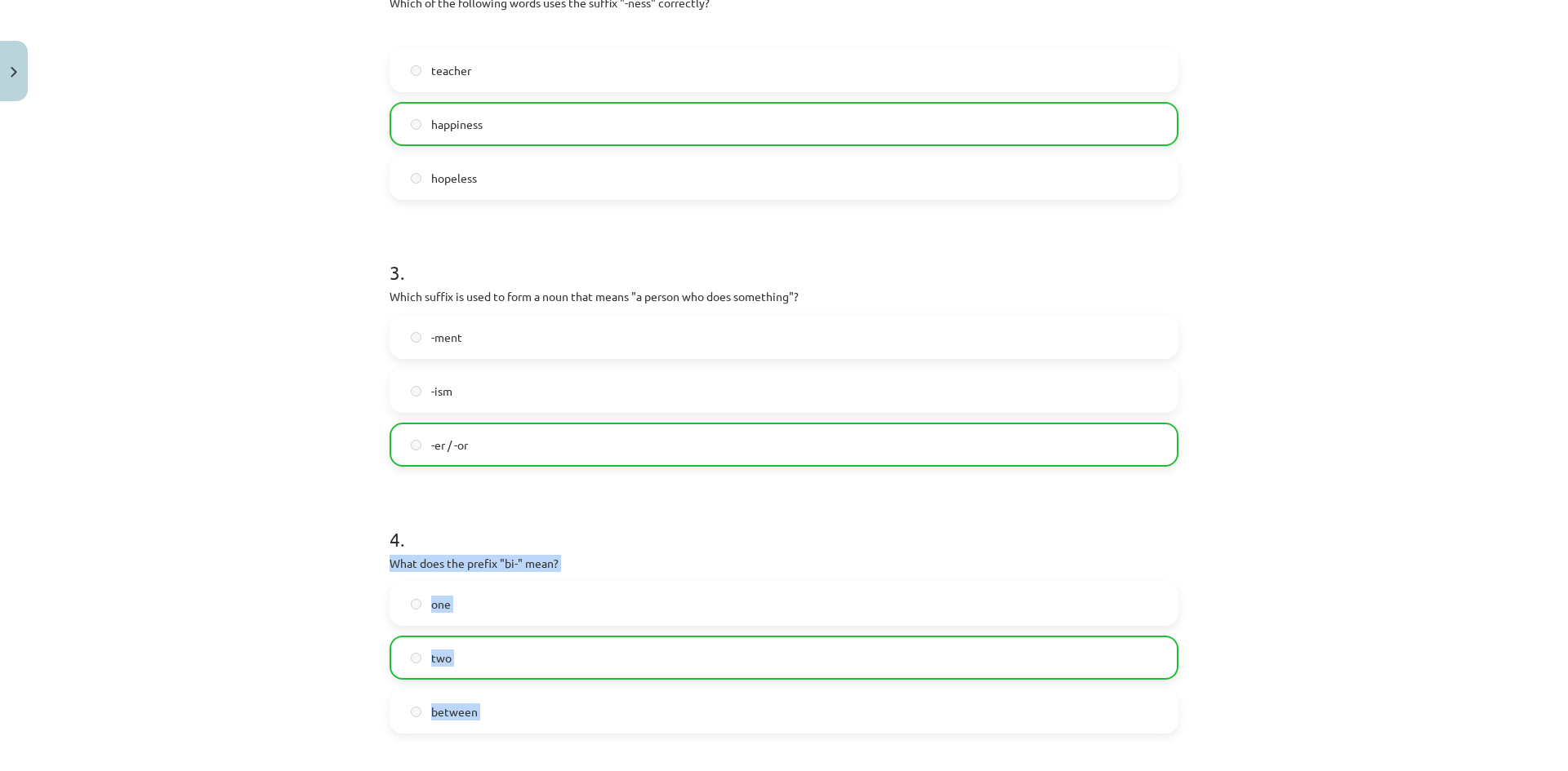
scroll to position [1124, 0]
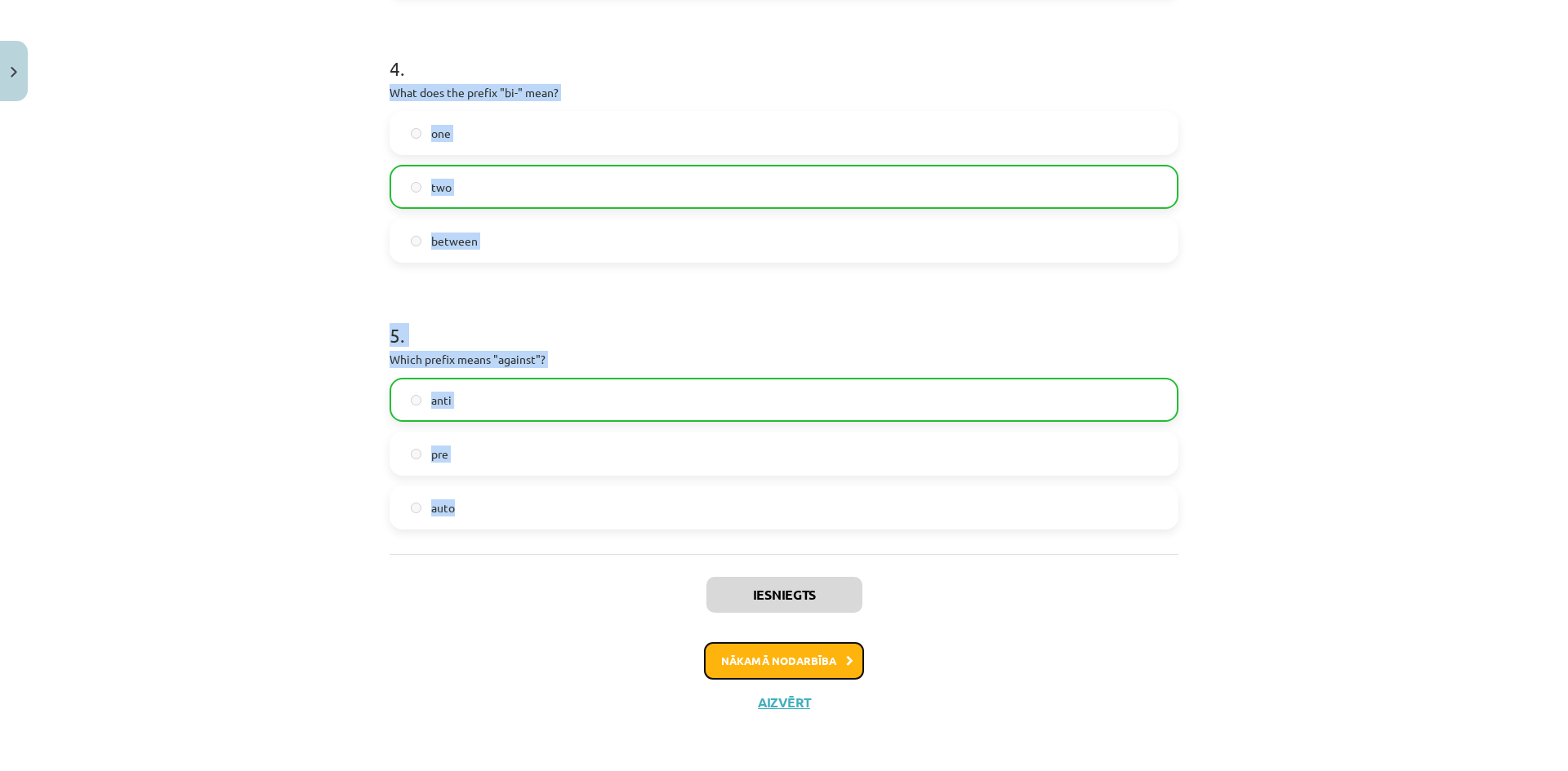
click at [793, 660] on button "Nākamā nodarbība" at bounding box center [784, 661] width 160 height 38
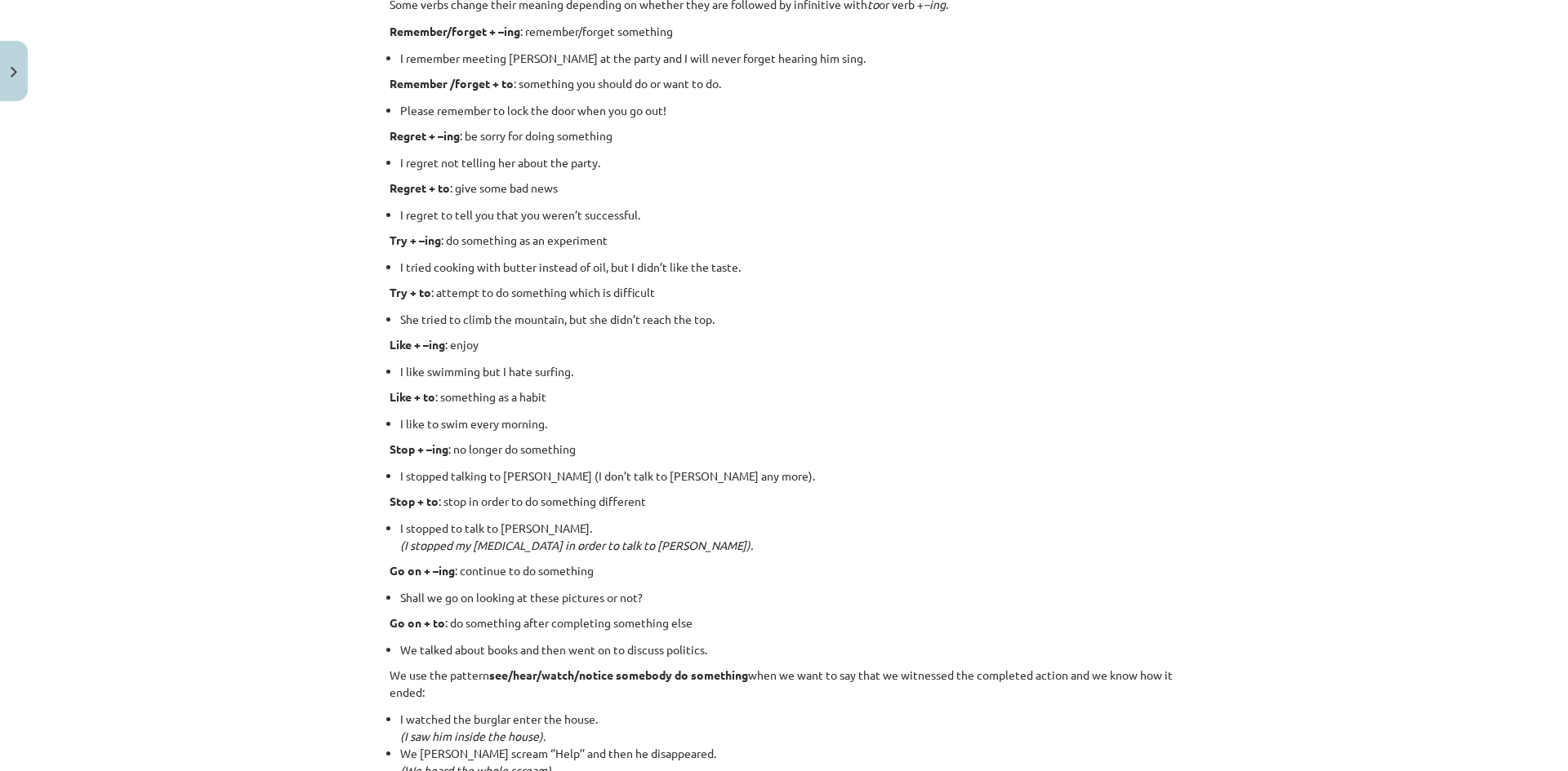
scroll to position [2014, 0]
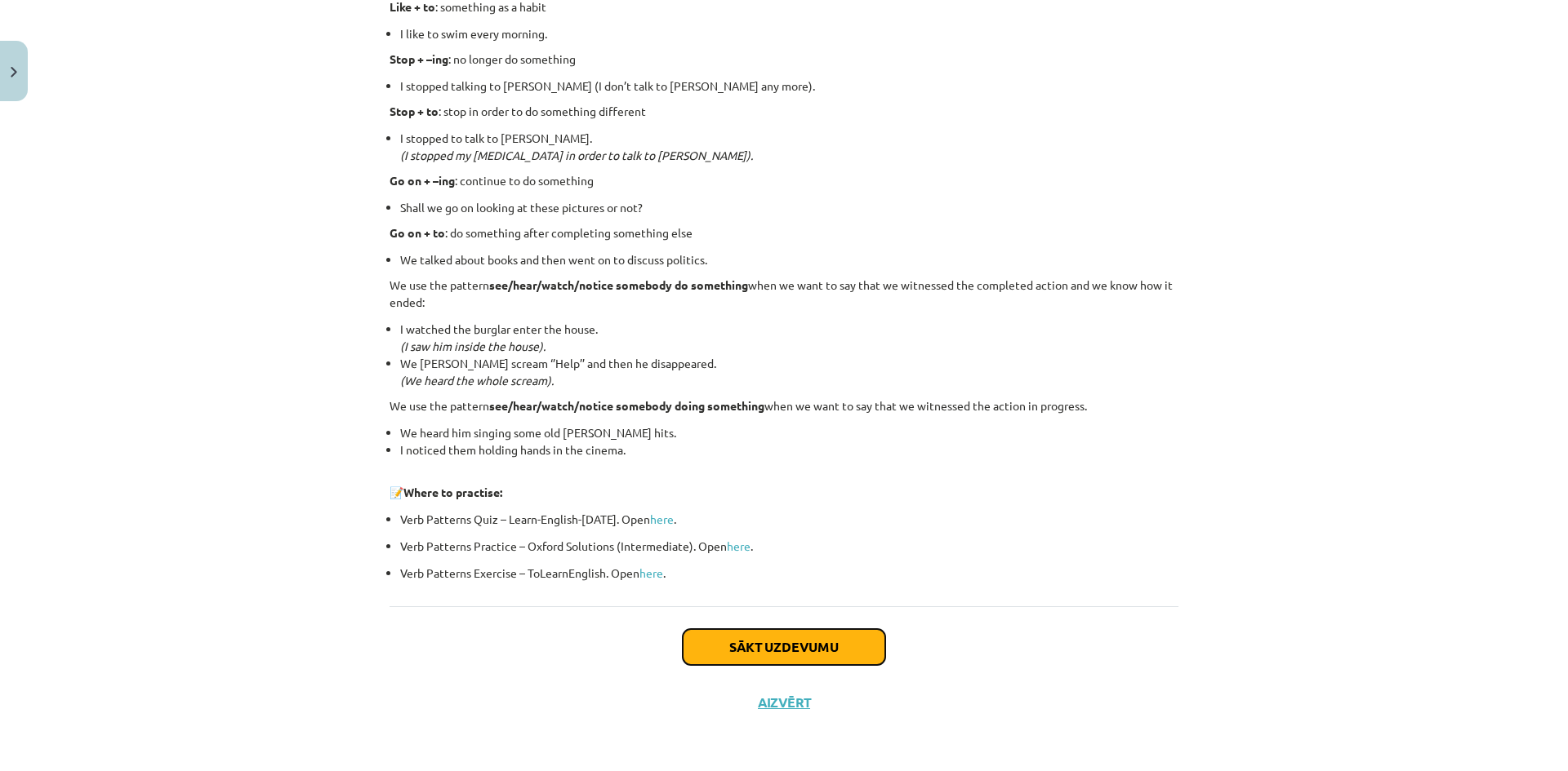
click at [787, 653] on button "Sākt uzdevumu" at bounding box center [784, 647] width 203 height 36
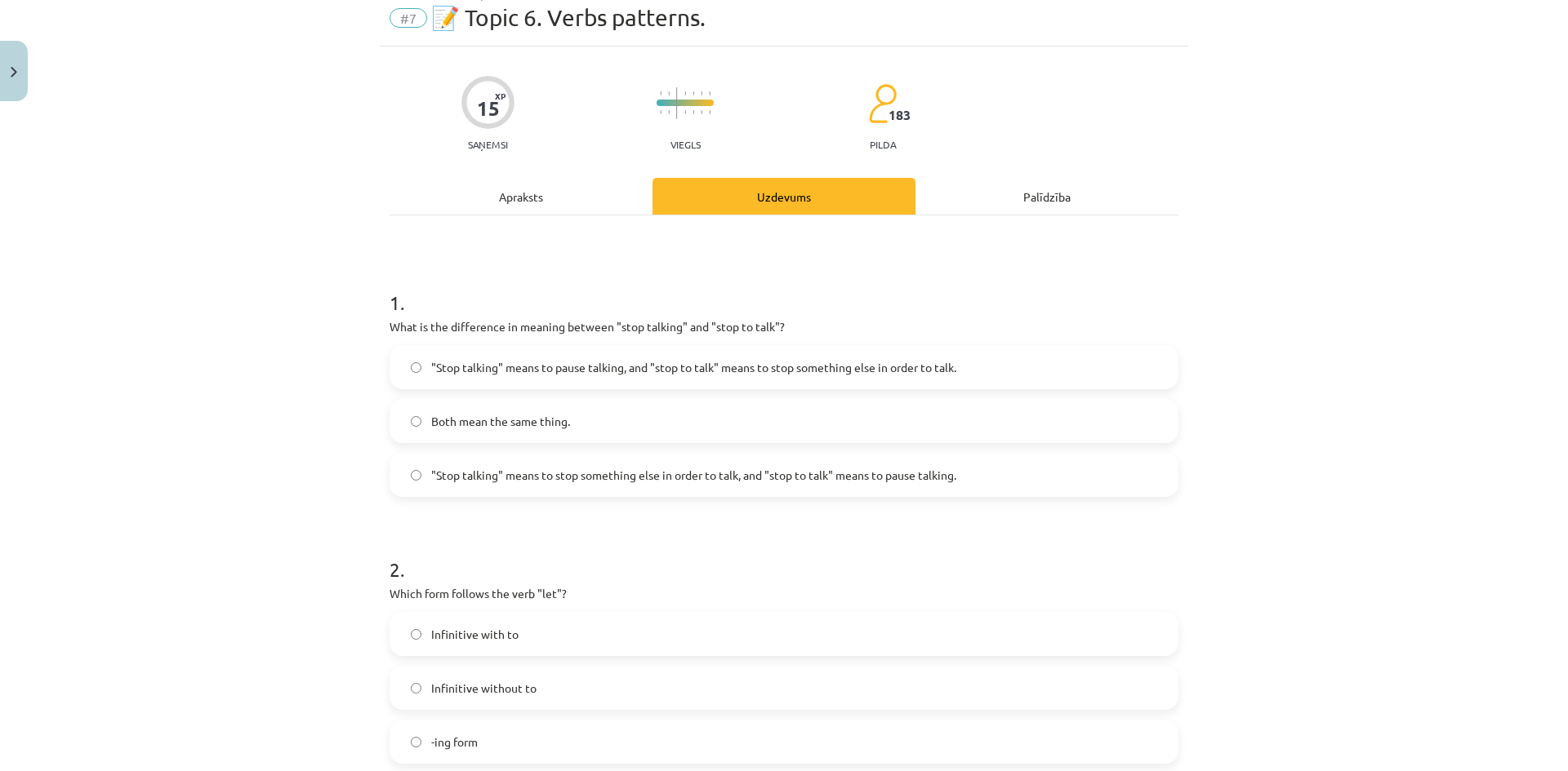
scroll to position [41, 0]
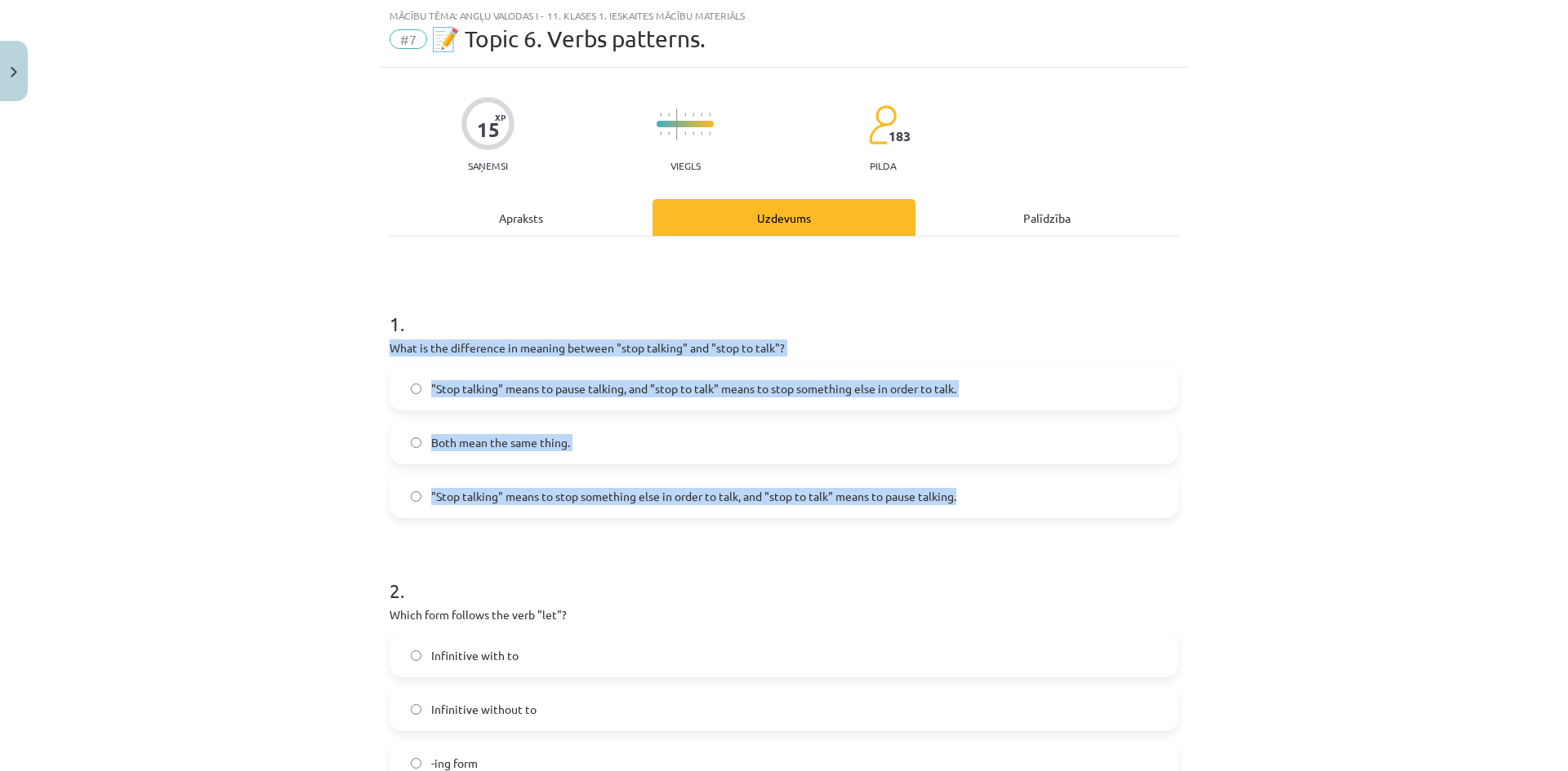
drag, startPoint x: 382, startPoint y: 346, endPoint x: 963, endPoint y: 491, distance: 598.8
click at [322, 425] on div "Mācību tēma: Angļu valodas i - 11. klases 1. ieskaites mācību materiāls #7 📝 To…" at bounding box center [784, 386] width 1568 height 771
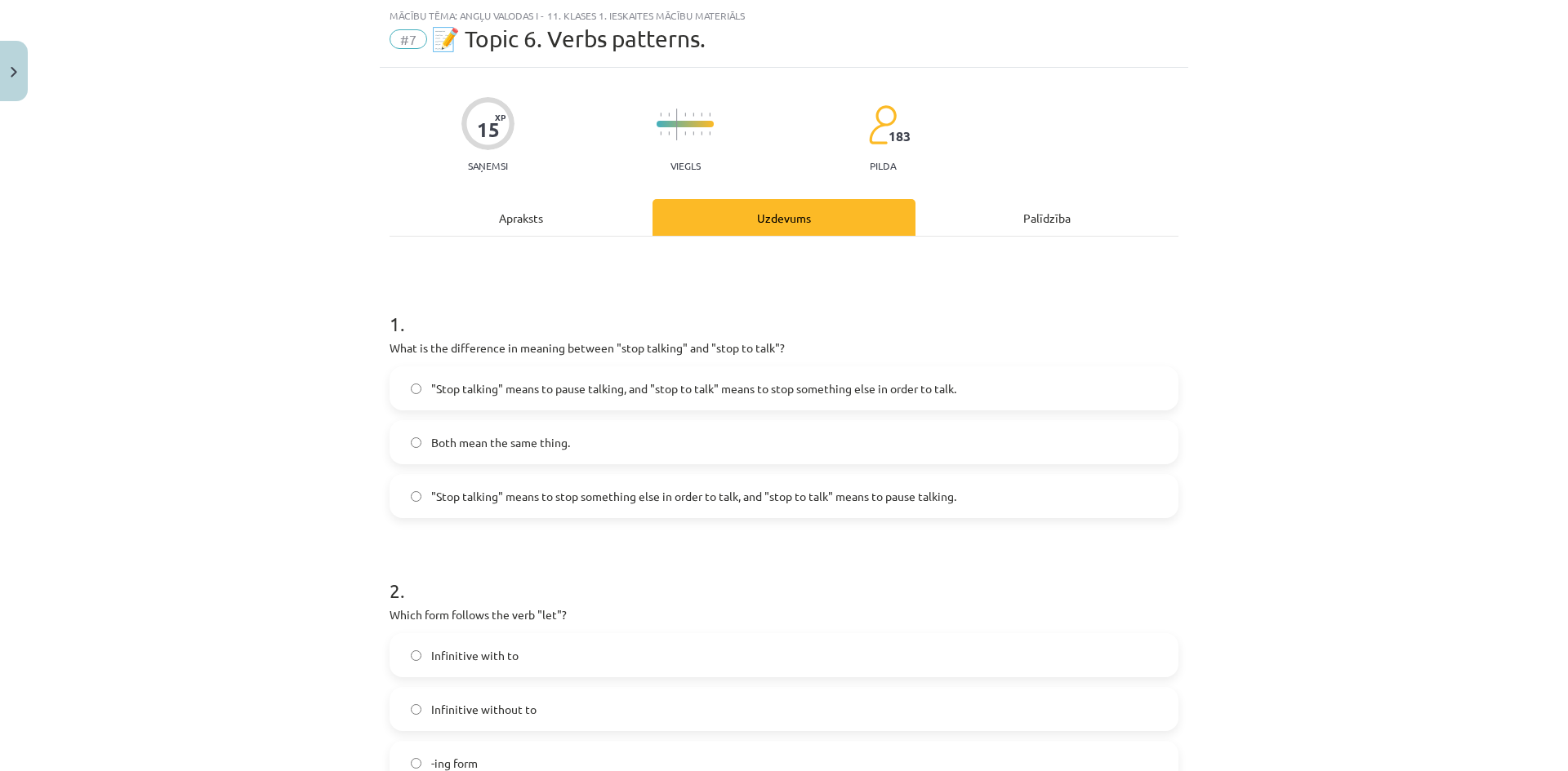
scroll to position [286, 0]
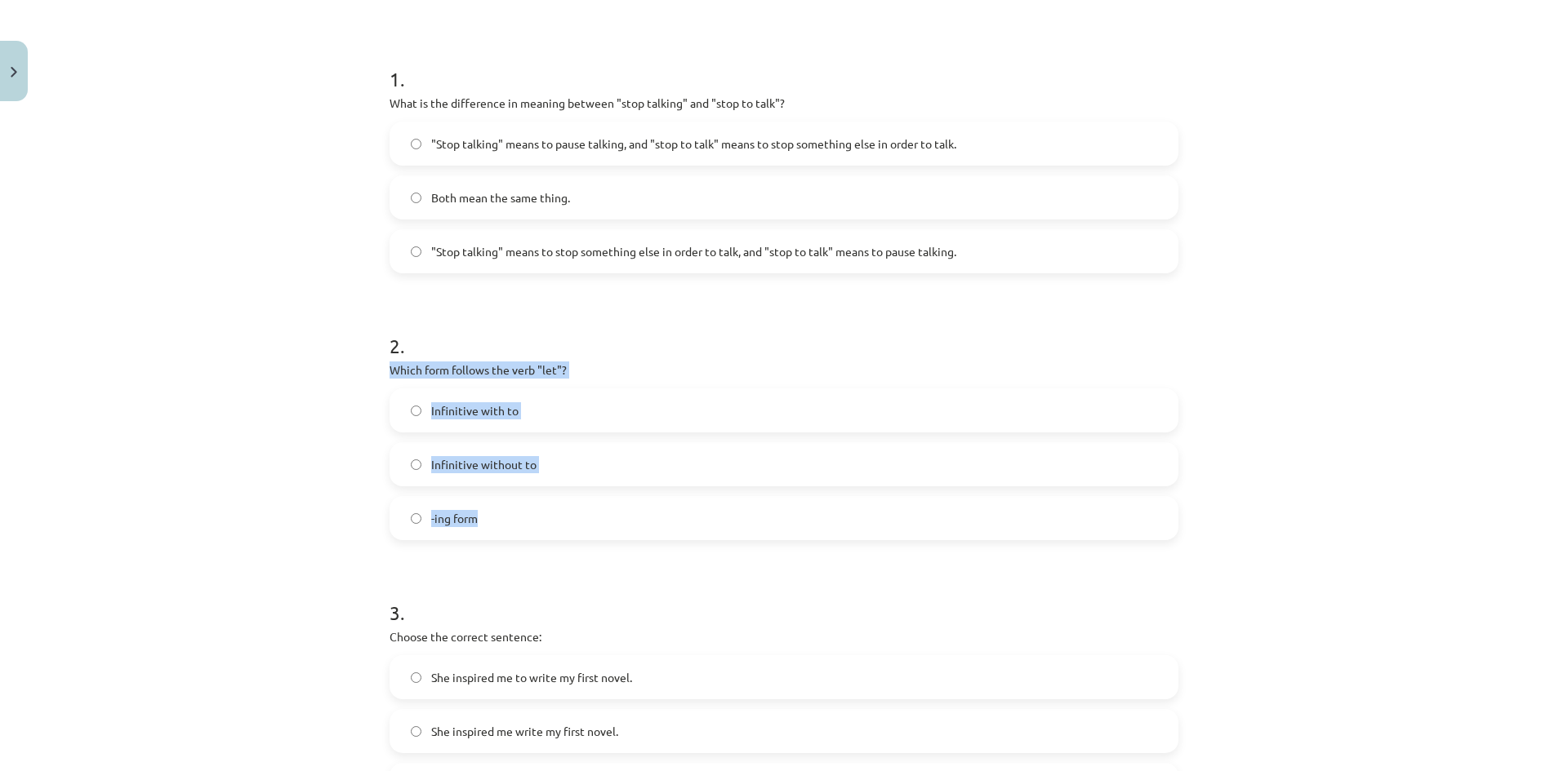
drag, startPoint x: 385, startPoint y: 368, endPoint x: 516, endPoint y: 511, distance: 193.9
click at [516, 511] on div "2 . Which form follows the verb "let"? Infinitive with to Infinitive without to…" at bounding box center [783, 422] width 788 height 234
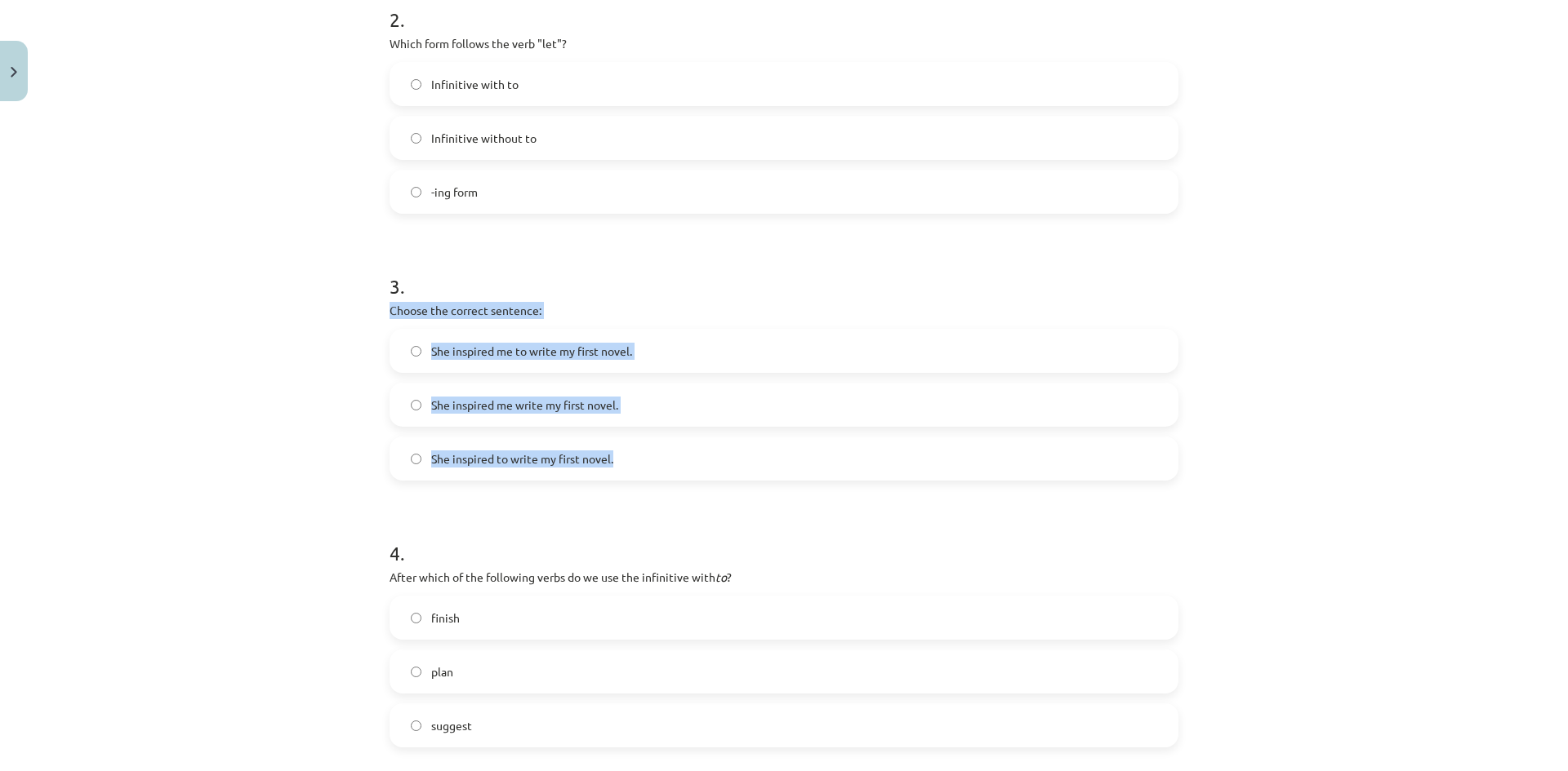
drag, startPoint x: 383, startPoint y: 310, endPoint x: 625, endPoint y: 449, distance: 279.1
click at [625, 449] on div "3 . Choose the correct sentence: She inspired me to write my first novel. She i…" at bounding box center [783, 363] width 788 height 234
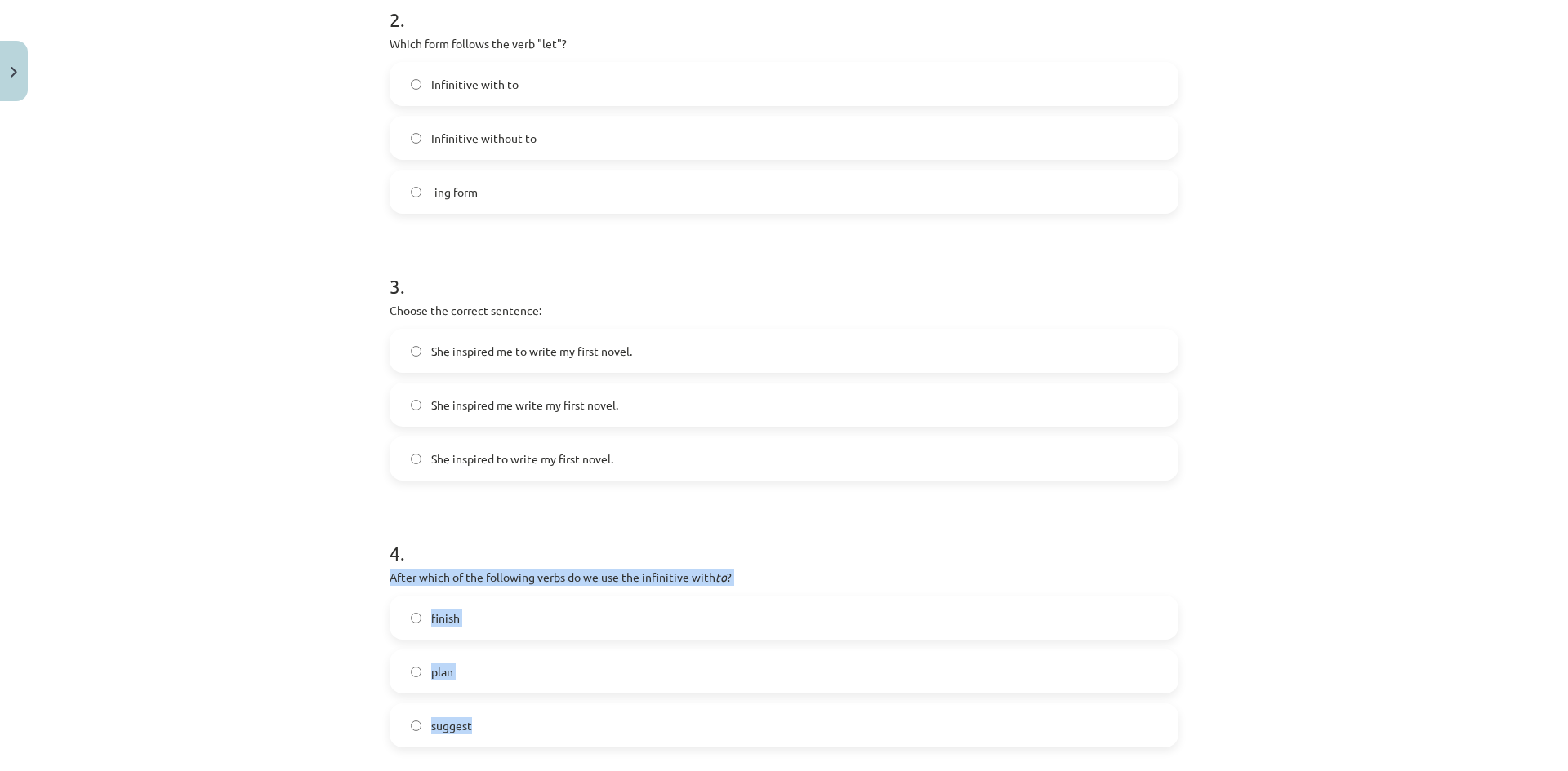
drag, startPoint x: 384, startPoint y: 574, endPoint x: 495, endPoint y: 706, distance: 172.5
click at [495, 706] on div "4 . After which of the following verbs do we use the infinitive with to ? finis…" at bounding box center [783, 630] width 788 height 234
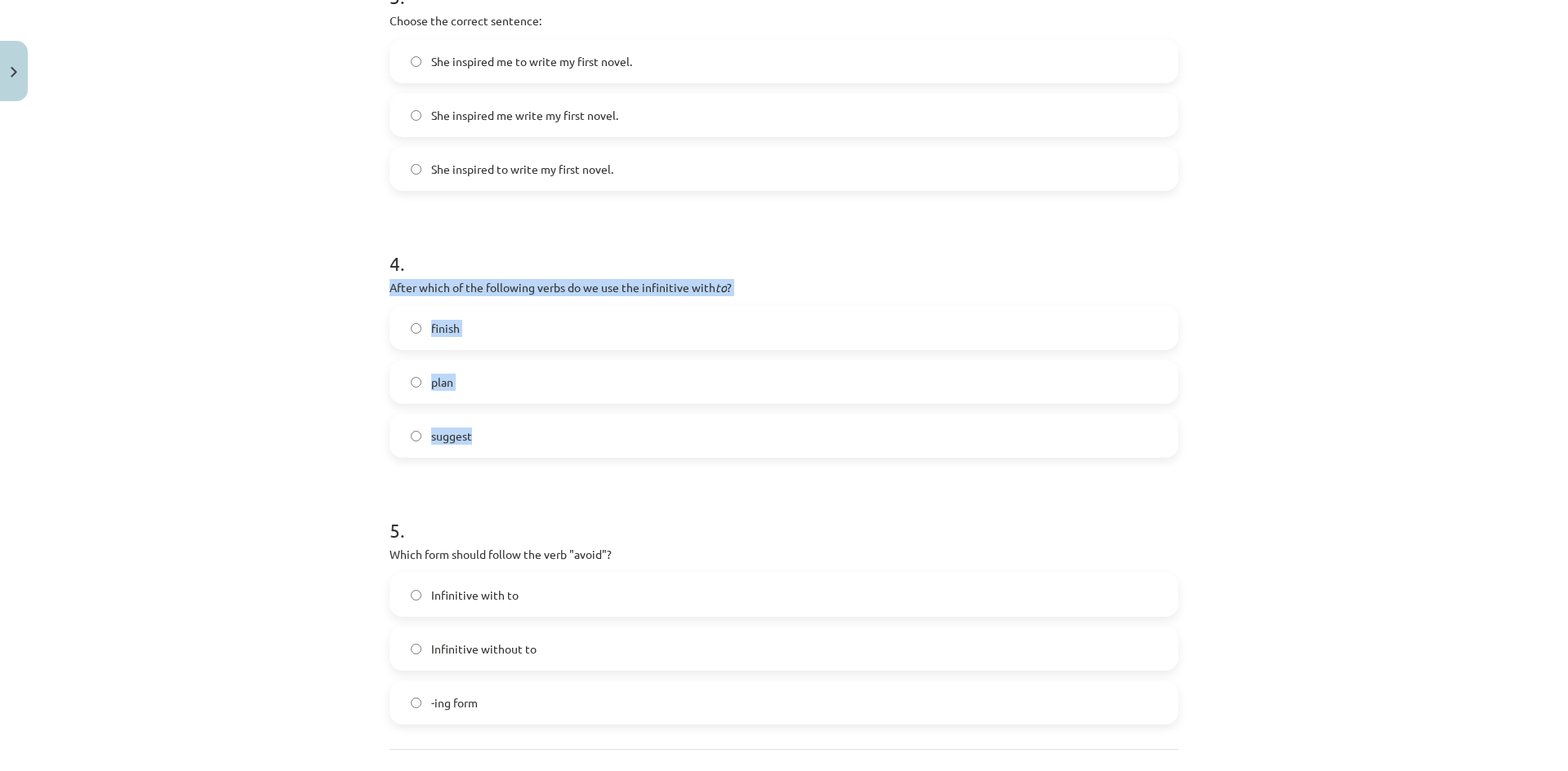
scroll to position [1044, 0]
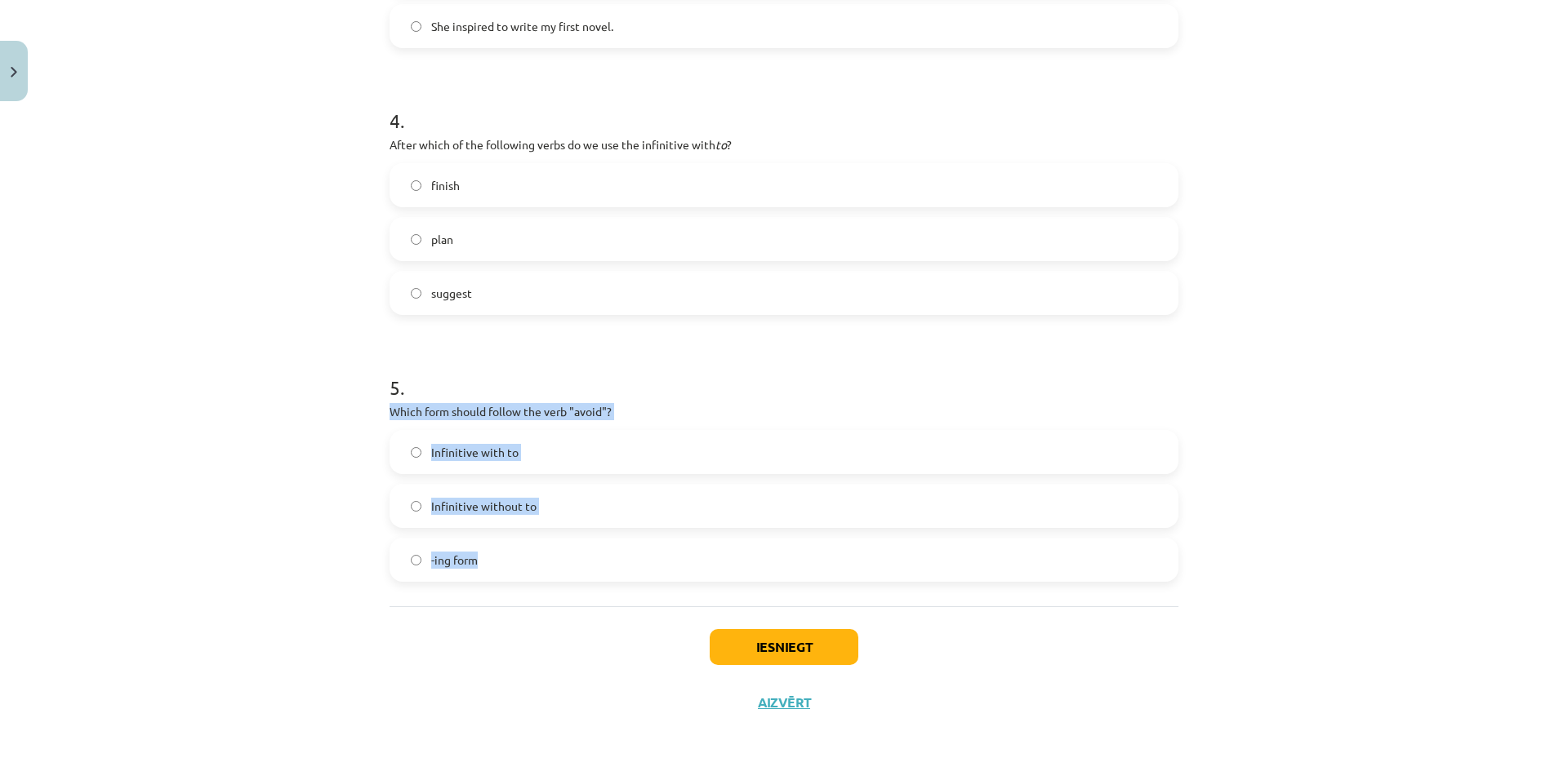
drag, startPoint x: 384, startPoint y: 411, endPoint x: 491, endPoint y: 560, distance: 183.4
click at [491, 560] on div "5 . Which form should follow the verb "avoid"? Infinitive with to Infinitive wi…" at bounding box center [783, 464] width 788 height 234
click at [784, 637] on button "Iesniegt" at bounding box center [784, 647] width 149 height 36
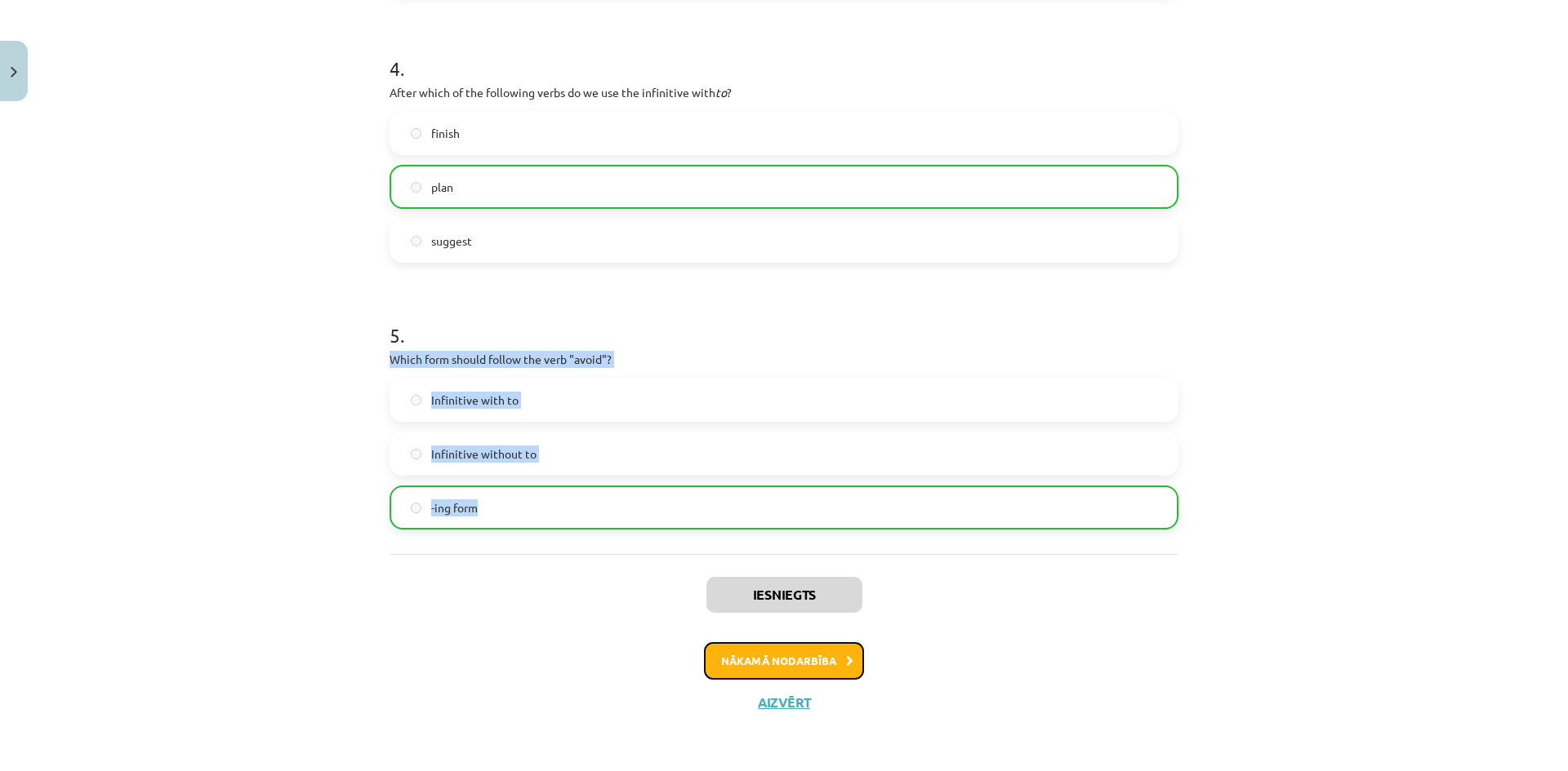
click at [802, 661] on button "Nākamā nodarbība" at bounding box center [784, 661] width 160 height 38
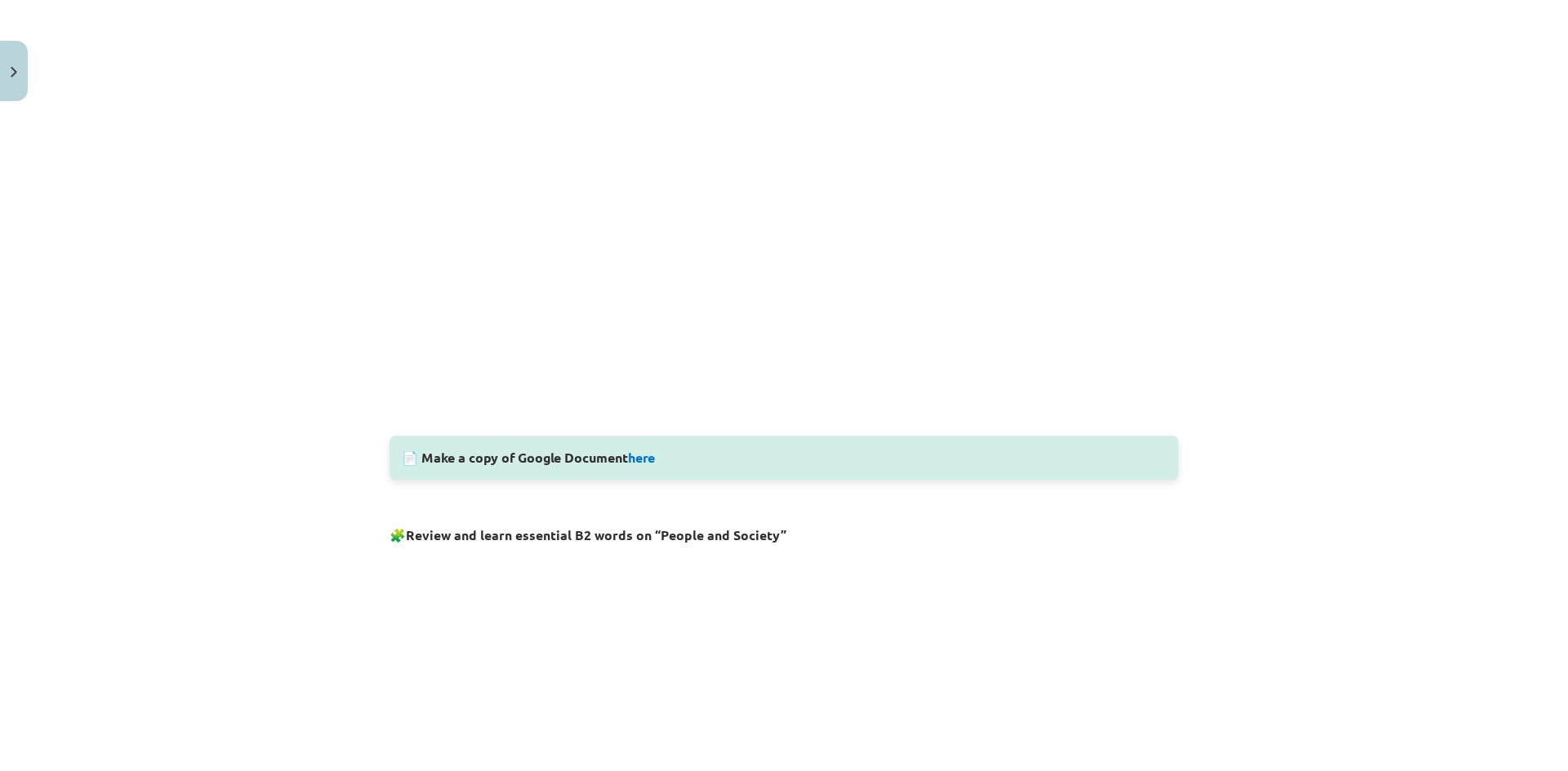
scroll to position [204, 0]
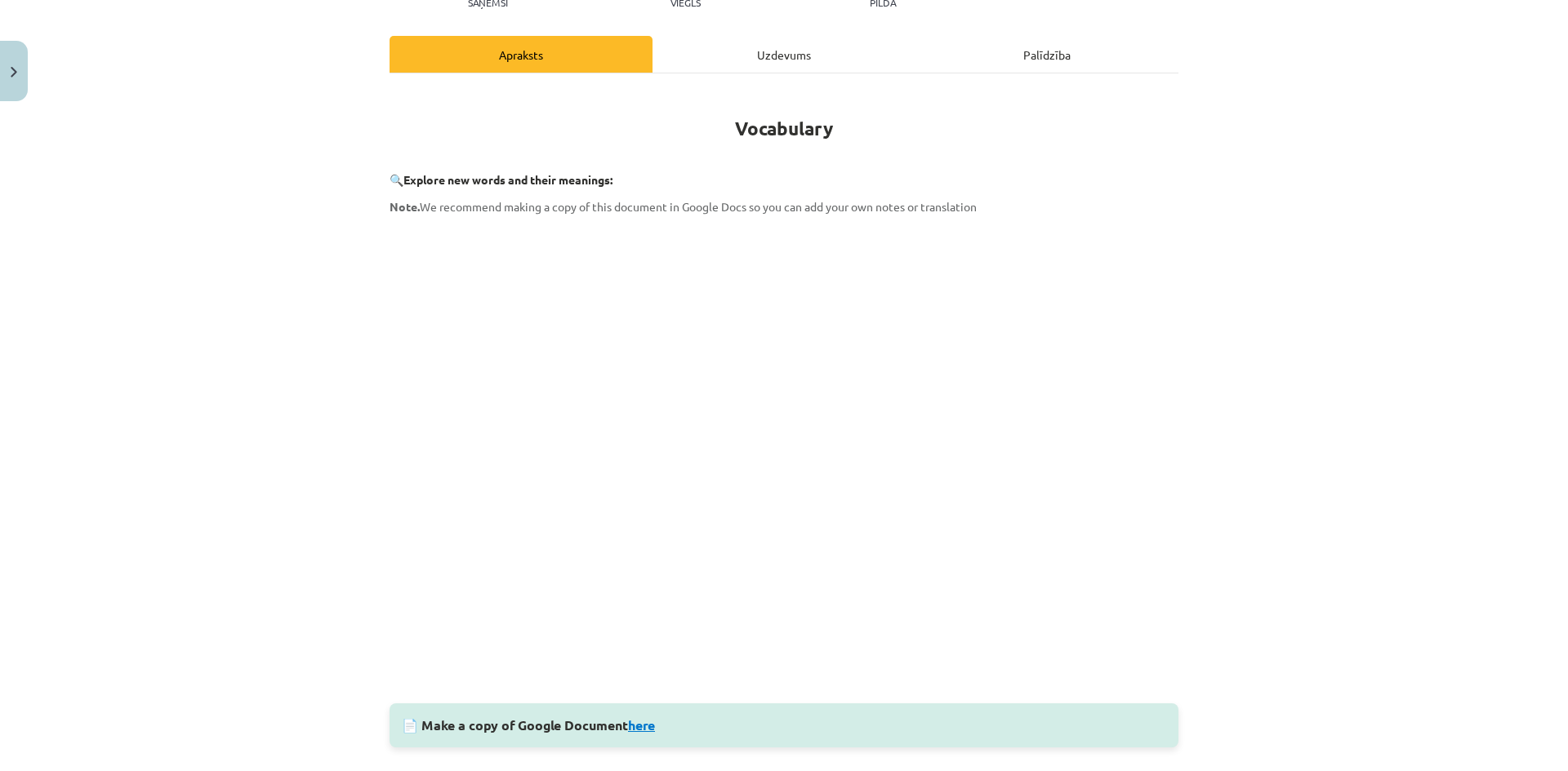
click at [640, 730] on link "here" at bounding box center [641, 724] width 27 height 17
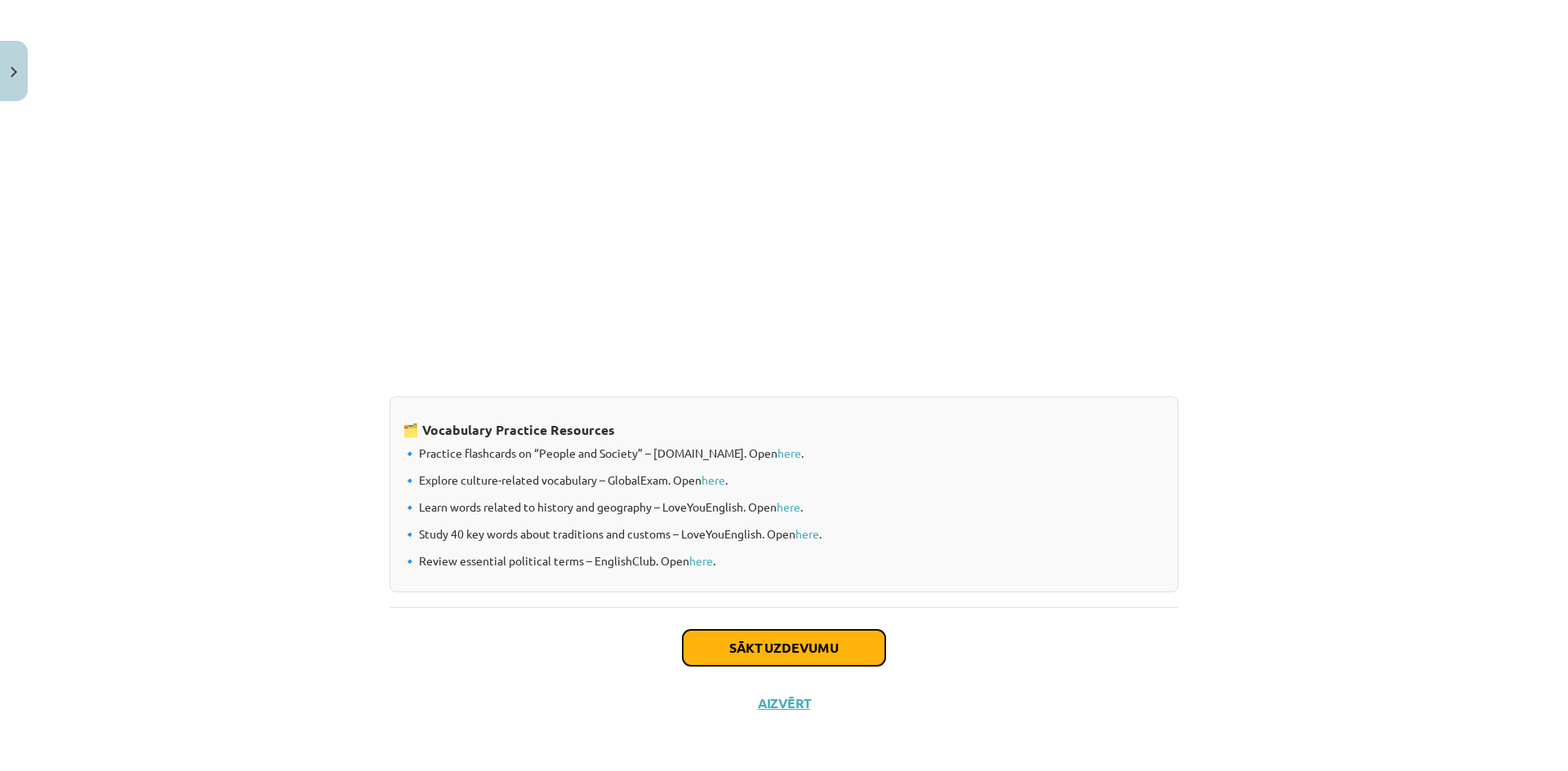
click at [790, 646] on button "Sākt uzdevumu" at bounding box center [784, 648] width 203 height 36
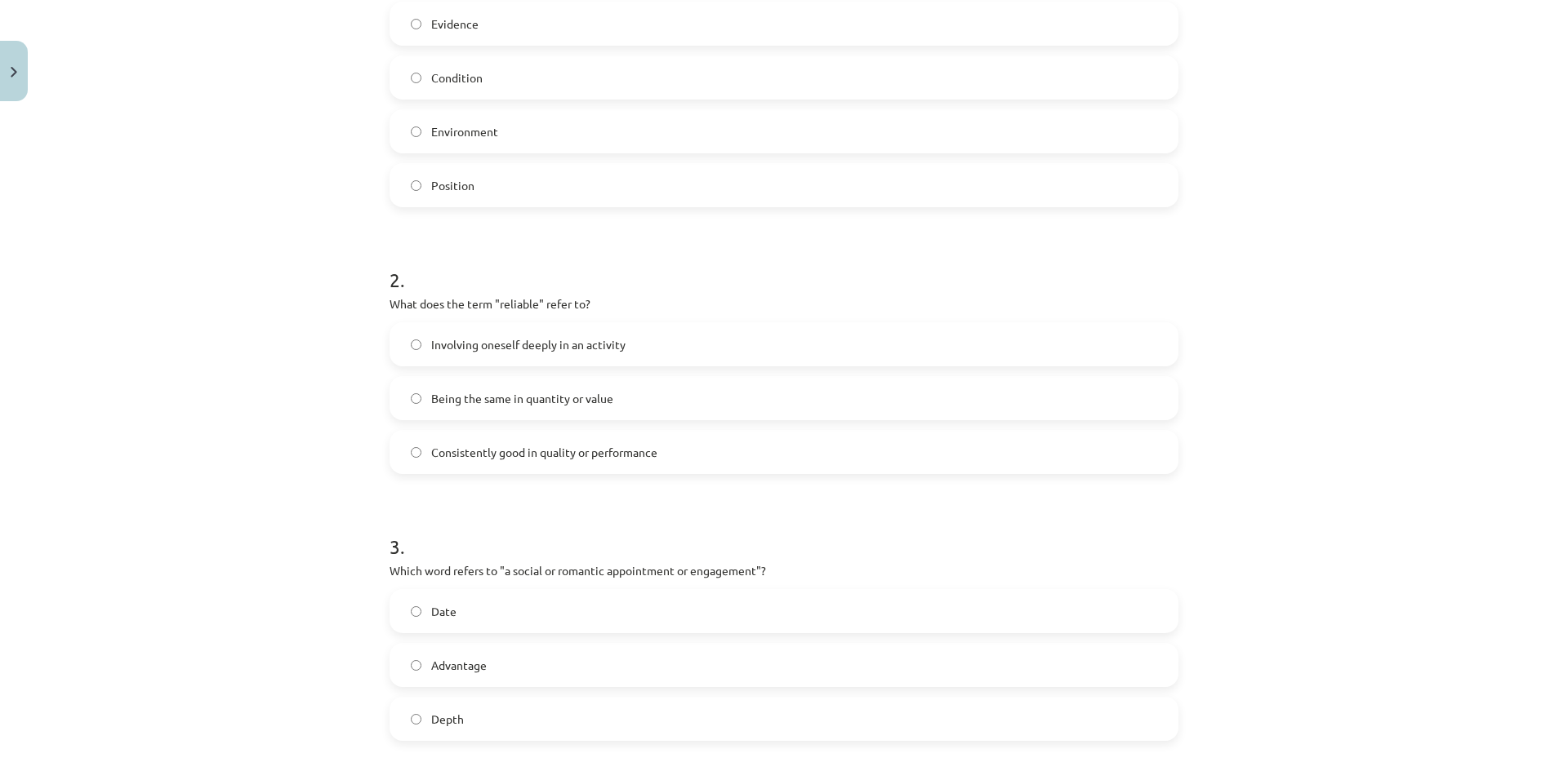
scroll to position [975, 0]
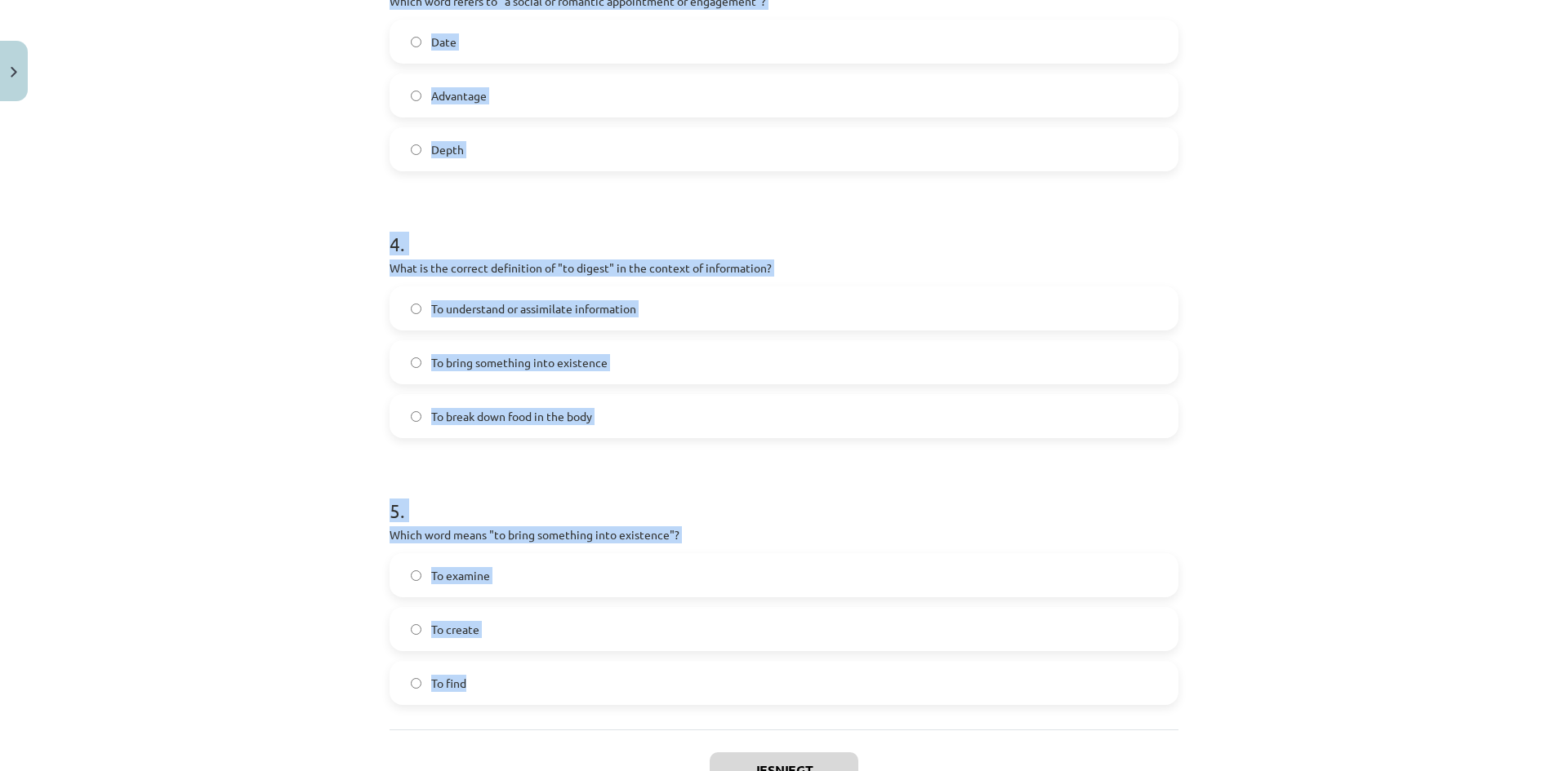
drag, startPoint x: 384, startPoint y: 349, endPoint x: 593, endPoint y: 697, distance: 405.9
click at [593, 697] on form "1 . Which of the following means "the surroundings or conditions in which a per…" at bounding box center [783, 27] width 788 height 1356
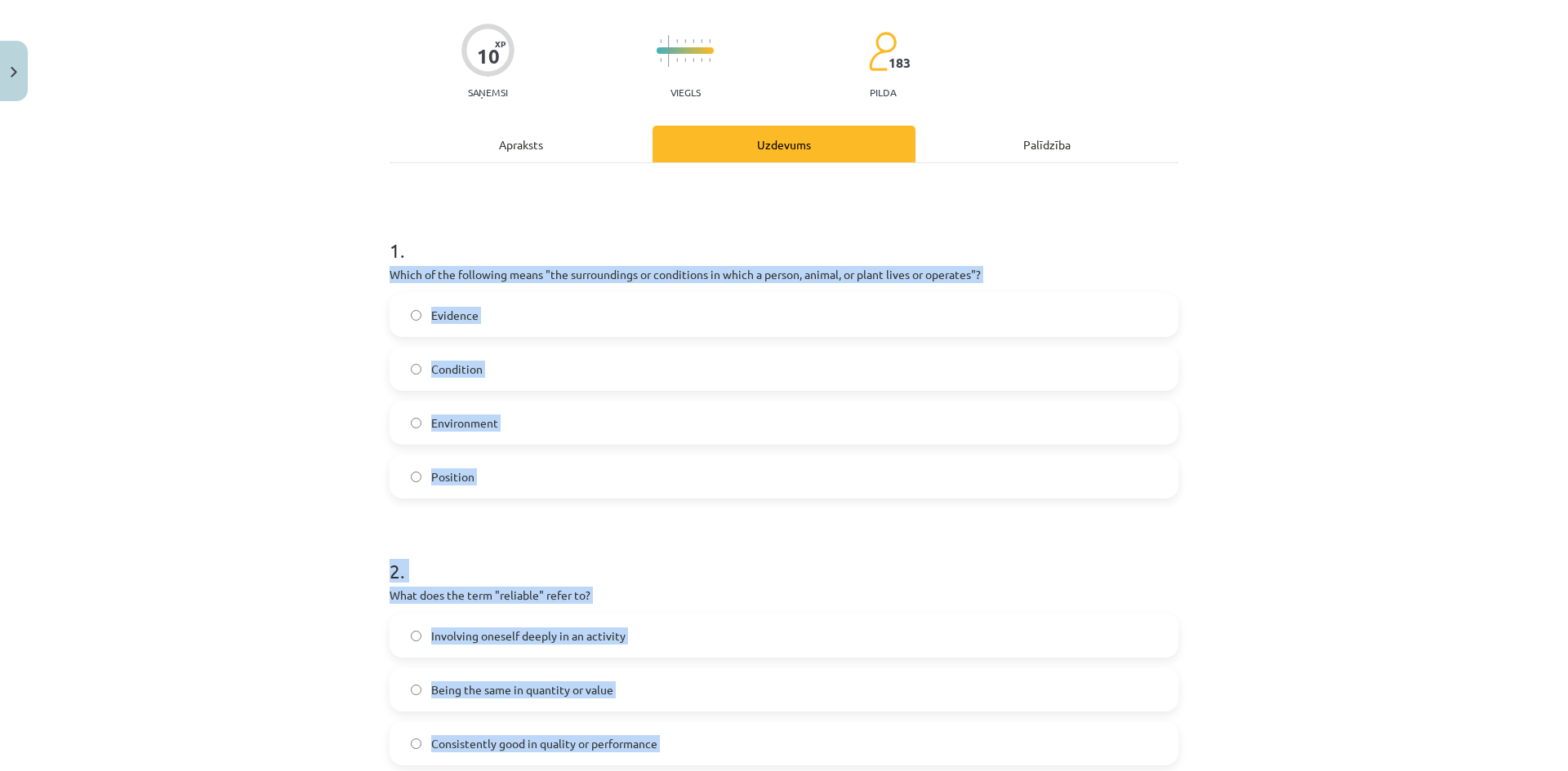
scroll to position [326, 0]
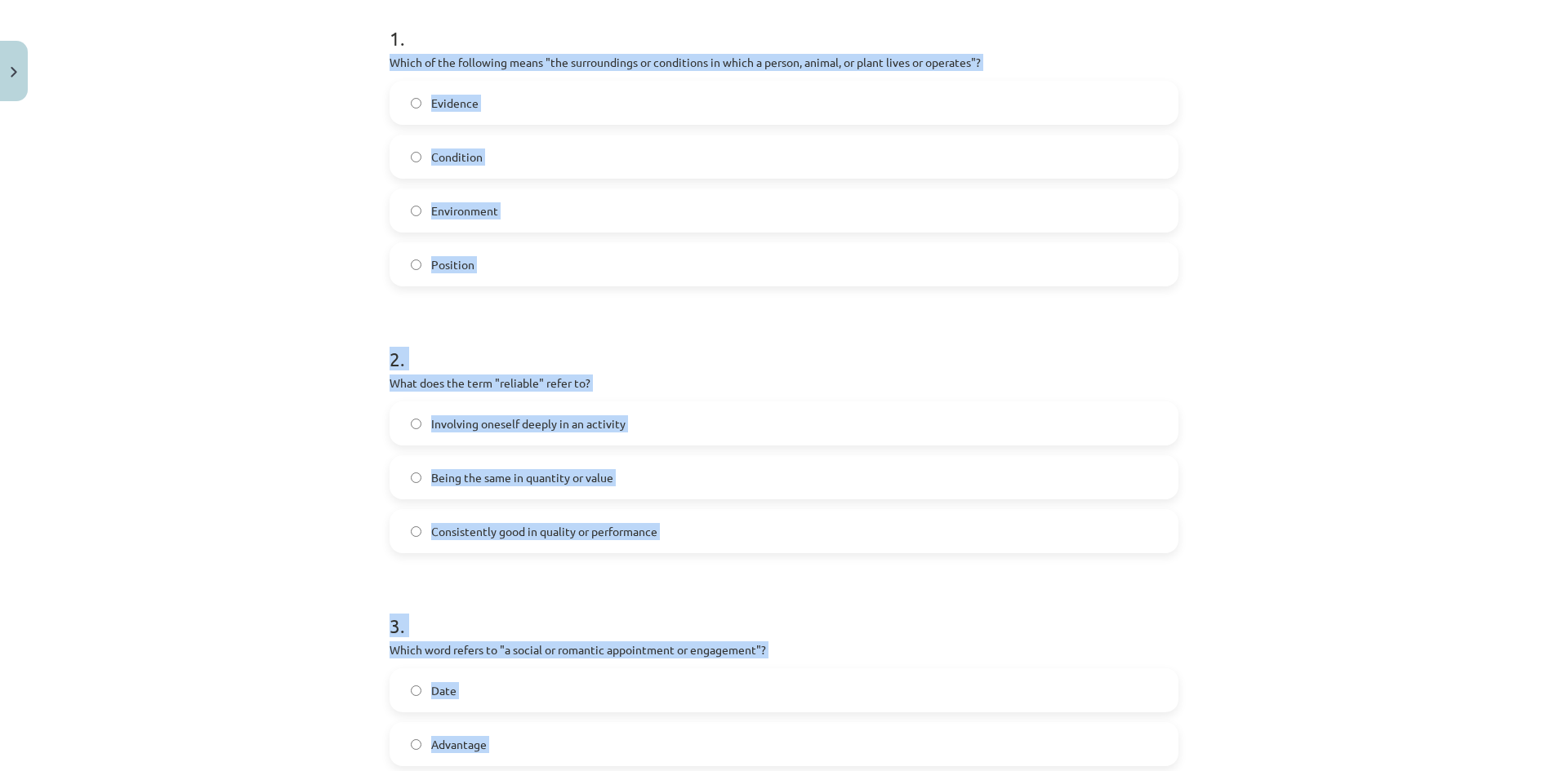
click at [352, 518] on div "Mācību tēma: Angļu valodas i - 11. klases 1. ieskaites mācību materiāls #8 🔤 To…" at bounding box center [784, 386] width 1568 height 771
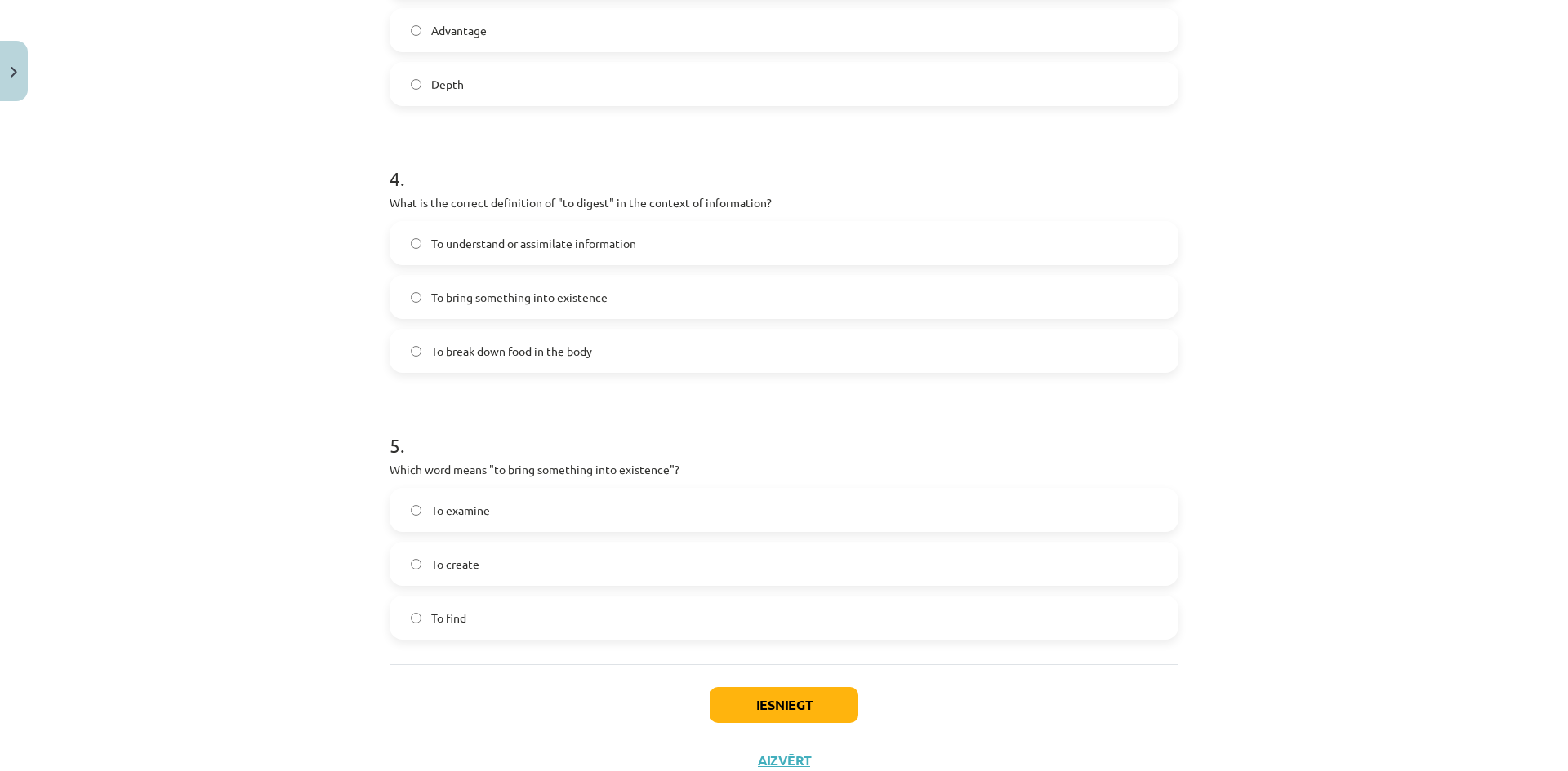
scroll to position [1061, 0]
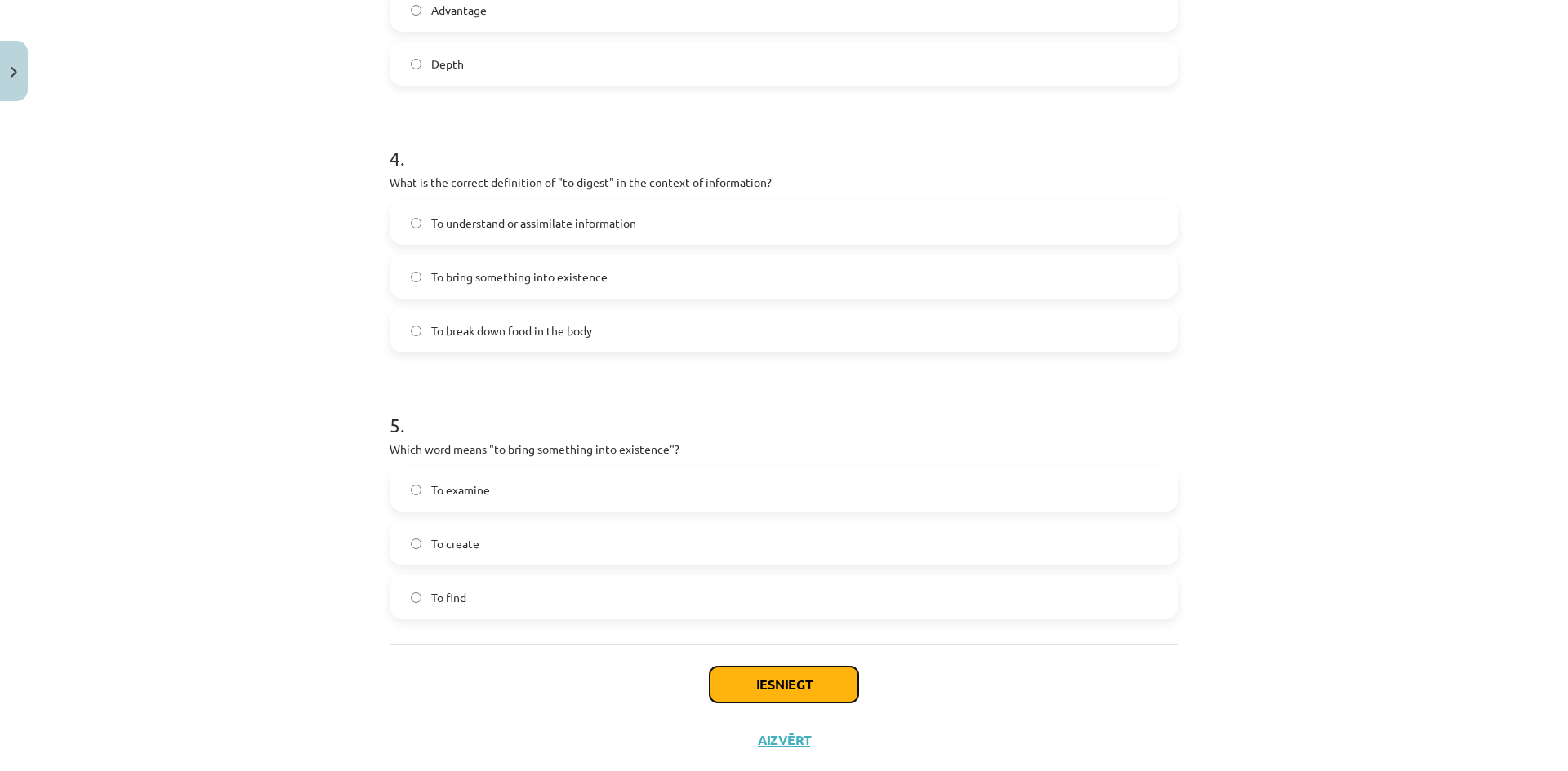
click at [788, 684] on button "Iesniegt" at bounding box center [784, 685] width 149 height 36
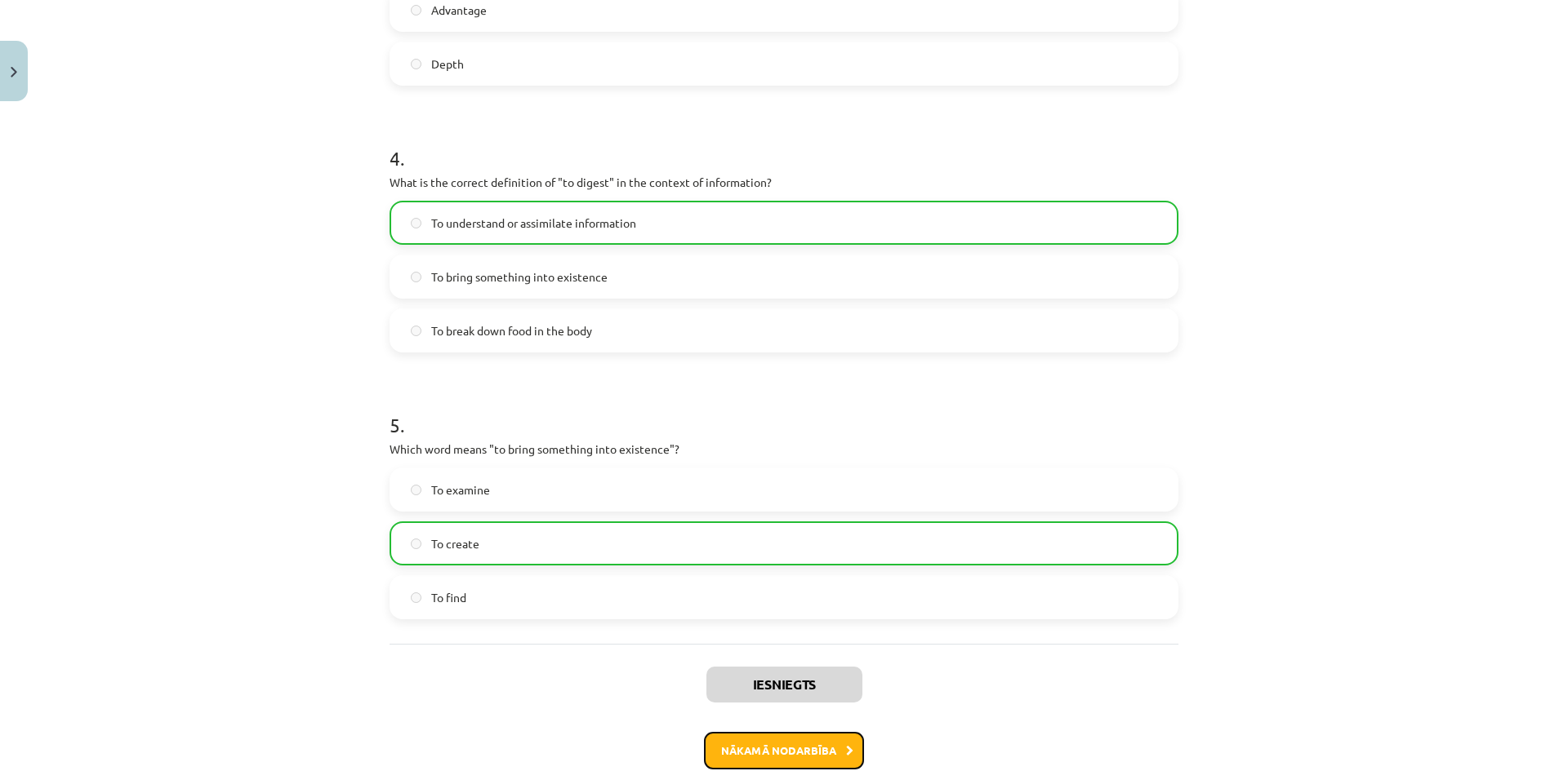
click at [806, 755] on button "Nākamā nodarbība" at bounding box center [784, 751] width 160 height 38
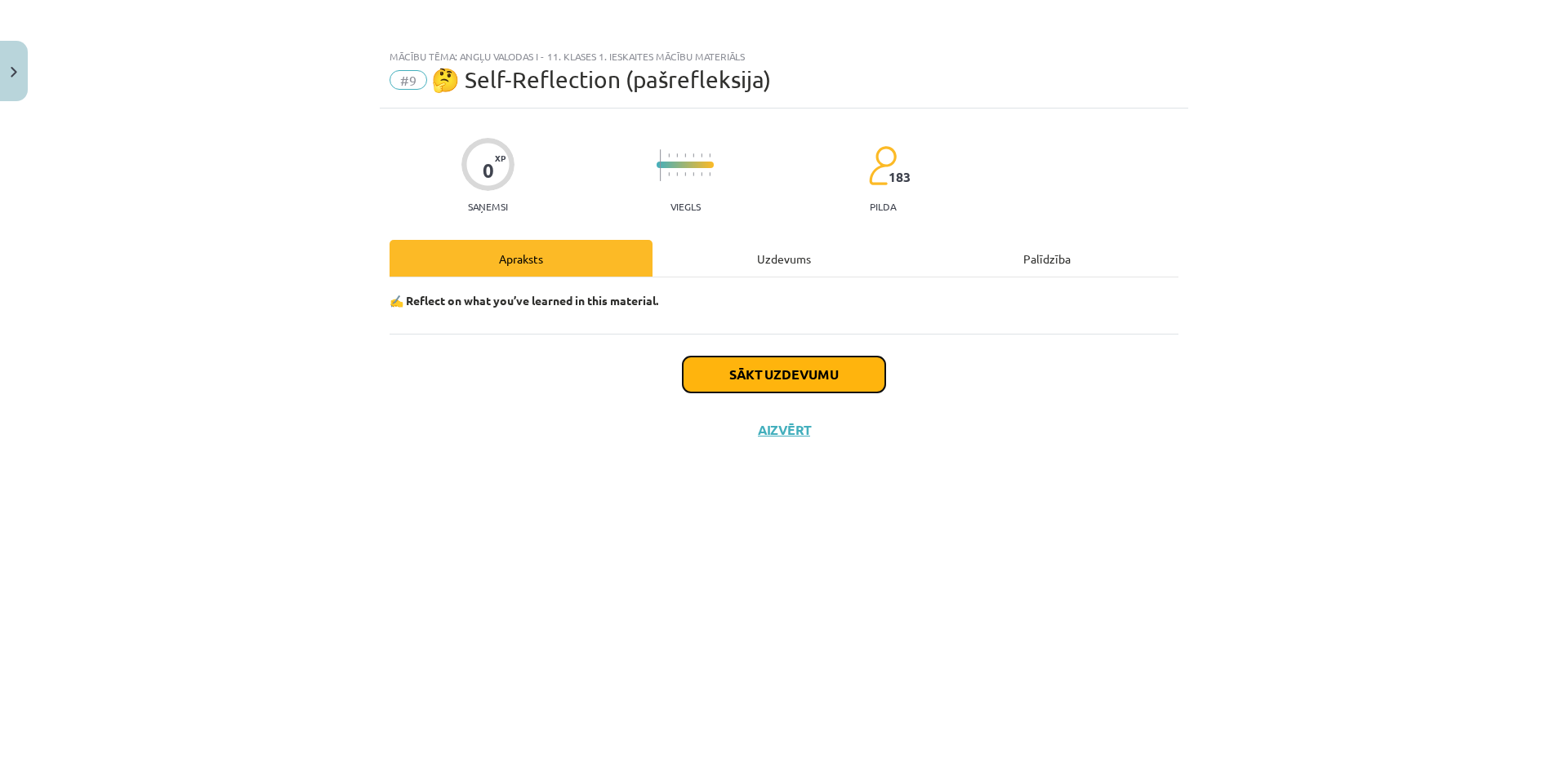
click at [794, 373] on button "Sākt uzdevumu" at bounding box center [784, 375] width 203 height 36
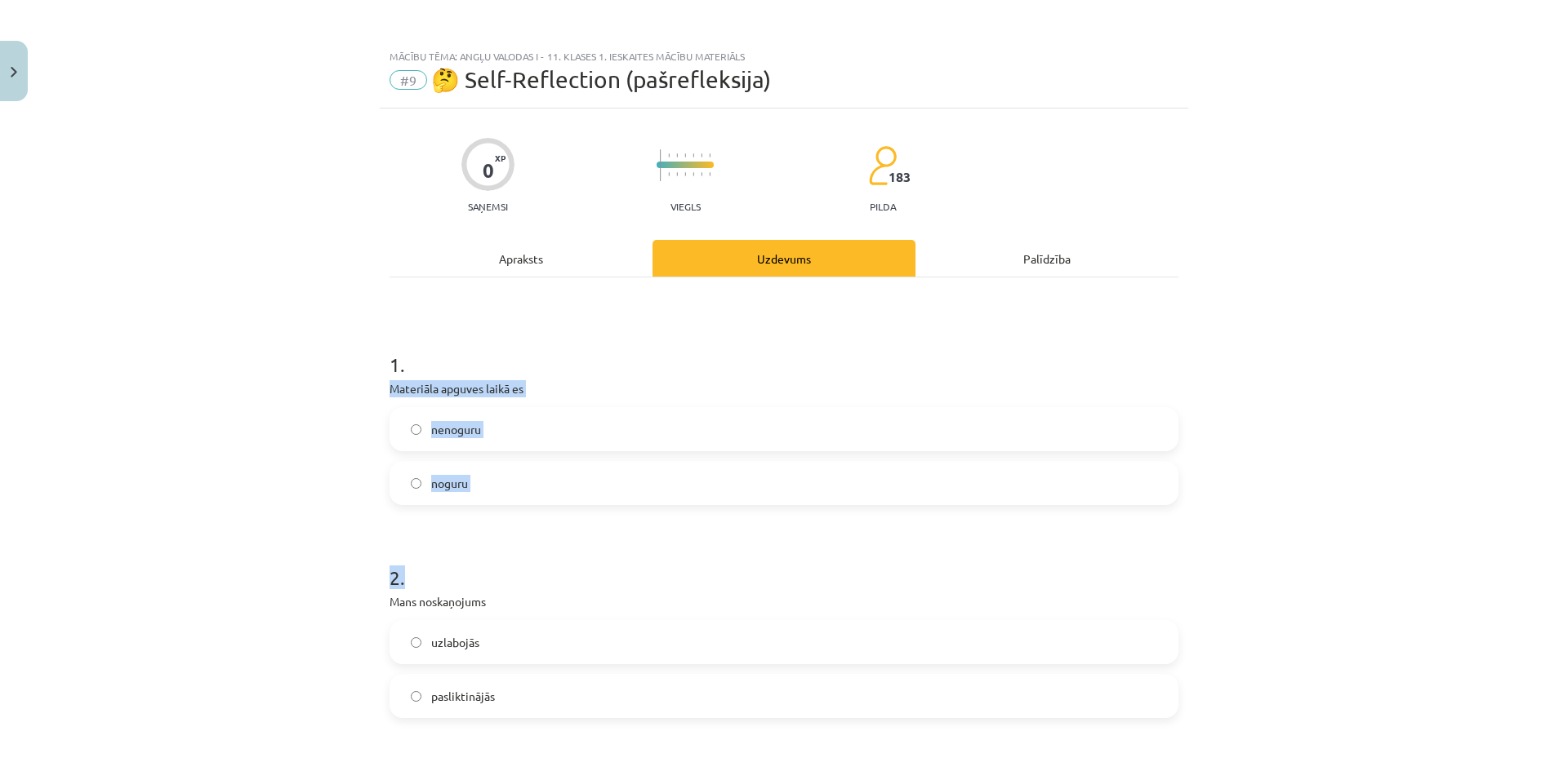
drag, startPoint x: 384, startPoint y: 389, endPoint x: 533, endPoint y: 549, distance: 218.6
click at [327, 487] on div "Mācību tēma: Angļu valodas i - 11. klases 1. ieskaites mācību materiāls #9 🤔 Se…" at bounding box center [784, 386] width 1568 height 771
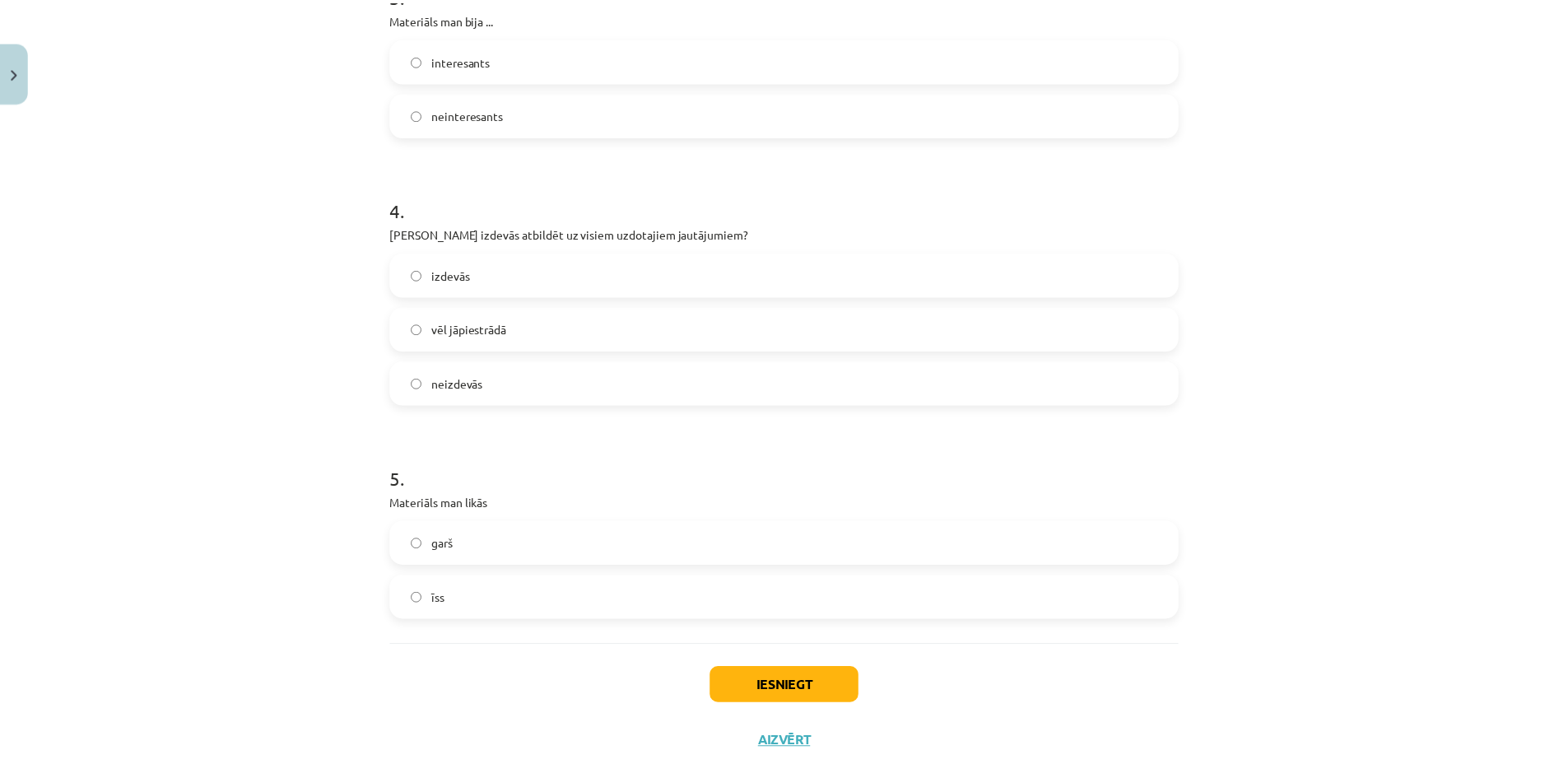
scroll to position [837, 0]
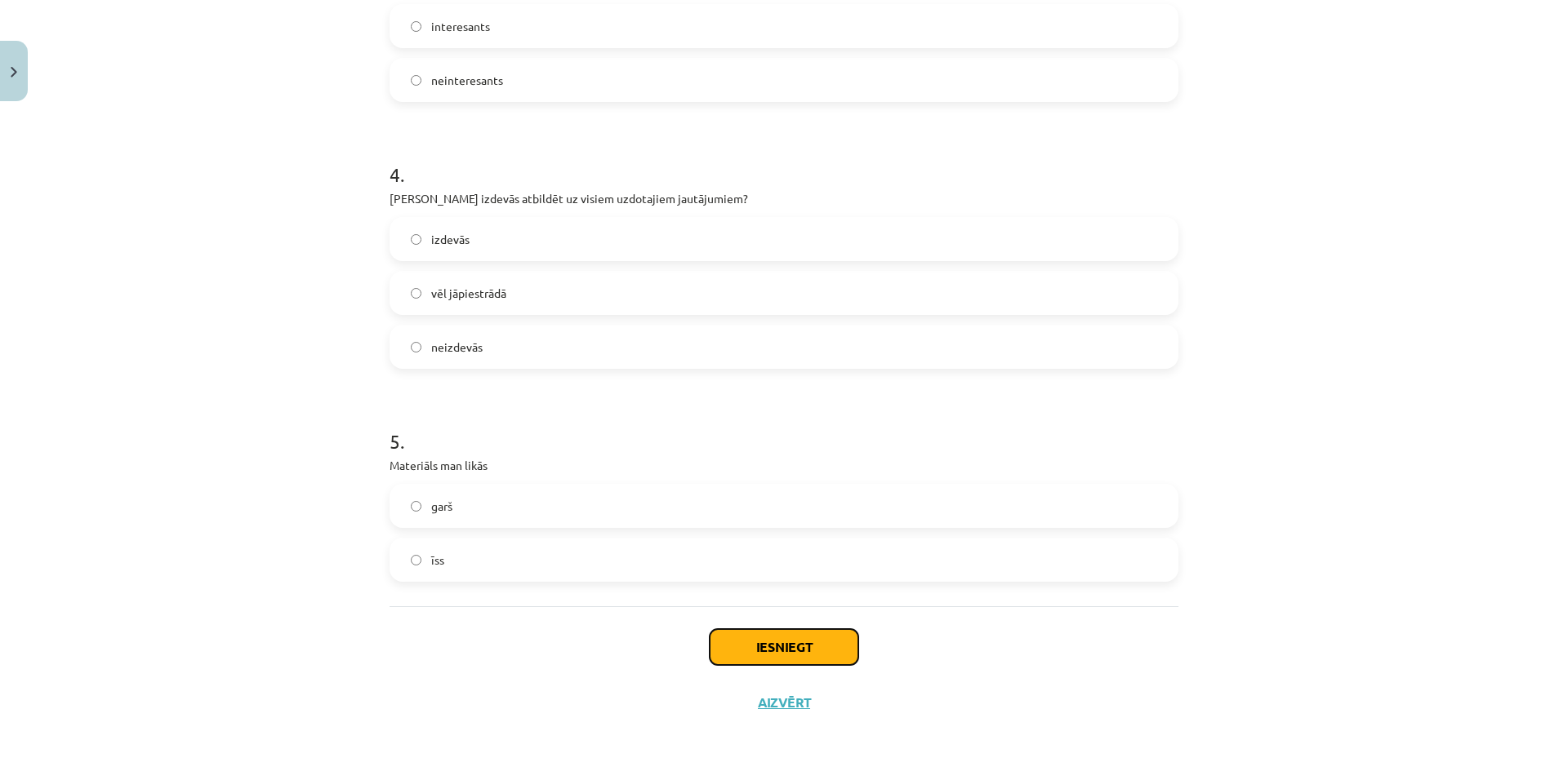
click at [799, 647] on button "Iesniegt" at bounding box center [784, 647] width 149 height 36
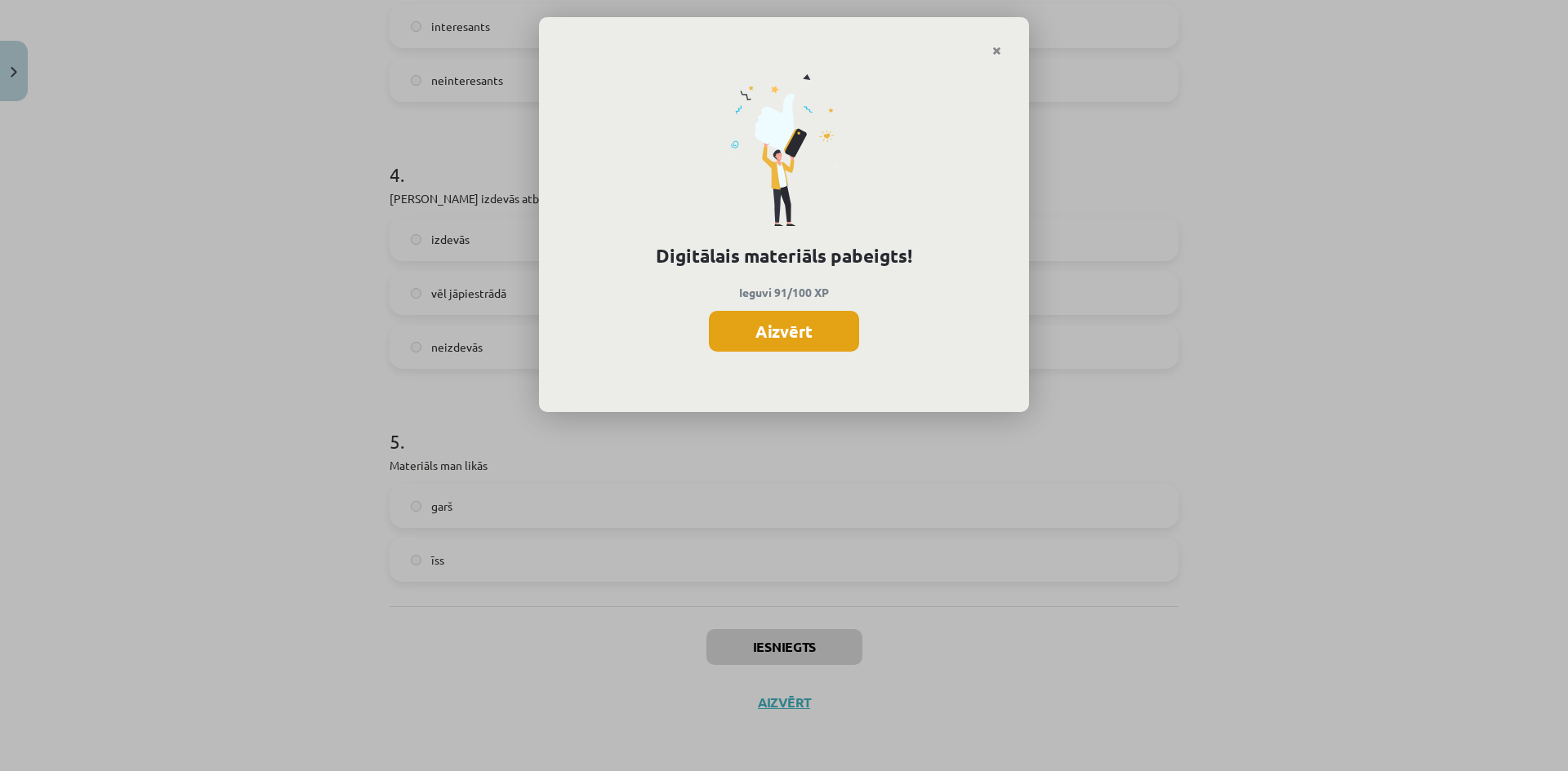
click at [783, 329] on button "Aizvērt" at bounding box center [784, 332] width 151 height 41
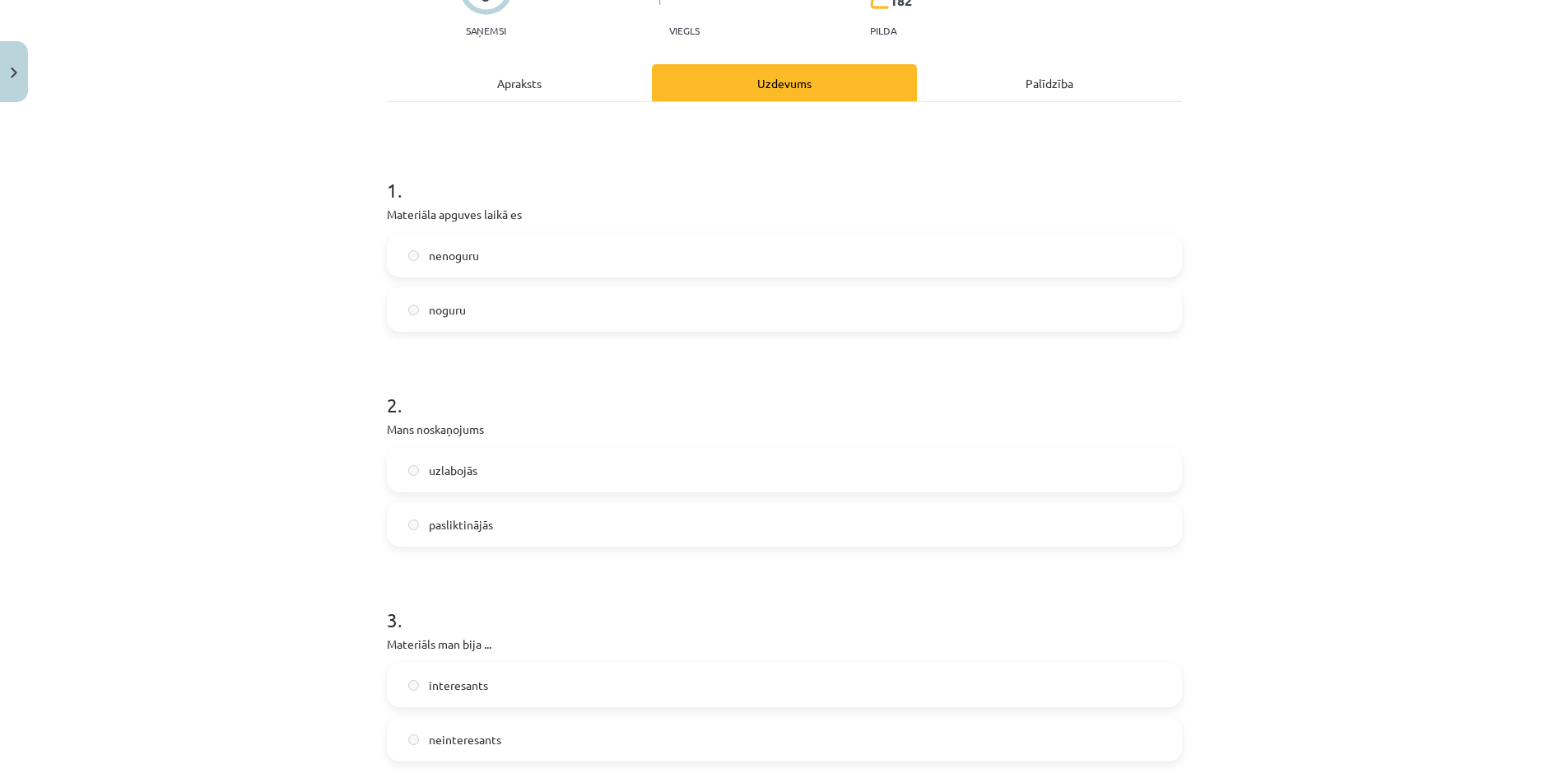
scroll to position [0, 0]
